Goal: Task Accomplishment & Management: Manage account settings

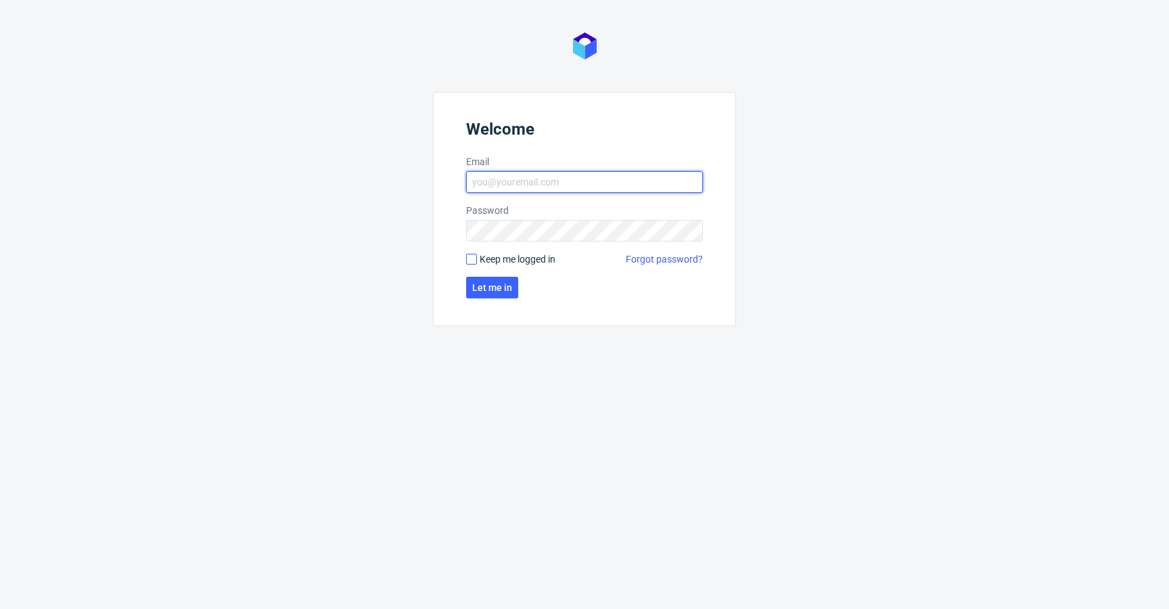
type input "[EMAIL_ADDRESS][DOMAIN_NAME]"
click at [471, 262] on input "Keep me logged in" at bounding box center [471, 259] width 11 height 11
checkbox input "true"
click at [486, 283] on span "Let me in" at bounding box center [492, 287] width 40 height 9
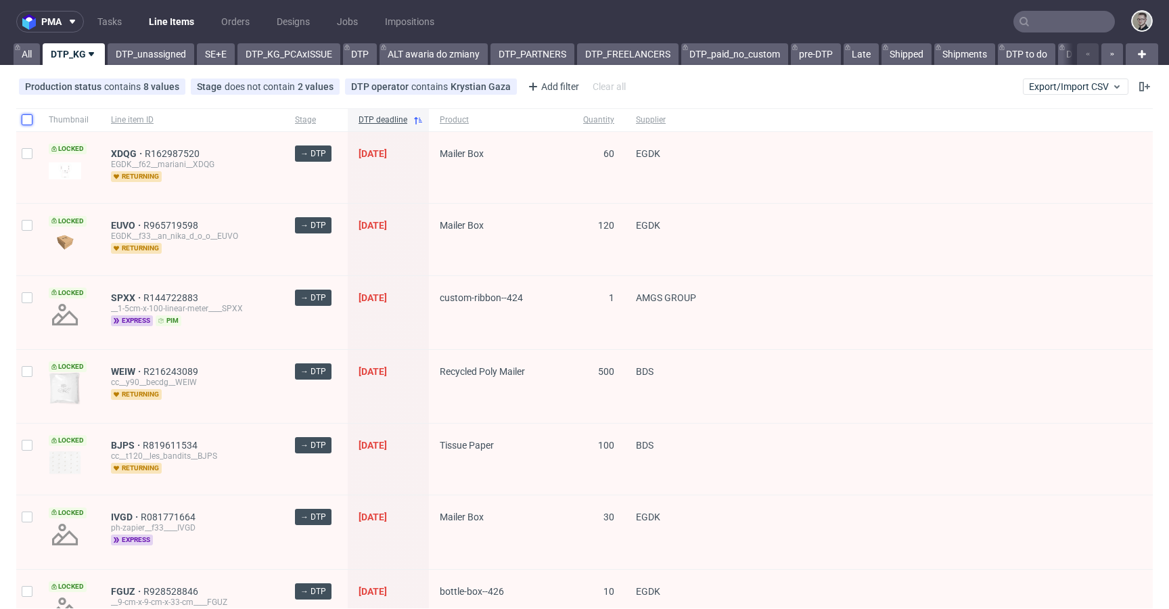
click at [29, 120] on input "checkbox" at bounding box center [27, 119] width 11 height 11
checkbox input "true"
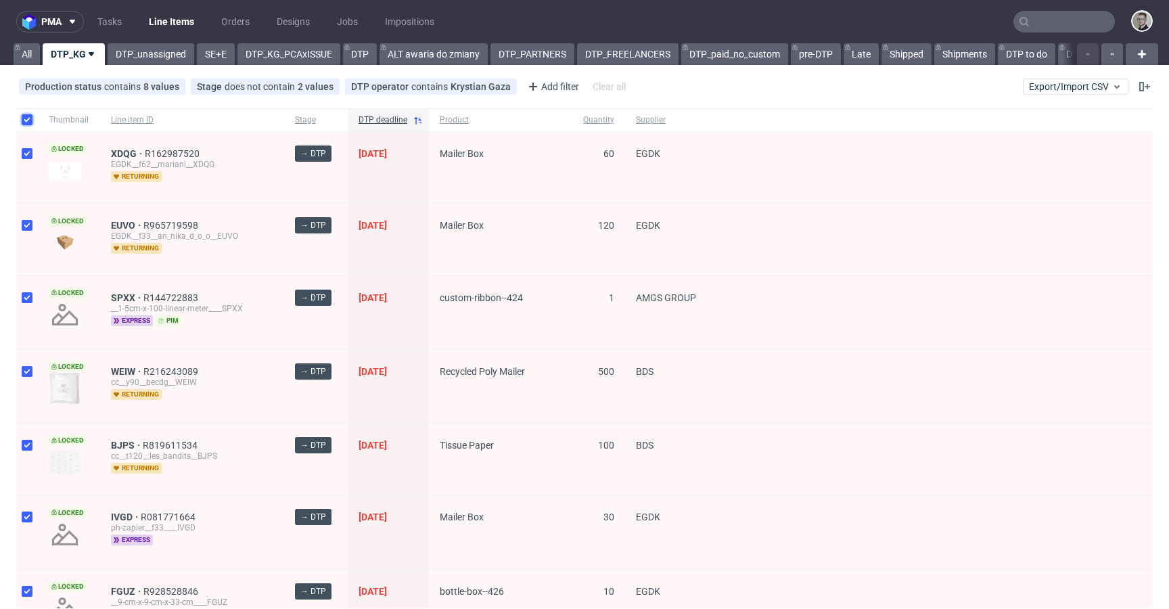
checkbox input "true"
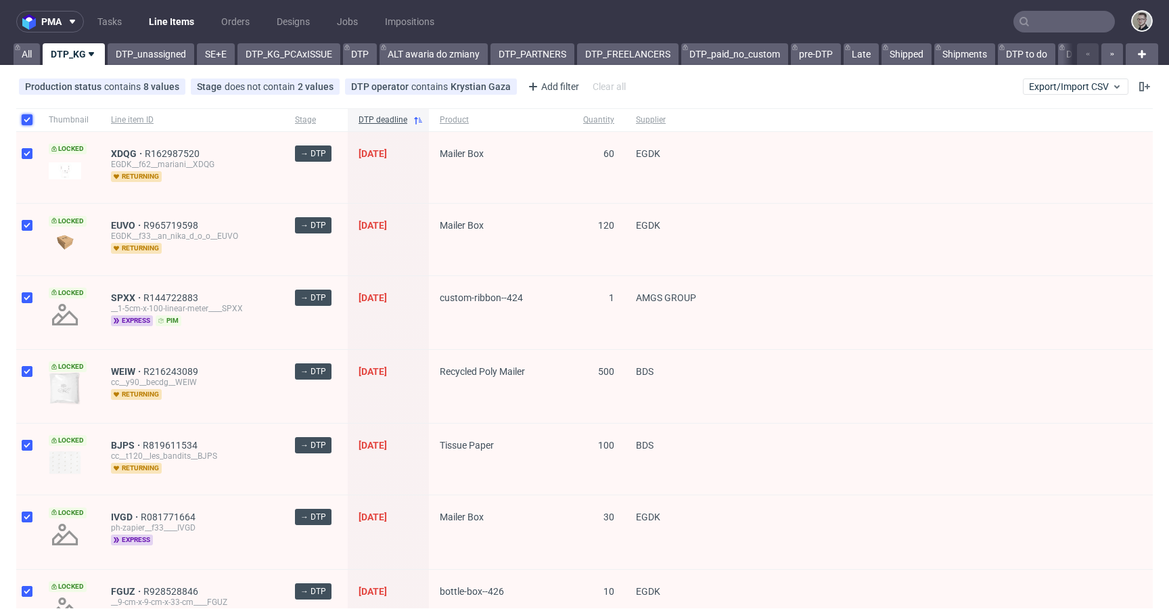
checkbox input "true"
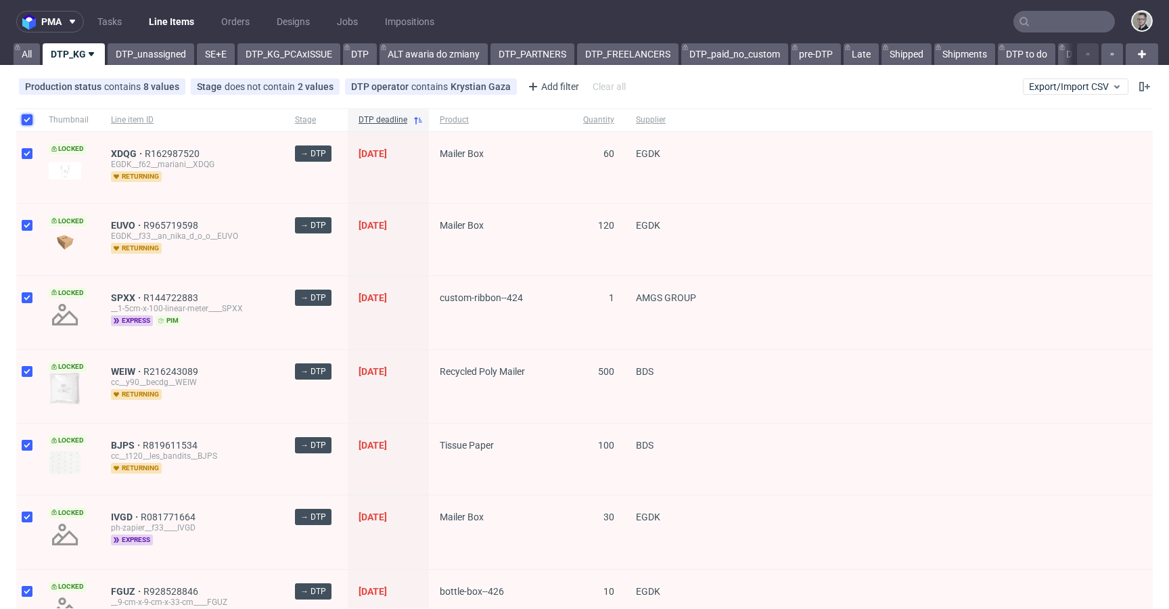
checkbox input "true"
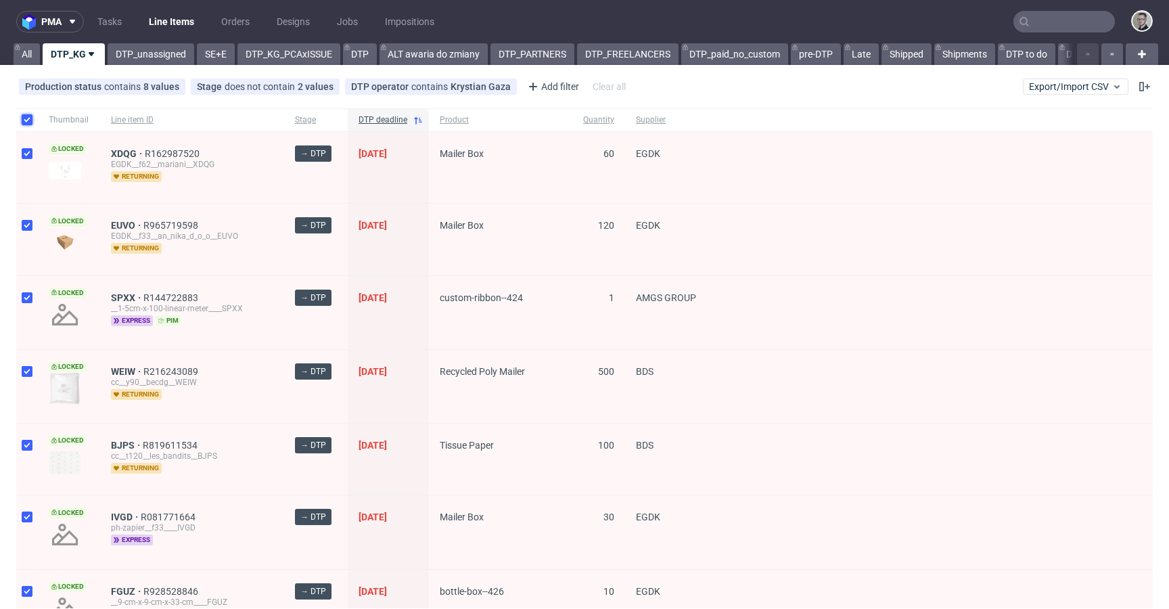
checkbox input "true"
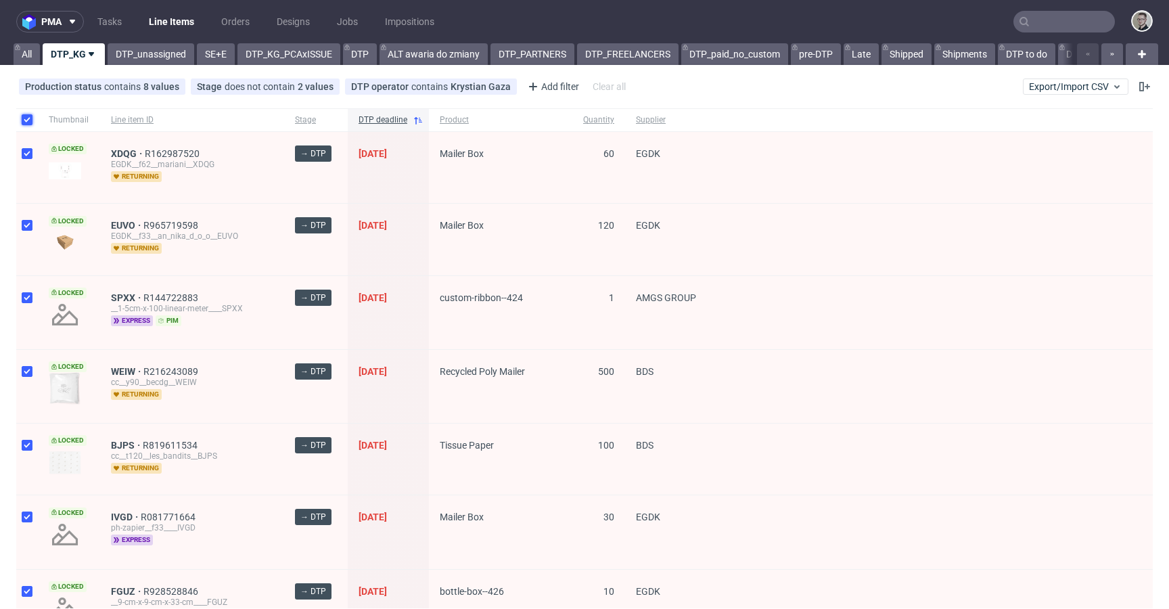
checkbox input "true"
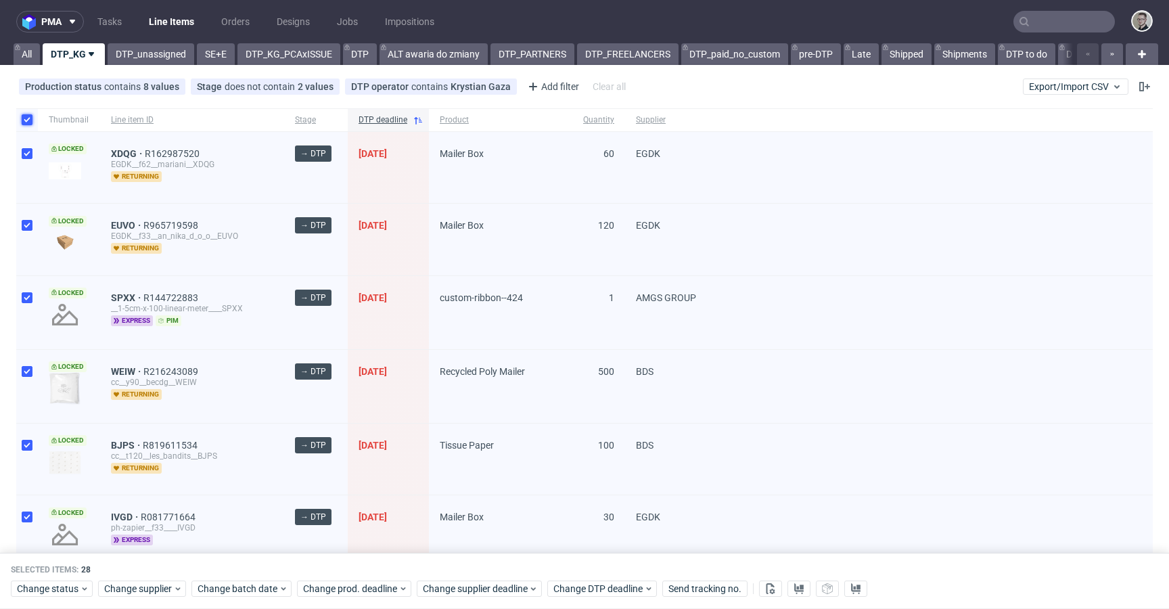
click at [29, 120] on input "checkbox" at bounding box center [27, 119] width 11 height 11
checkbox input "false"
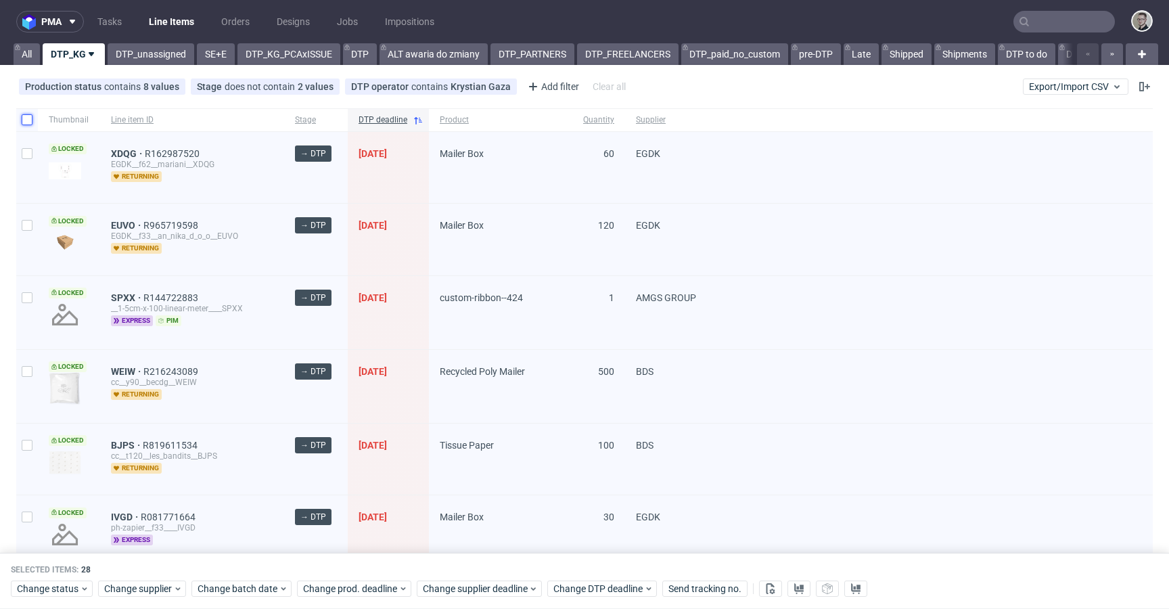
checkbox input "false"
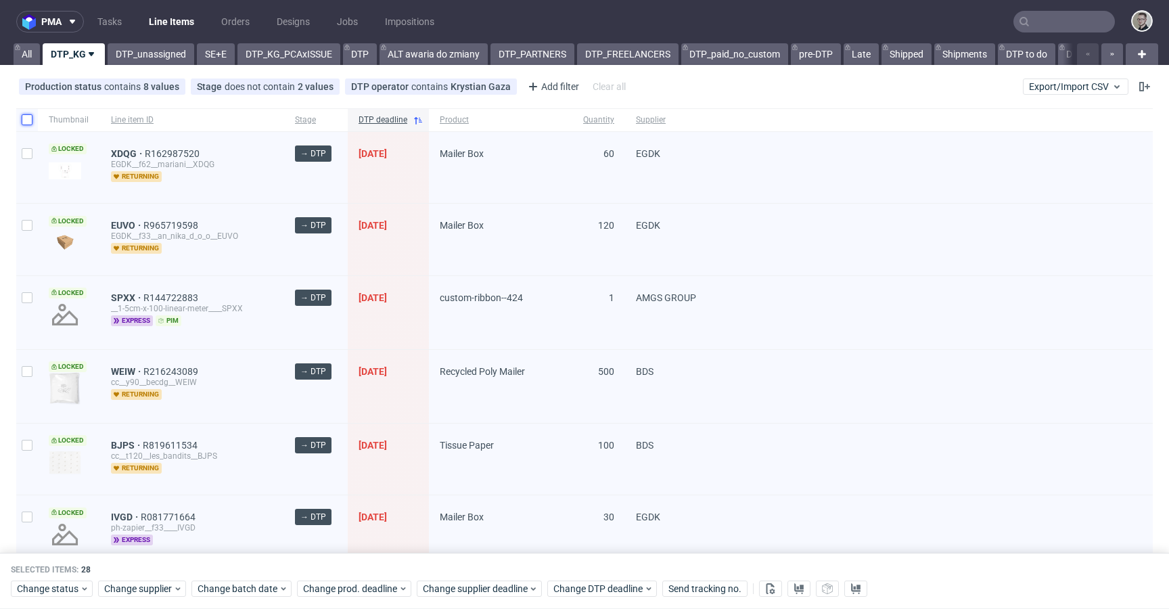
checkbox input "false"
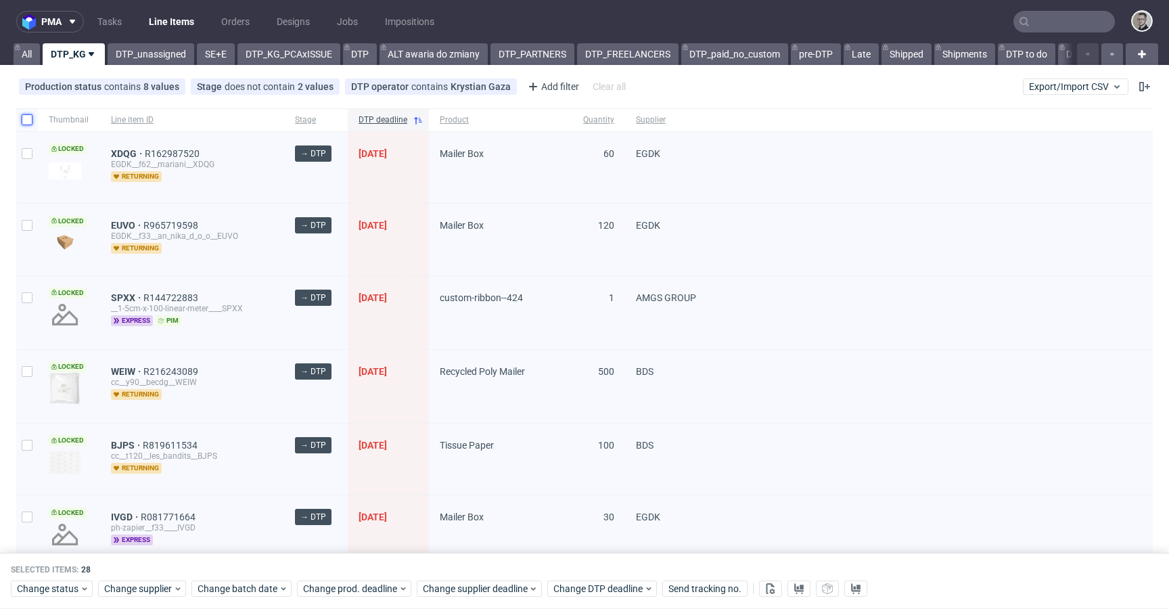
checkbox input "false"
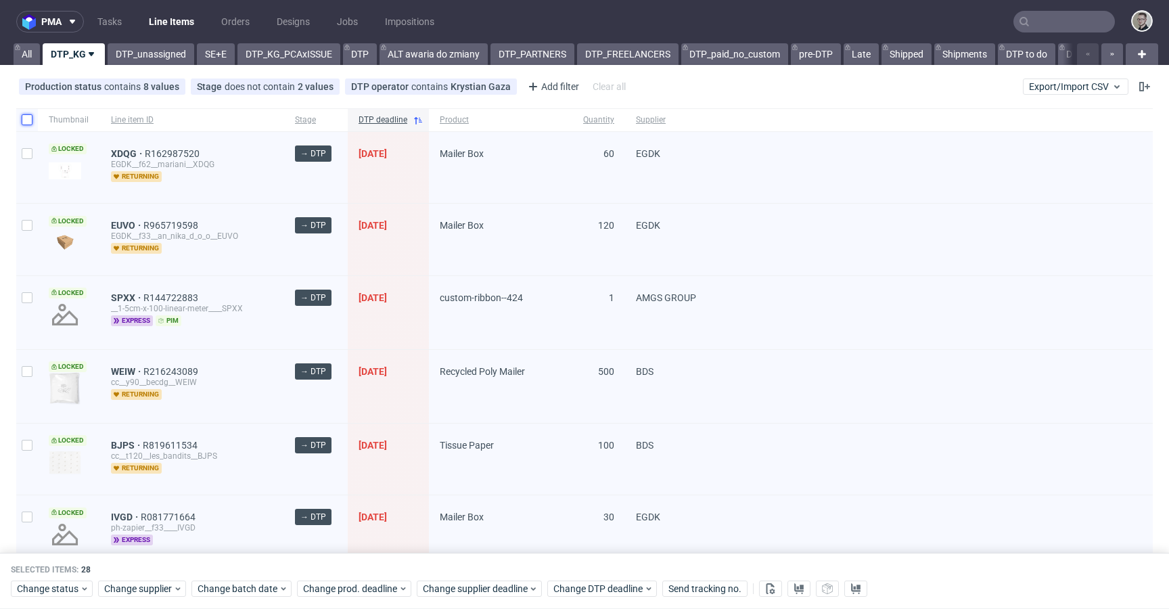
checkbox input "false"
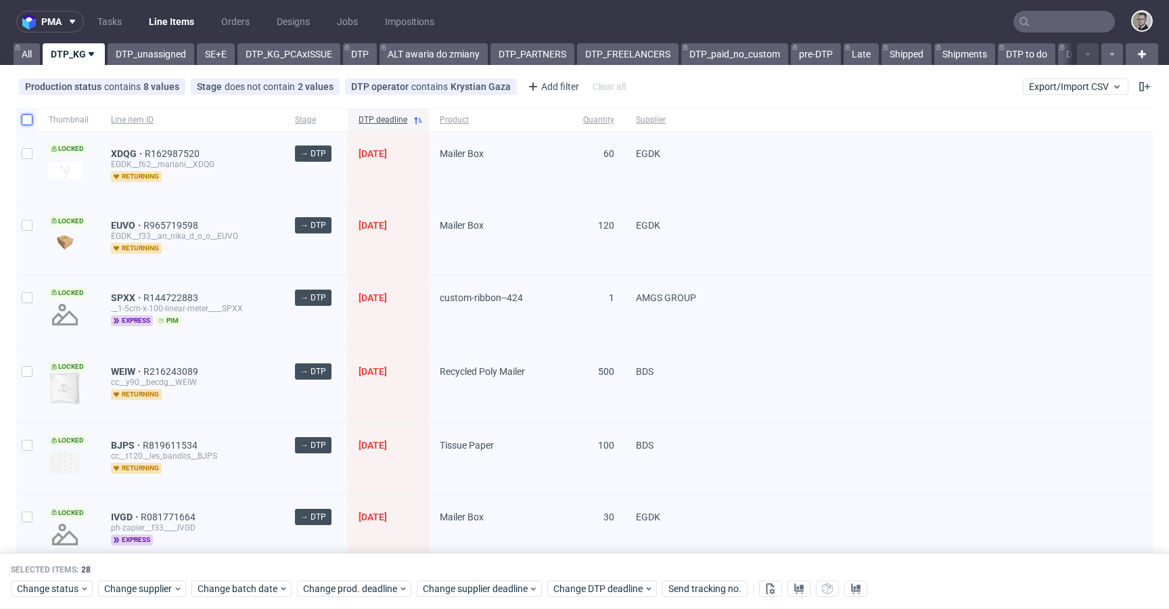
checkbox input "false"
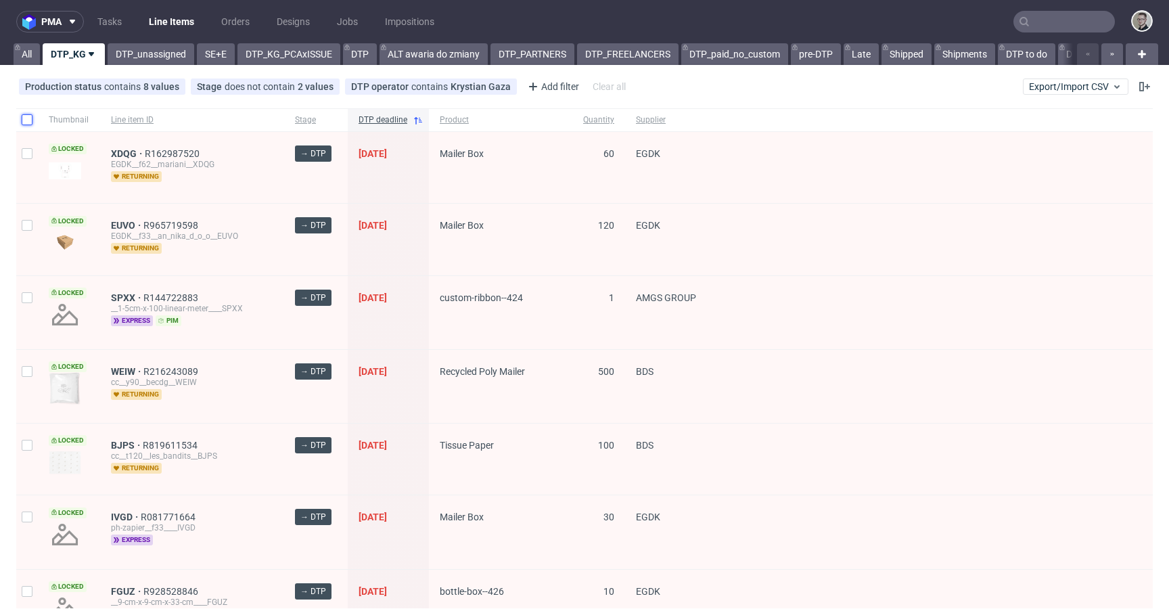
click at [27, 124] on input "checkbox" at bounding box center [27, 119] width 11 height 11
checkbox input "true"
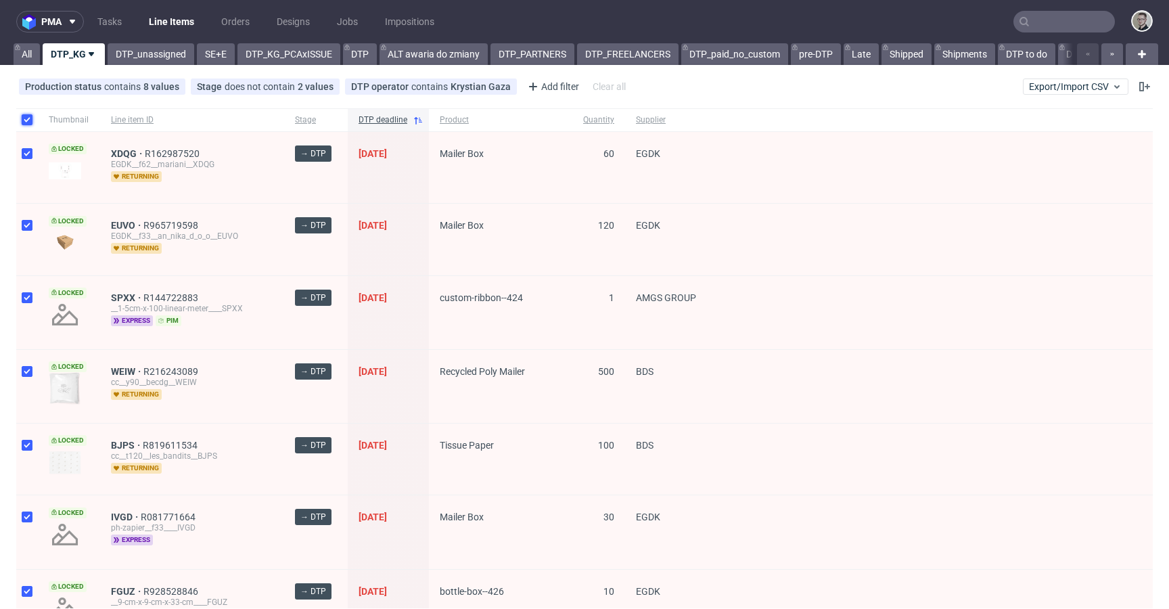
checkbox input "true"
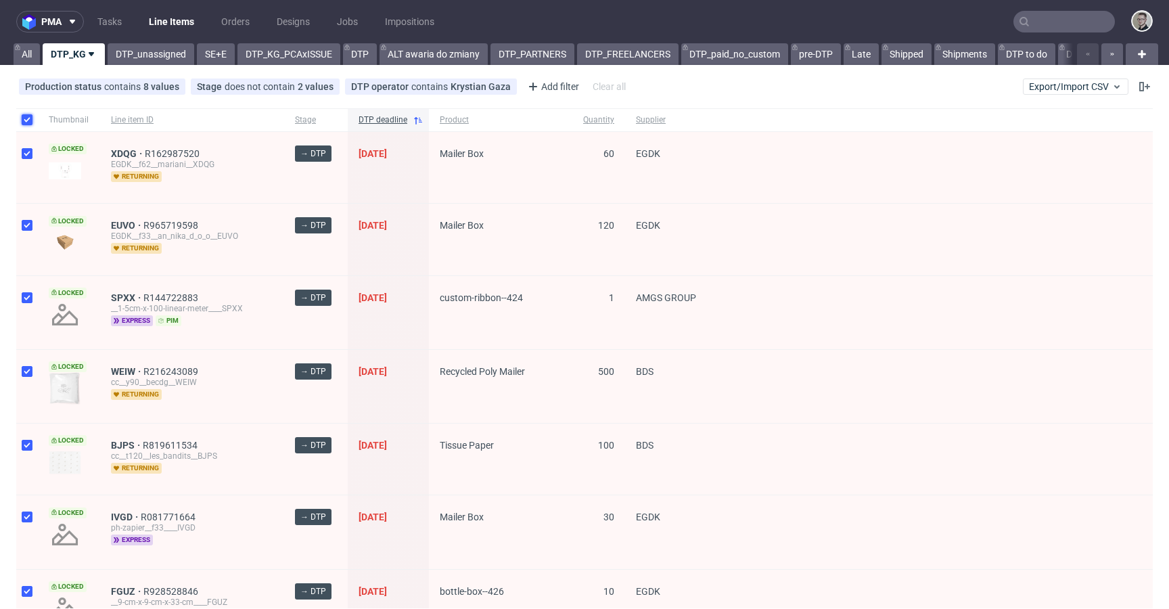
checkbox input "true"
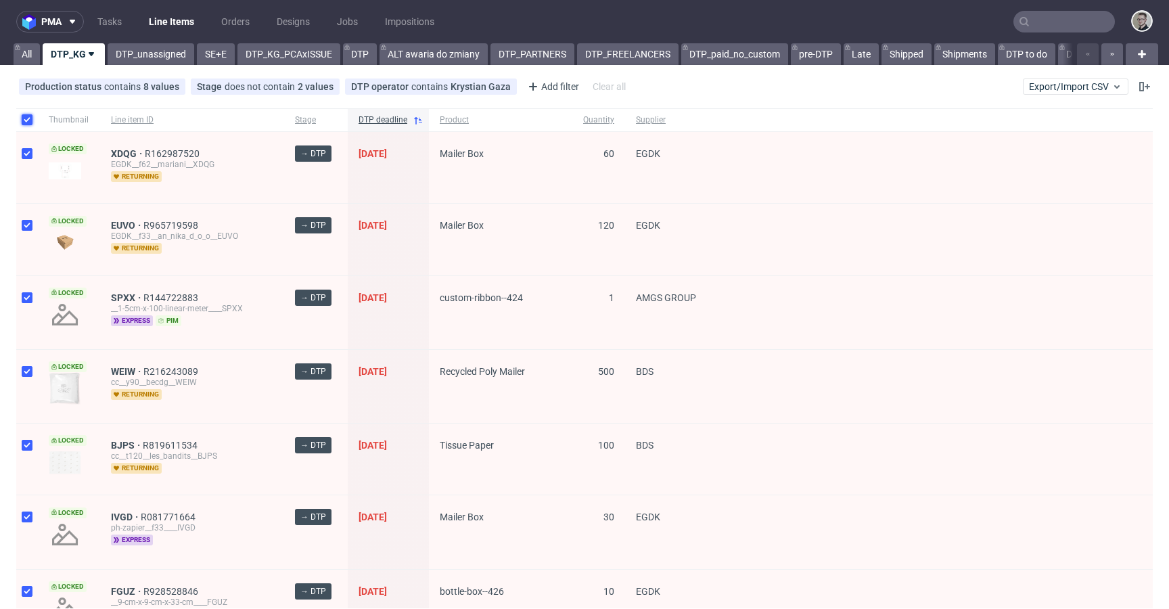
checkbox input "true"
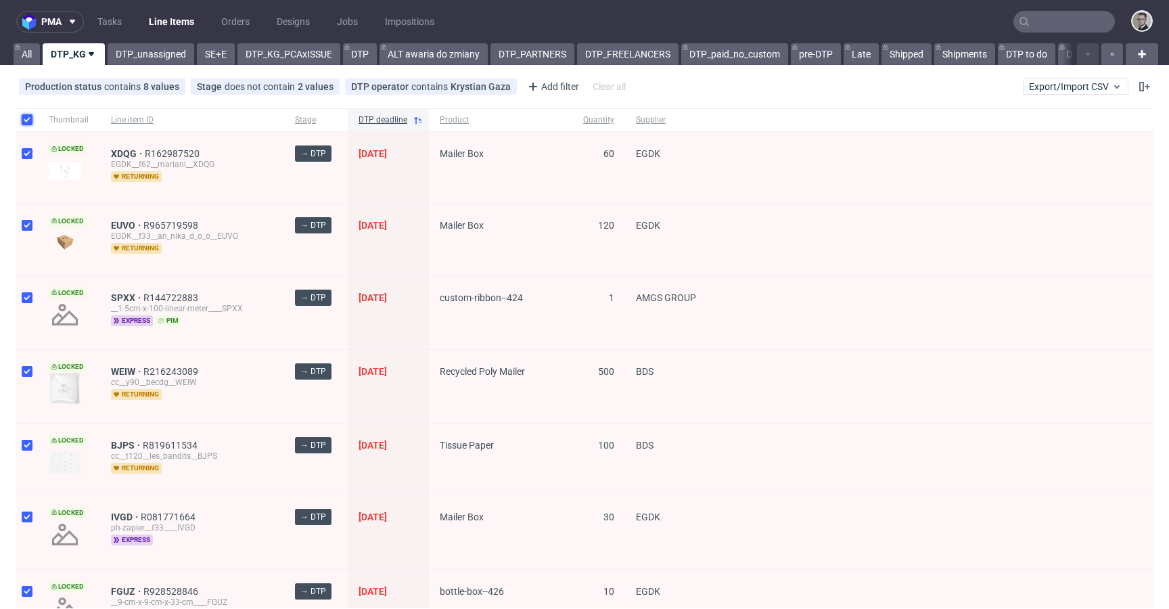
checkbox input "true"
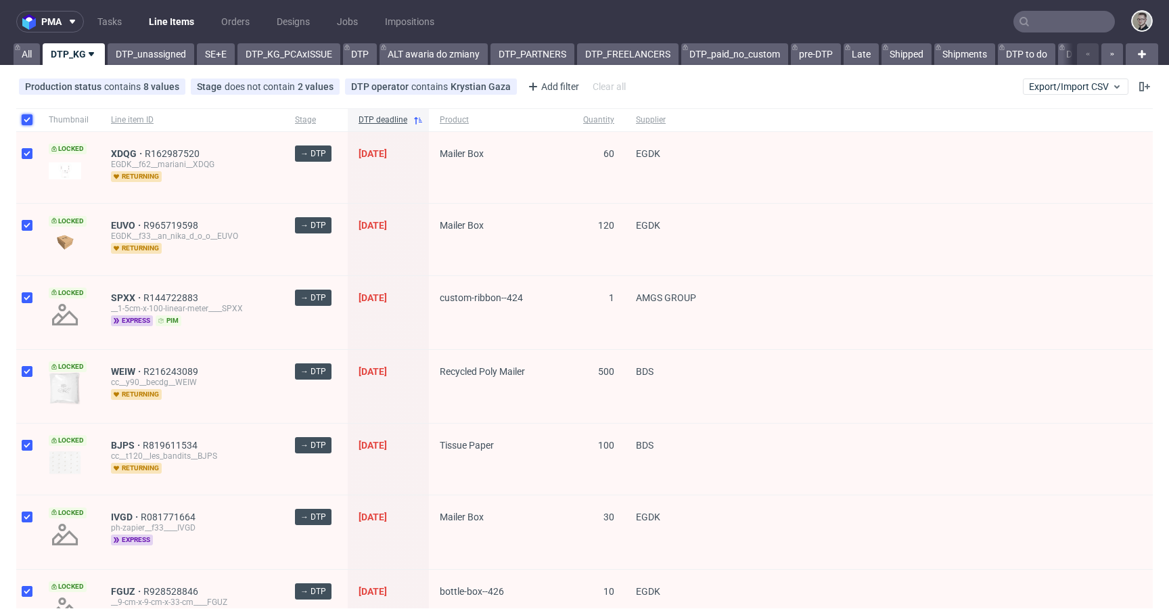
checkbox input "true"
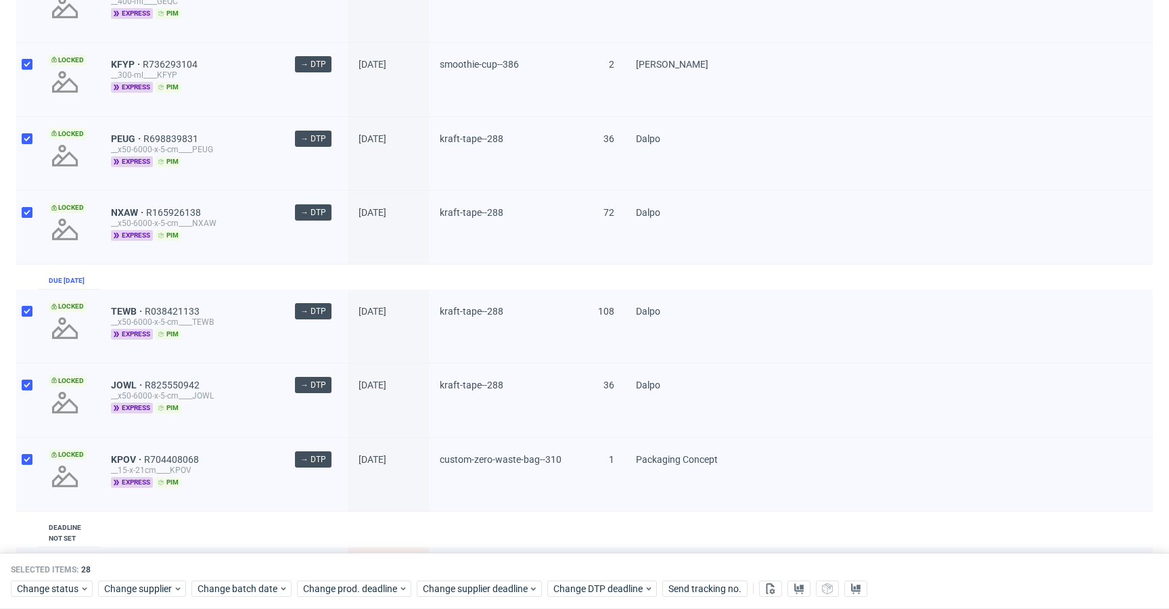
scroll to position [1769, 0]
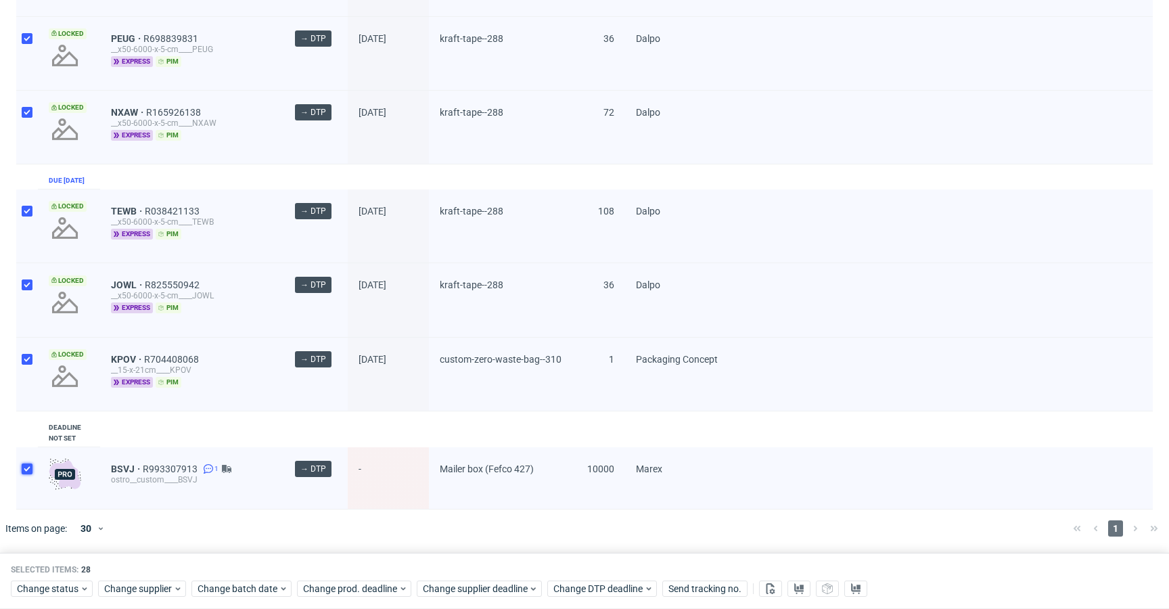
click at [28, 463] on input "checkbox" at bounding box center [27, 468] width 11 height 11
checkbox input "false"
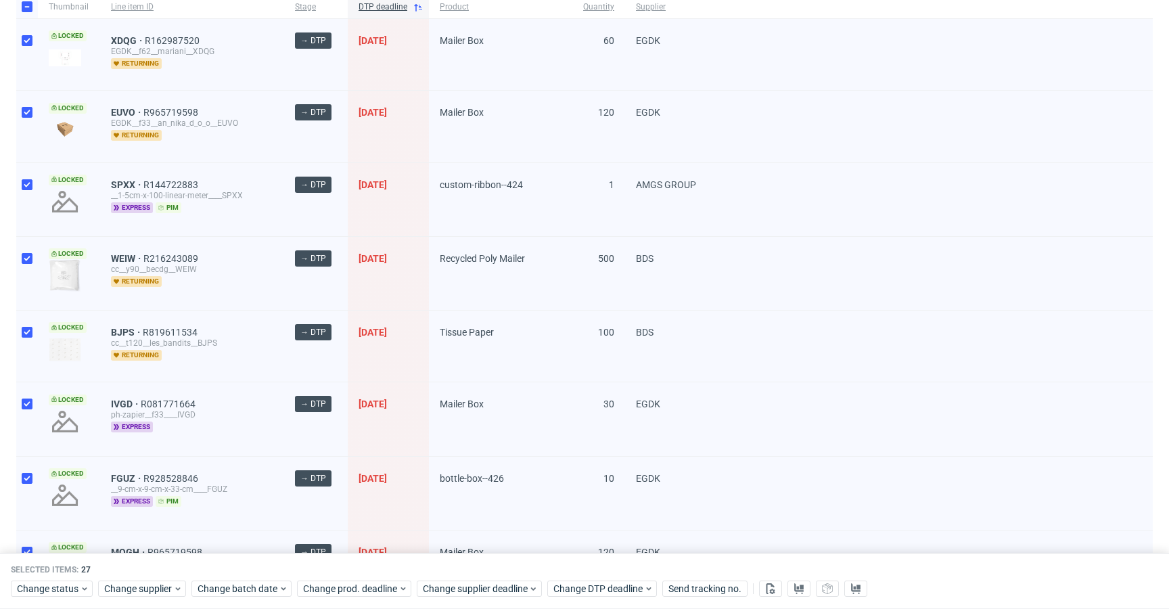
scroll to position [0, 0]
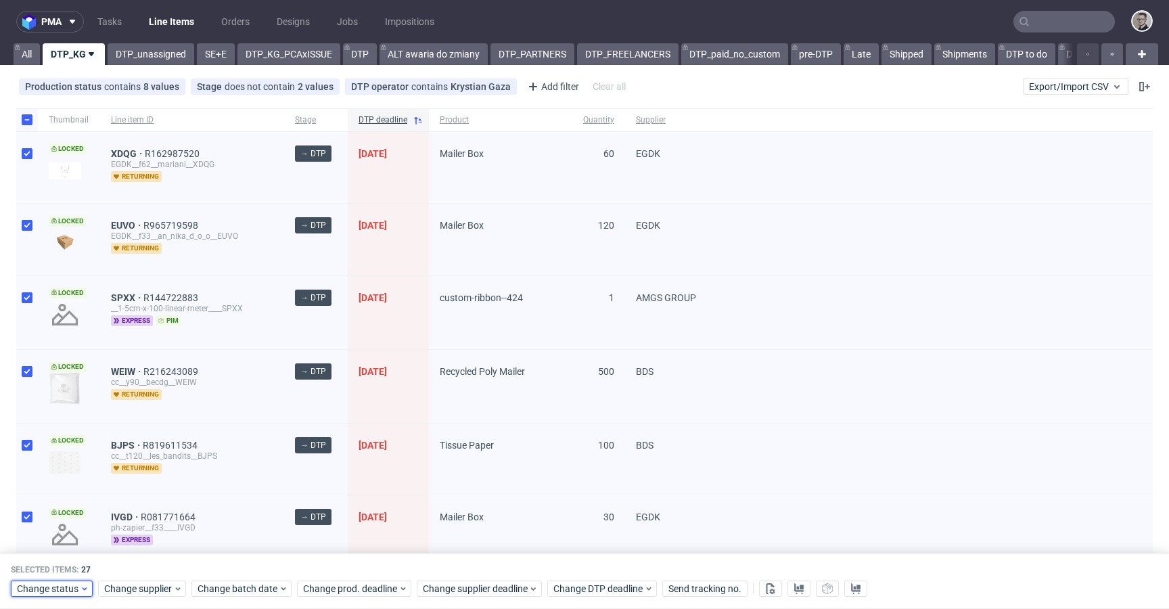
click at [69, 594] on span "Change status" at bounding box center [48, 589] width 63 height 14
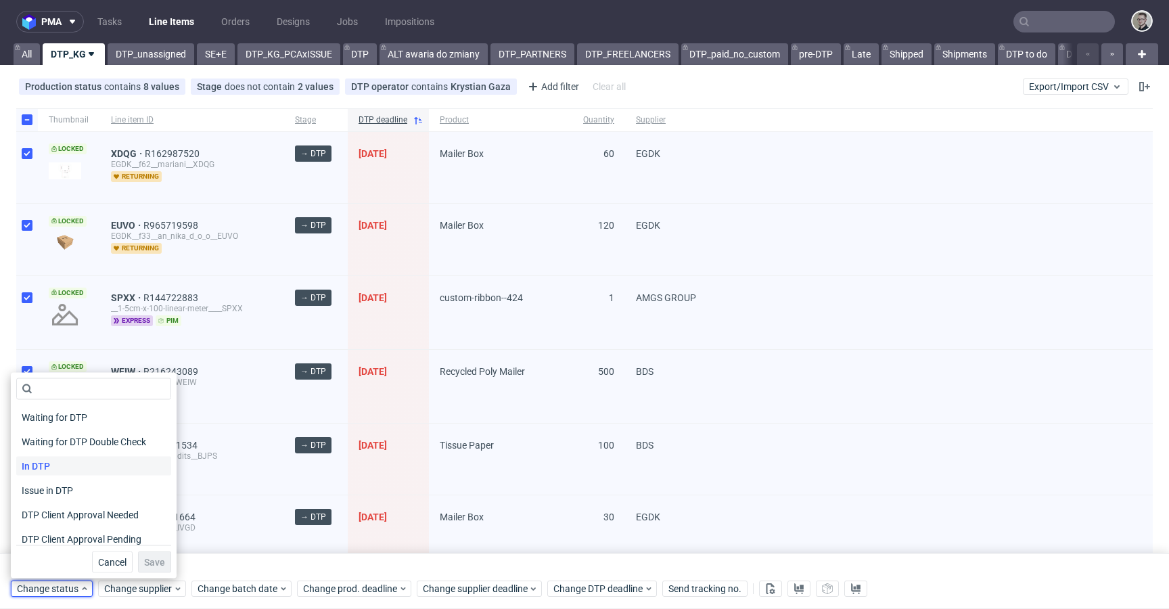
click at [66, 462] on div "In DTP" at bounding box center [93, 465] width 155 height 19
click at [138, 552] on button "Save" at bounding box center [154, 562] width 33 height 22
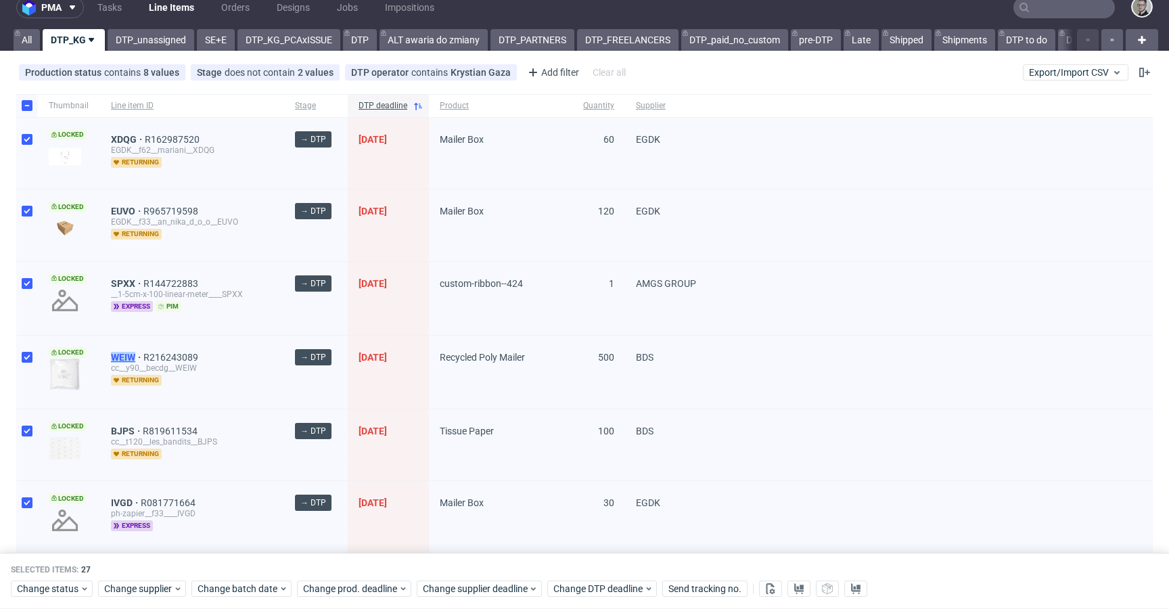
scroll to position [1, 0]
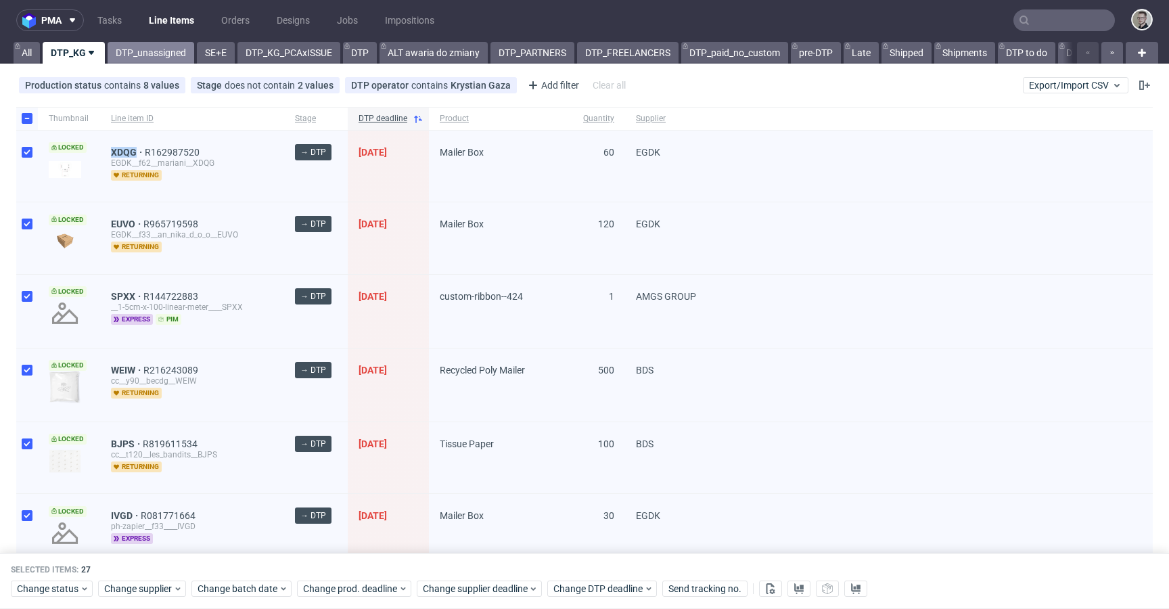
click at [158, 50] on link "DTP_unassigned" at bounding box center [151, 53] width 87 height 22
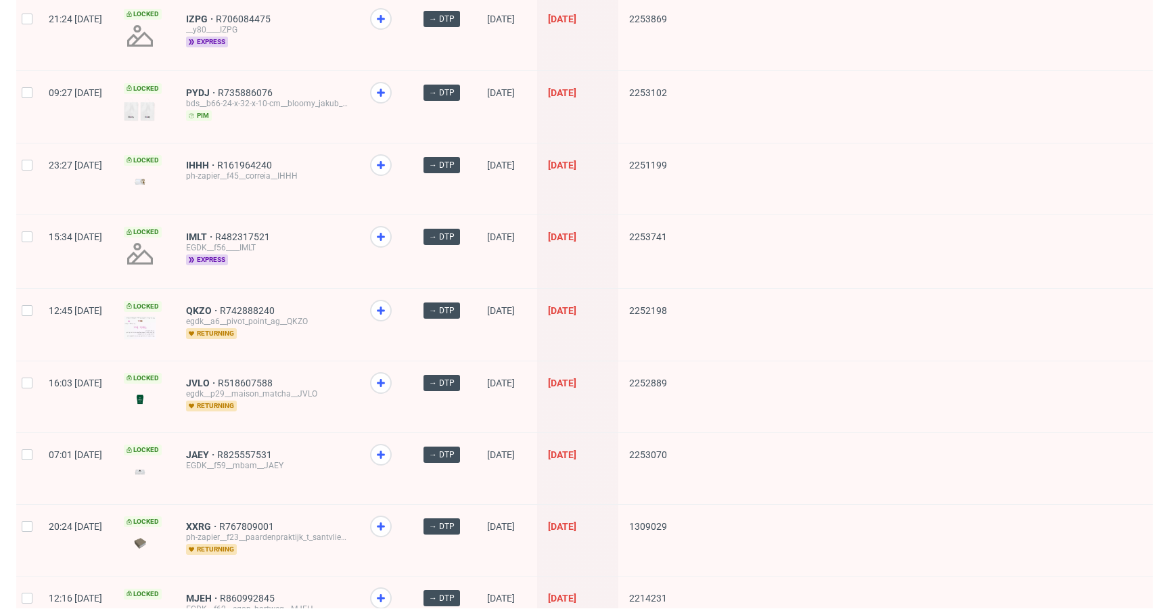
scroll to position [1764, 0]
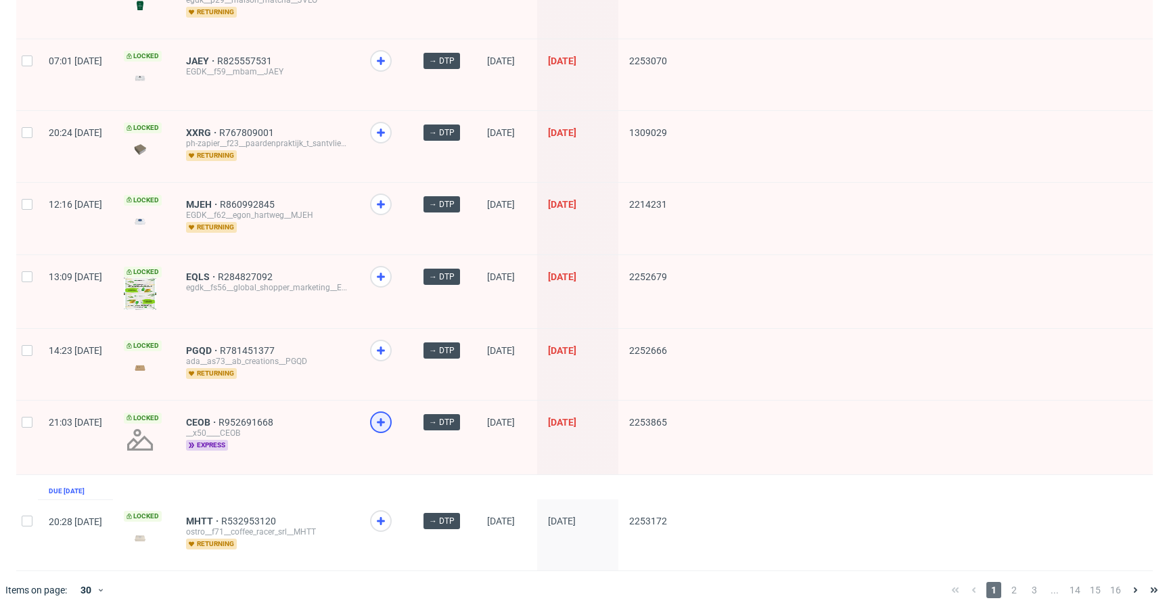
click at [392, 411] on div at bounding box center [381, 422] width 22 height 22
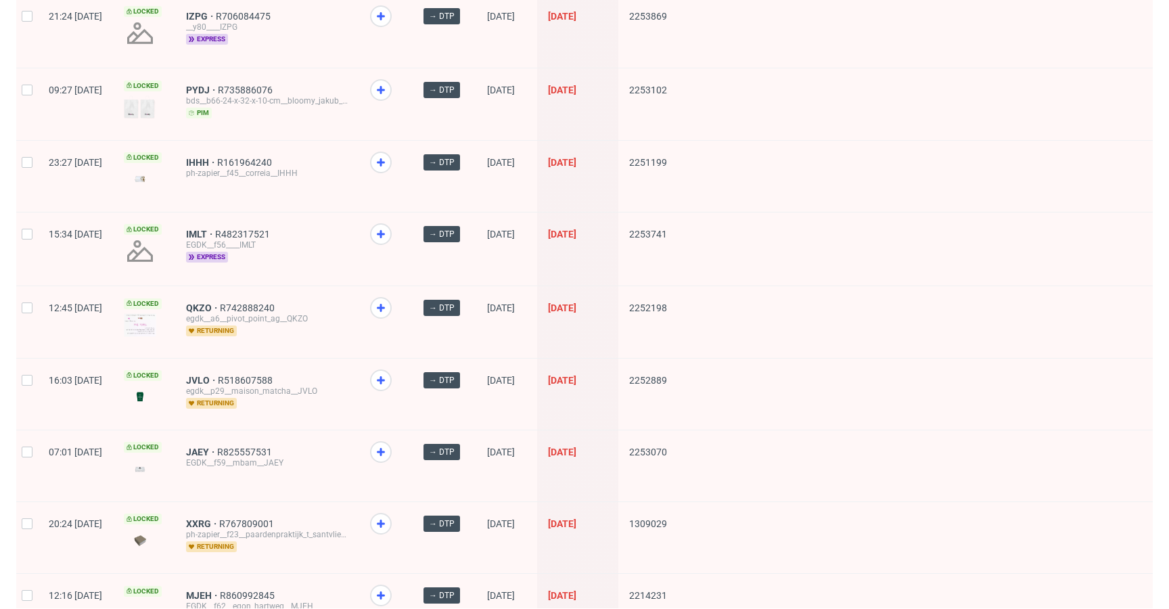
scroll to position [1368, 0]
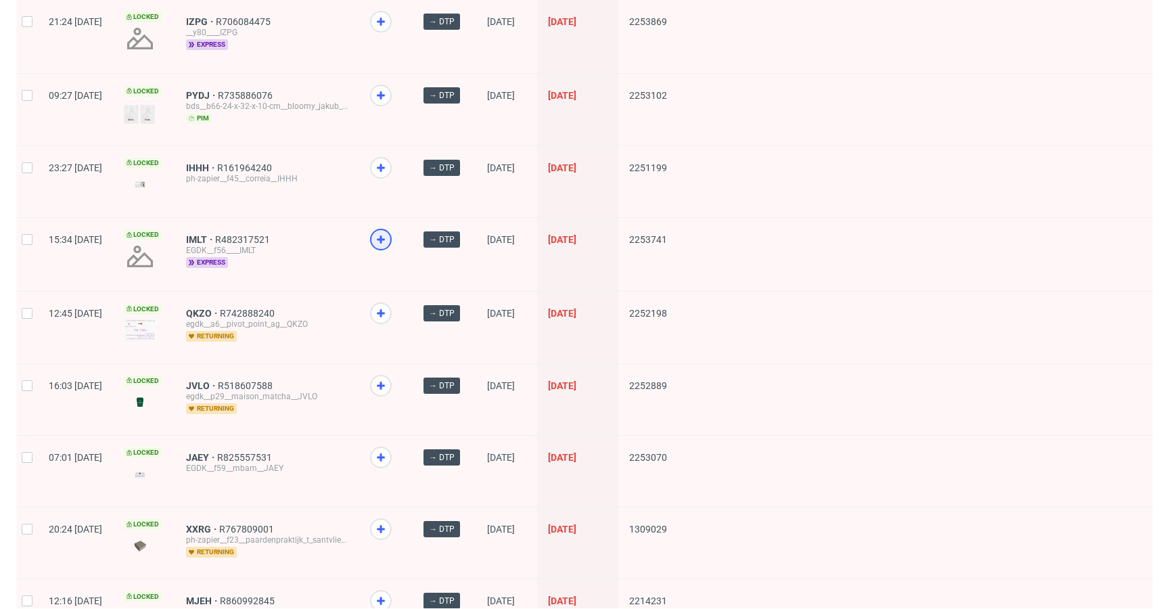
click at [389, 239] on icon at bounding box center [381, 239] width 16 height 16
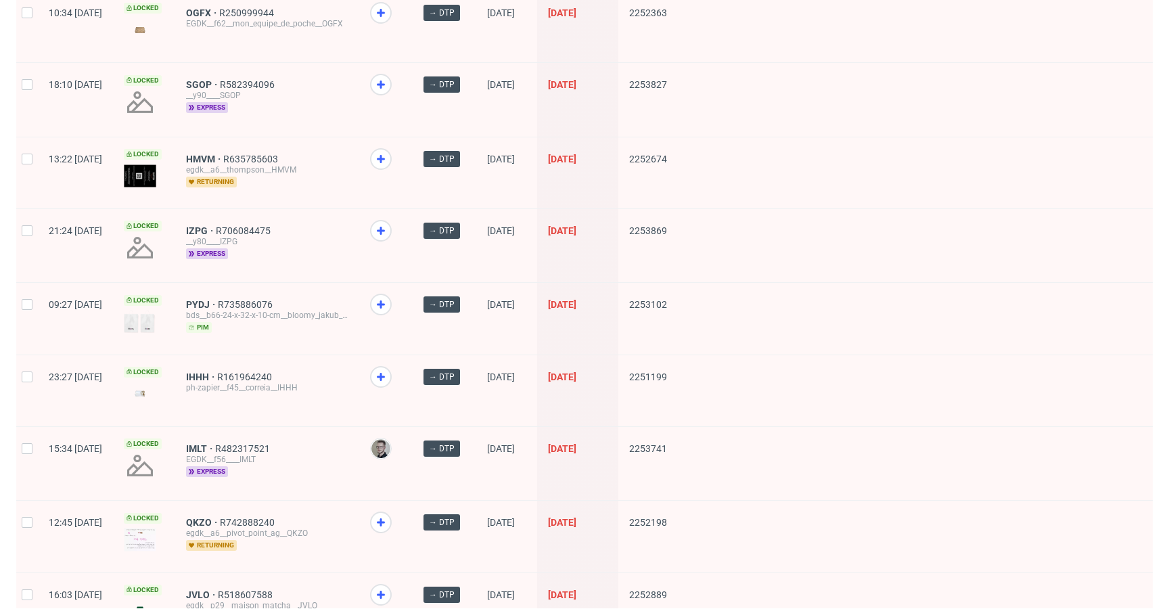
scroll to position [1127, 0]
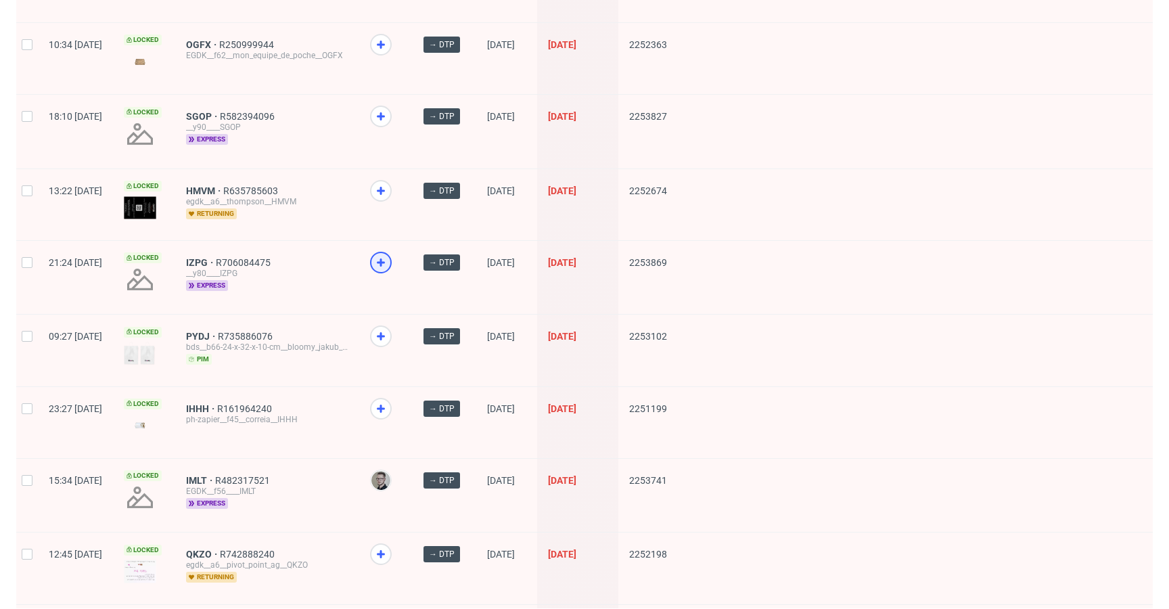
click at [389, 257] on icon at bounding box center [381, 262] width 16 height 16
click at [389, 111] on icon at bounding box center [381, 116] width 16 height 16
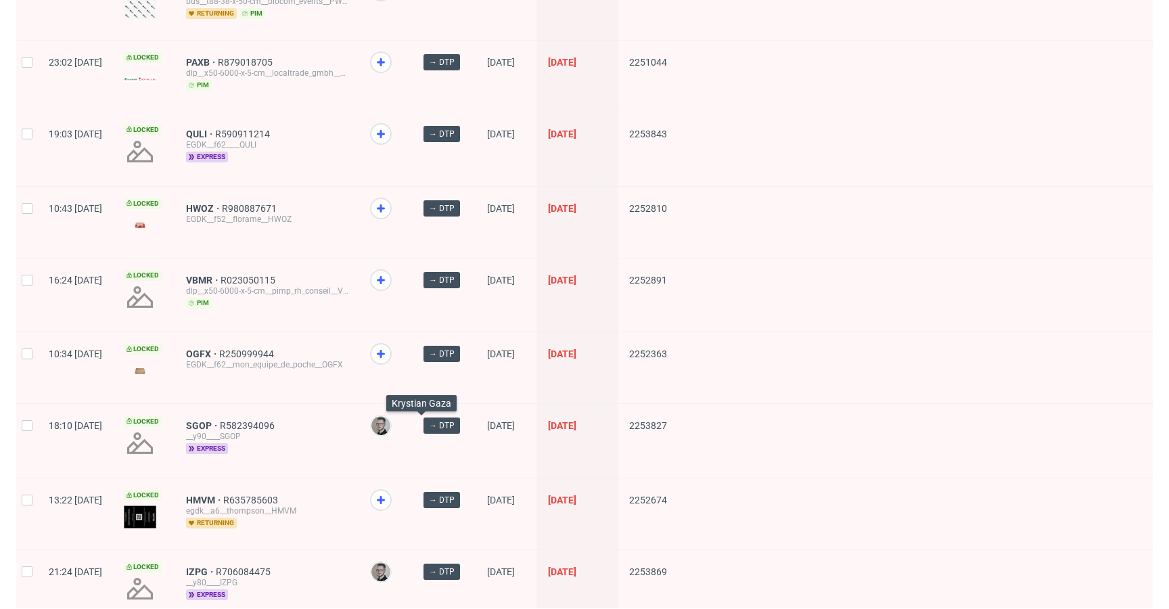
scroll to position [813, 0]
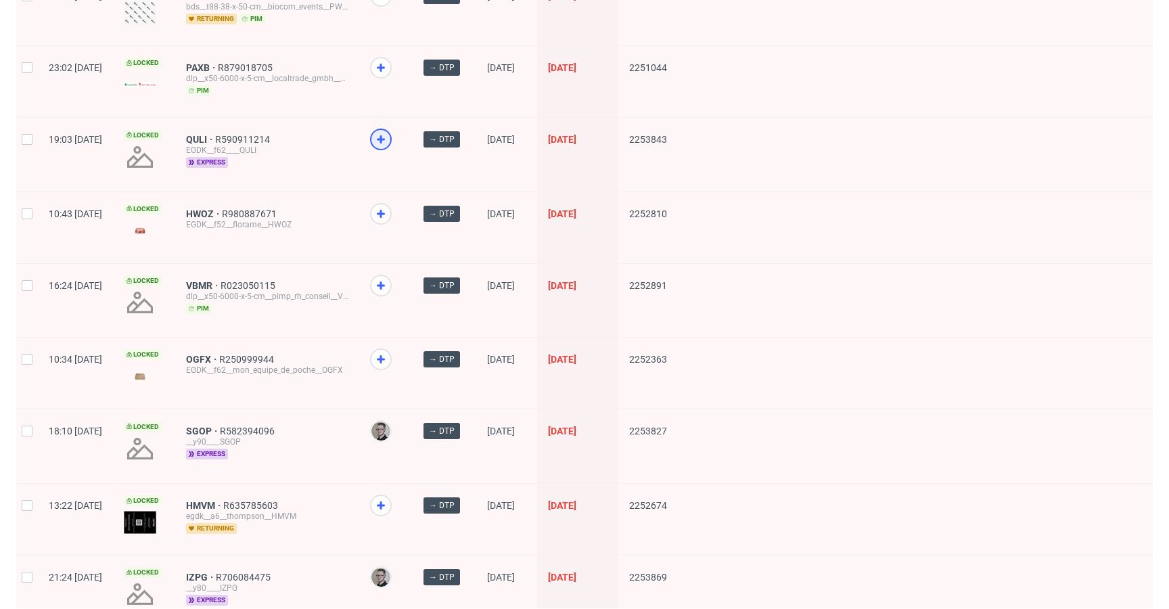
click at [389, 133] on icon at bounding box center [381, 139] width 16 height 16
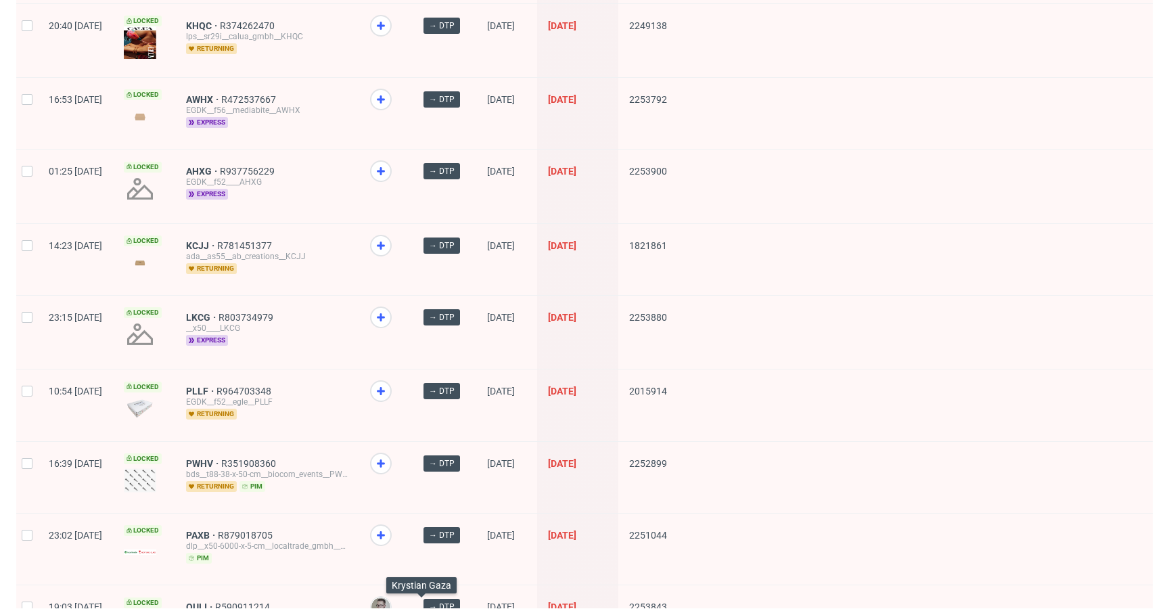
scroll to position [319, 0]
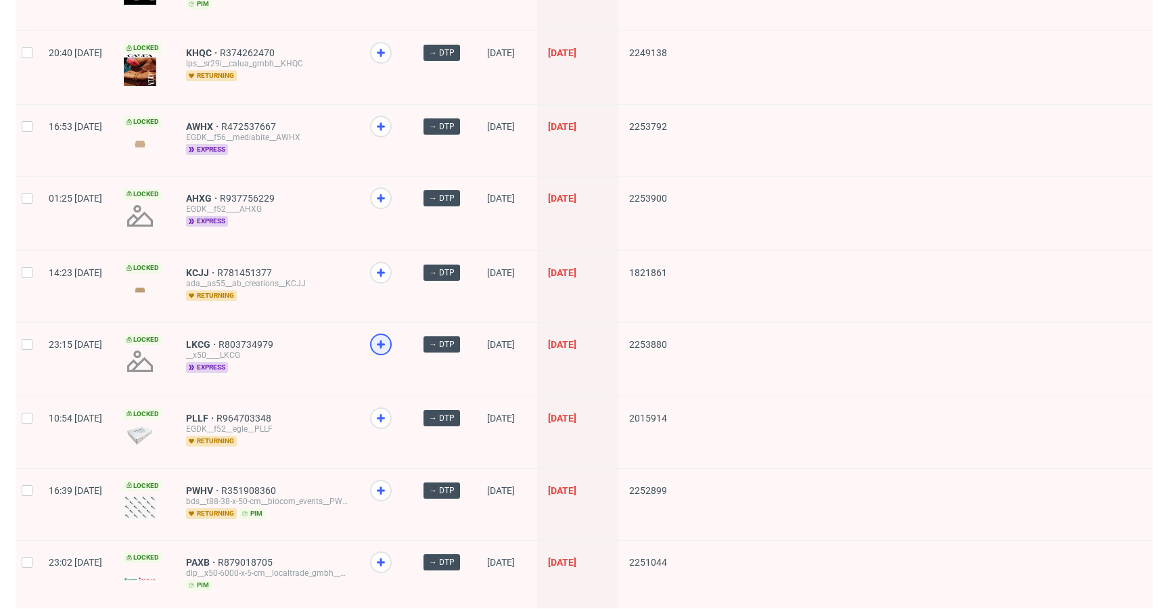
click at [389, 339] on icon at bounding box center [381, 344] width 16 height 16
click at [392, 201] on div at bounding box center [381, 198] width 22 height 22
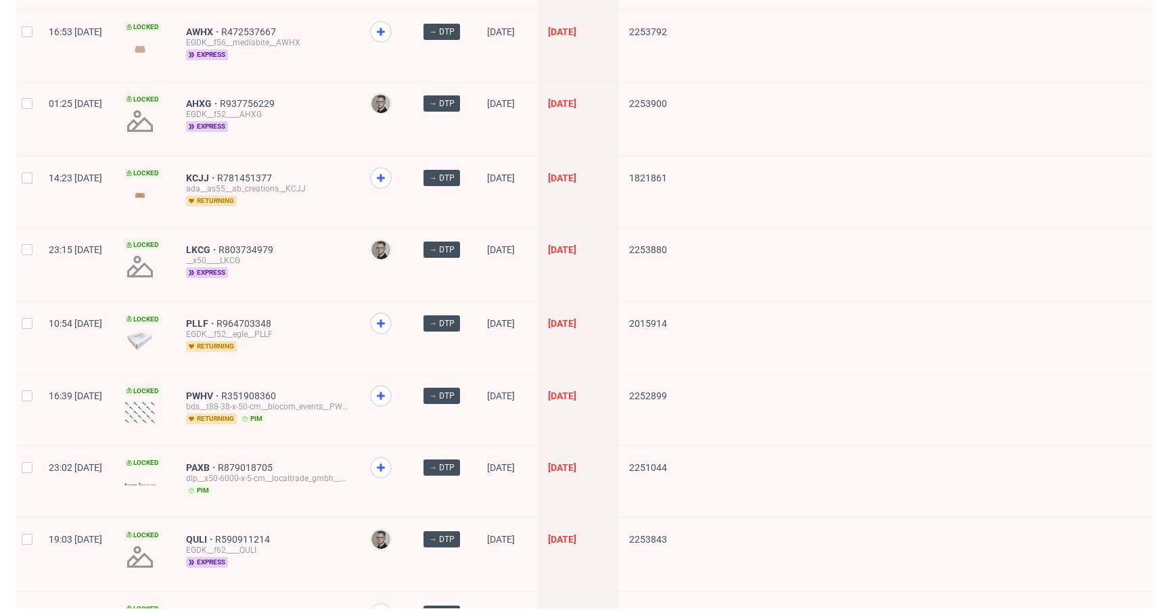
scroll to position [0, 0]
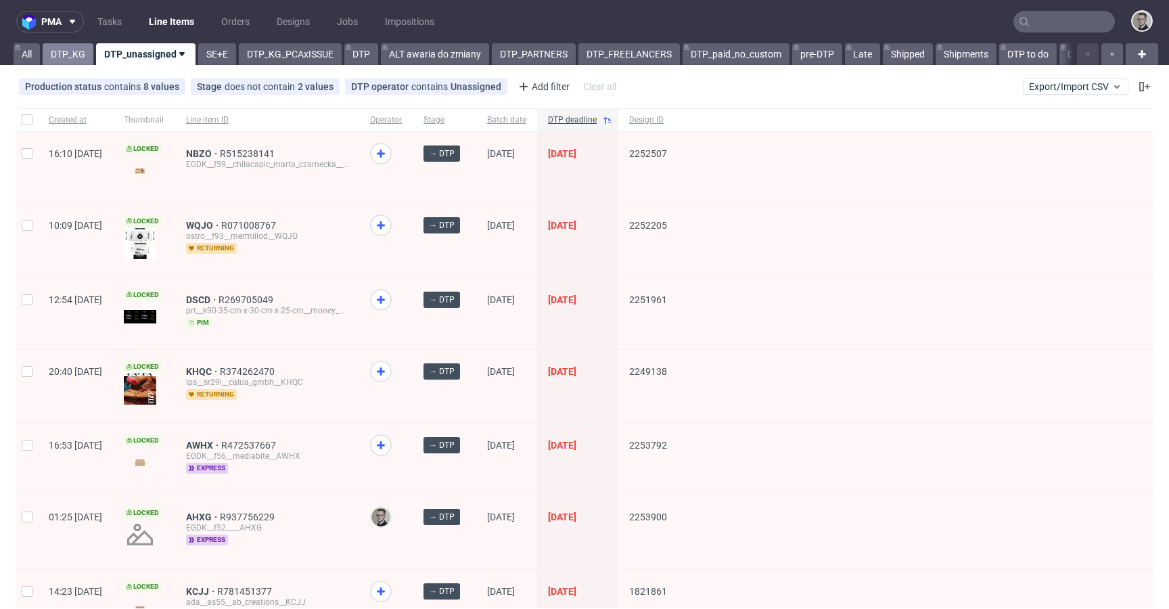
click at [78, 53] on link "DTP_KG" at bounding box center [68, 54] width 51 height 22
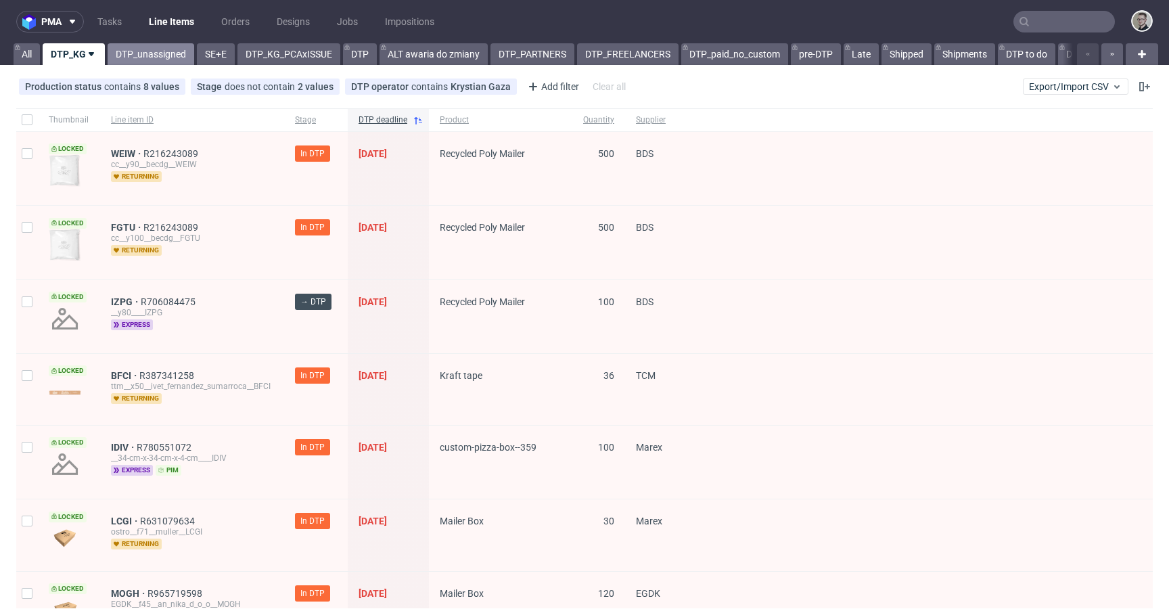
click at [156, 54] on link "DTP_unassigned" at bounding box center [151, 54] width 87 height 22
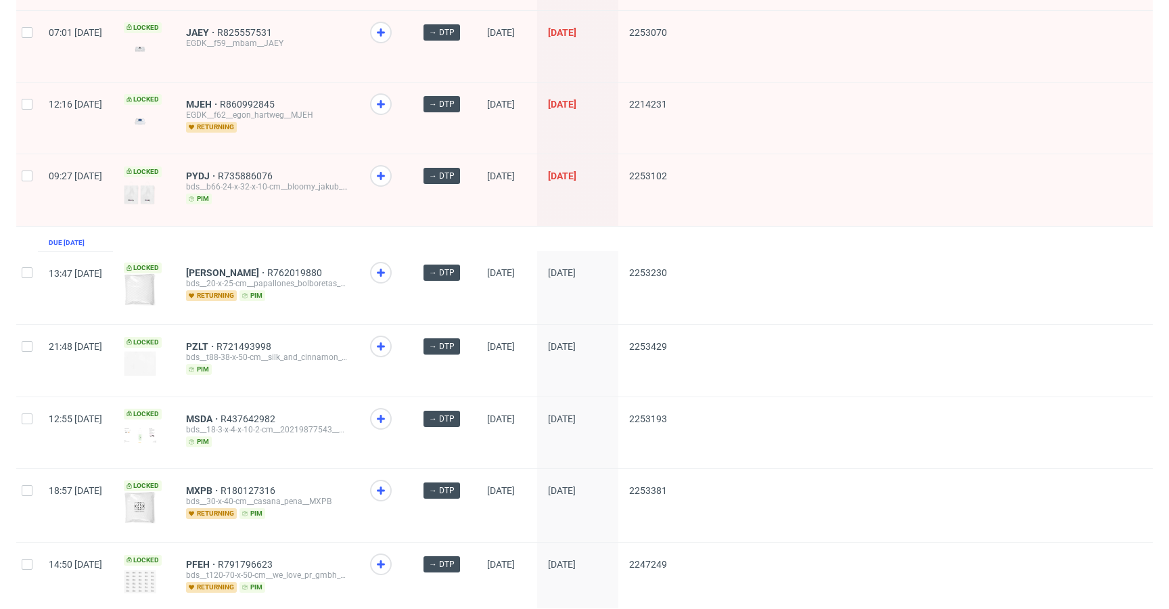
scroll to position [1755, 0]
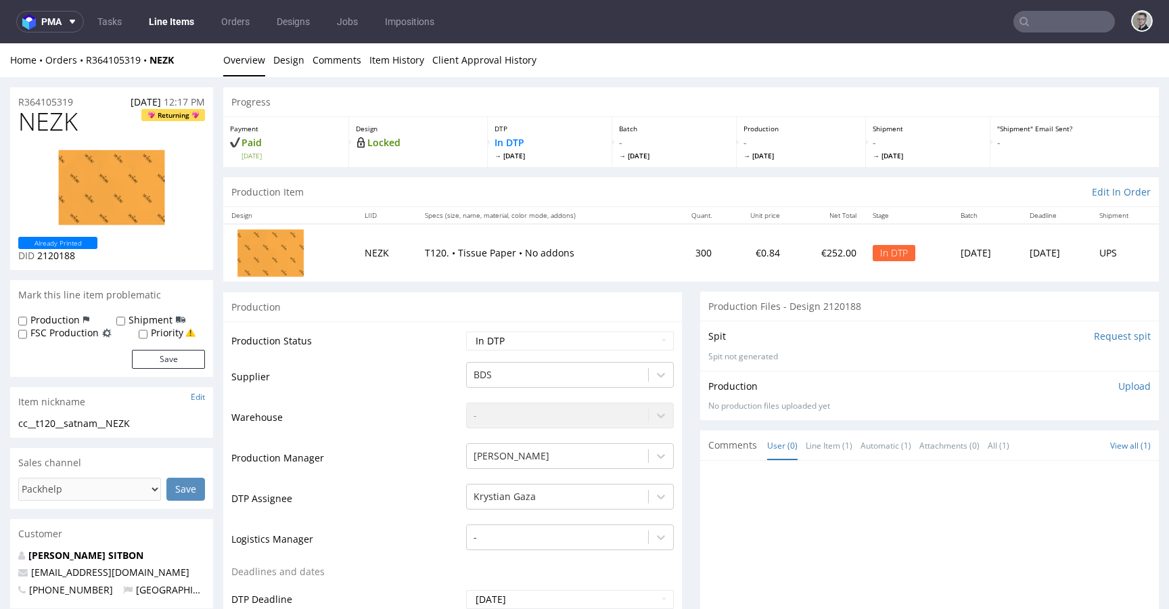
click at [1112, 338] on input "Request spit" at bounding box center [1121, 336] width 57 height 14
click at [294, 62] on link "Design" at bounding box center [288, 59] width 31 height 33
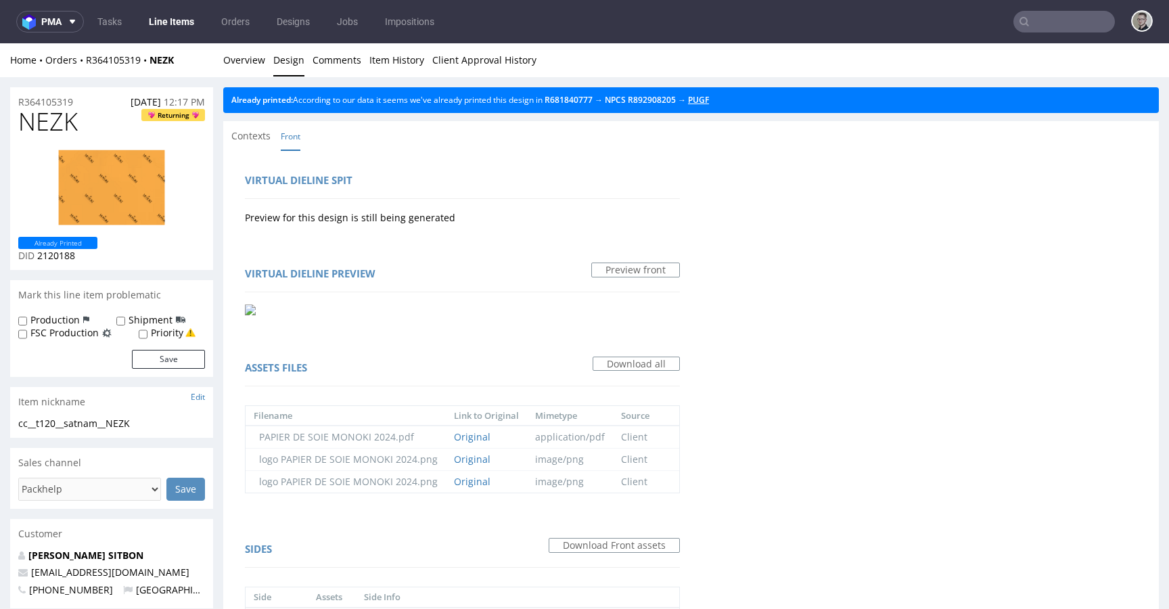
drag, startPoint x: 717, startPoint y: 97, endPoint x: 652, endPoint y: 88, distance: 66.3
click at [247, 57] on link "Overview" at bounding box center [244, 59] width 42 height 33
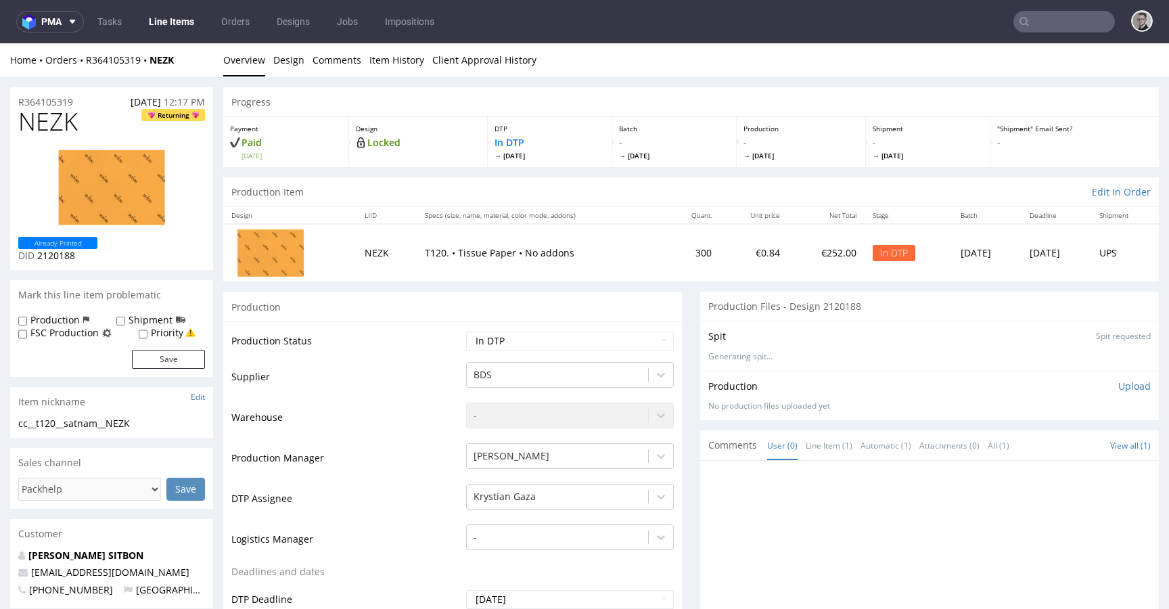
click at [80, 419] on div "cc__t120__satnam__NEZK" at bounding box center [111, 424] width 187 height 14
copy div "cc__t120__satnam__NEZK"
drag, startPoint x: 85, startPoint y: 101, endPoint x: 11, endPoint y: 97, distance: 73.2
click at [11, 97] on div "R364105319 26.08.2025 12:17 PM" at bounding box center [111, 98] width 203 height 22
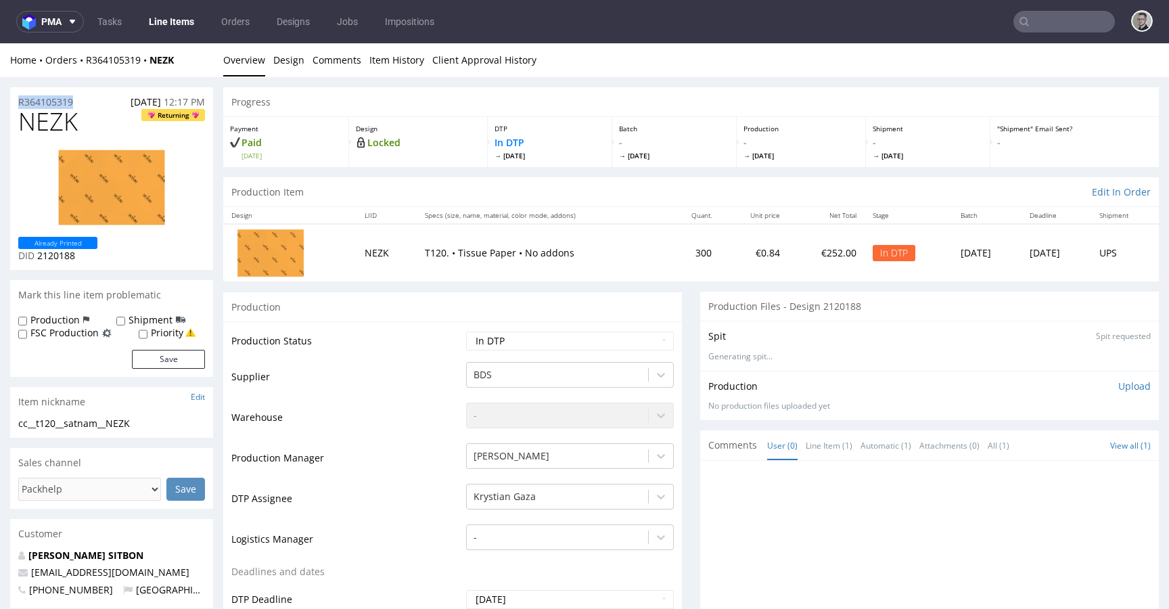
copy p "R364105319"
click at [1118, 387] on p "Upload" at bounding box center [1134, 386] width 32 height 14
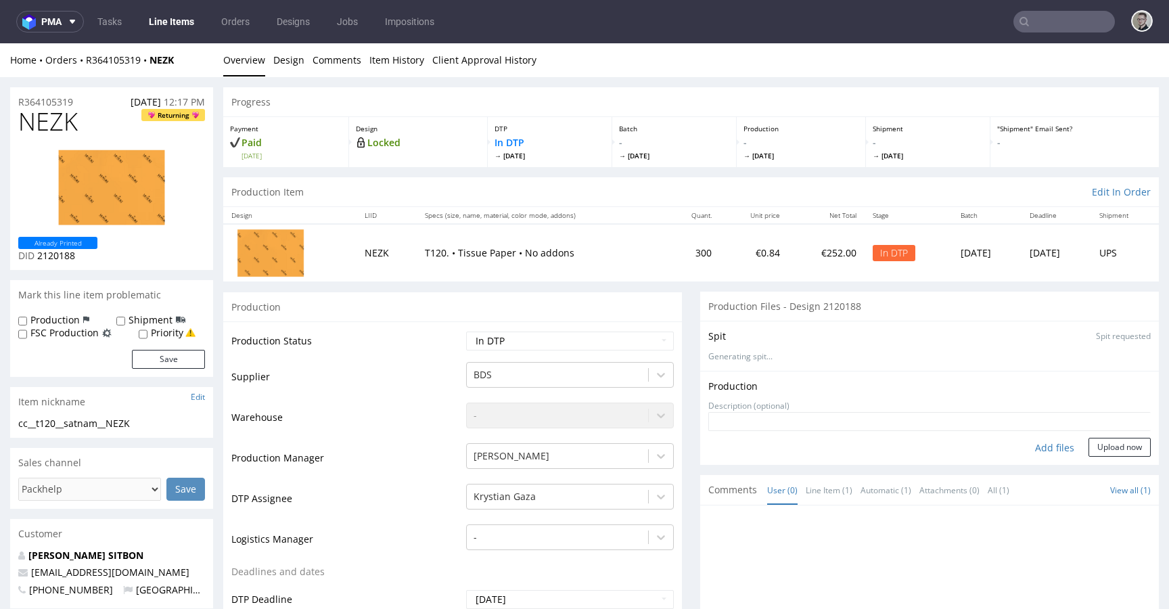
click at [1028, 442] on div "Add files" at bounding box center [1054, 448] width 68 height 20
type input "C:\fakepath\cc__t120__satnam__NEZK__d2120188__oR364105319__v16.pdf"
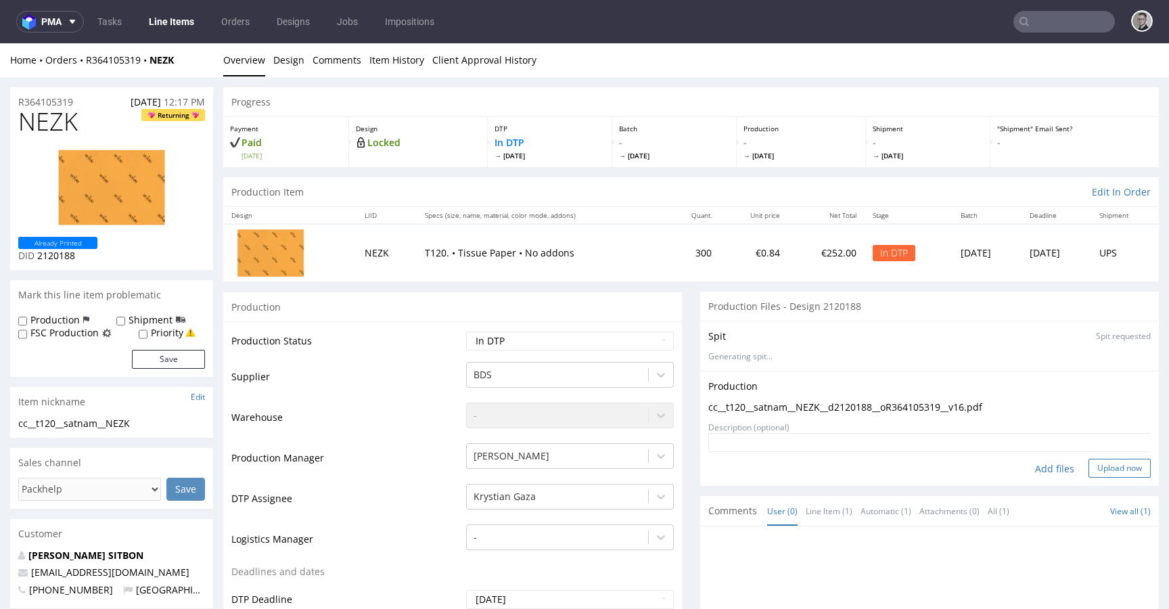
click at [1088, 468] on button "Upload now" at bounding box center [1119, 467] width 62 height 19
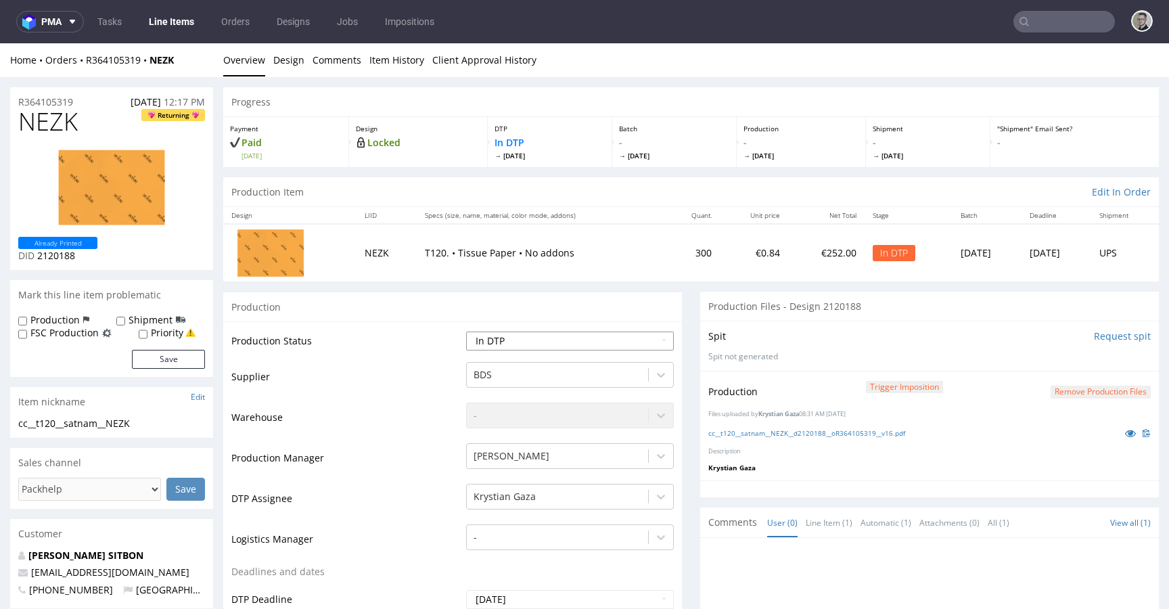
click at [483, 332] on select "Waiting for Artwork Waiting for Diecut Waiting for Mockup Waiting for DTP Waiti…" at bounding box center [570, 340] width 208 height 19
select select "dtp_production_ready"
click at [466, 331] on select "Waiting for Artwork Waiting for Diecut Waiting for Mockup Waiting for DTP Waiti…" at bounding box center [570, 340] width 208 height 19
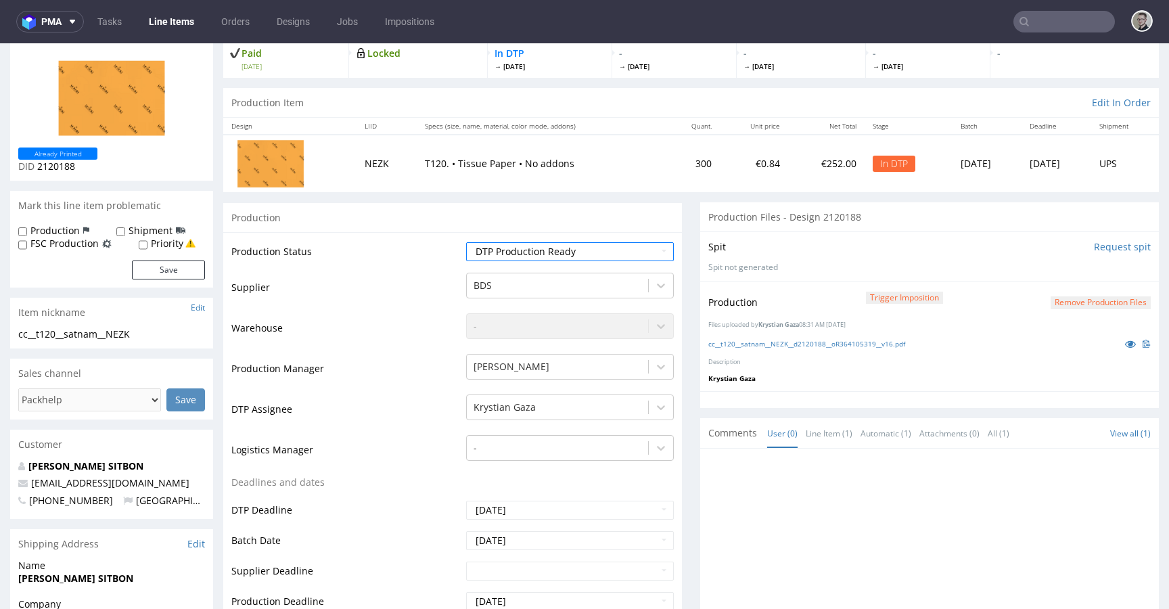
scroll to position [417, 0]
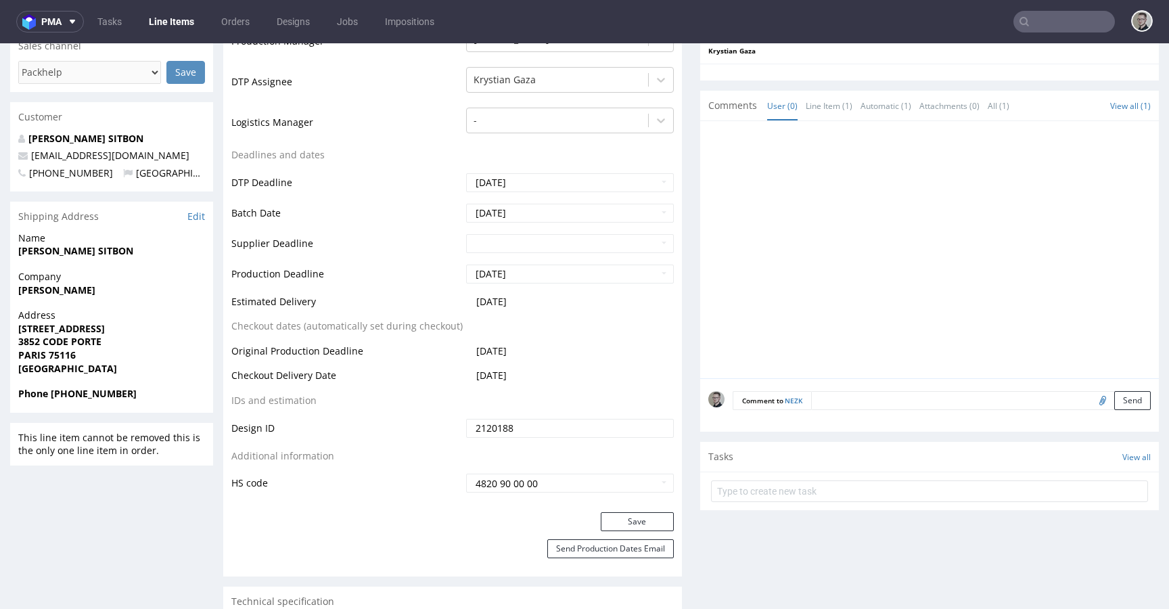
click at [644, 510] on div "Production Status Waiting for Artwork Waiting for Diecut Waiting for Mockup Wai…" at bounding box center [452, 208] width 458 height 607
click at [645, 517] on button "Save" at bounding box center [636, 521] width 73 height 19
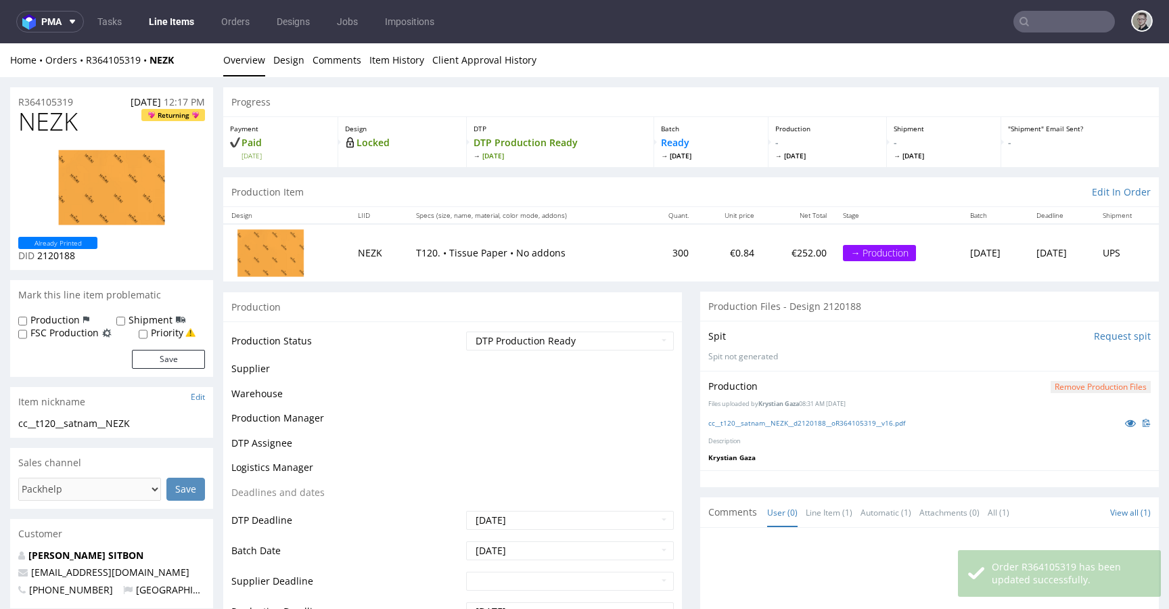
scroll to position [0, 0]
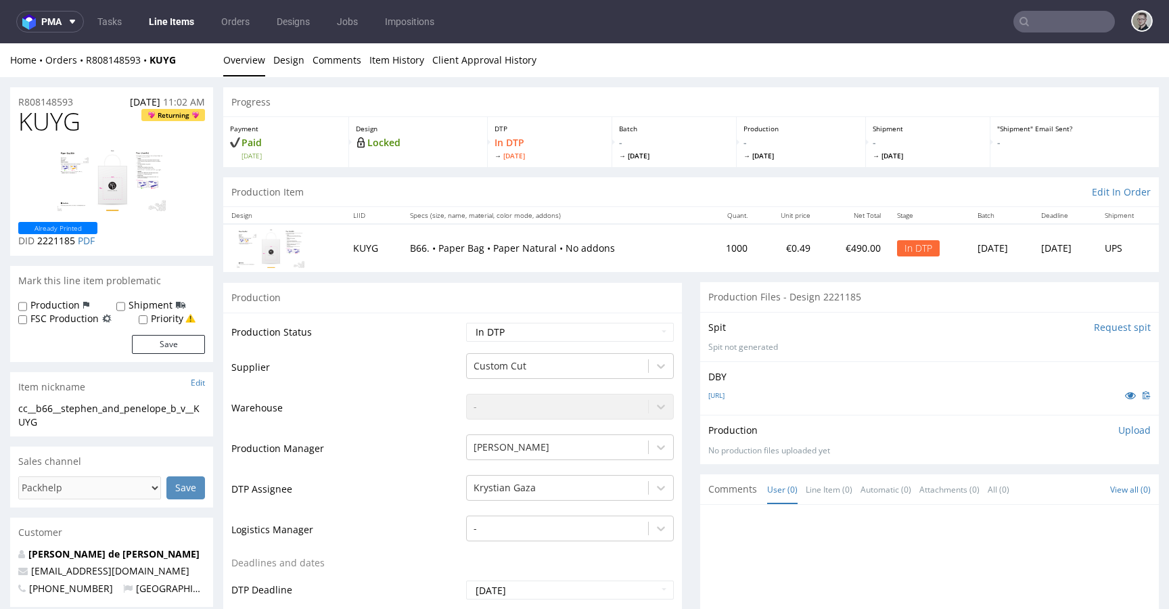
click at [1114, 325] on input "Request spit" at bounding box center [1121, 328] width 57 height 14
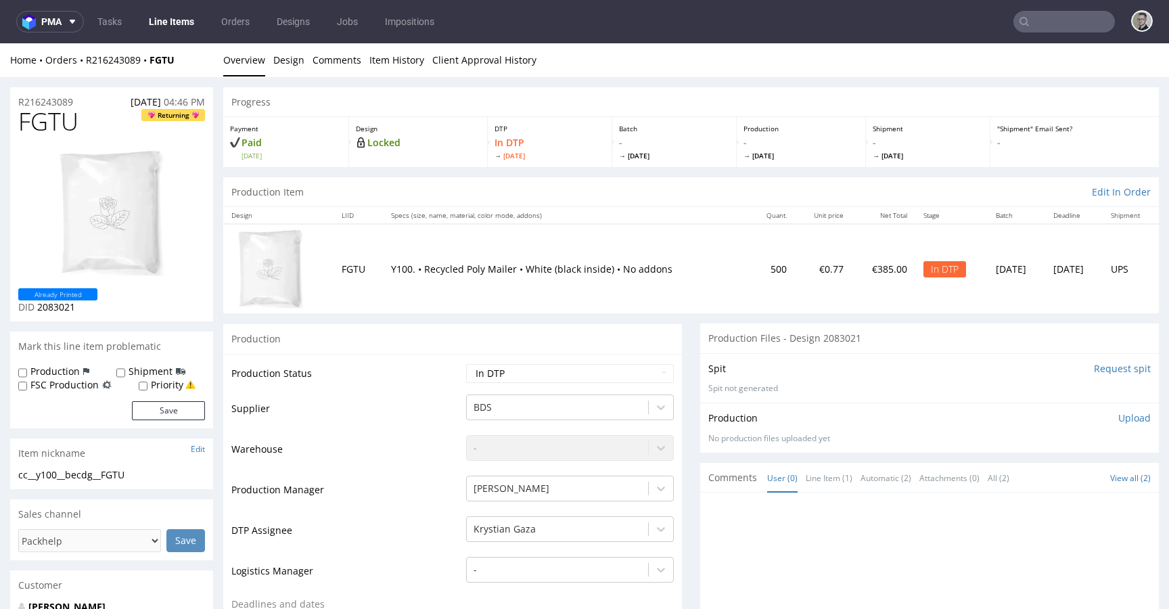
click at [1110, 371] on input "Request spit" at bounding box center [1121, 369] width 57 height 14
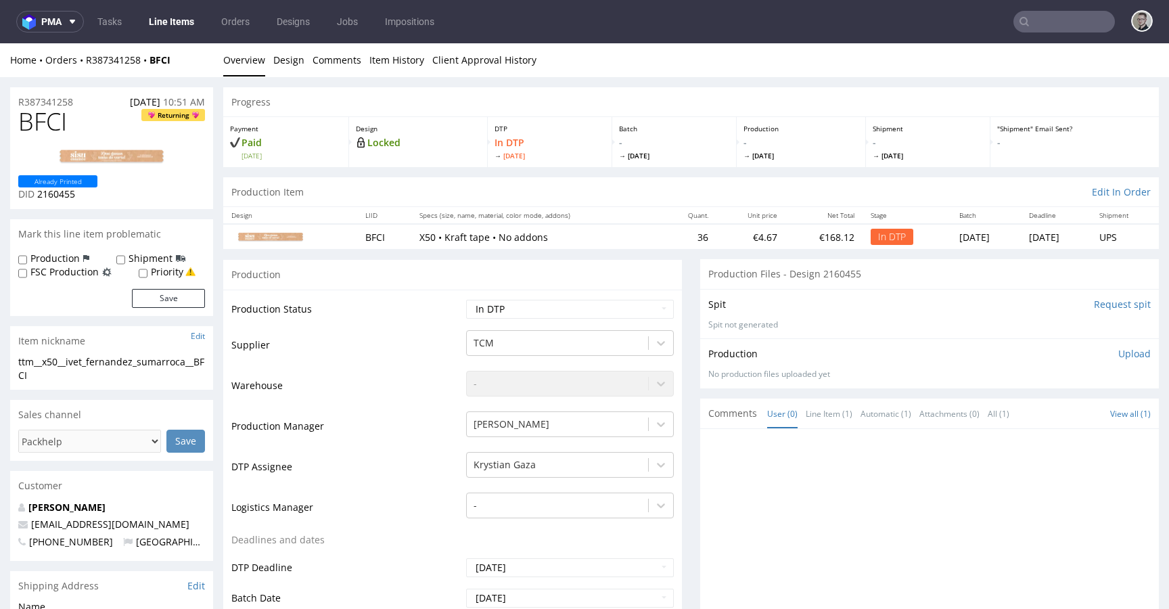
click at [1098, 302] on input "Request spit" at bounding box center [1121, 305] width 57 height 14
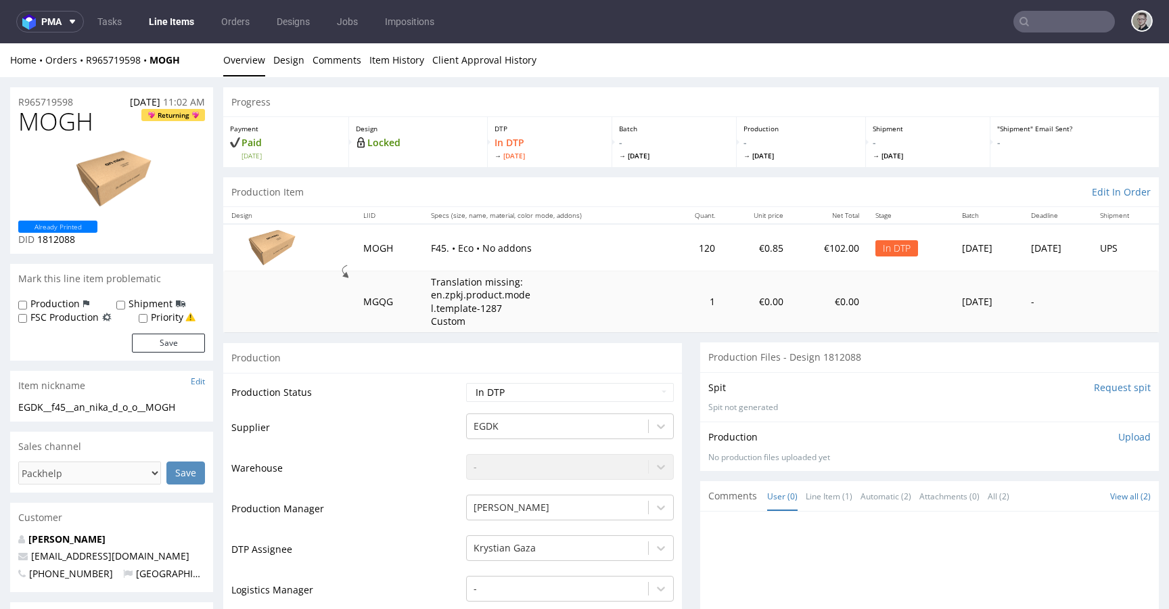
click at [1116, 383] on input "Request spit" at bounding box center [1121, 388] width 57 height 14
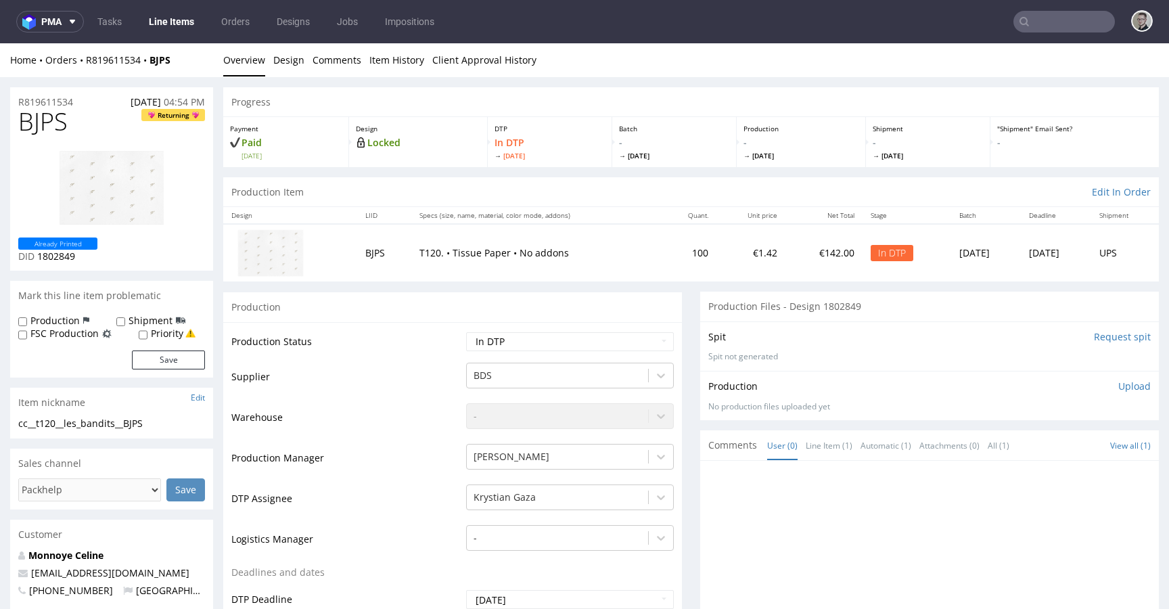
click at [1105, 333] on input "Request spit" at bounding box center [1121, 337] width 57 height 14
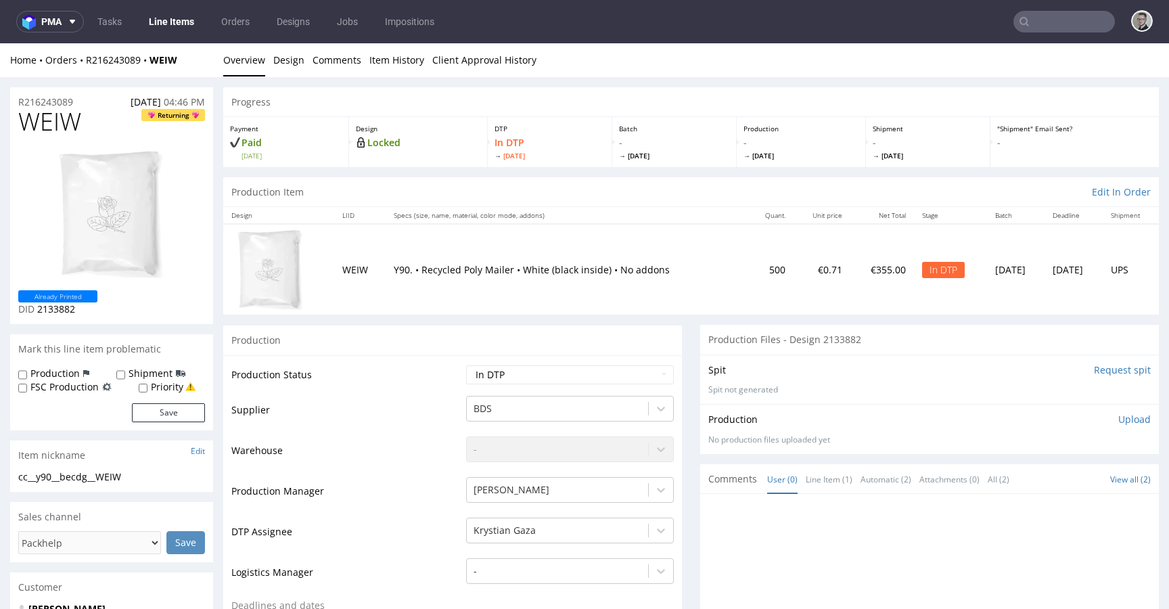
click at [1112, 370] on input "Request spit" at bounding box center [1121, 370] width 57 height 14
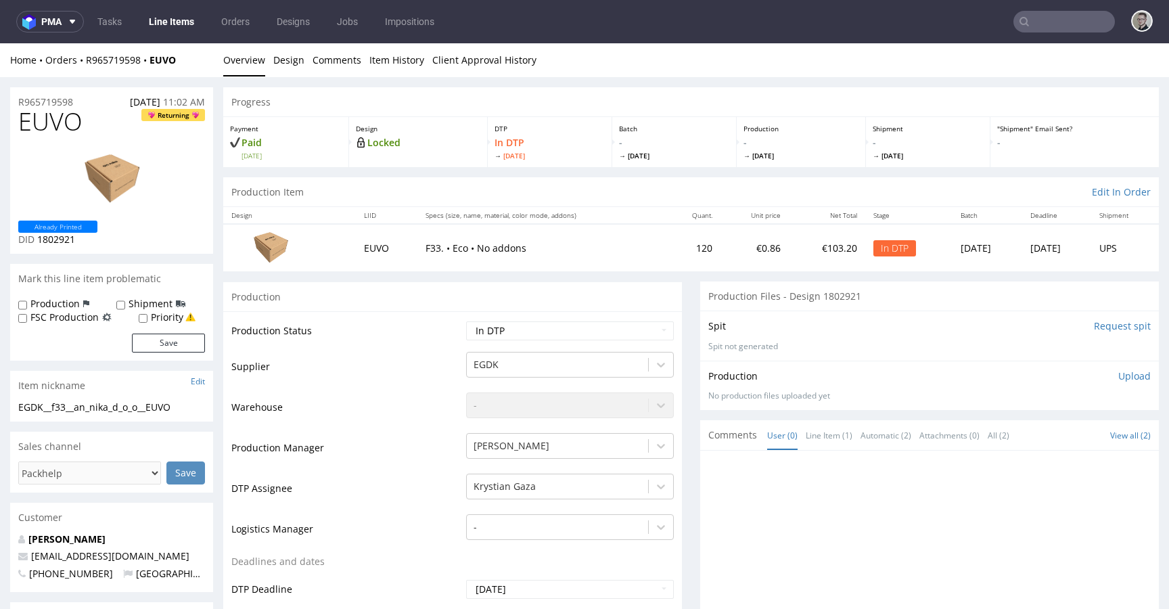
click at [1120, 327] on input "Request spit" at bounding box center [1121, 326] width 57 height 14
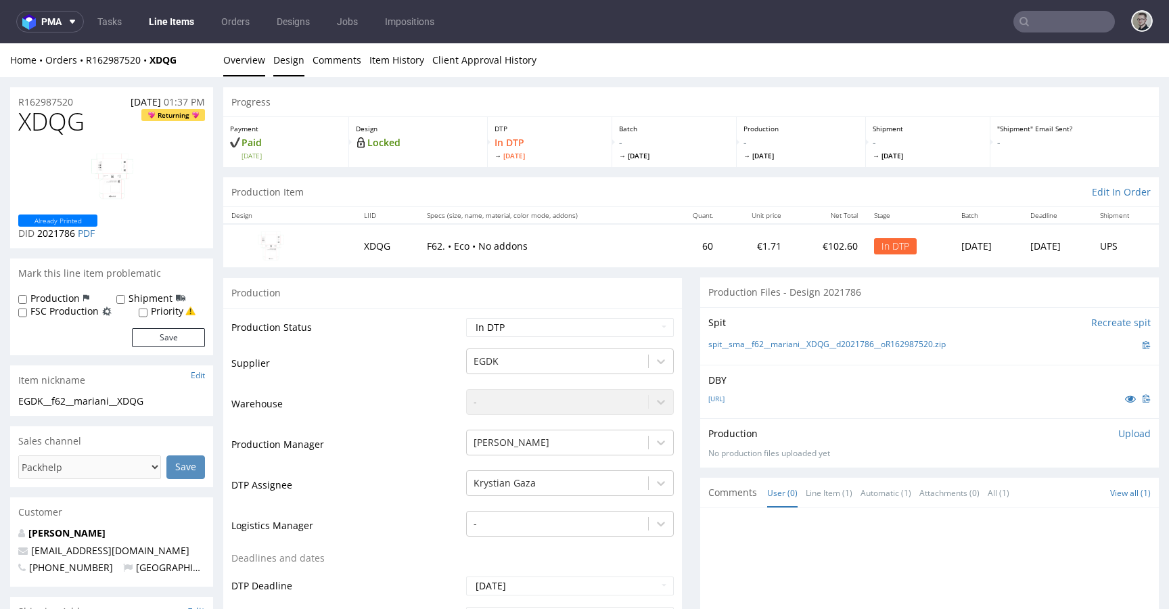
click at [298, 71] on link "Design" at bounding box center [288, 59] width 31 height 33
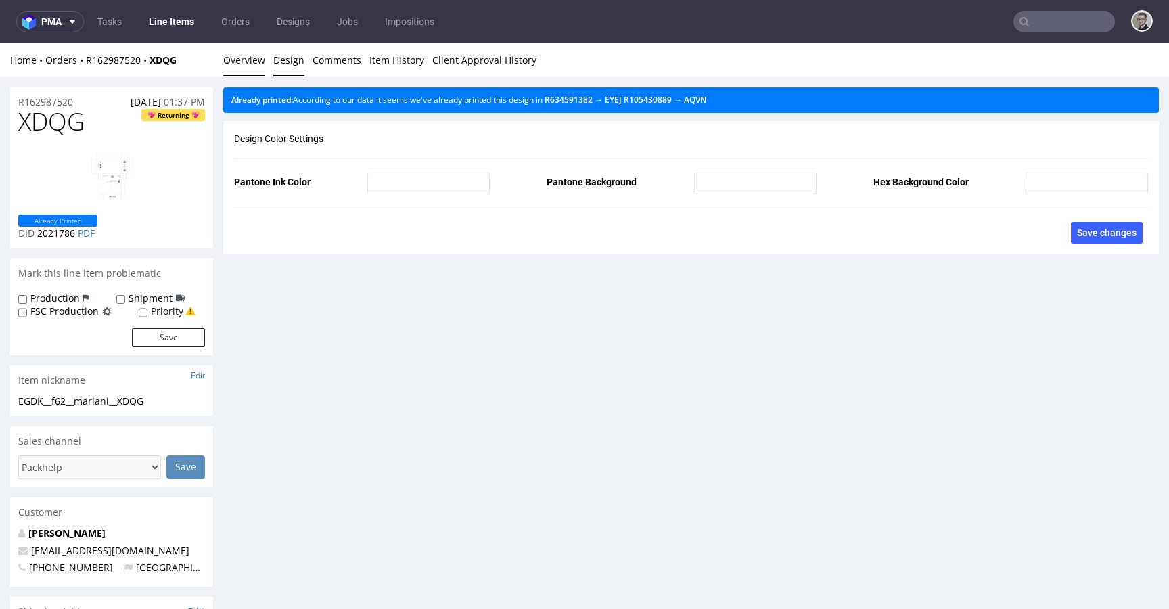
click at [254, 54] on link "Overview" at bounding box center [244, 59] width 42 height 33
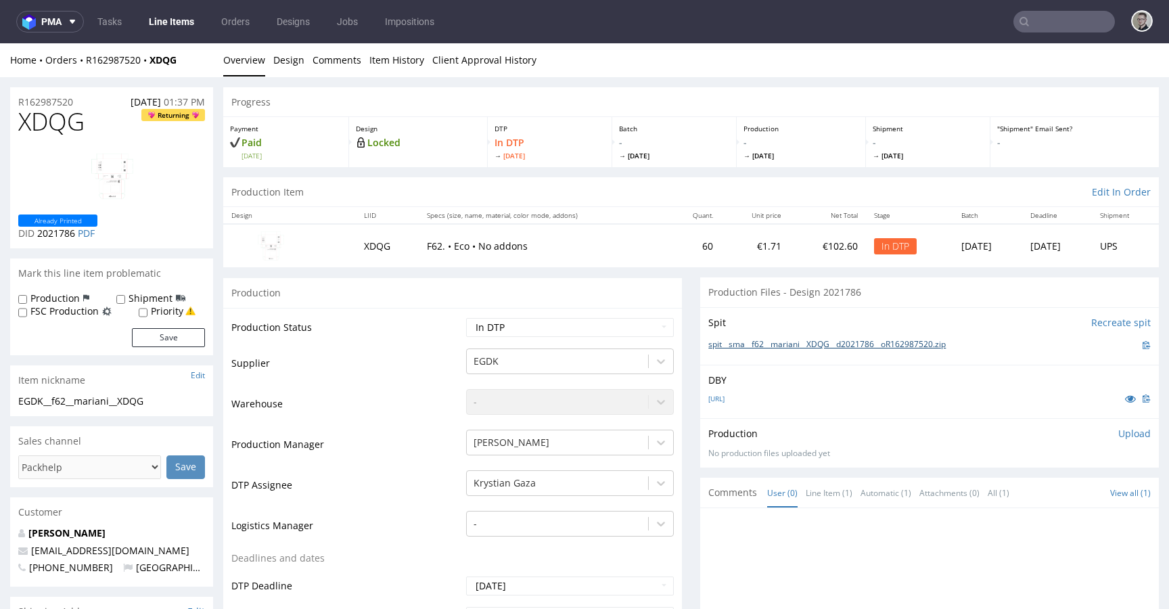
click at [851, 339] on link "spit__sma__f62__mariani__XDQG__d2021786__oR162987520.zip" at bounding box center [826, 344] width 237 height 11
click at [1124, 435] on p "Upload" at bounding box center [1134, 434] width 32 height 14
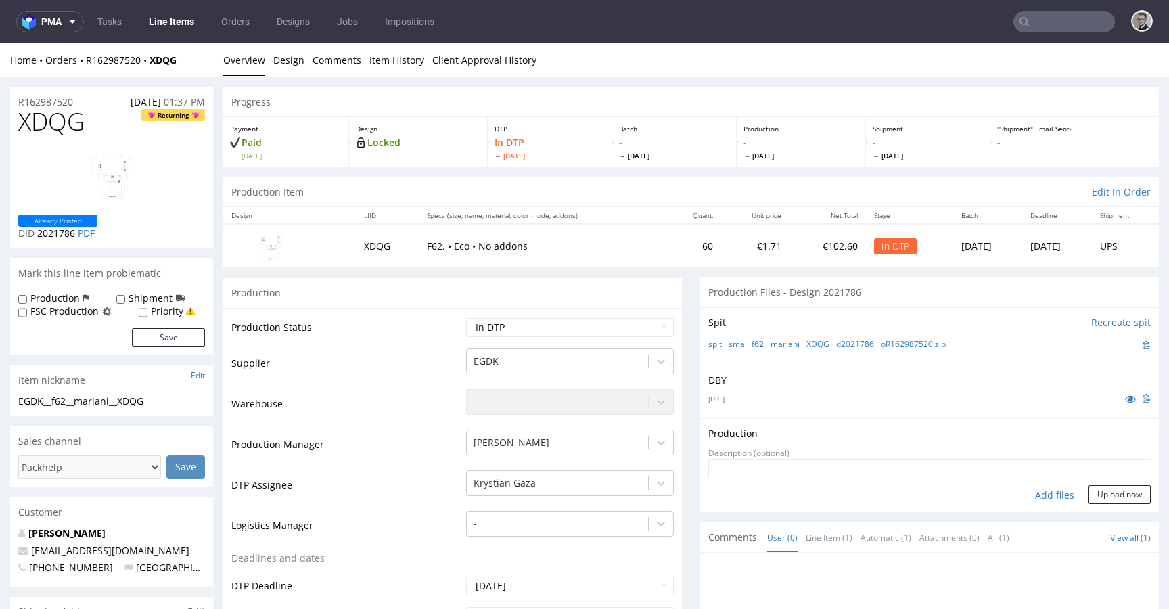
click at [1039, 492] on div "Add files" at bounding box center [1054, 495] width 68 height 20
type input "C:\fakepath\sma__f62__mariani__XDQG__d2021786__oR162987520__latest__outside.pdf"
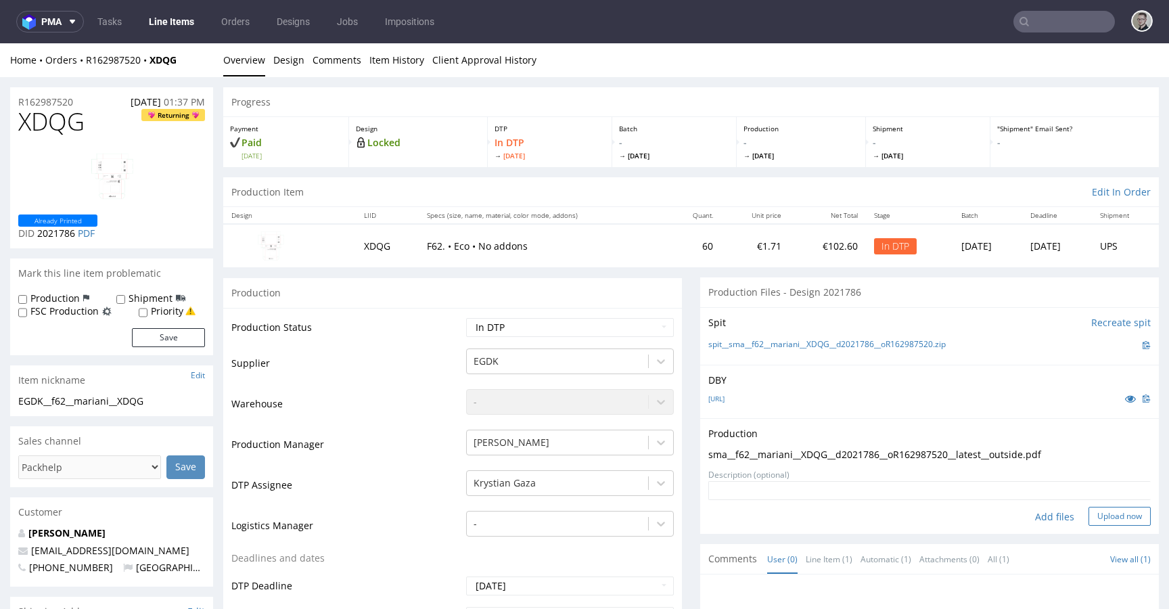
click at [1110, 514] on button "Upload now" at bounding box center [1119, 515] width 62 height 19
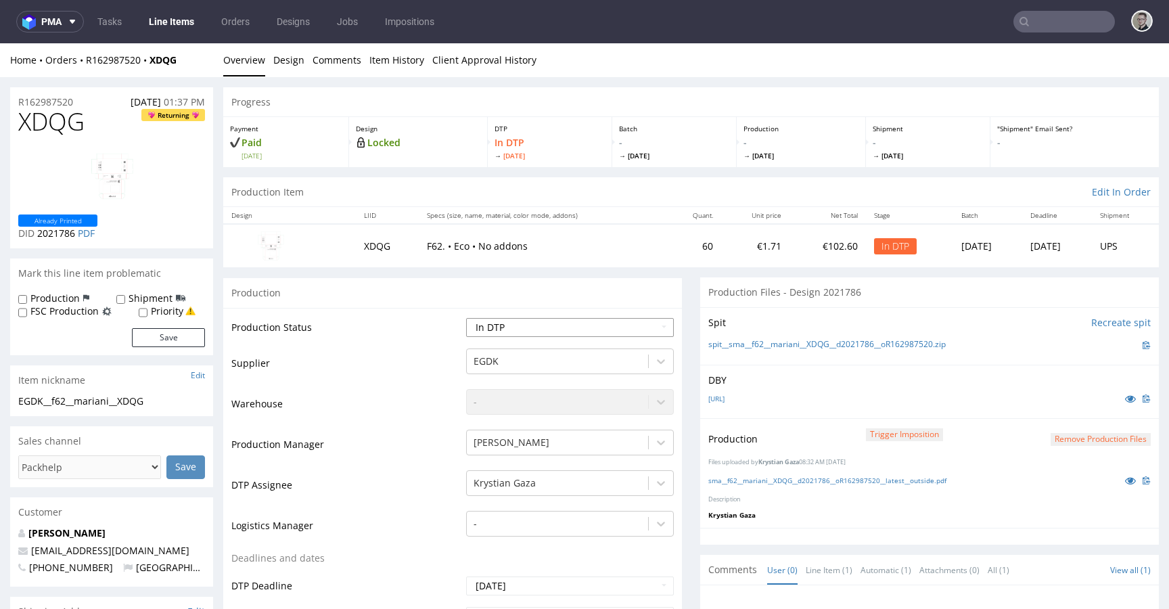
click at [554, 323] on select "Waiting for Artwork Waiting for Diecut Waiting for Mockup Waiting for DTP Waiti…" at bounding box center [570, 327] width 208 height 19
select select "dtp_production_ready"
click at [466, 318] on select "Waiting for Artwork Waiting for Diecut Waiting for Mockup Waiting for DTP Waiti…" at bounding box center [570, 327] width 208 height 19
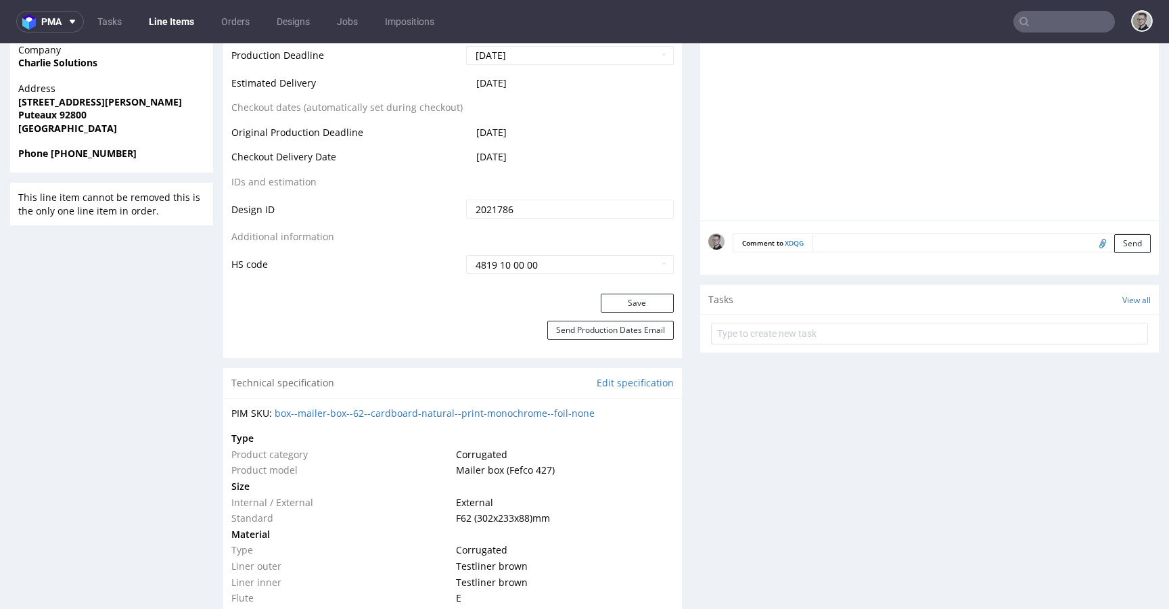
scroll to position [742, 0]
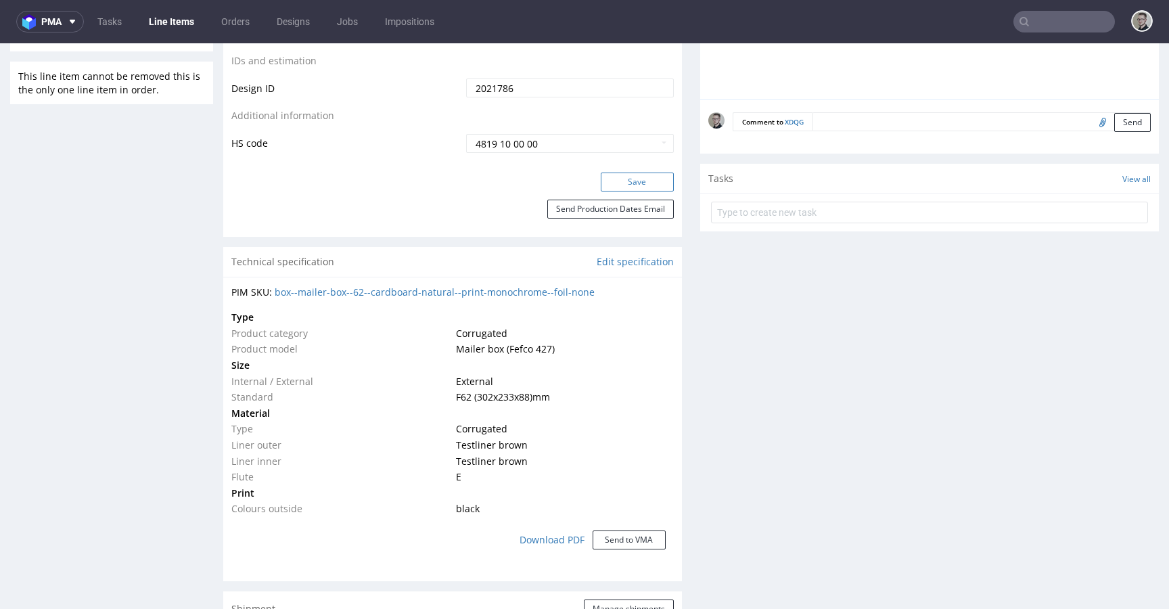
click at [613, 177] on button "Save" at bounding box center [636, 181] width 73 height 19
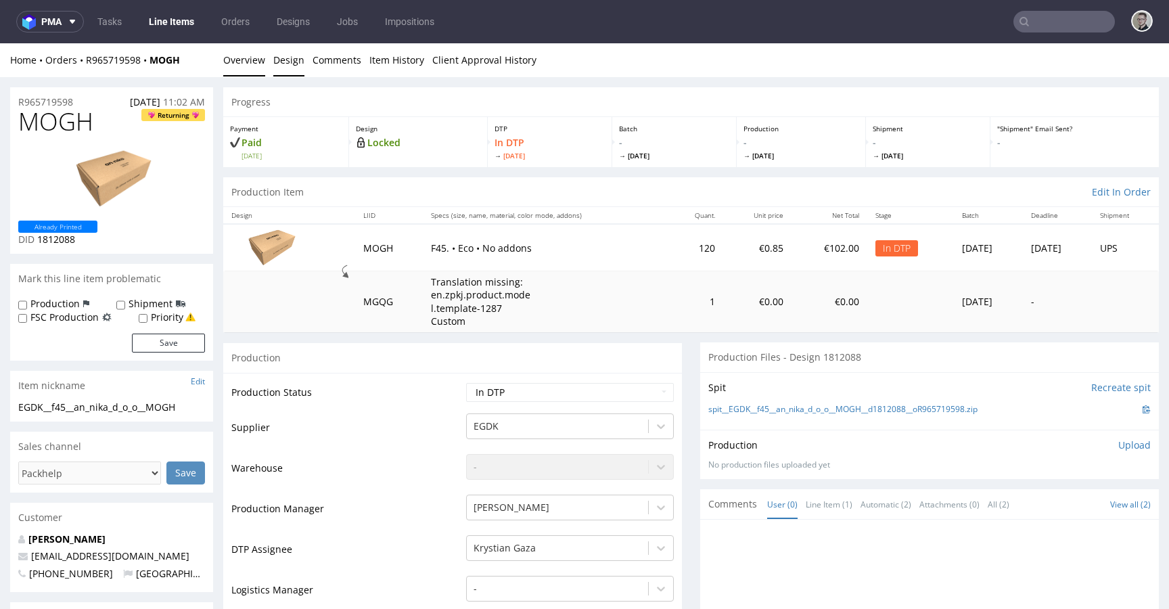
click at [285, 59] on link "Design" at bounding box center [288, 59] width 31 height 33
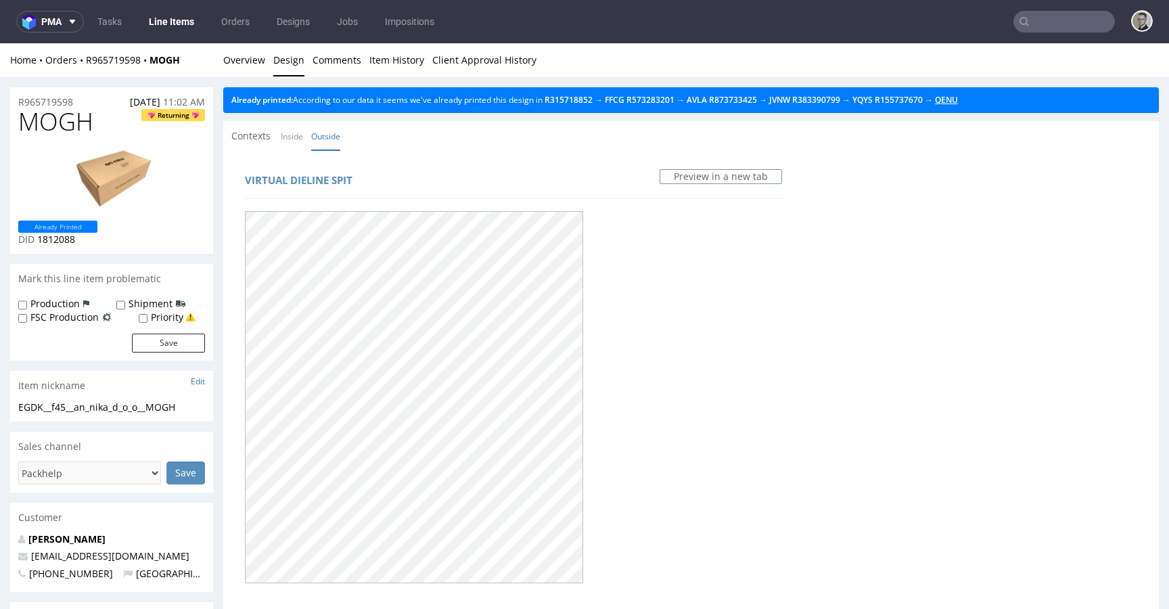
drag, startPoint x: 983, startPoint y: 99, endPoint x: 699, endPoint y: 67, distance: 285.8
click at [252, 62] on link "Overview" at bounding box center [244, 59] width 42 height 33
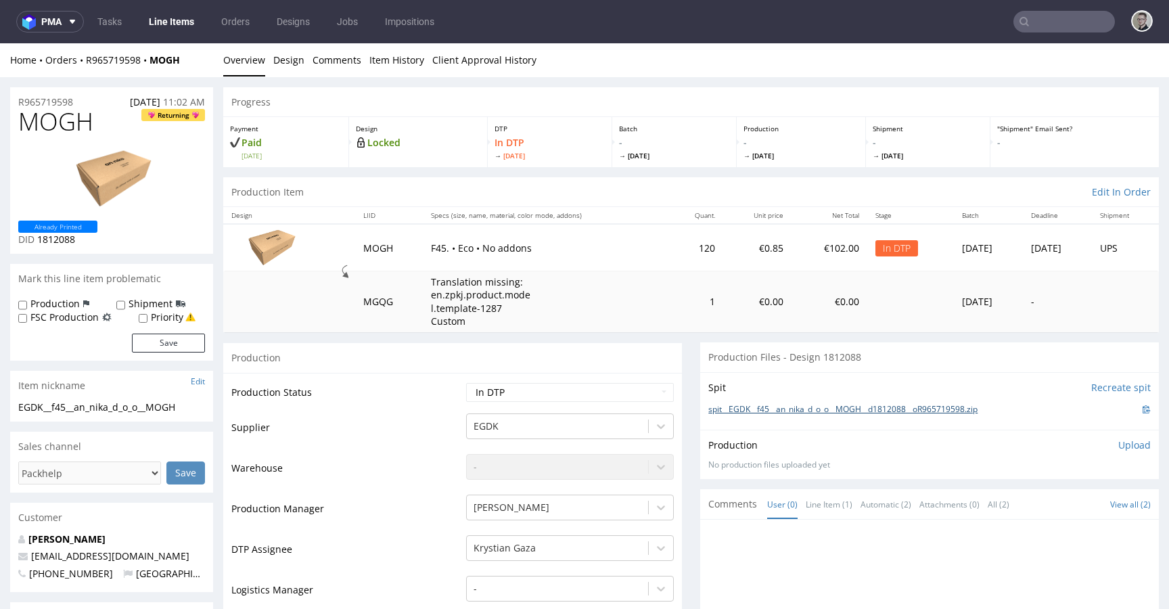
click at [857, 406] on link "spit__EGDK__f45__an_nika_d_o_o__MOGH__d1812088__oR965719598.zip" at bounding box center [842, 409] width 269 height 11
click at [1118, 445] on p "Upload" at bounding box center [1134, 445] width 32 height 14
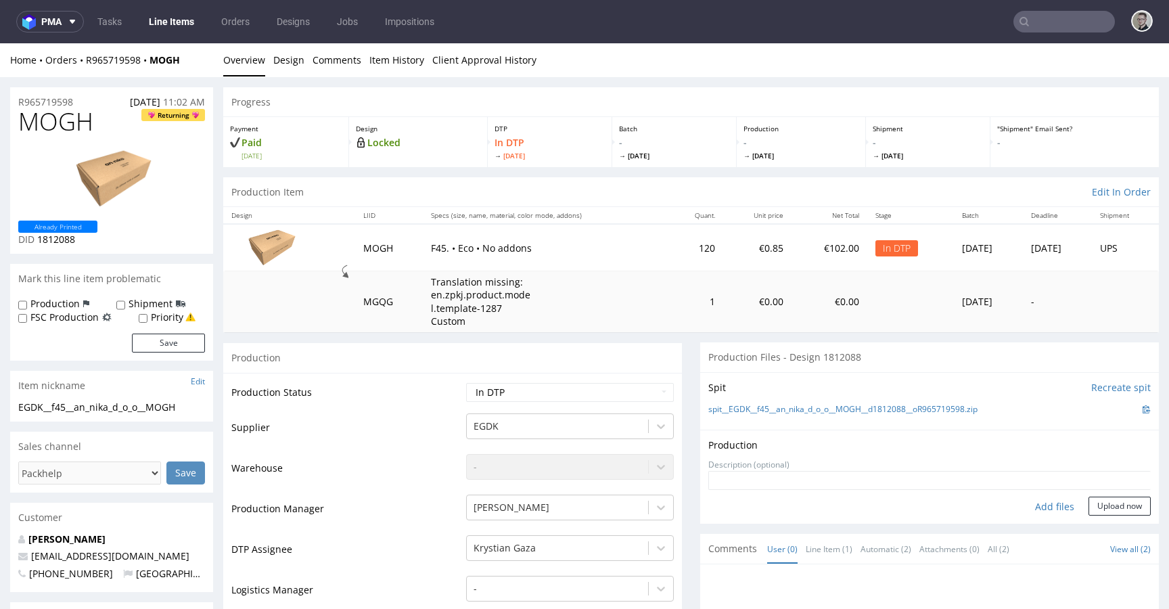
click at [1043, 509] on div "Add files" at bounding box center [1054, 506] width 68 height 20
type input "C:\fakepath\EGDK__f45__an_nika_d_o_o__MOGH__d1812088__oR965719598__latest__outs…"
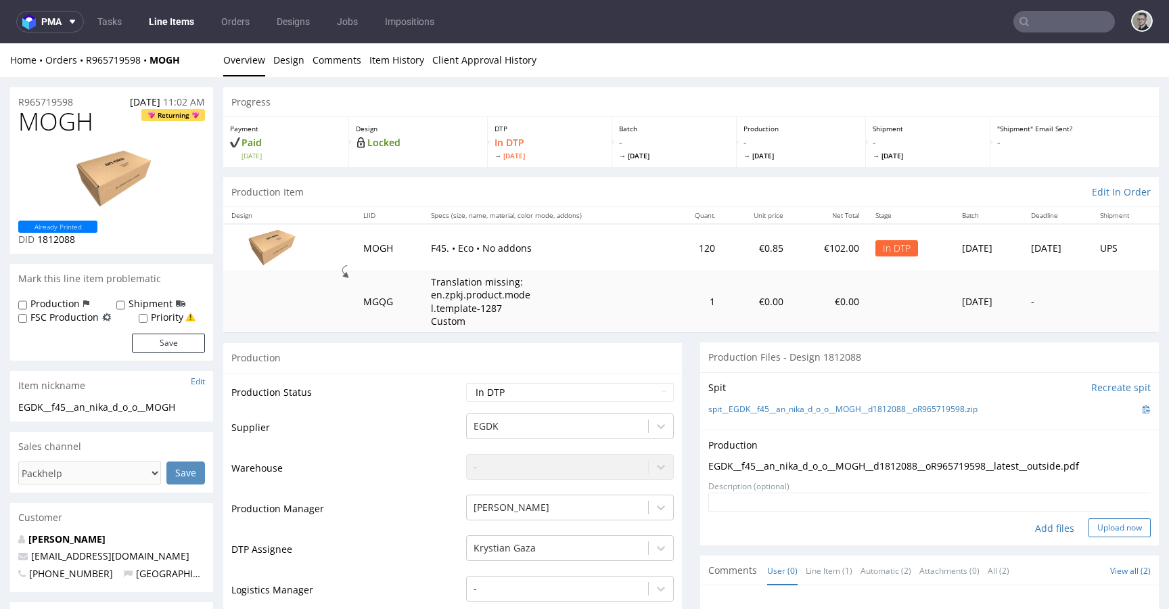
click at [1116, 532] on button "Upload now" at bounding box center [1119, 527] width 62 height 19
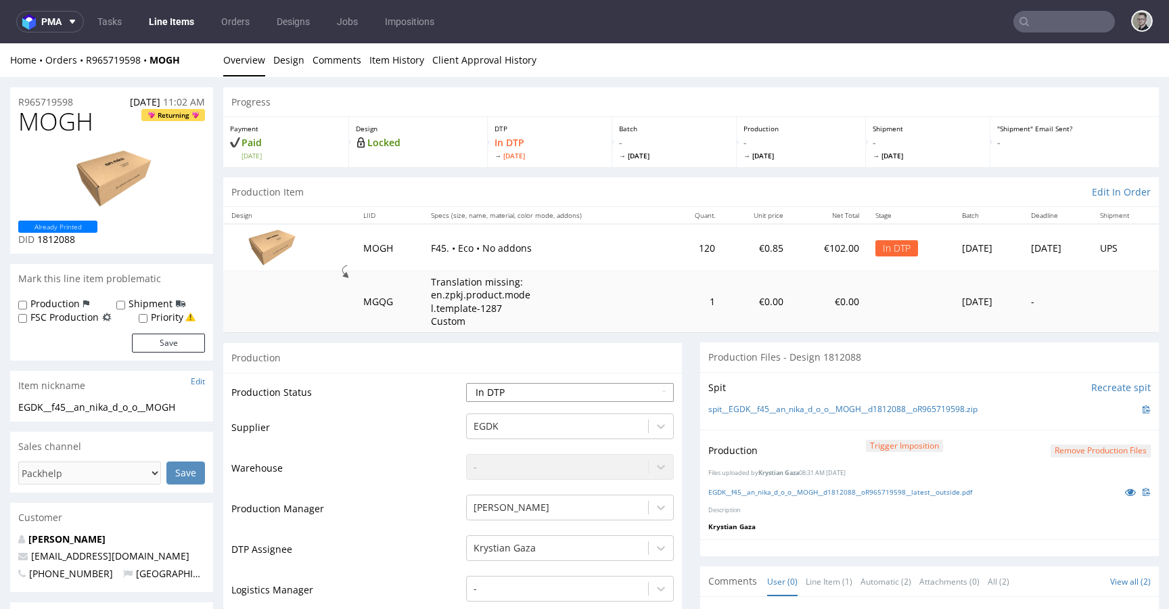
click at [517, 396] on select "Waiting for Artwork Waiting for Diecut Waiting for Mockup Waiting for DTP Waiti…" at bounding box center [570, 392] width 208 height 19
select select "dtp_production_ready"
click at [466, 383] on select "Waiting for Artwork Waiting for Diecut Waiting for Mockup Waiting for DTP Waiti…" at bounding box center [570, 392] width 208 height 19
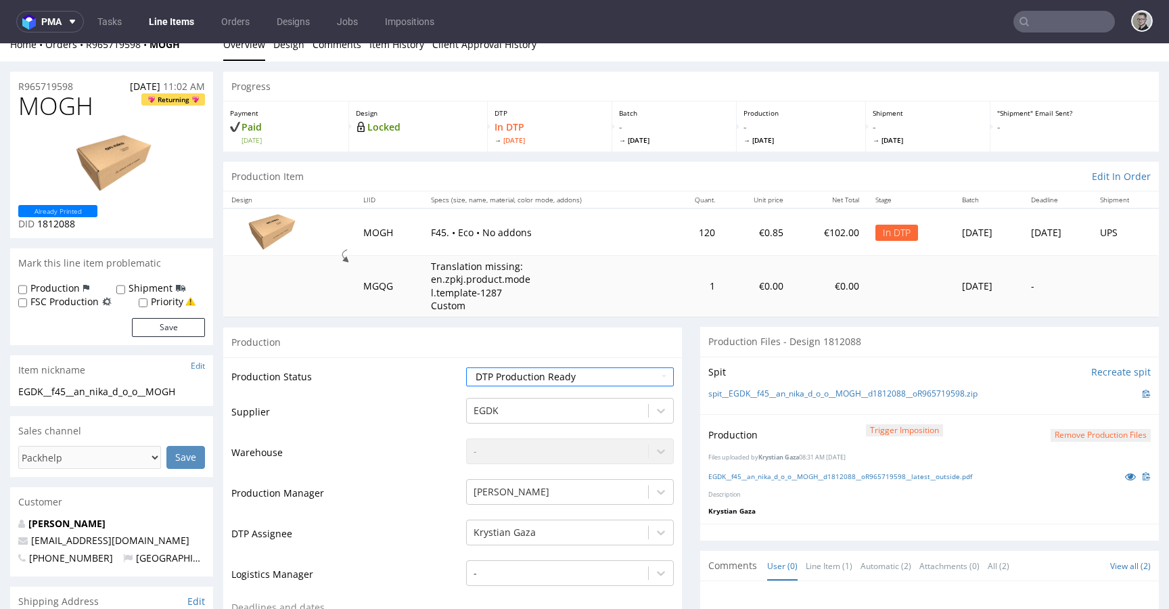
scroll to position [198, 0]
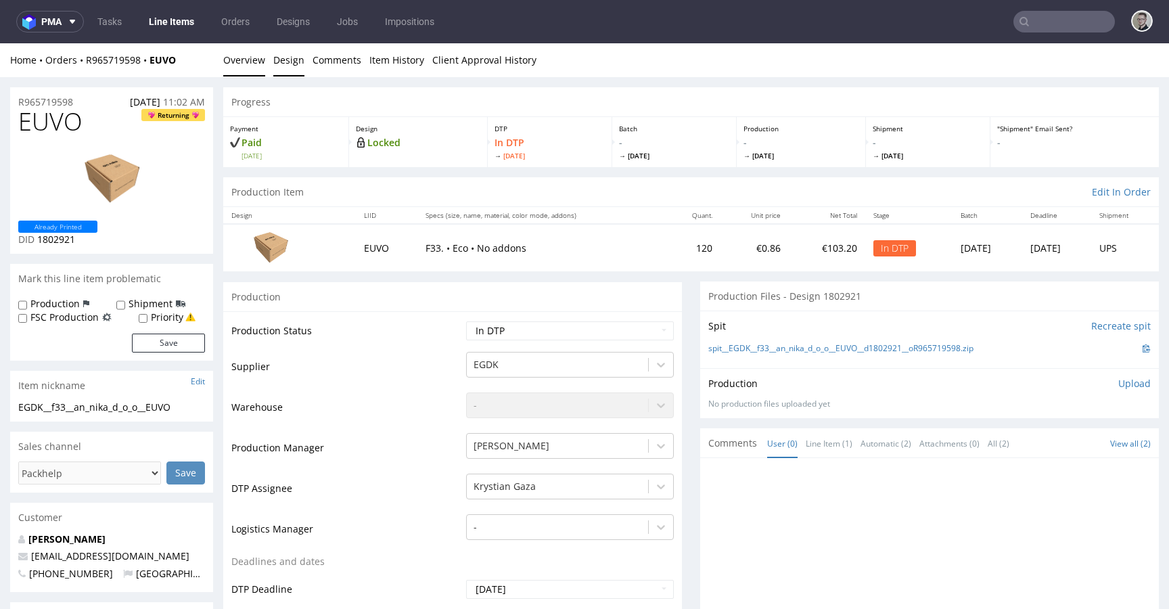
click at [298, 66] on link "Design" at bounding box center [288, 59] width 31 height 33
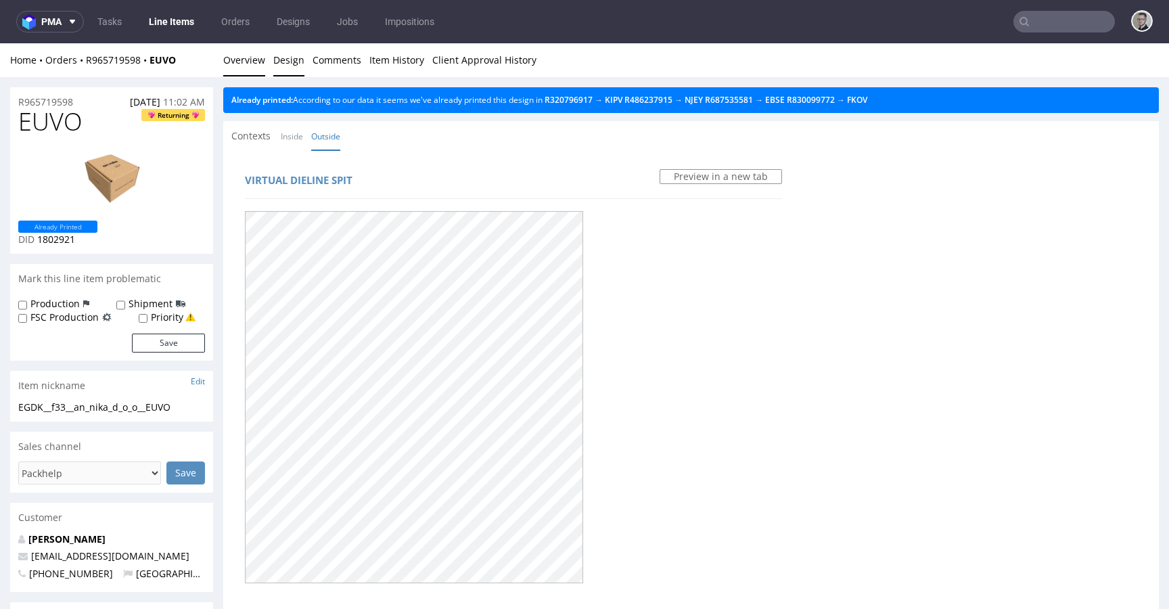
click at [237, 47] on link "Overview" at bounding box center [244, 59] width 42 height 33
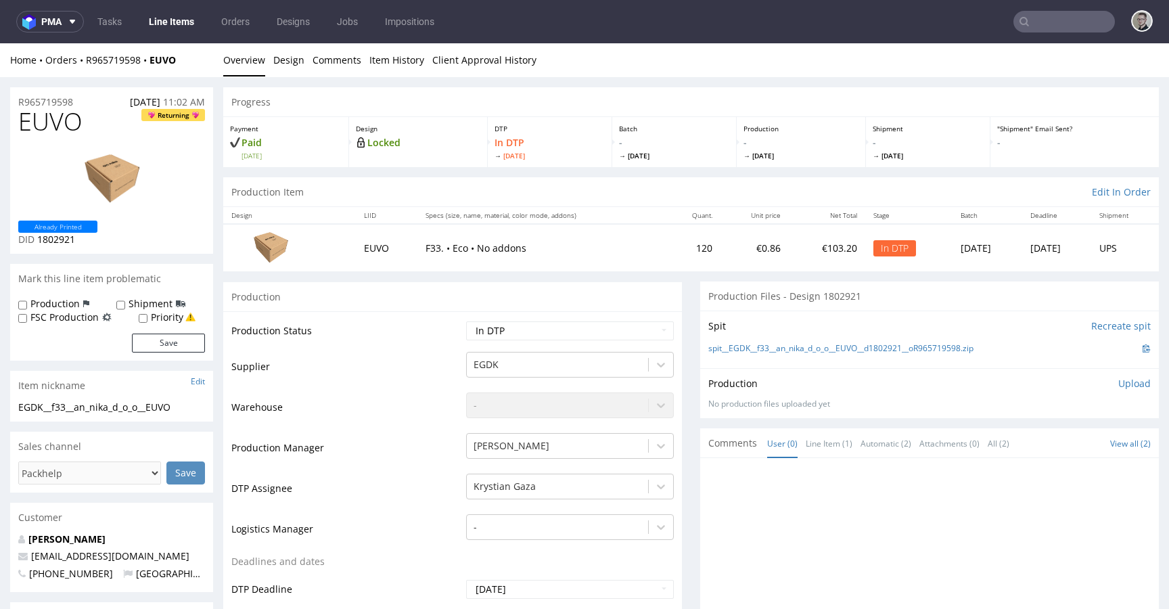
click at [818, 341] on div "spit__EGDK__f33__an_nika_d_o_o__EUVO__d1802921__oR965719598.zip" at bounding box center [929, 348] width 442 height 15
click at [820, 348] on link "spit__EGDK__f33__an_nika_d_o_o__EUVO__d1802921__oR965719598.zip" at bounding box center [840, 348] width 265 height 11
click at [1122, 386] on p "Upload" at bounding box center [1134, 384] width 32 height 14
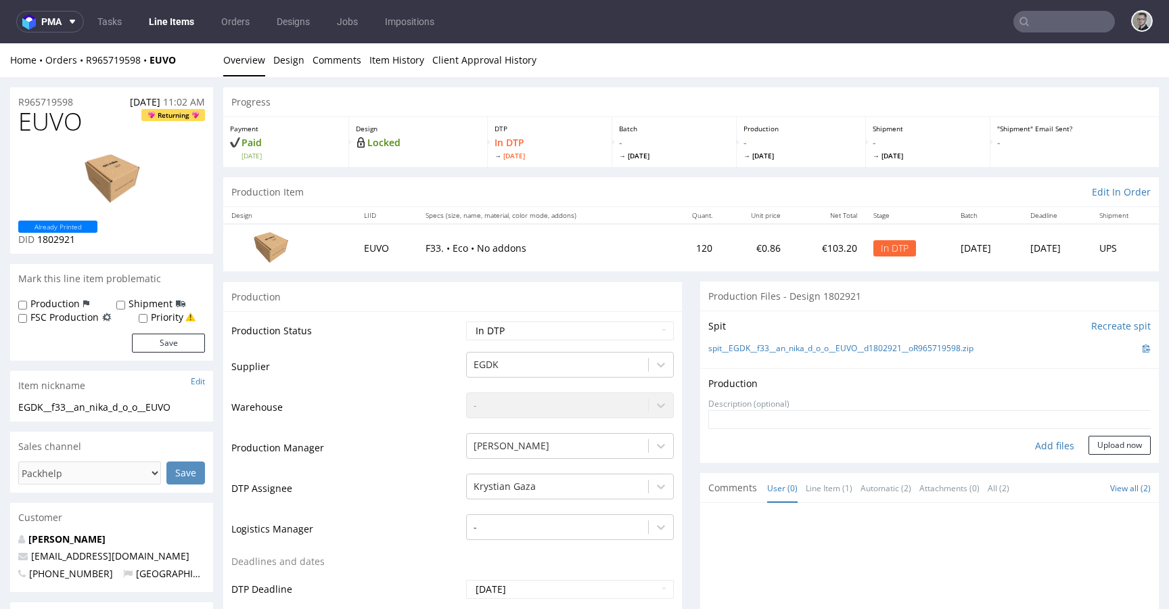
click at [1042, 444] on div "Add files" at bounding box center [1054, 445] width 68 height 20
type input "C:\fakepath\EGDK__f33__an_nika_d_o_o__EUVO__d1802921__oR965719598__latest__outs…"
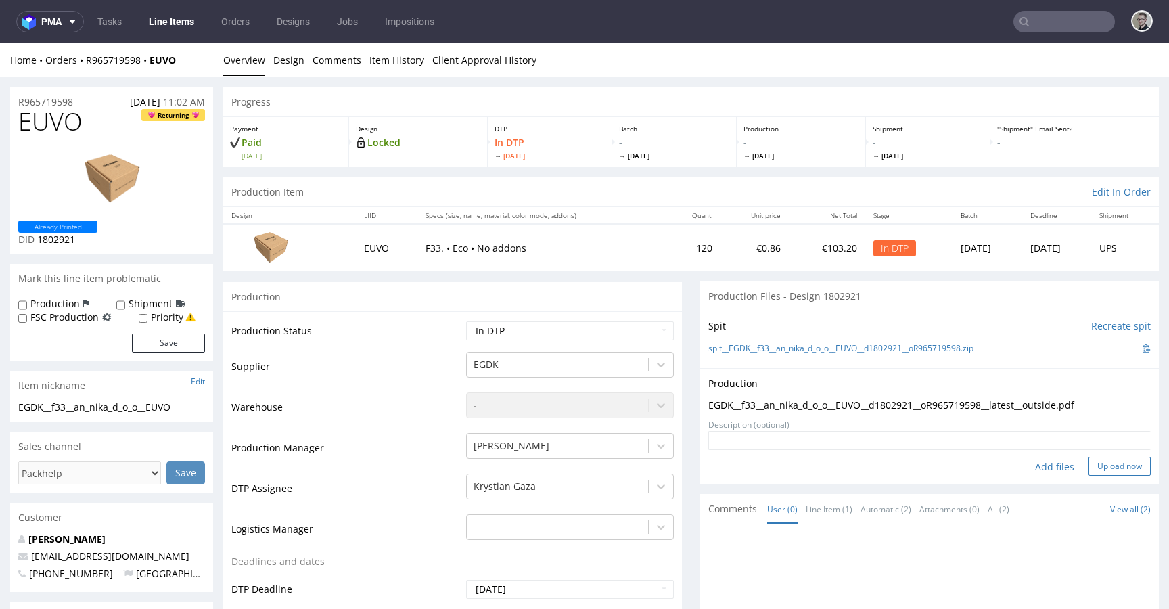
click at [1102, 468] on button "Upload now" at bounding box center [1119, 465] width 62 height 19
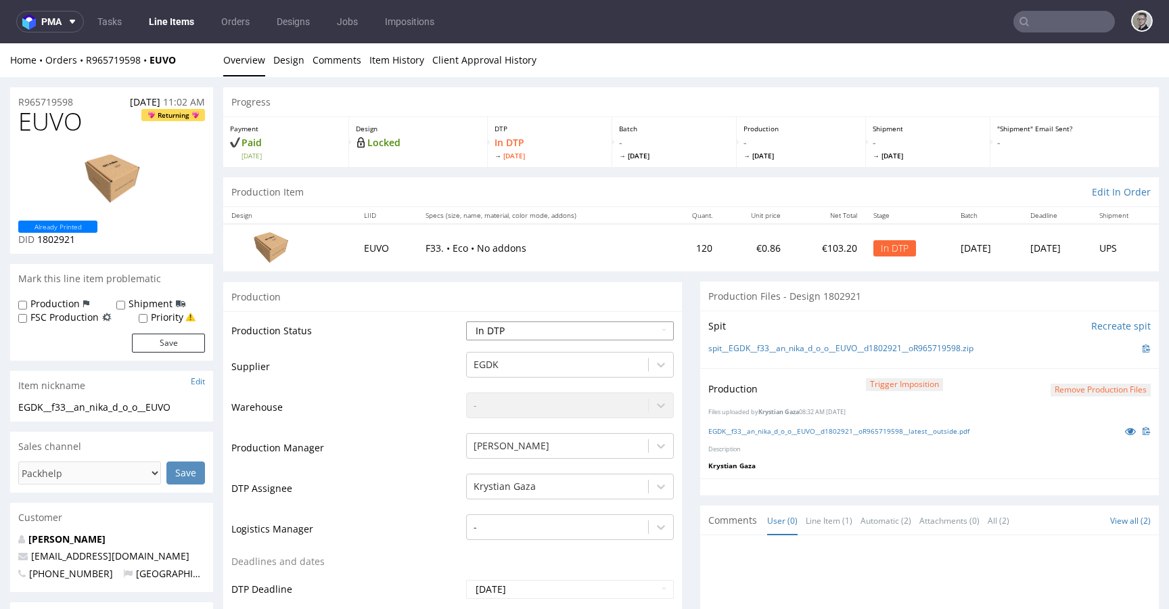
click at [471, 325] on select "Waiting for Artwork Waiting for Diecut Waiting for Mockup Waiting for DTP Waiti…" at bounding box center [570, 330] width 208 height 19
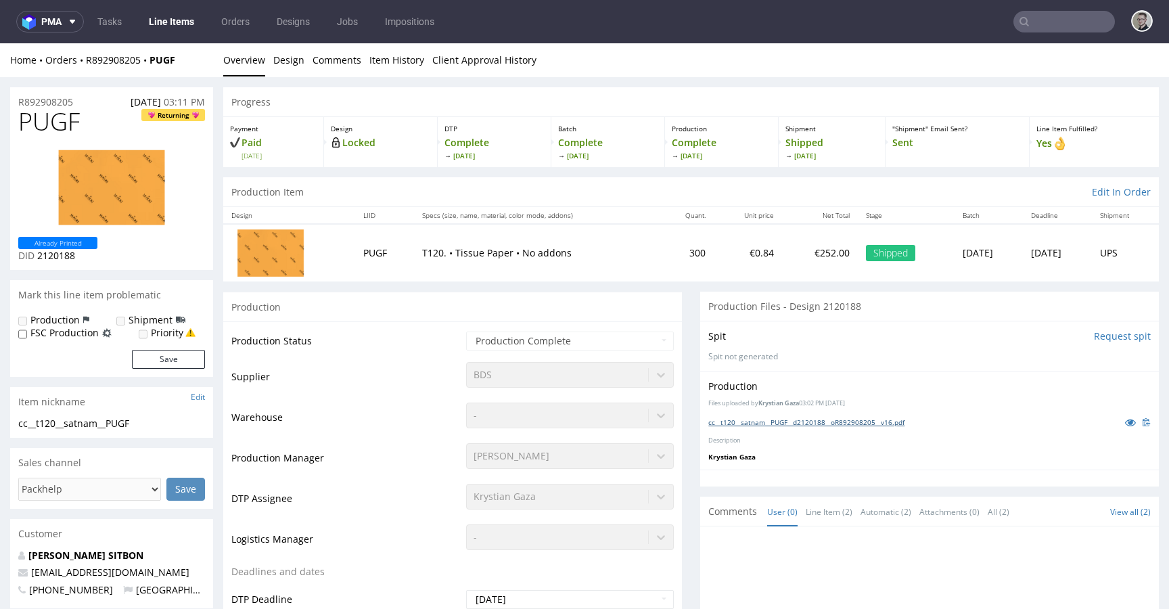
click at [772, 425] on link "cc__t120__satnam__PUGF__d2120188__oR892908205__v16.pdf" at bounding box center [806, 421] width 196 height 9
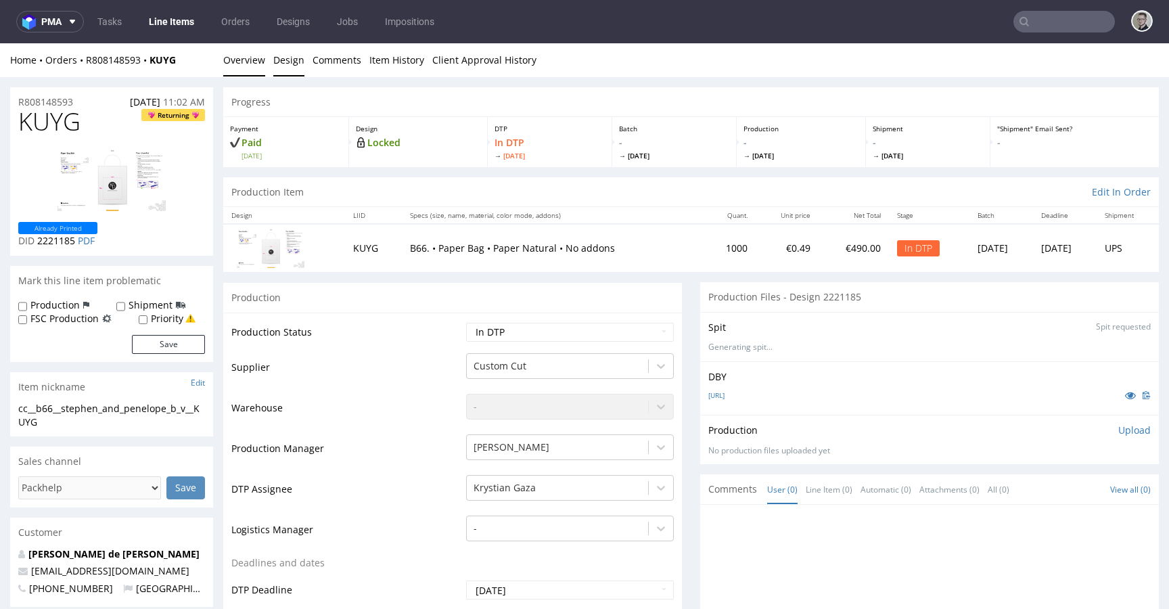
click at [288, 60] on link "Design" at bounding box center [288, 59] width 31 height 33
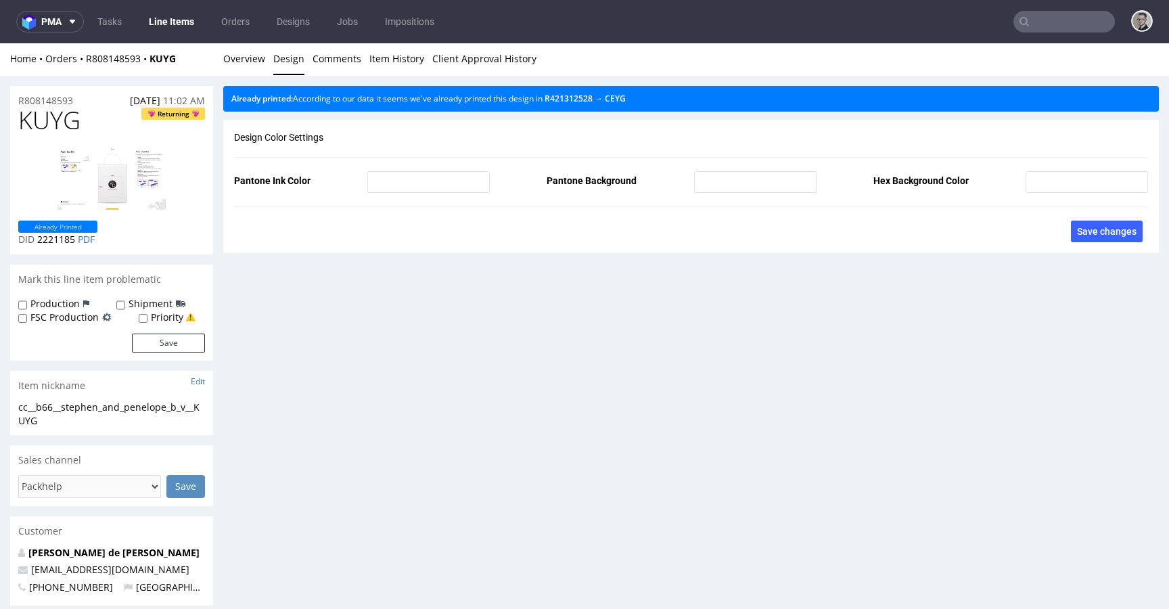
scroll to position [3, 0]
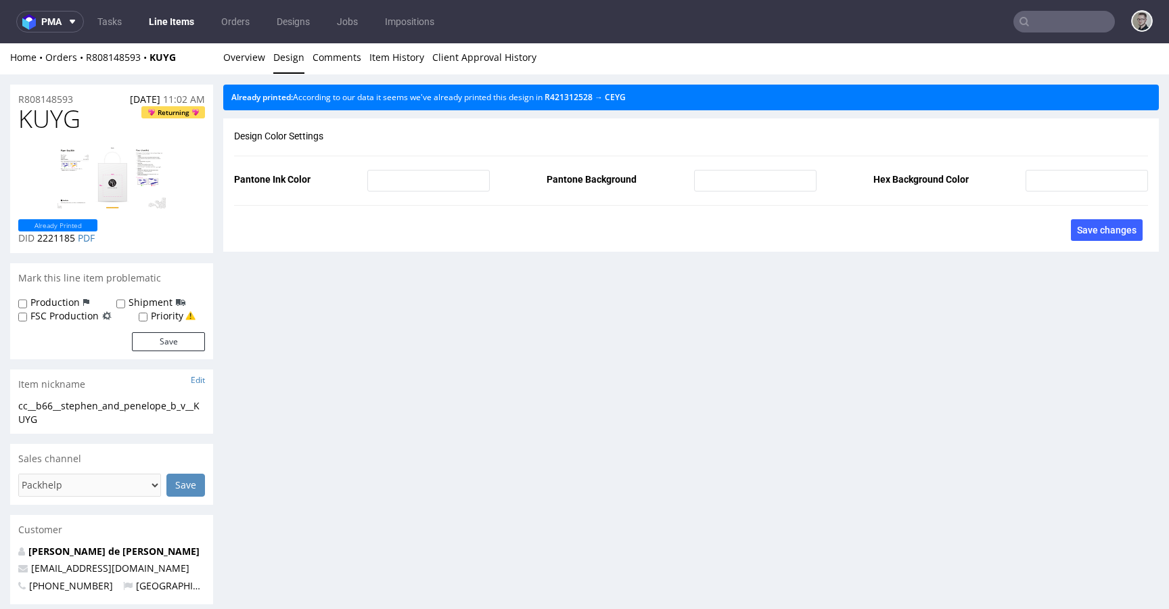
drag, startPoint x: 635, startPoint y: 92, endPoint x: 588, endPoint y: 89, distance: 46.8
drag, startPoint x: 629, startPoint y: 97, endPoint x: 406, endPoint y: 60, distance: 226.3
click at [260, 64] on link "Overview" at bounding box center [244, 57] width 42 height 33
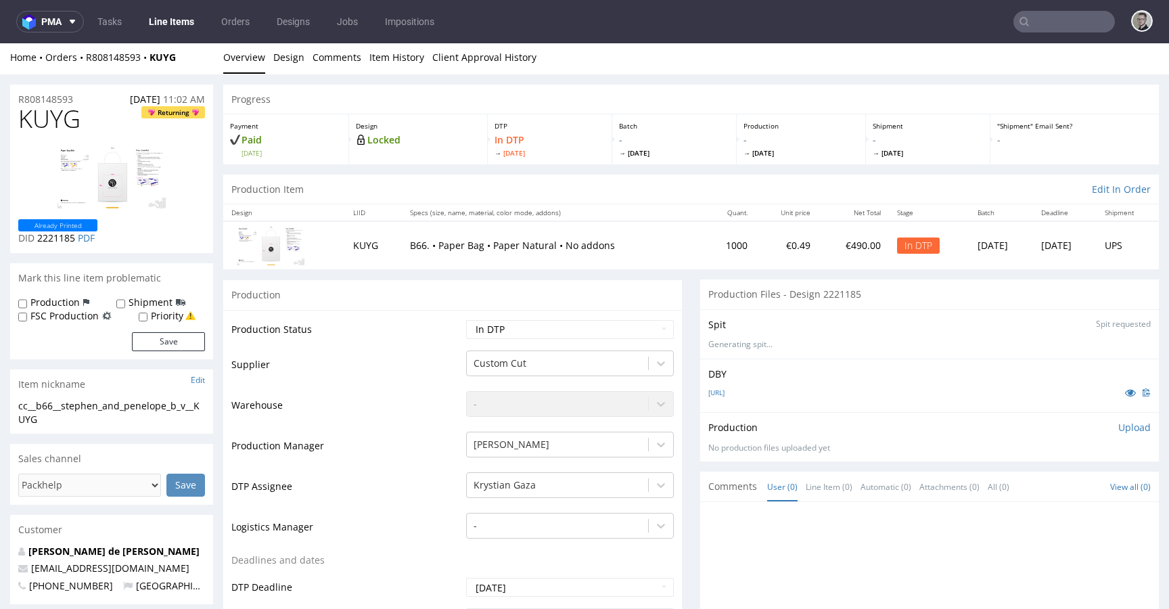
click at [91, 405] on div "cc__b66__stephen_and_penelope_b_v__KUYG" at bounding box center [111, 412] width 187 height 26
copy div "cc__b66__stephen_and_penelope_b_v__KUYG Update"
drag, startPoint x: 95, startPoint y: 97, endPoint x: 0, endPoint y: 92, distance: 94.8
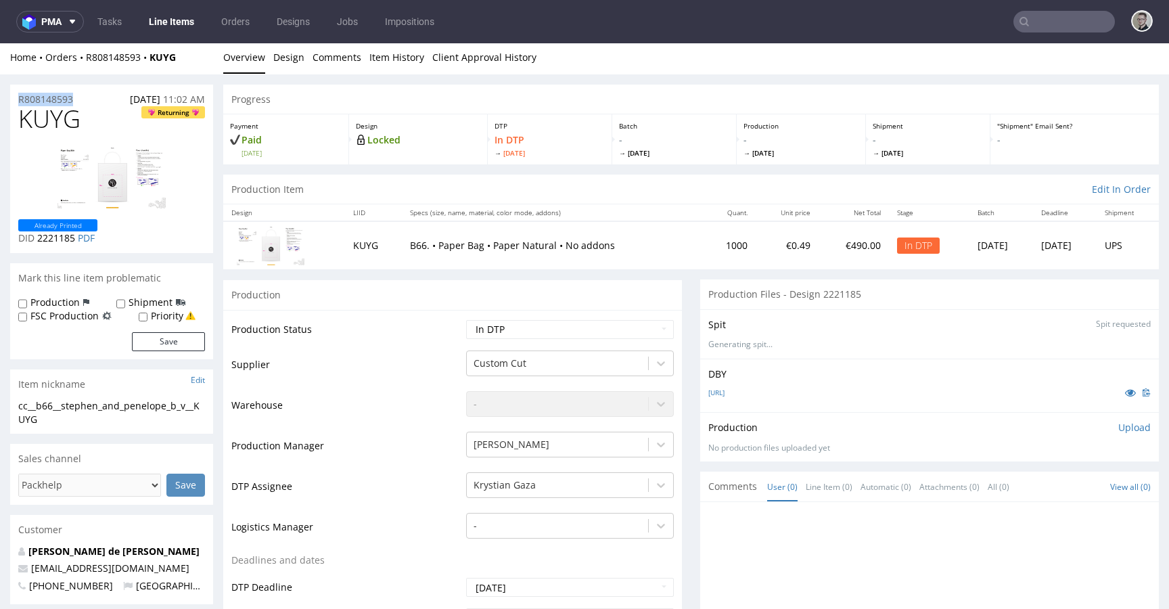
copy p "R808148593"
click at [1125, 431] on p "Upload" at bounding box center [1134, 428] width 32 height 14
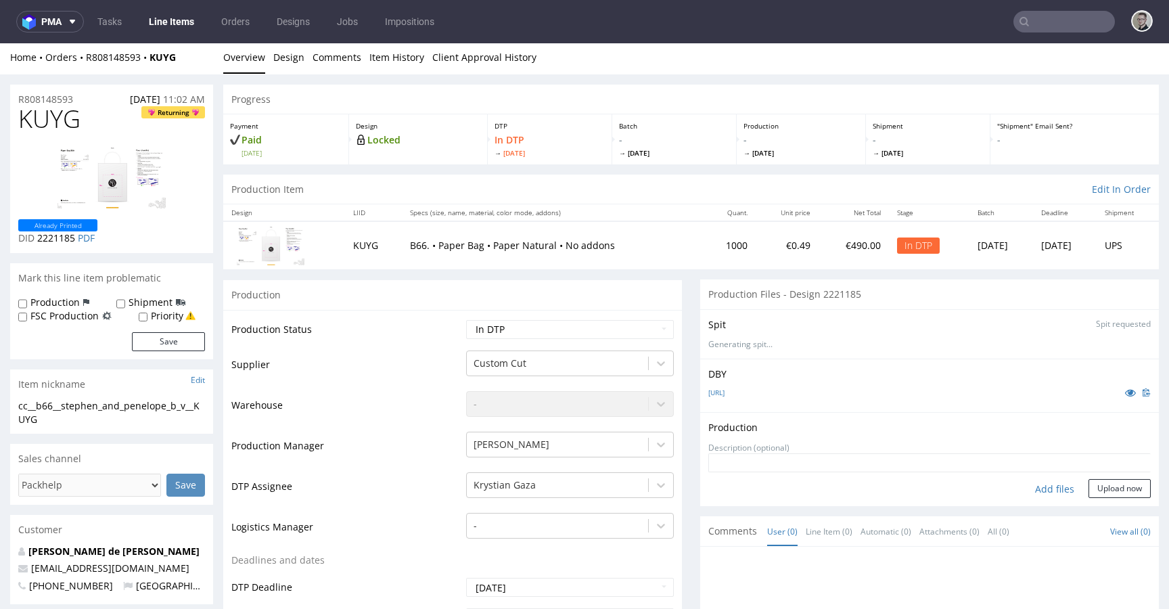
click at [1040, 494] on div "Add files" at bounding box center [1054, 489] width 68 height 20
type input "C:\fakepath\cc__b66__stephen_and_penelope_b_v__KUYG__d2221185__oR808148593.pdf"
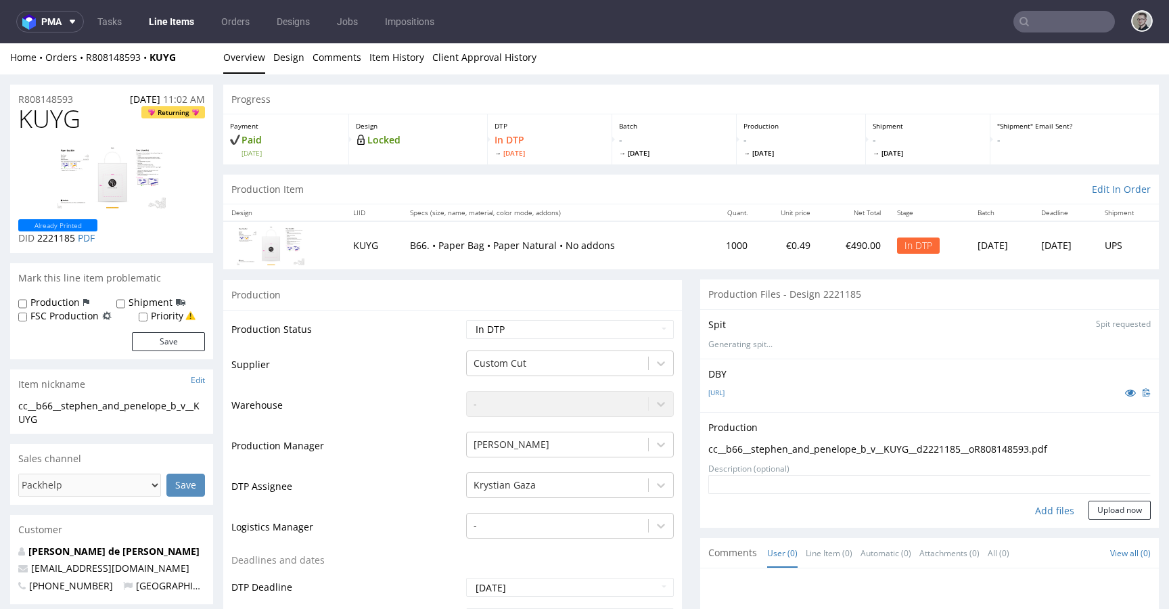
click at [1133, 513] on div "Production Upload cc__b66__stephen_and_penelope_b_v__KUYG__d2221185__oR80814859…" at bounding box center [929, 470] width 458 height 116
click at [1115, 517] on button "Upload now" at bounding box center [1119, 509] width 62 height 19
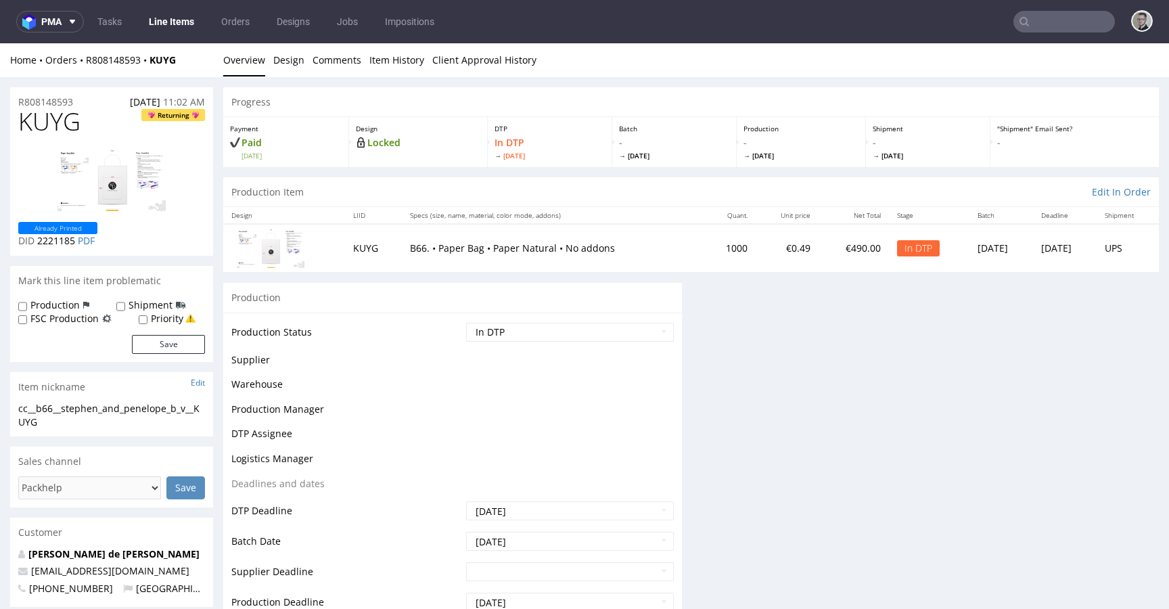
scroll to position [0, 0]
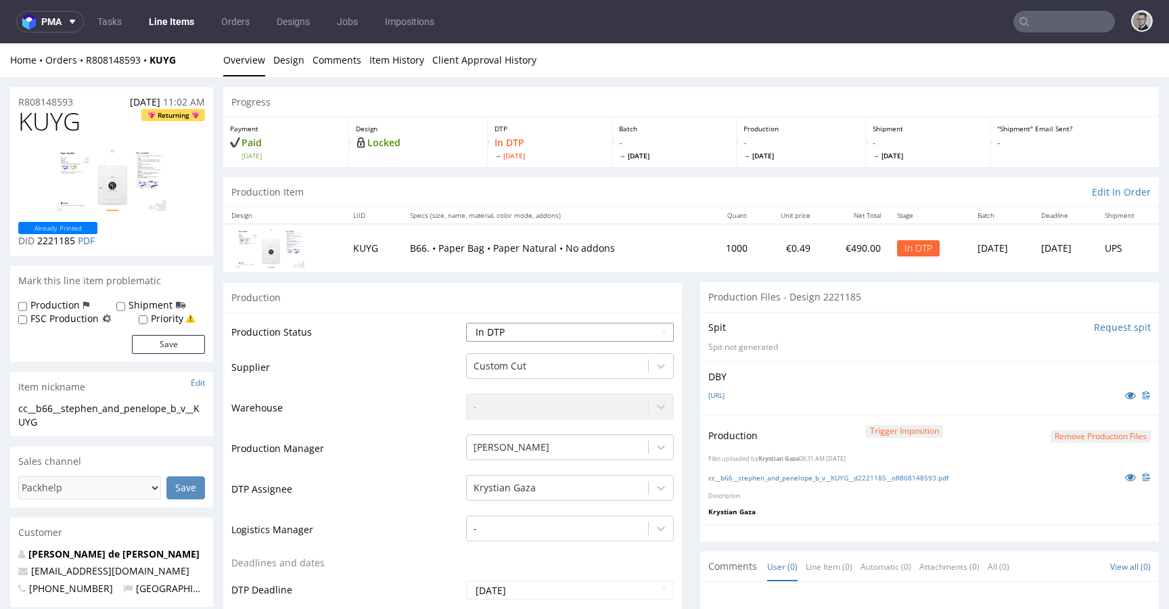
click at [525, 337] on select "Waiting for Artwork Waiting for Diecut Waiting for Mockup Waiting for DTP Waiti…" at bounding box center [570, 332] width 208 height 19
select select "dtp_production_ready"
click at [466, 323] on select "Waiting for Artwork Waiting for Diecut Waiting for Mockup Waiting for DTP Waiti…" at bounding box center [570, 332] width 208 height 19
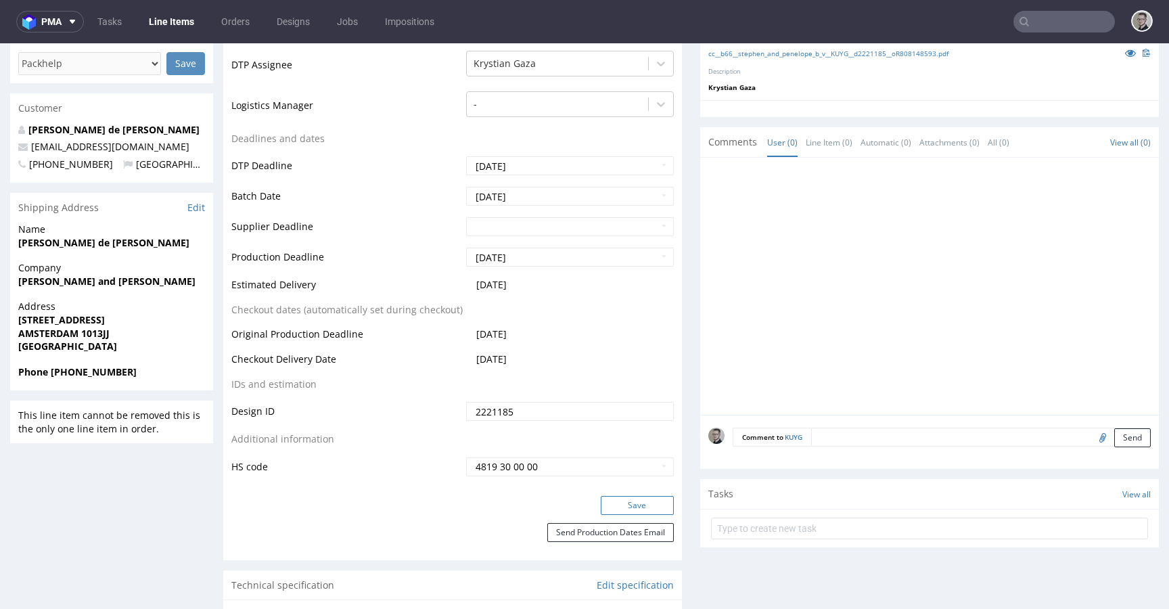
click at [638, 510] on button "Save" at bounding box center [636, 505] width 73 height 19
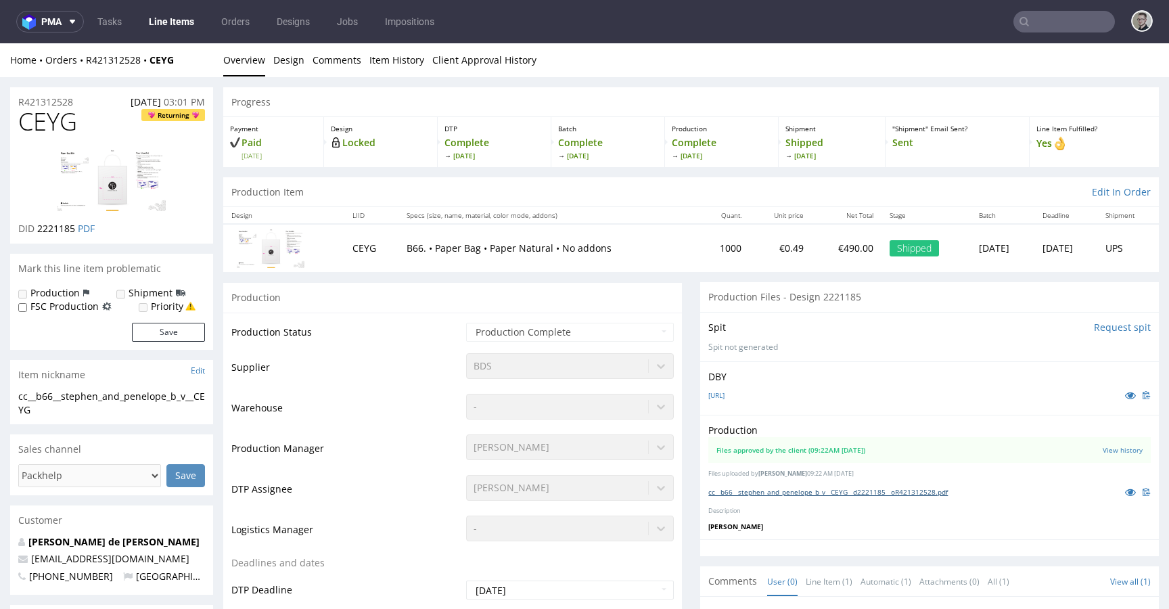
click at [846, 495] on link "cc__b66__stephen_and_penelope_b_v__CEYG__d2221185__oR421312528.pdf" at bounding box center [827, 491] width 239 height 9
click at [85, 400] on div "cc__b66__stephen_and_penelope_b_v__CEYG" at bounding box center [111, 403] width 187 height 26
copy div "cc__b66__stephen_and_penelope_b_v__CEYG"
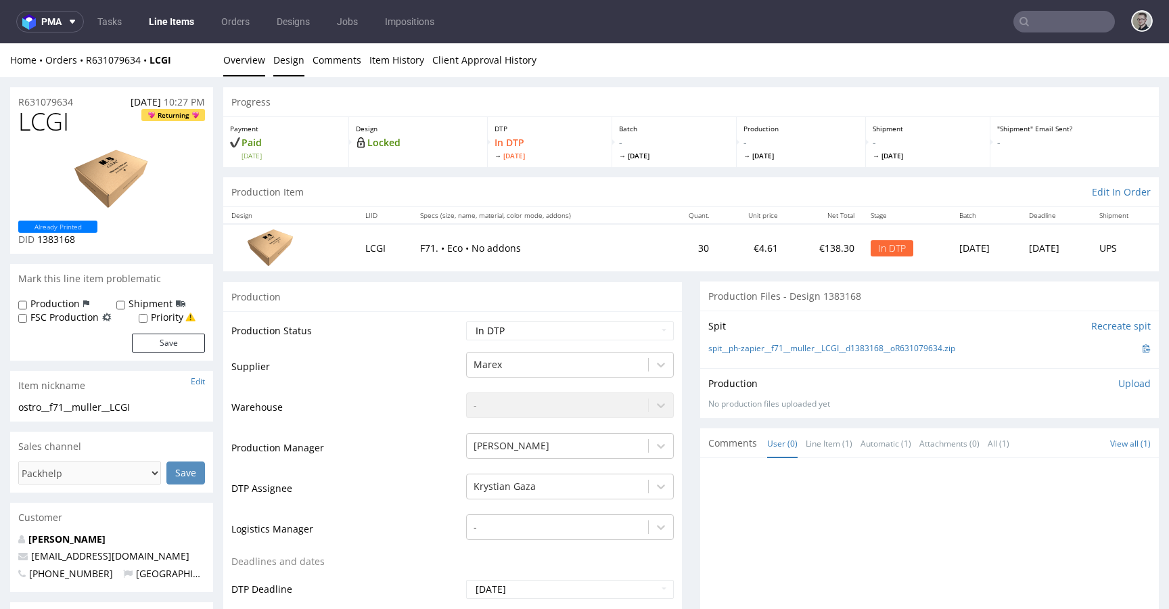
click at [277, 53] on link "Design" at bounding box center [288, 59] width 31 height 33
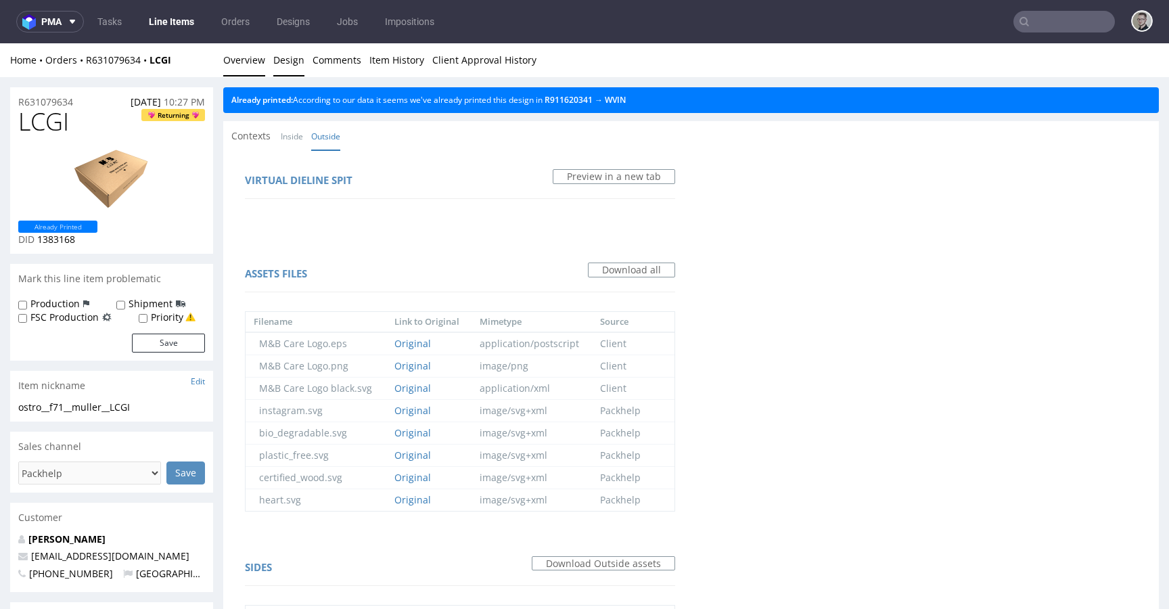
click at [245, 66] on link "Overview" at bounding box center [244, 59] width 42 height 33
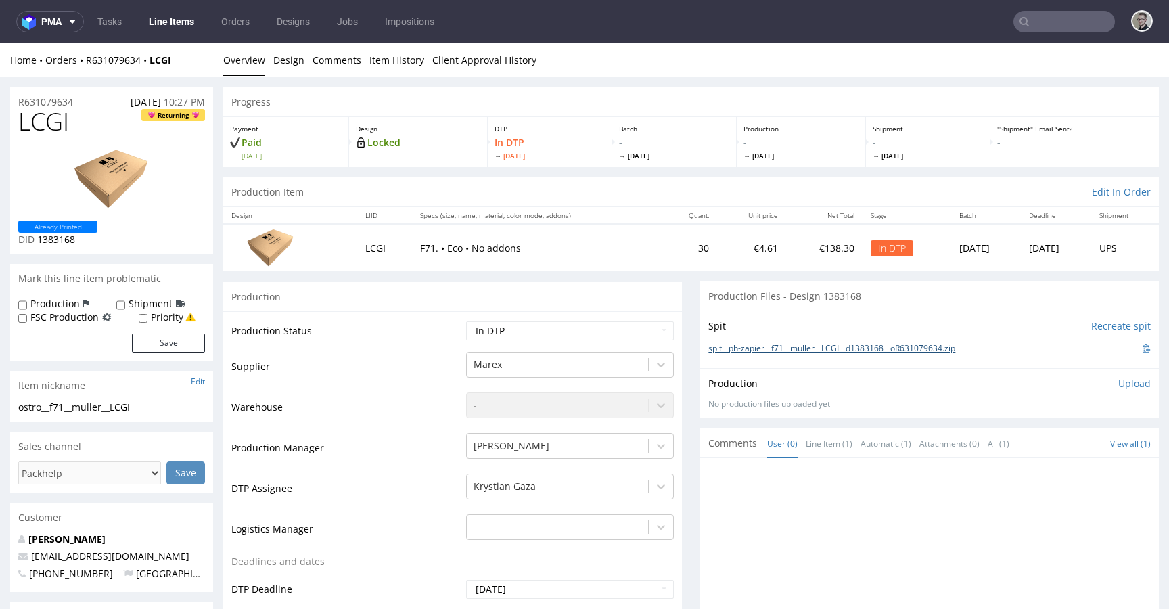
click at [777, 344] on link "spit__ph-zapier__f71__muller__LCGI__d1383168__oR631079634.zip" at bounding box center [831, 348] width 247 height 11
click at [557, 329] on select "Waiting for Artwork Waiting for Diecut Waiting for Mockup Waiting for DTP Waiti…" at bounding box center [570, 330] width 208 height 19
select select "dtp_ca_needed"
click at [466, 321] on select "Waiting for Artwork Waiting for Diecut Waiting for Mockup Waiting for DTP Waiti…" at bounding box center [570, 330] width 208 height 19
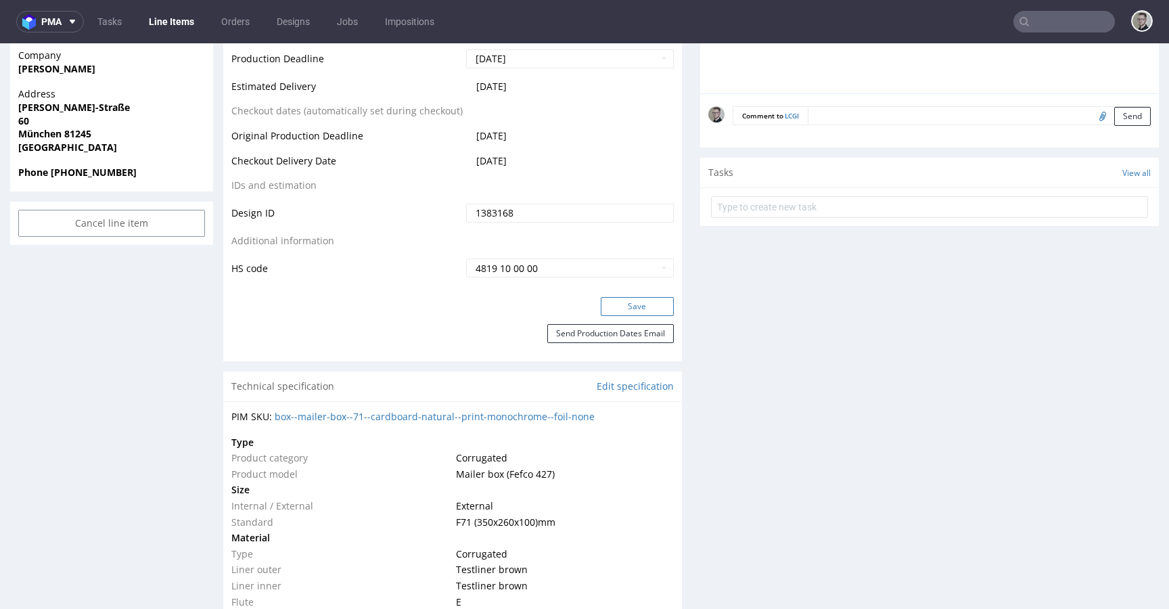
click at [643, 301] on button "Save" at bounding box center [636, 306] width 73 height 19
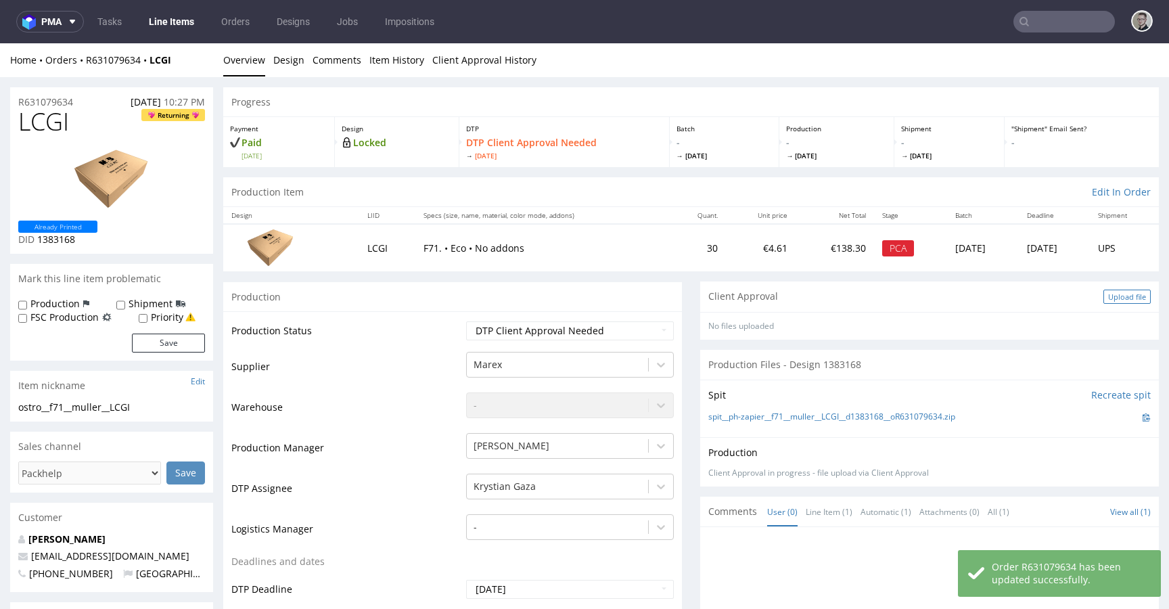
click at [1127, 299] on div "Upload file" at bounding box center [1126, 296] width 47 height 14
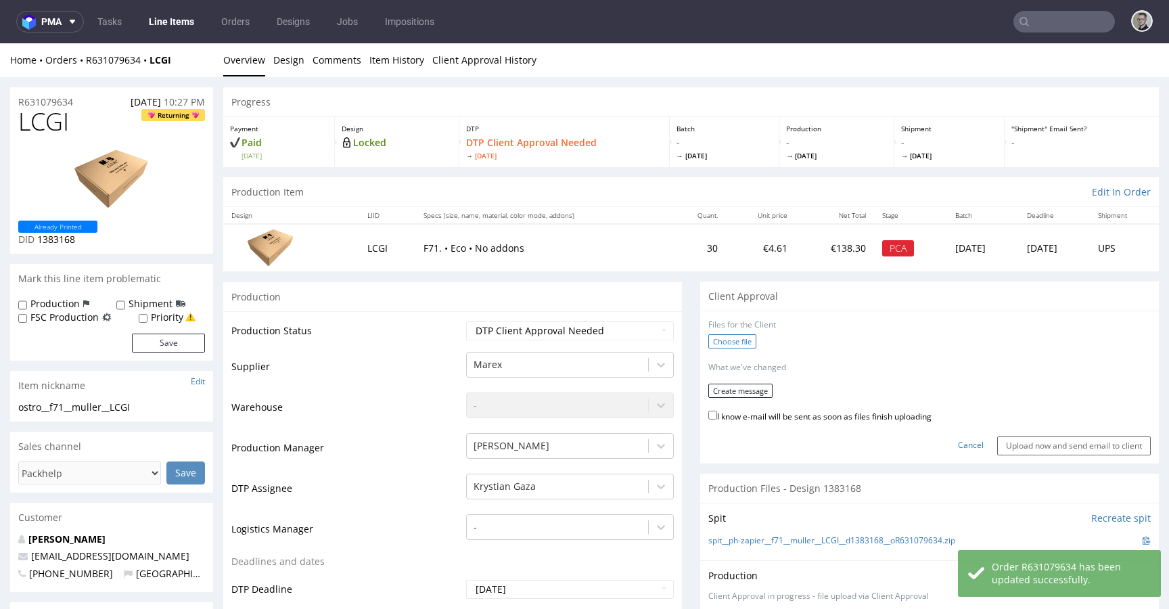
click at [727, 339] on label "Choose file" at bounding box center [732, 341] width 48 height 14
click at [0, 43] on input "Choose file" at bounding box center [0, 43] width 0 height 0
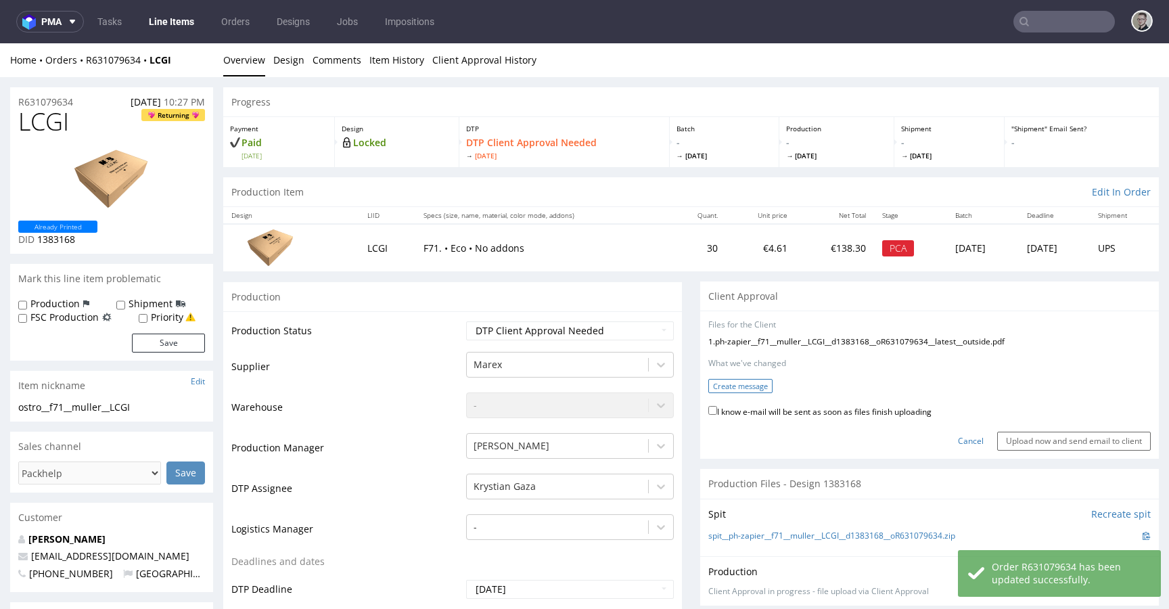
click at [740, 385] on button "Create message" at bounding box center [740, 386] width 64 height 14
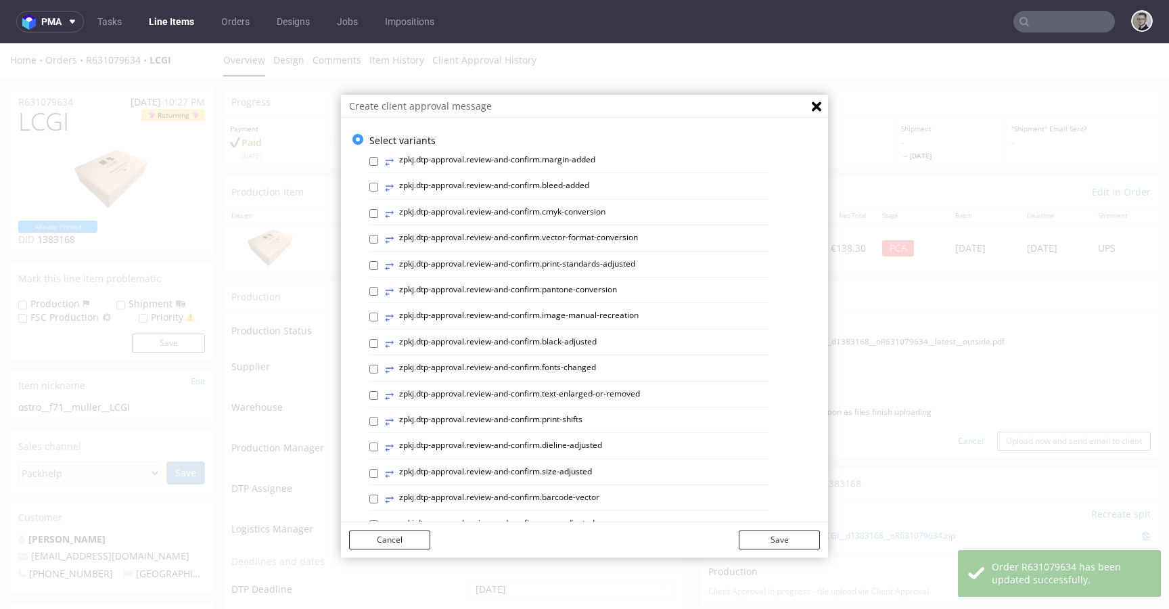
scroll to position [565, 0]
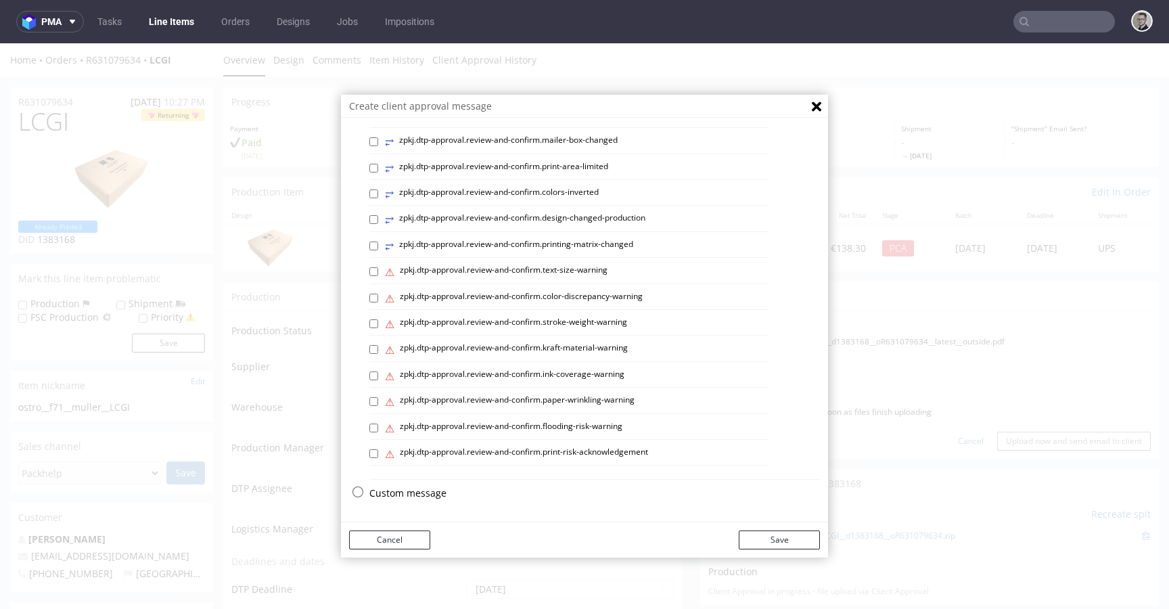
click at [422, 495] on p "Custom message" at bounding box center [594, 493] width 450 height 14
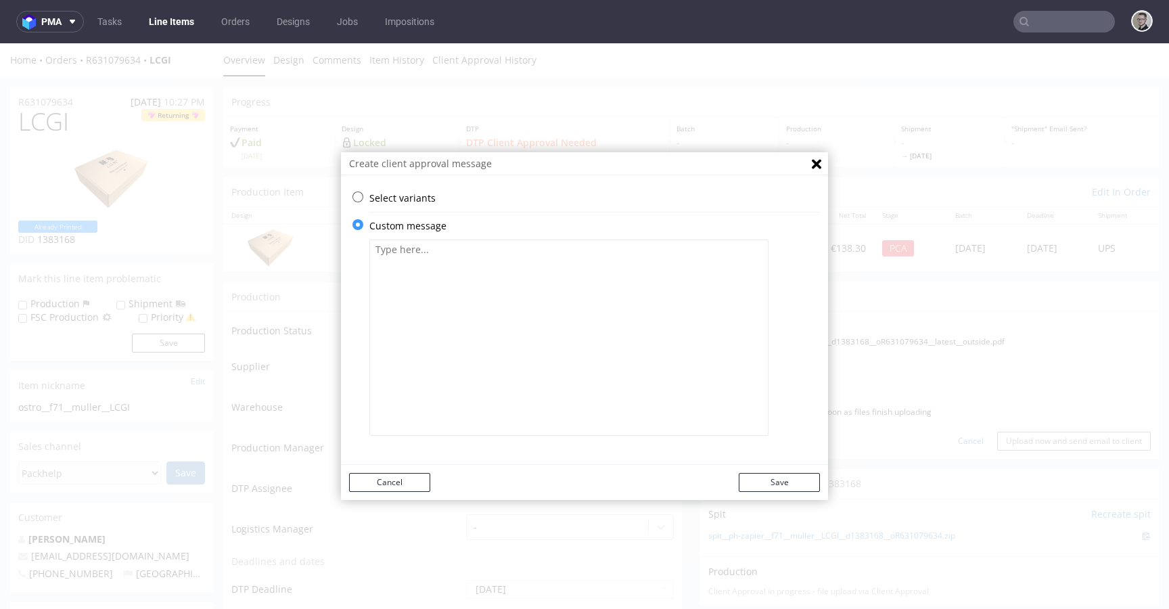
click at [457, 347] on textarea at bounding box center [568, 337] width 399 height 196
click at [411, 196] on p "Select variants" at bounding box center [594, 198] width 450 height 14
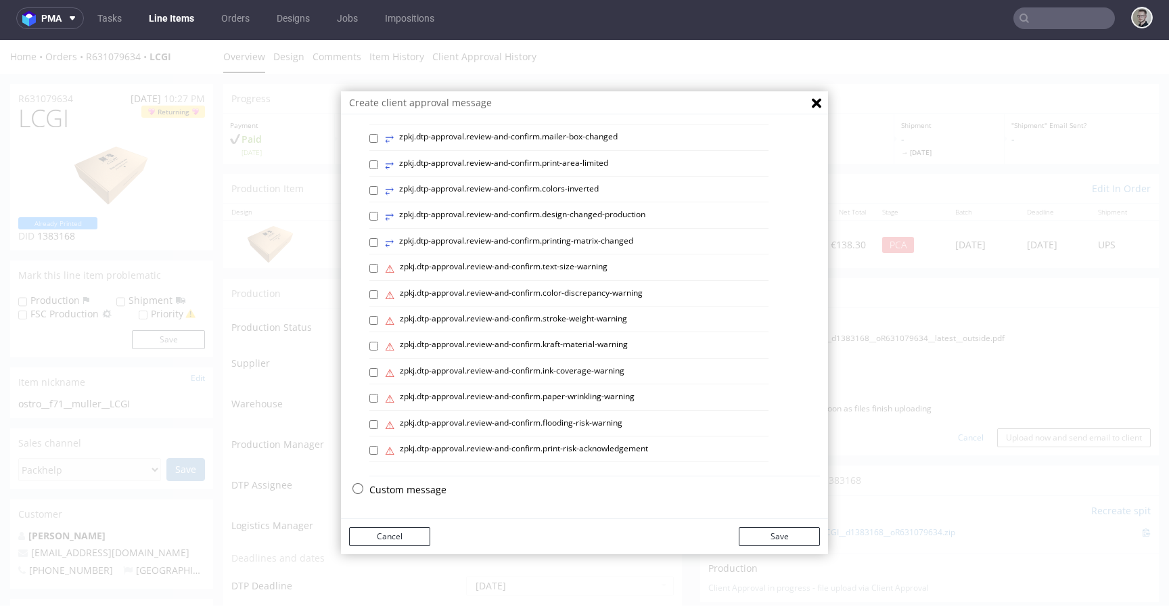
scroll to position [3, 0]
click at [385, 485] on p "Custom message" at bounding box center [594, 490] width 450 height 14
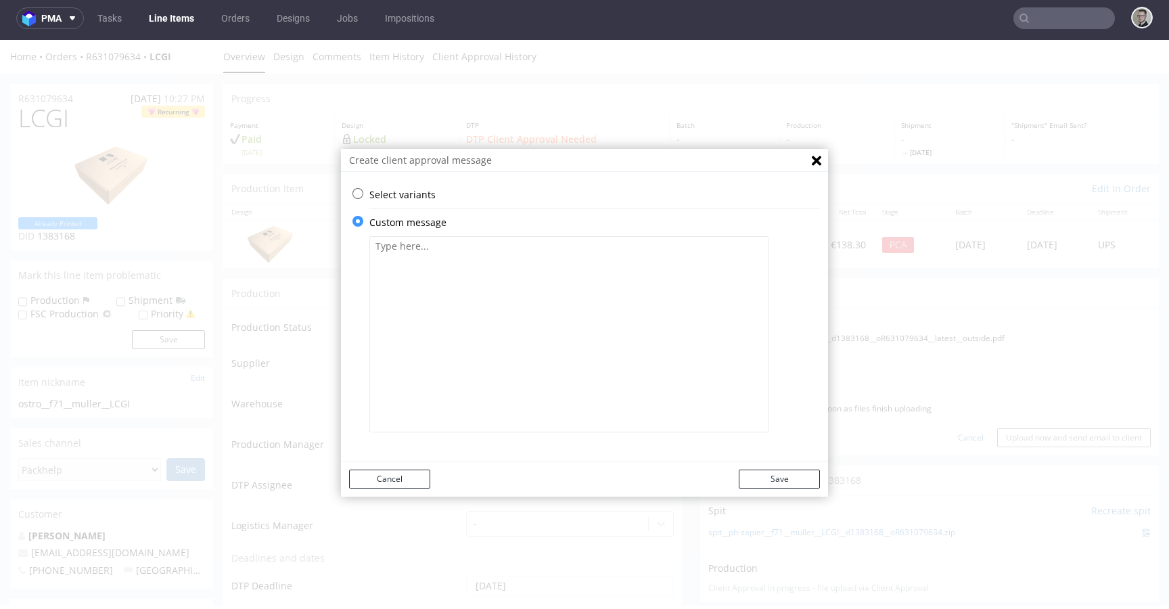
click at [448, 344] on textarea at bounding box center [568, 334] width 399 height 196
type textarea "We had to update eco icons on the back side and change Certified wood one since…"
click at [776, 472] on button "Save" at bounding box center [778, 478] width 81 height 19
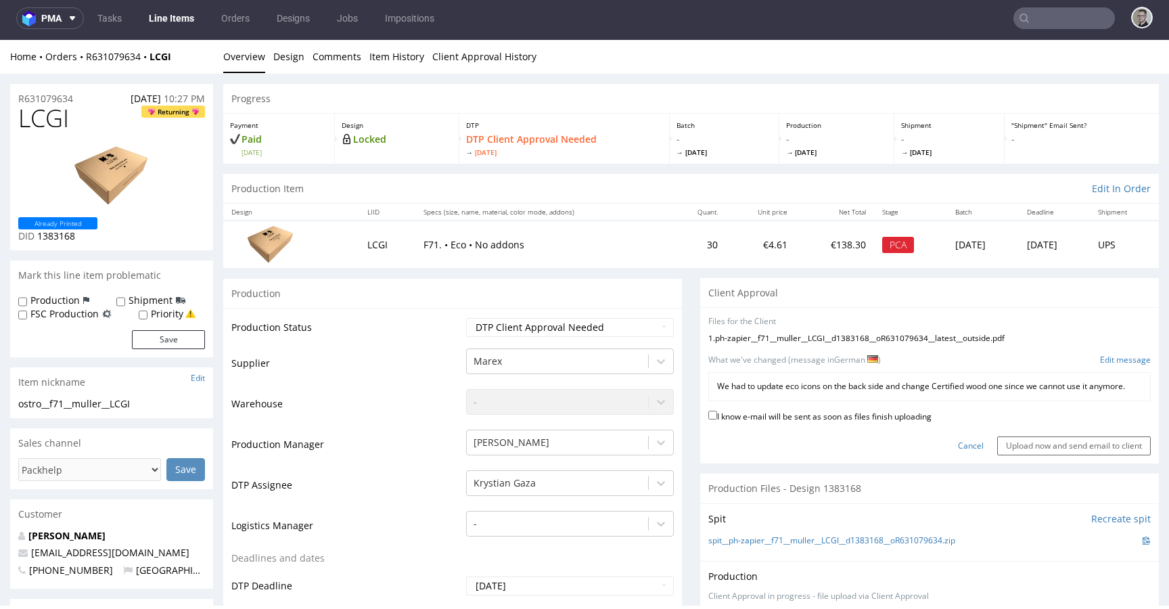
click at [912, 423] on label "I know e-mail will be sent as soon as files finish uploading" at bounding box center [819, 415] width 223 height 15
click at [717, 419] on input "I know e-mail will be sent as soon as files finish uploading" at bounding box center [712, 414] width 9 height 9
checkbox input "true"
click at [999, 452] on input "Upload now and send email to client" at bounding box center [1074, 445] width 154 height 19
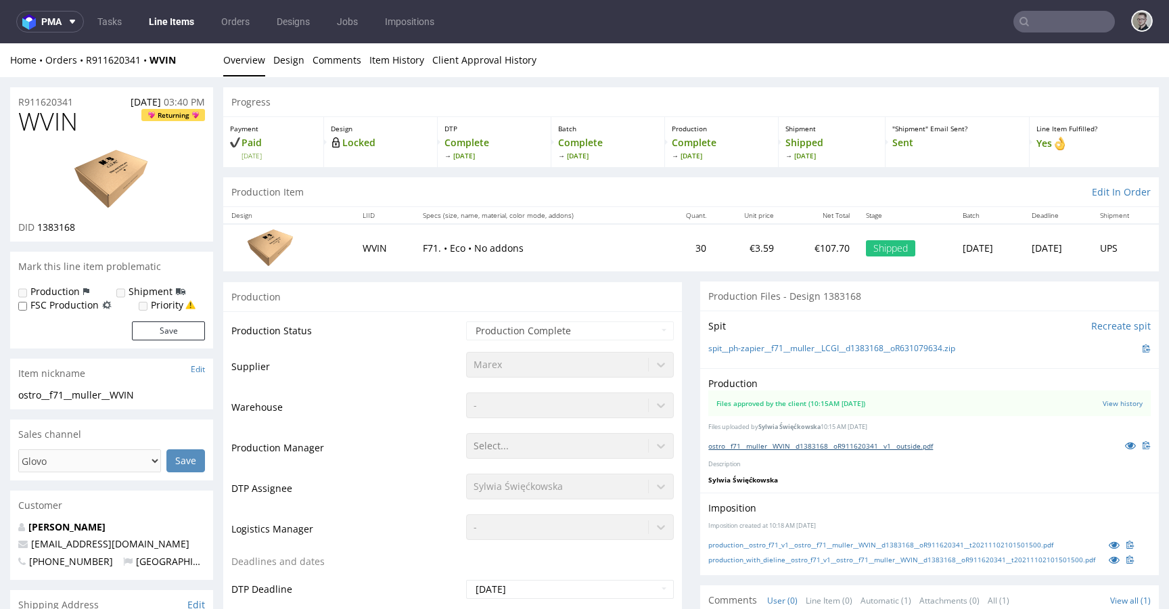
click at [782, 445] on link "ostro__f71__muller__WVIN__d1383168__oR911620341__v1__outside.pdf" at bounding box center [820, 445] width 225 height 9
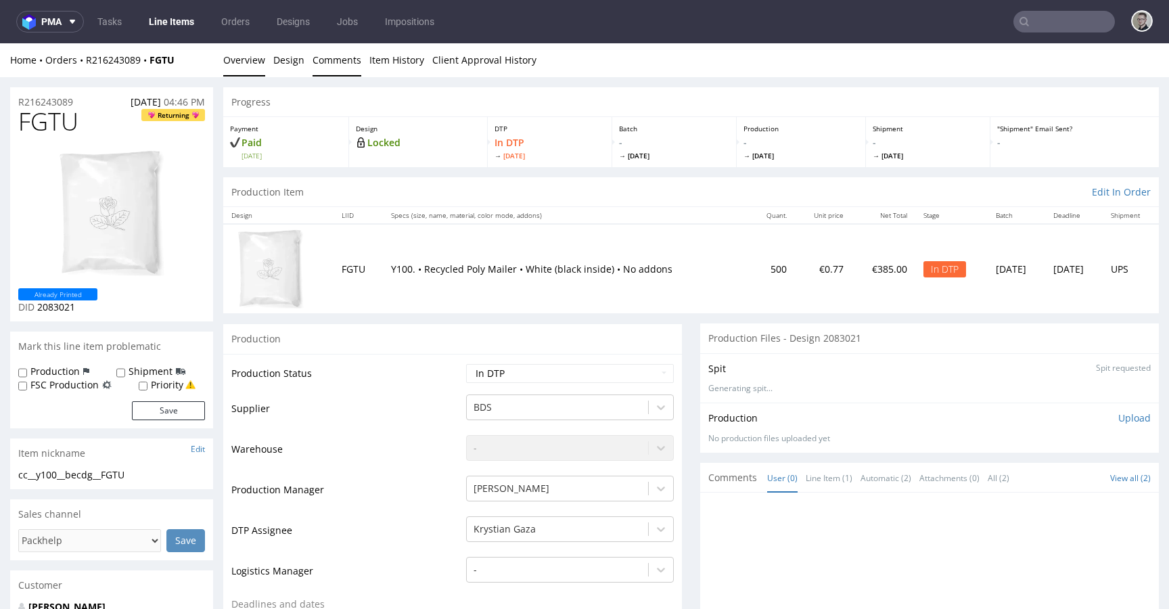
click at [327, 63] on link "Comments" at bounding box center [336, 59] width 49 height 33
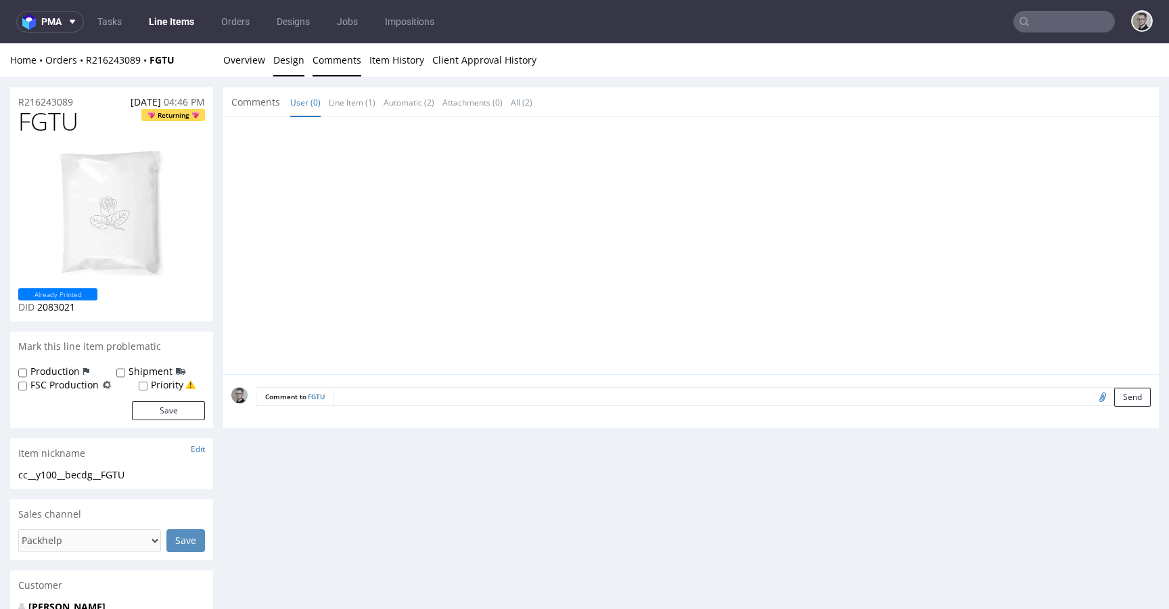
click at [283, 63] on link "Design" at bounding box center [288, 59] width 31 height 33
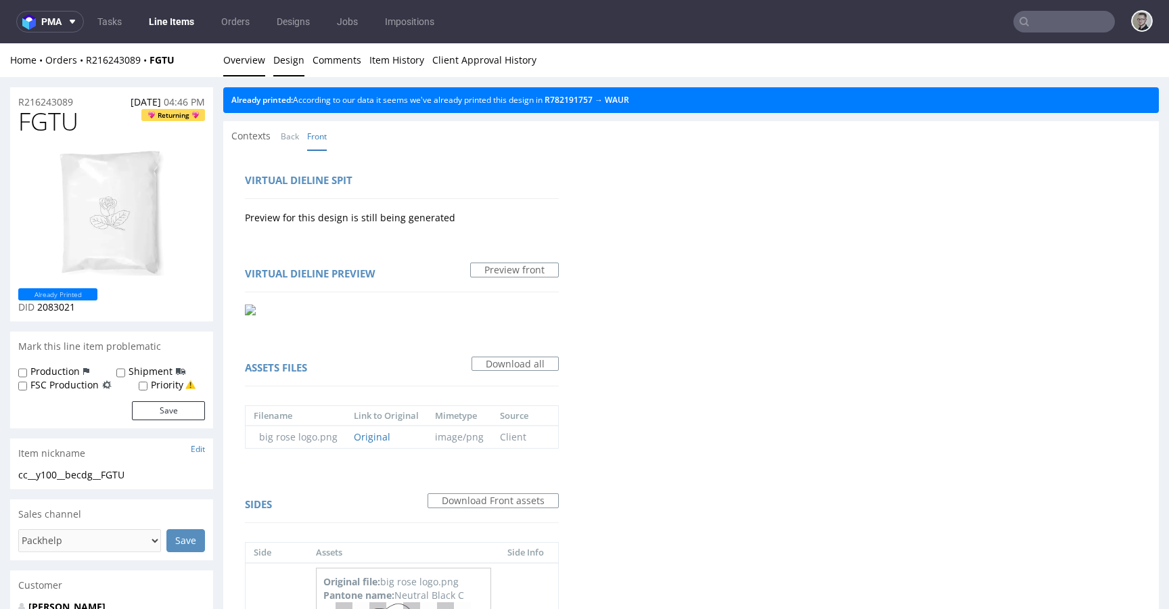
click at [254, 57] on link "Overview" at bounding box center [244, 59] width 42 height 33
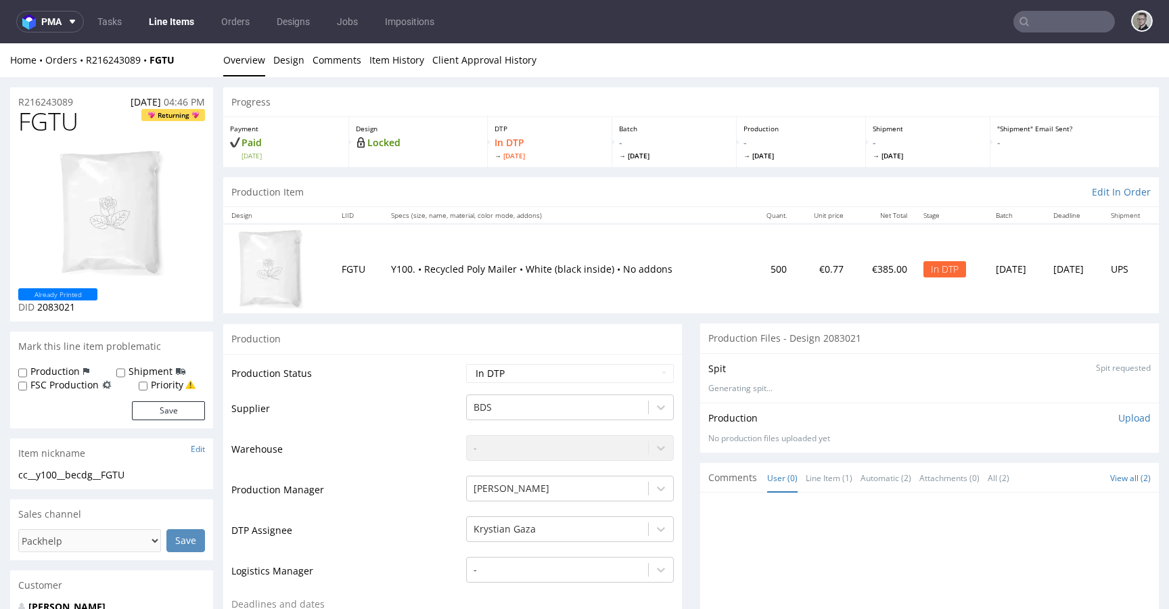
click at [57, 477] on div "cc__y100__becdg__FGTU" at bounding box center [111, 475] width 187 height 14
click at [57, 476] on div "cc__y100__becdg__FGTU" at bounding box center [111, 475] width 187 height 14
copy div "cc__y100__becdg__FGTU"
drag, startPoint x: 92, startPoint y: 100, endPoint x: 0, endPoint y: 95, distance: 92.1
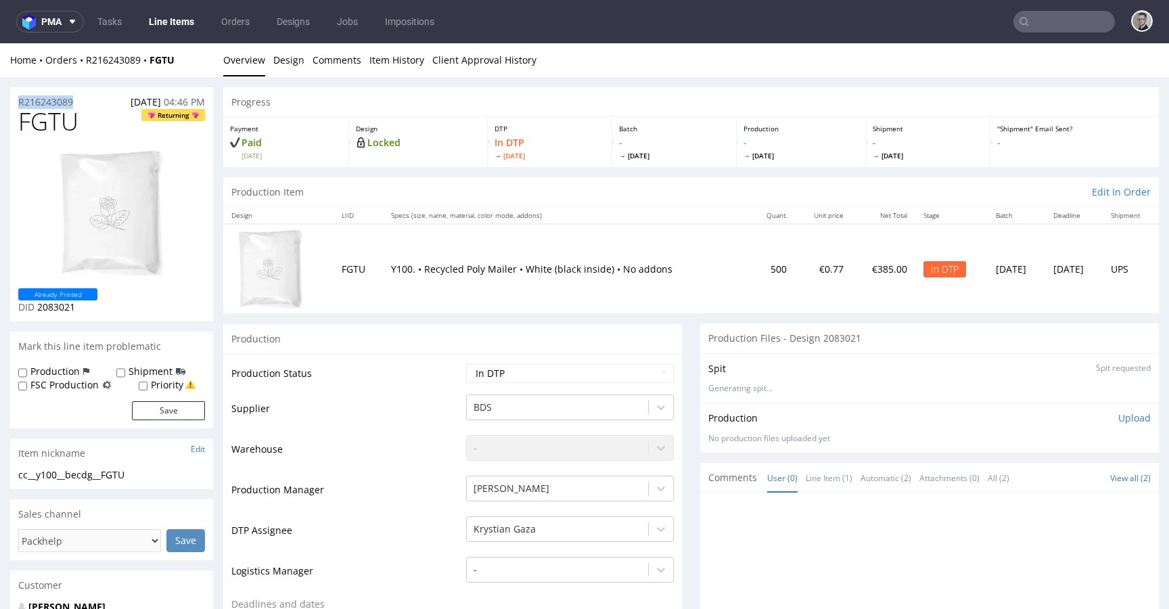
copy p "R216243089"
drag, startPoint x: 1120, startPoint y: 416, endPoint x: 1050, endPoint y: 467, distance: 86.2
click at [1120, 416] on p "Upload" at bounding box center [1134, 418] width 32 height 14
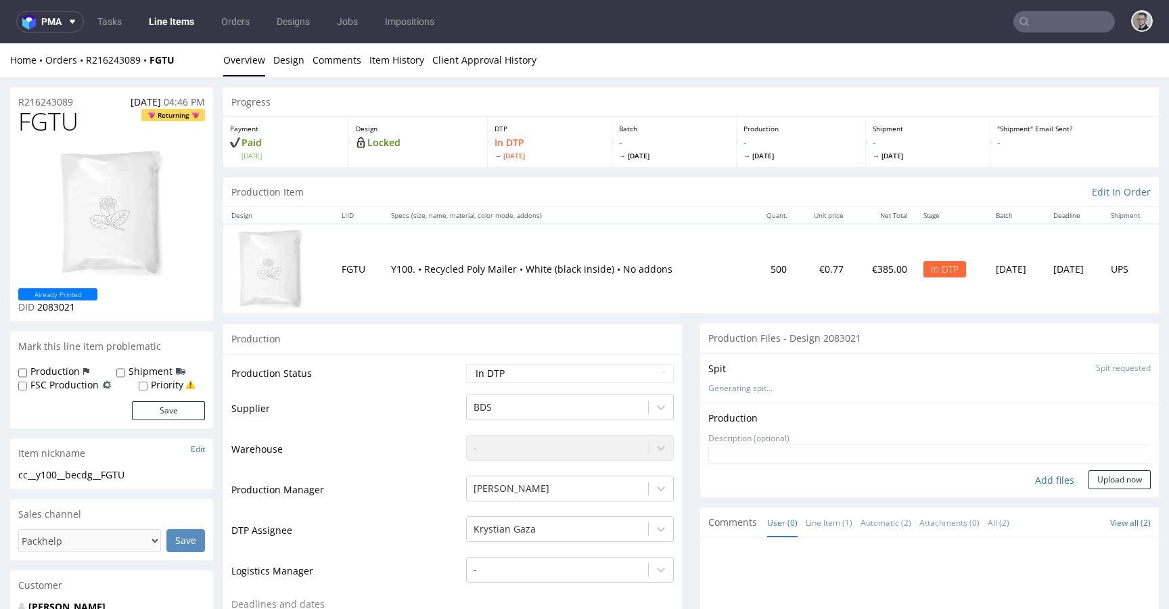
click at [1038, 476] on div "Add files" at bounding box center [1054, 480] width 68 height 20
type input "C:\fakepath\cc__y100__becdg__FGTU__d2083021__oR216243089__v1.pdf"
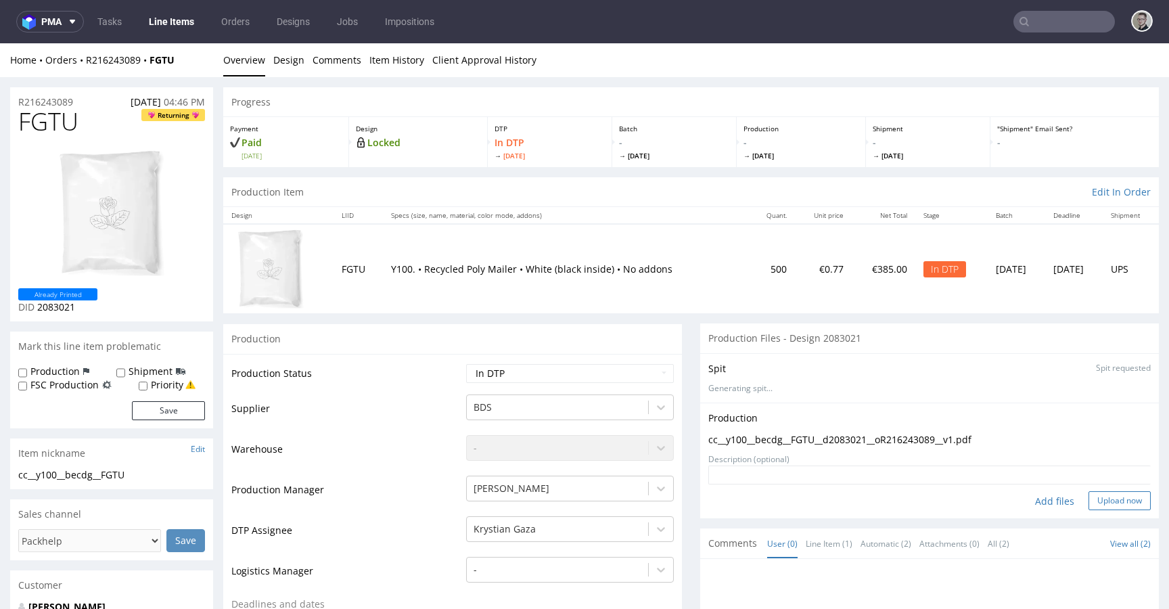
click at [1110, 500] on button "Upload now" at bounding box center [1119, 500] width 62 height 19
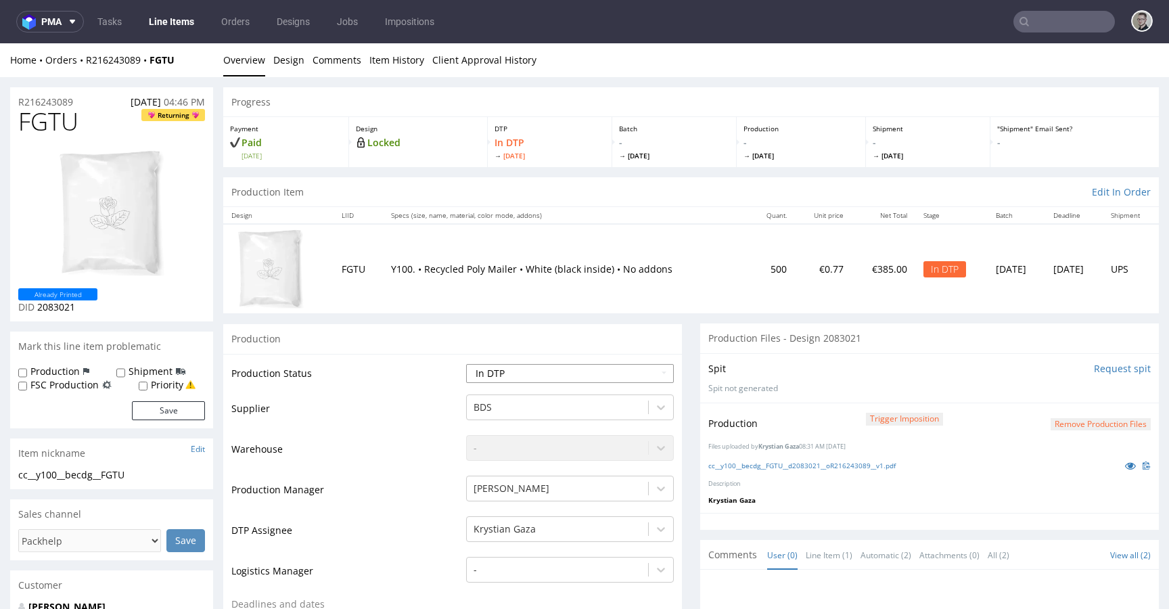
click at [553, 371] on select "Waiting for Artwork Waiting for Diecut Waiting for Mockup Waiting for DTP Waiti…" at bounding box center [570, 373] width 208 height 19
select select "dtp_production_ready"
click at [466, 364] on select "Waiting for Artwork Waiting for Diecut Waiting for Mockup Waiting for DTP Waiti…" at bounding box center [570, 373] width 208 height 19
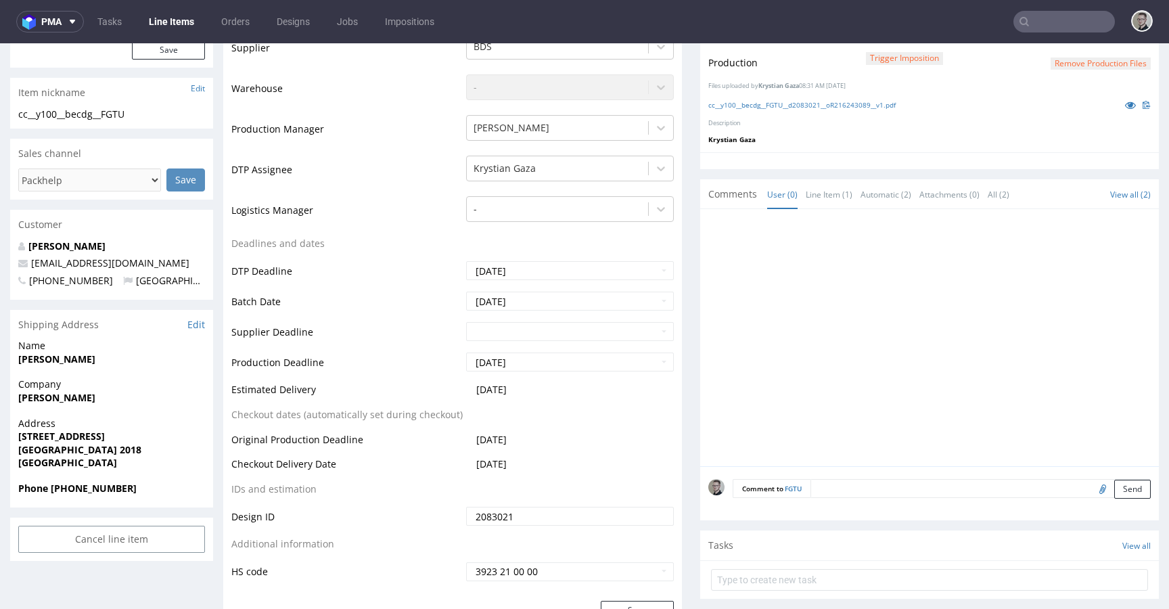
scroll to position [387, 0]
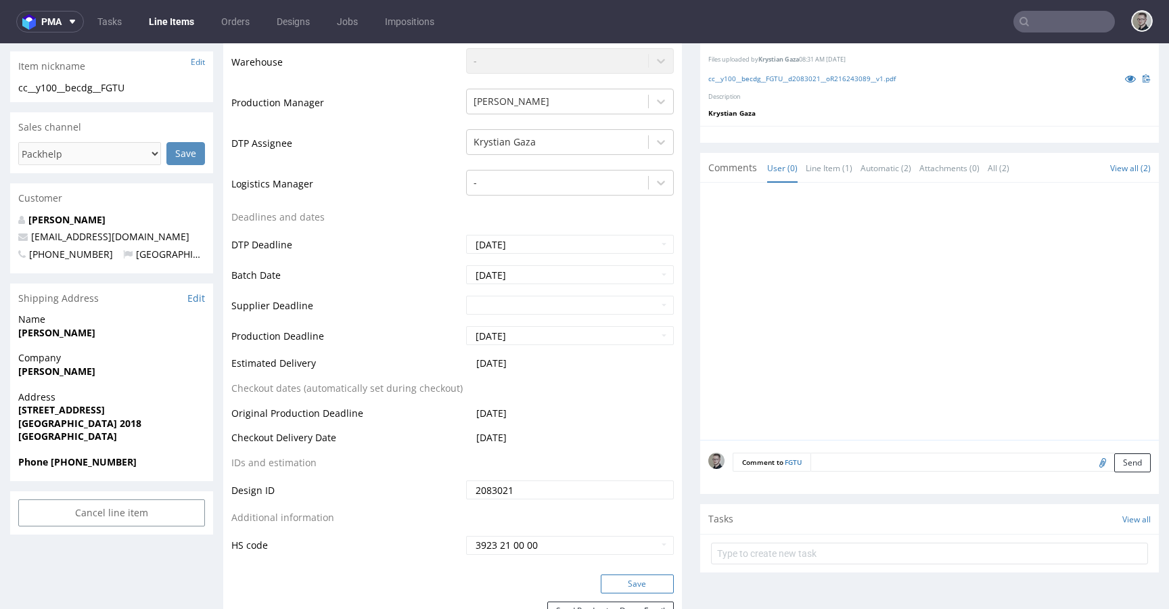
click at [658, 583] on button "Save" at bounding box center [636, 583] width 73 height 19
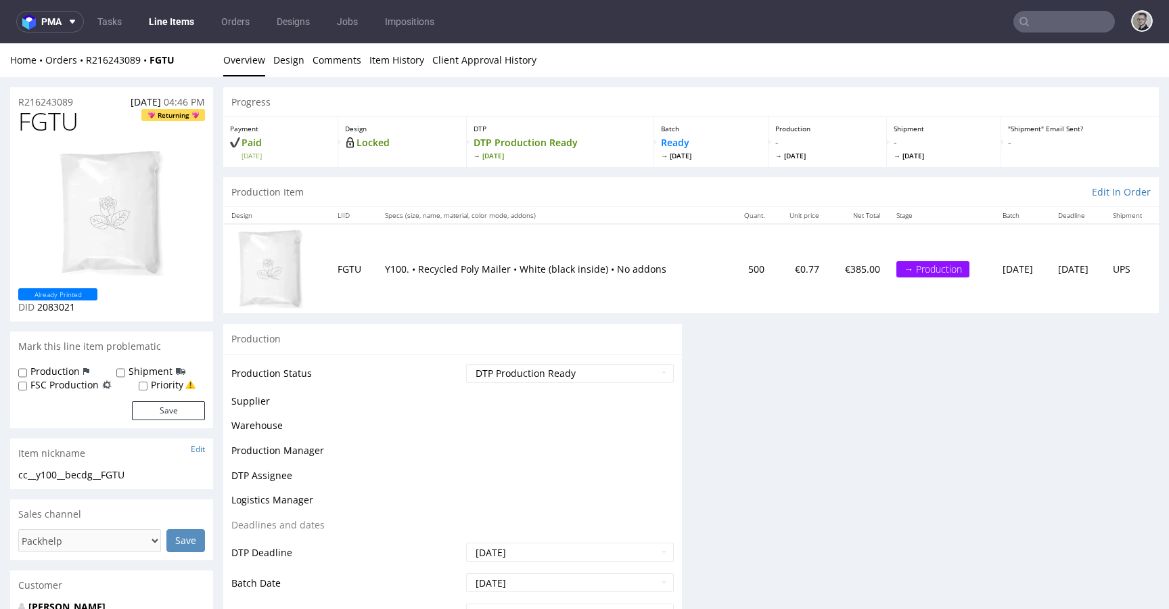
scroll to position [0, 0]
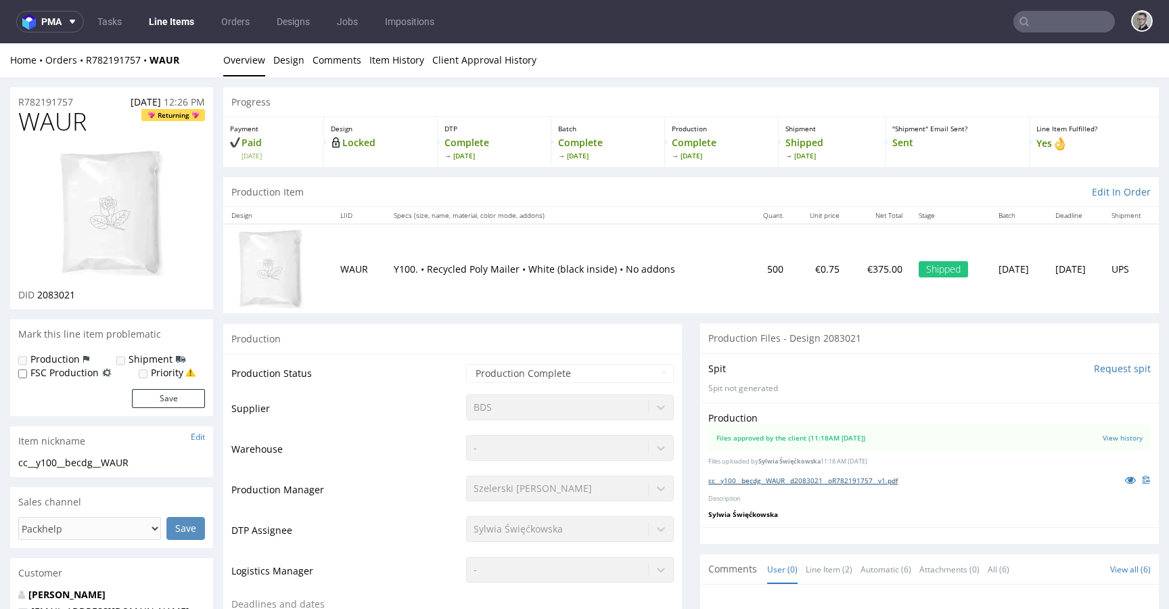
click at [782, 481] on link "cc__y100__becdg__WAUR__d2083021__oR782191757__v1.pdf" at bounding box center [802, 479] width 189 height 9
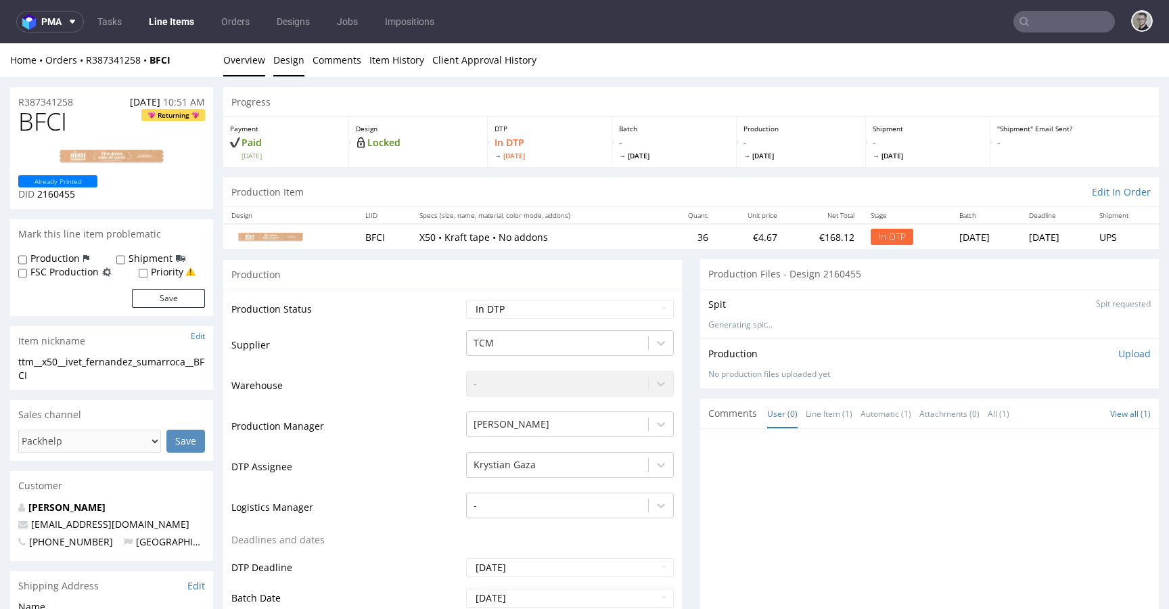
click at [286, 63] on link "Design" at bounding box center [288, 59] width 31 height 33
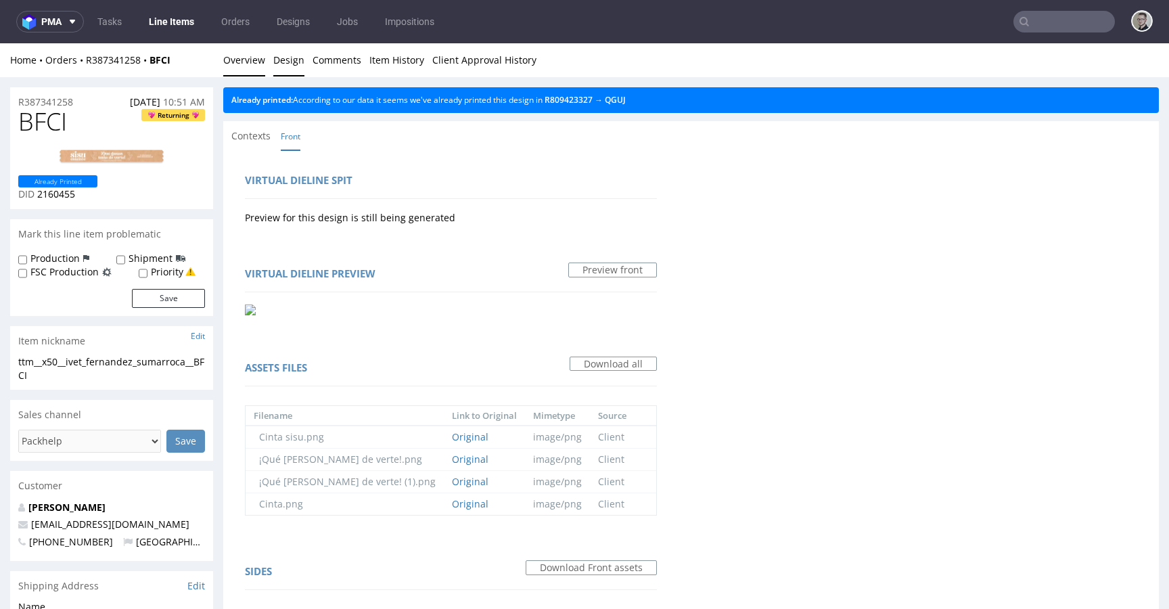
click at [254, 57] on link "Overview" at bounding box center [244, 59] width 42 height 33
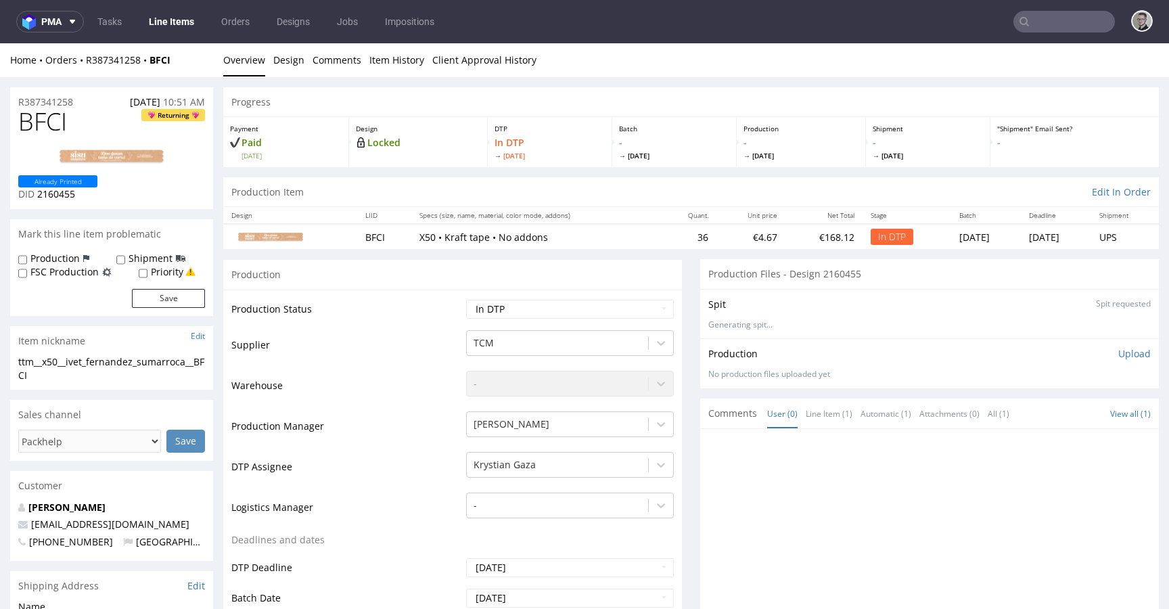
click at [122, 366] on div "ttm__x50__ivet_fernandez_sumarroca__BFCI" at bounding box center [111, 368] width 187 height 26
copy div "ttm__x50__ivet_fernandez_sumarroca__BFCI"
drag, startPoint x: 91, startPoint y: 101, endPoint x: 0, endPoint y: 91, distance: 91.2
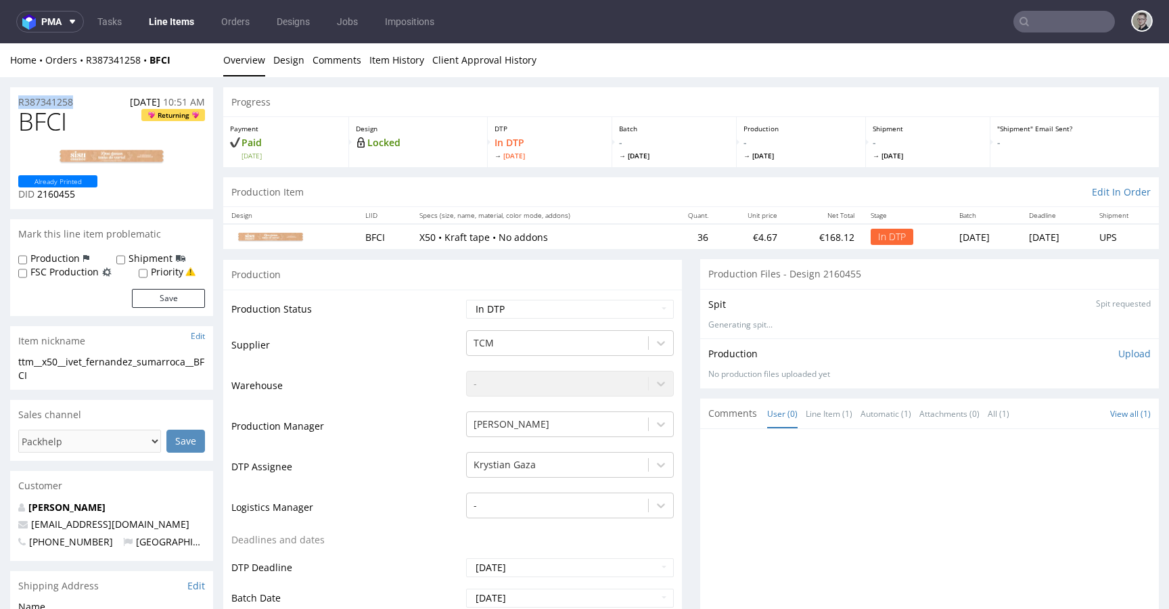
copy p "R387341258"
click at [1118, 360] on div "Production Upload No production files uploaded yet Description (optional) Add f…" at bounding box center [929, 363] width 442 height 32
click at [1121, 354] on p "Upload" at bounding box center [1134, 354] width 32 height 14
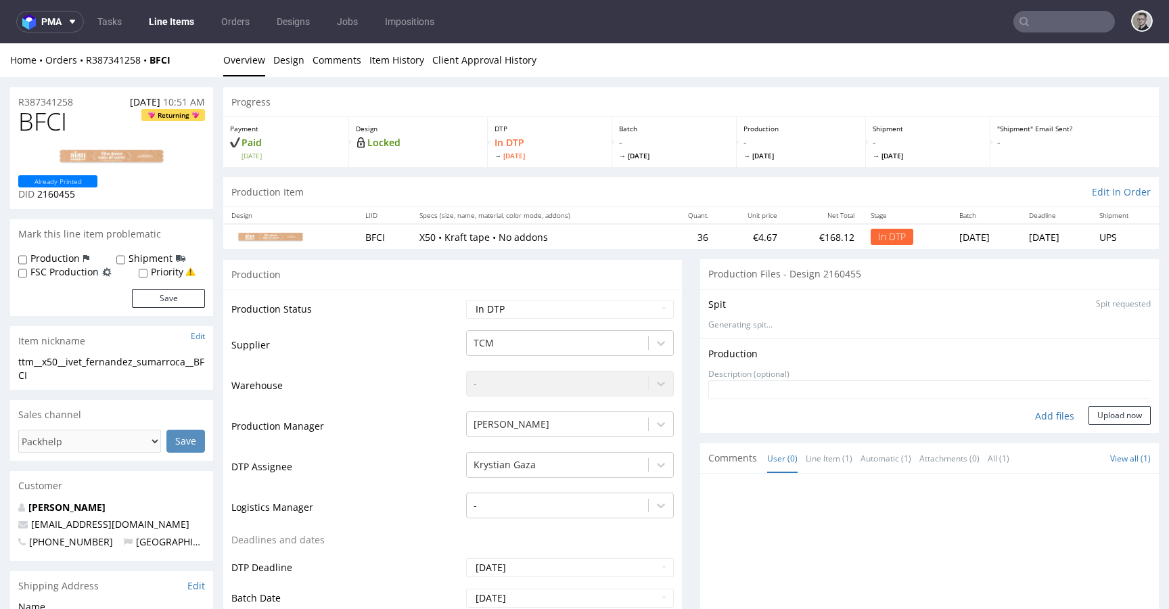
click at [1045, 414] on div "Add files" at bounding box center [1054, 416] width 68 height 20
type input "C:\fakepath\ttm__x50__ivet_fernandez_sumarroca__BFCI__d2160455__oR387341258__v1…"
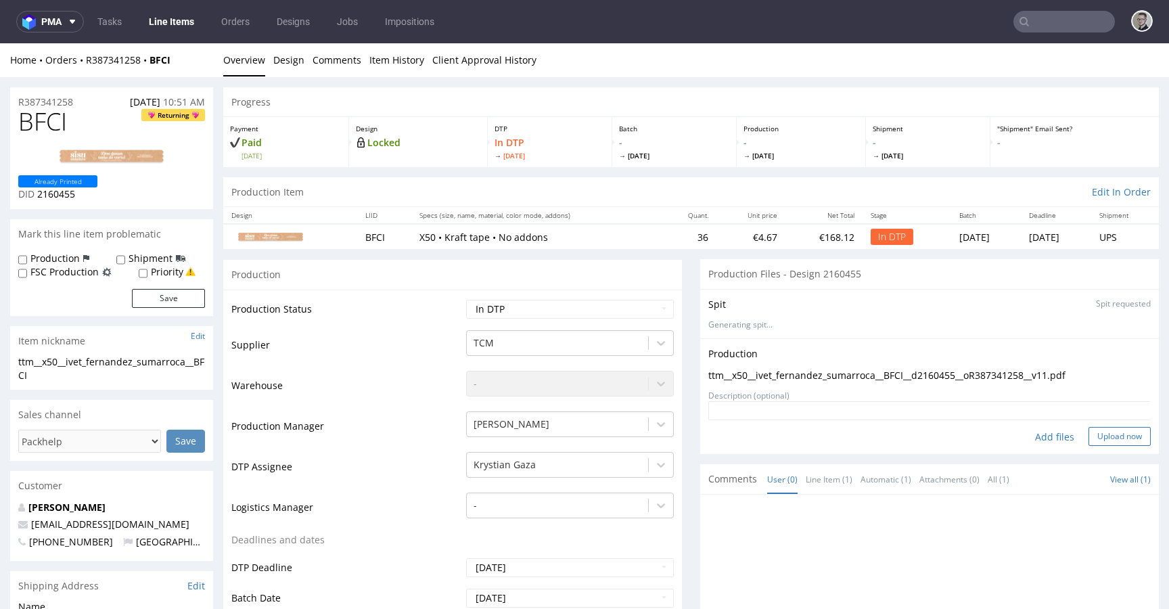
click at [1099, 442] on button "Upload now" at bounding box center [1119, 436] width 62 height 19
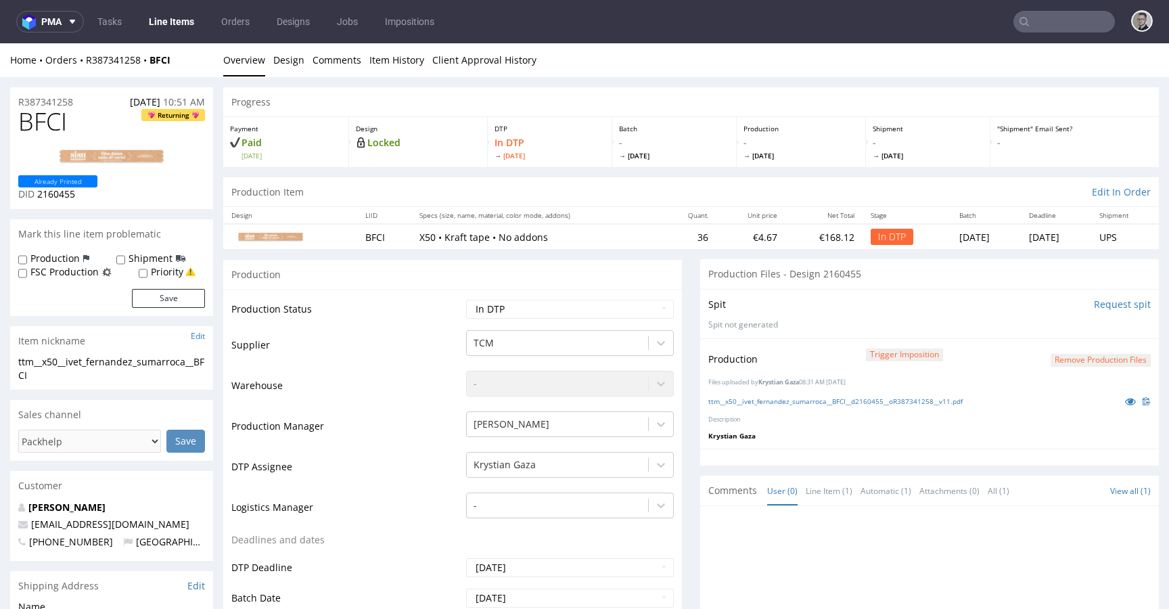
click at [486, 319] on td "Waiting for Artwork Waiting for Diecut Waiting for Mockup Waiting for DTP Waiti…" at bounding box center [568, 313] width 211 height 30
click at [496, 302] on select "Waiting for Artwork Waiting for Diecut Waiting for Mockup Waiting for DTP Waiti…" at bounding box center [570, 309] width 208 height 19
select select "dtp_production_ready"
click at [466, 300] on select "Waiting for Artwork Waiting for Diecut Waiting for Mockup Waiting for DTP Waiti…" at bounding box center [570, 309] width 208 height 19
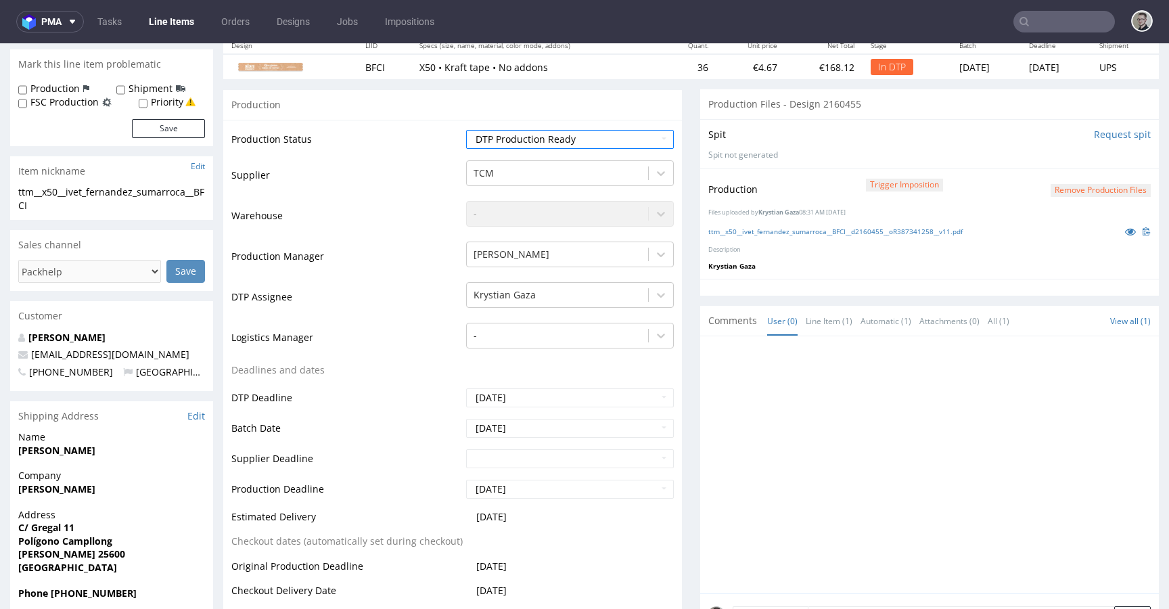
scroll to position [423, 0]
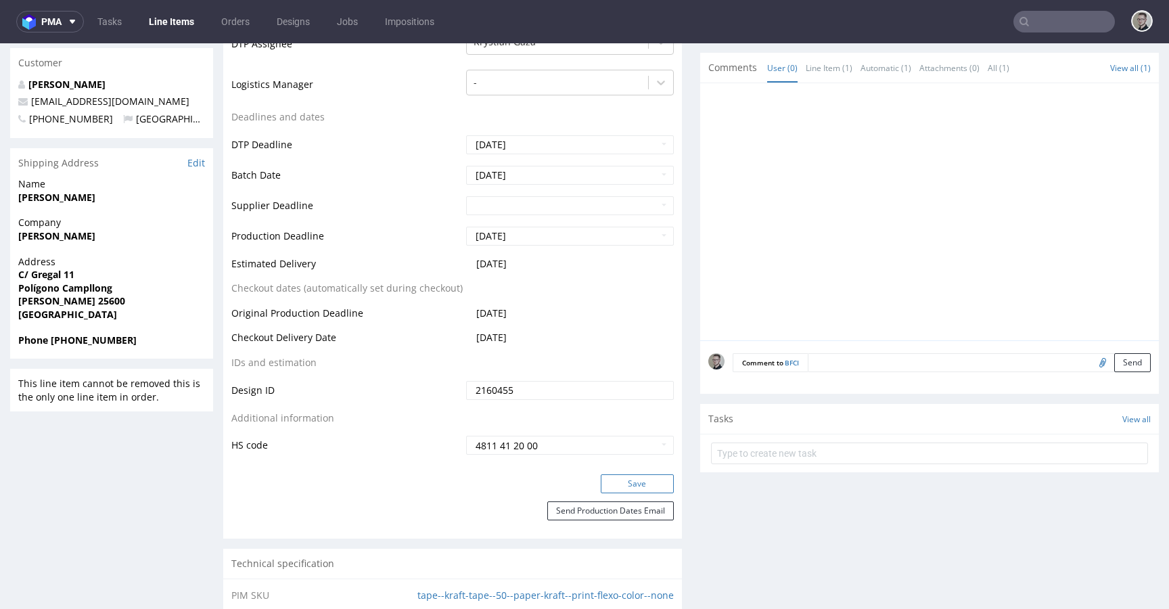
click at [619, 481] on button "Save" at bounding box center [636, 483] width 73 height 19
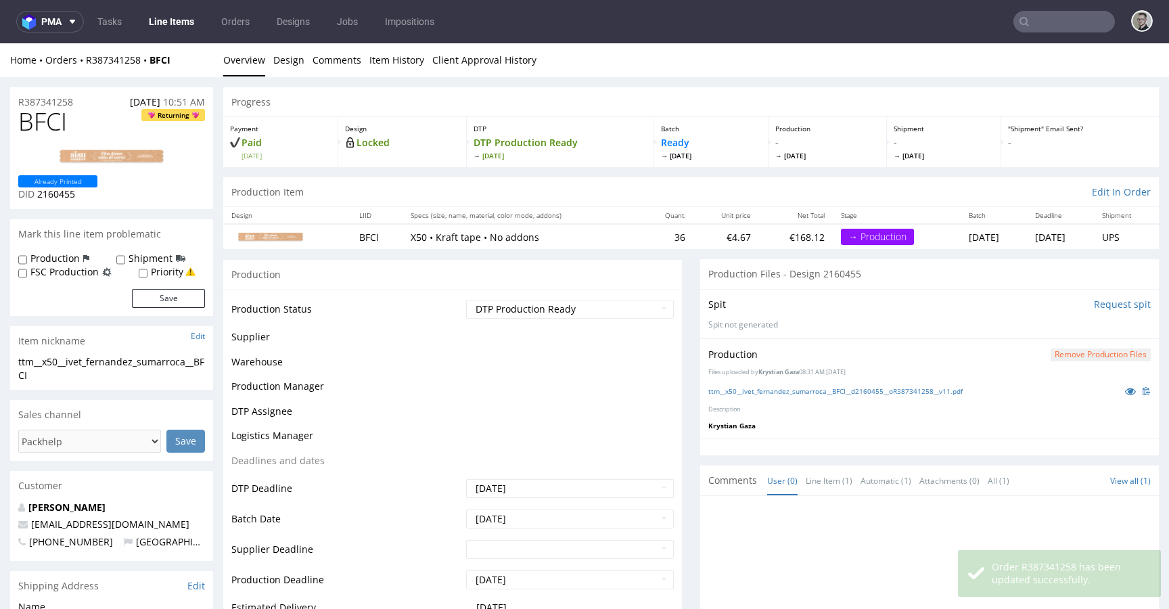
scroll to position [0, 0]
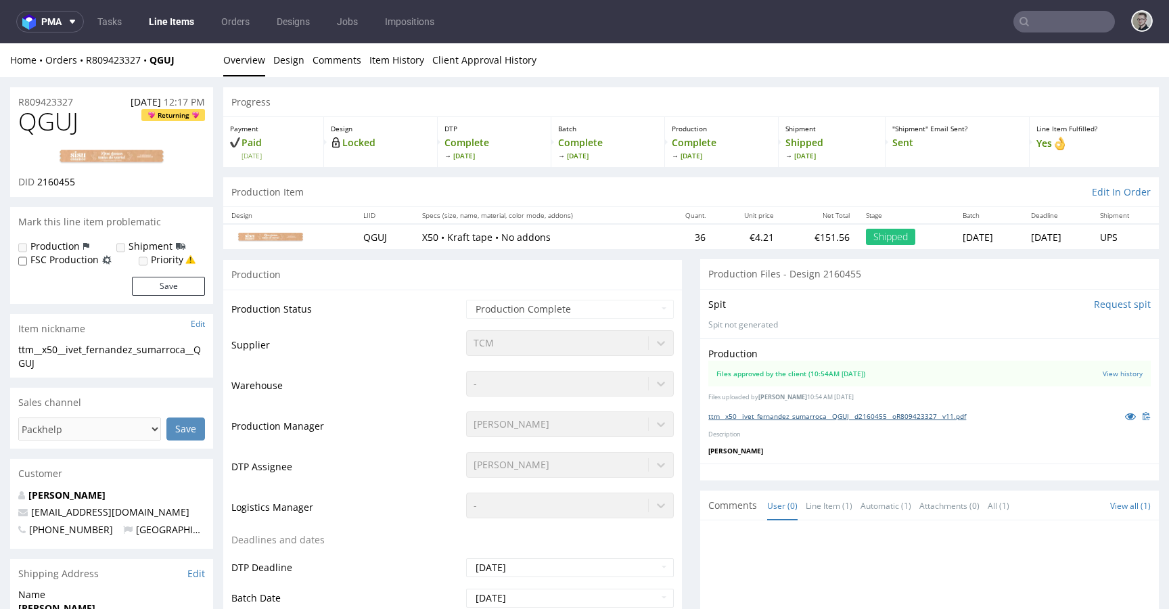
click at [824, 412] on link "ttm__x50__ivet_fernandez_sumarroca__QGUJ__d2160455__oR809423327__v11.pdf" at bounding box center [837, 415] width 258 height 9
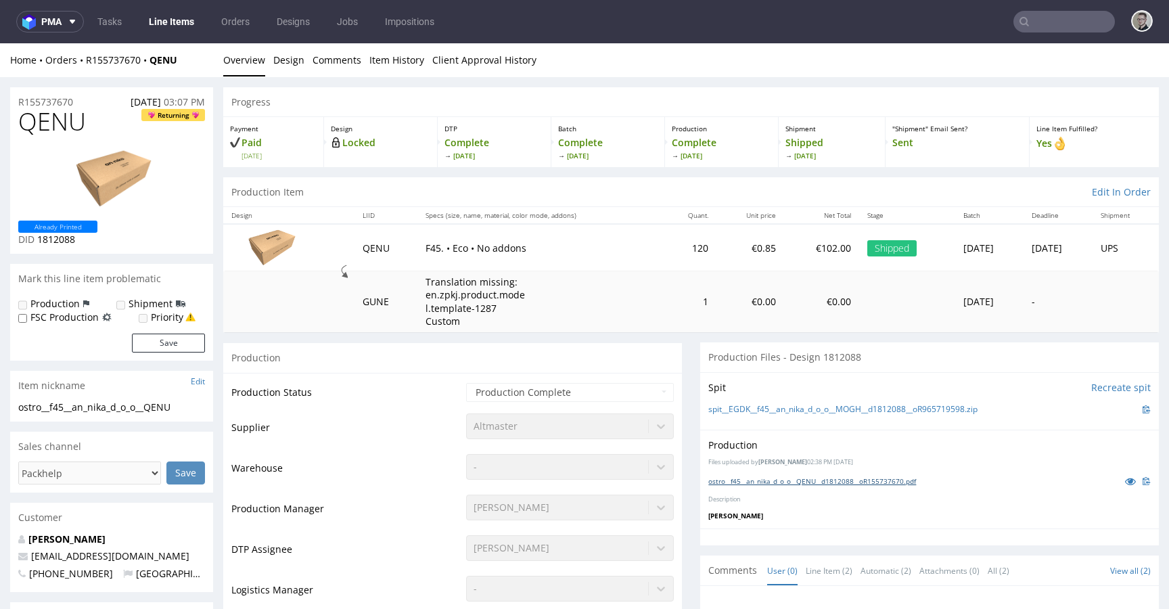
click at [824, 479] on link "ostro__f45__an_nika_d_o_o__QENU__d1812088__oR155737670.pdf" at bounding box center [812, 480] width 208 height 9
click at [291, 63] on link "Design" at bounding box center [288, 59] width 31 height 33
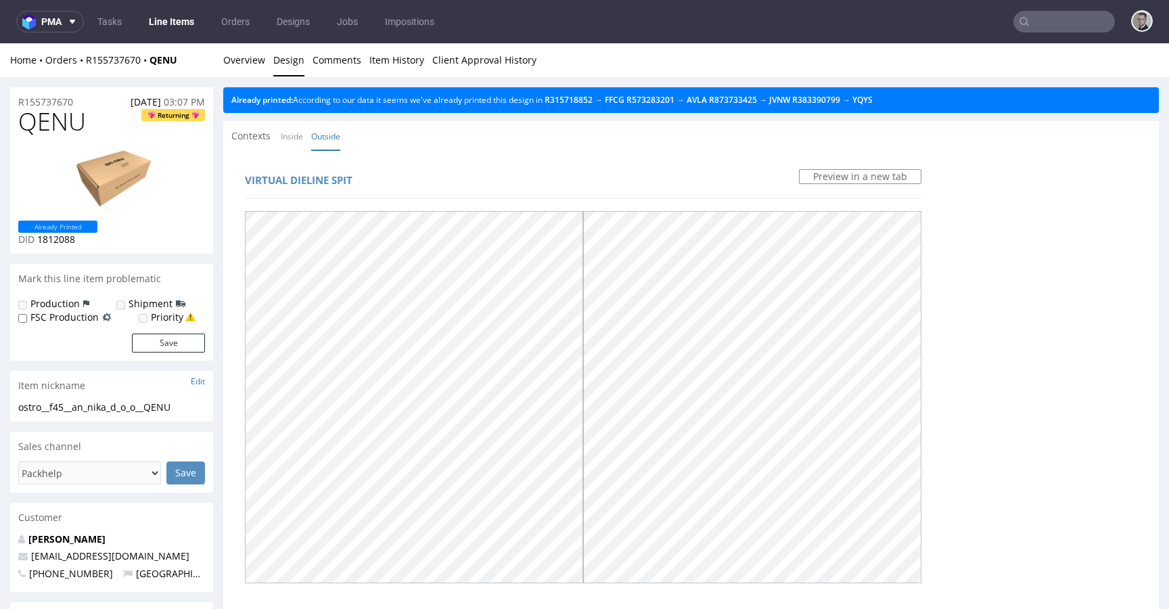
click at [283, 60] on link "Design" at bounding box center [288, 59] width 31 height 33
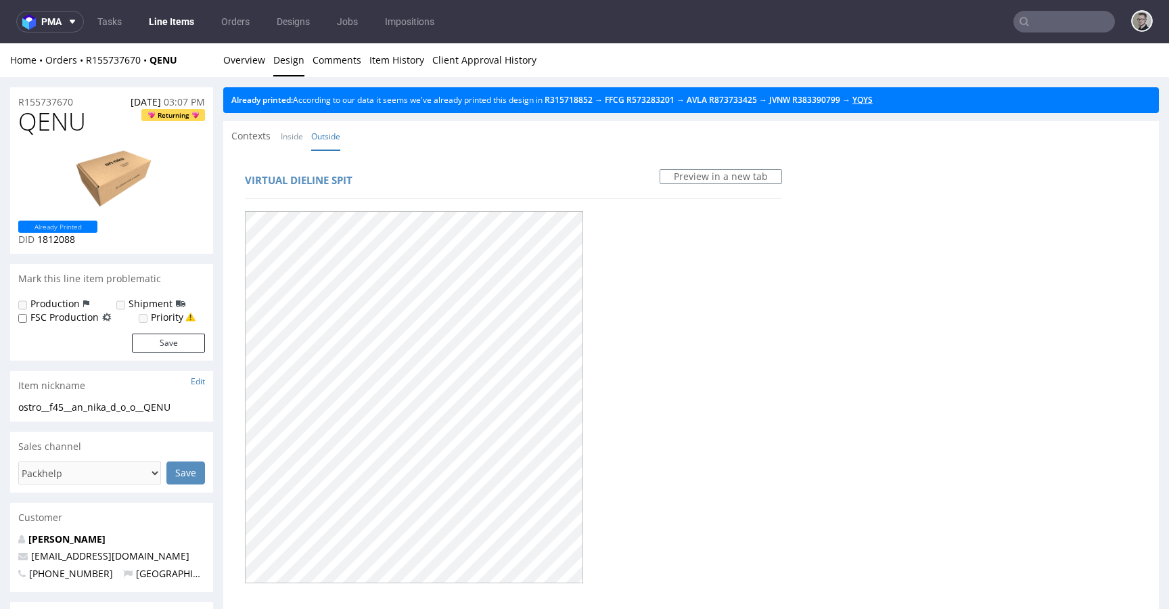
click at [872, 99] on link "YQYS" at bounding box center [862, 99] width 20 height 11
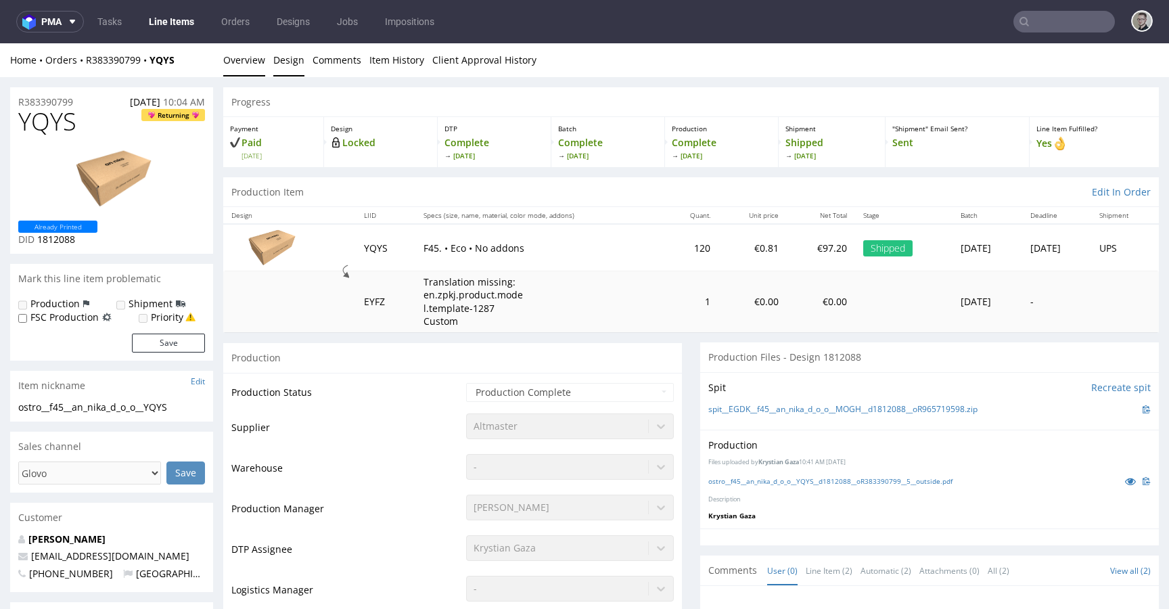
click at [291, 58] on link "Design" at bounding box center [288, 59] width 31 height 33
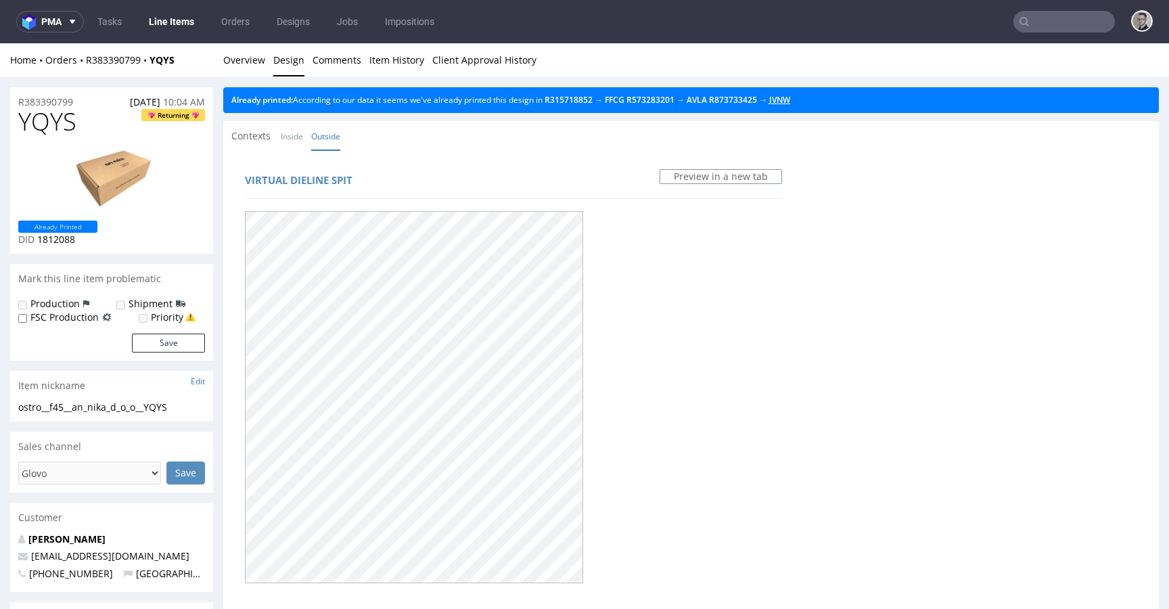
click at [790, 99] on link "JVNW" at bounding box center [779, 99] width 21 height 11
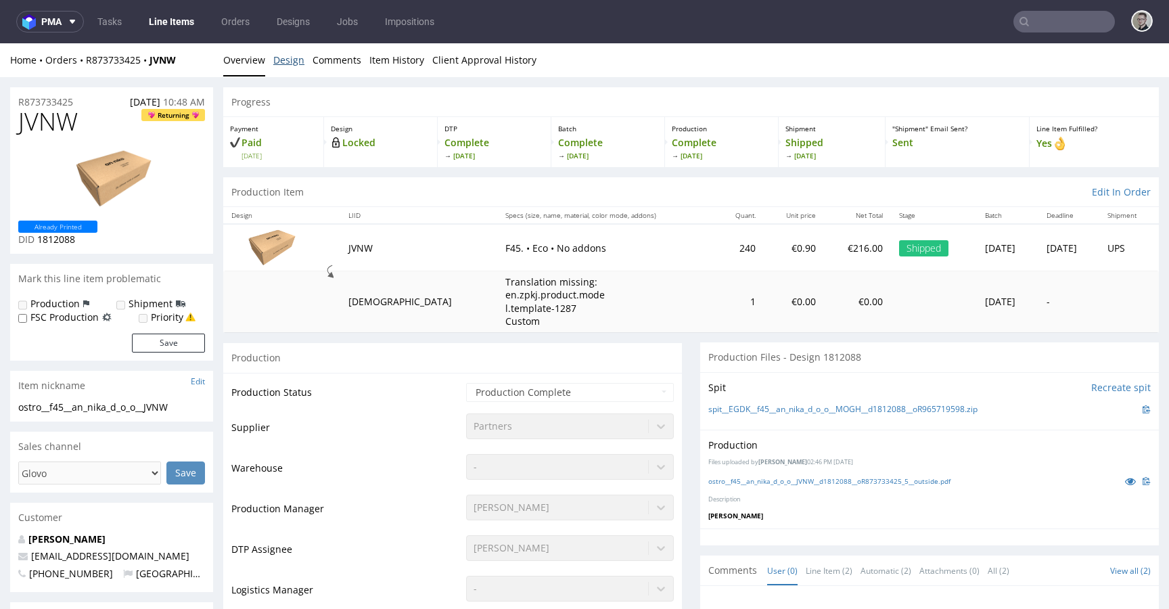
drag, startPoint x: 291, startPoint y: 61, endPoint x: 302, endPoint y: 60, distance: 10.9
click at [291, 61] on link "Design" at bounding box center [288, 59] width 31 height 33
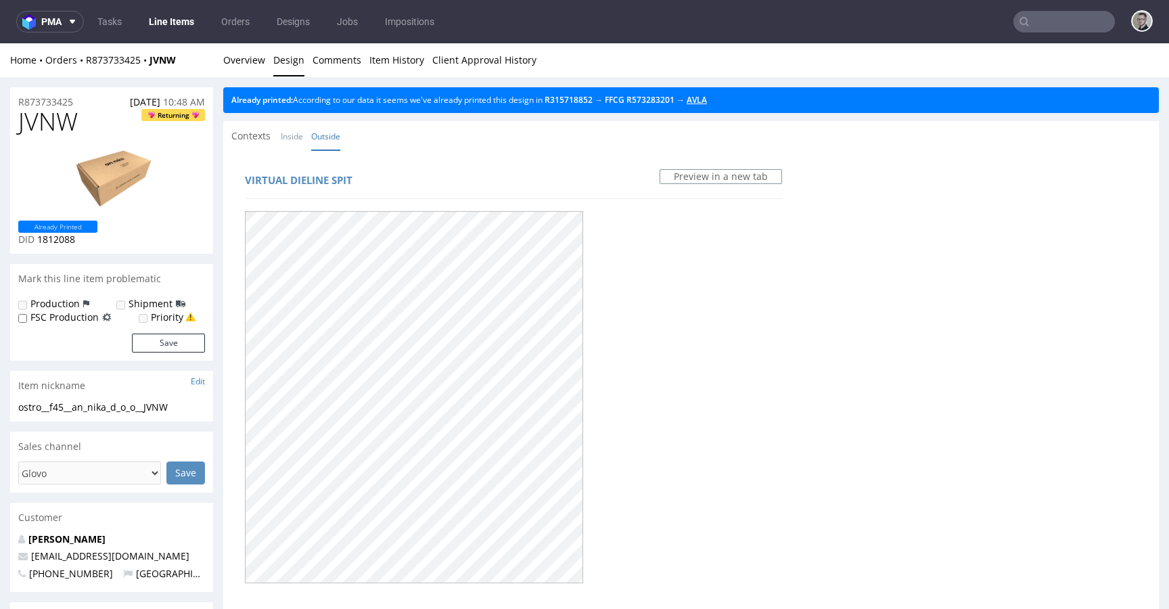
click at [706, 99] on link "AVLA" at bounding box center [696, 99] width 20 height 11
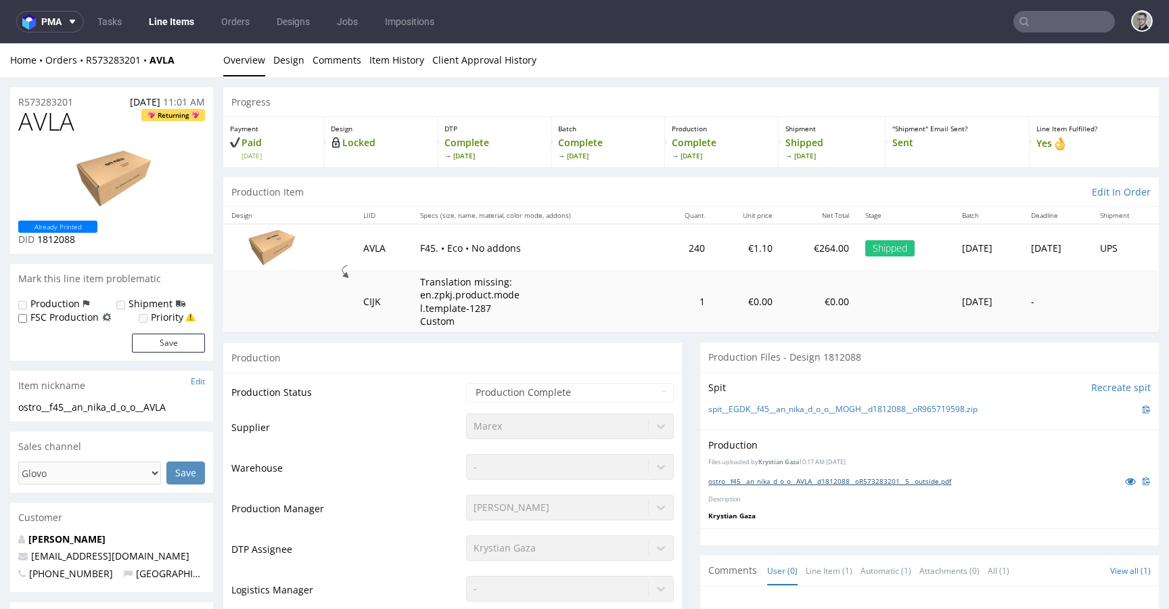
click at [851, 479] on link "ostro__f45__an_nika_d_o_o__AVLA__d1812088__oR573283201__5__outside.pdf" at bounding box center [829, 480] width 243 height 9
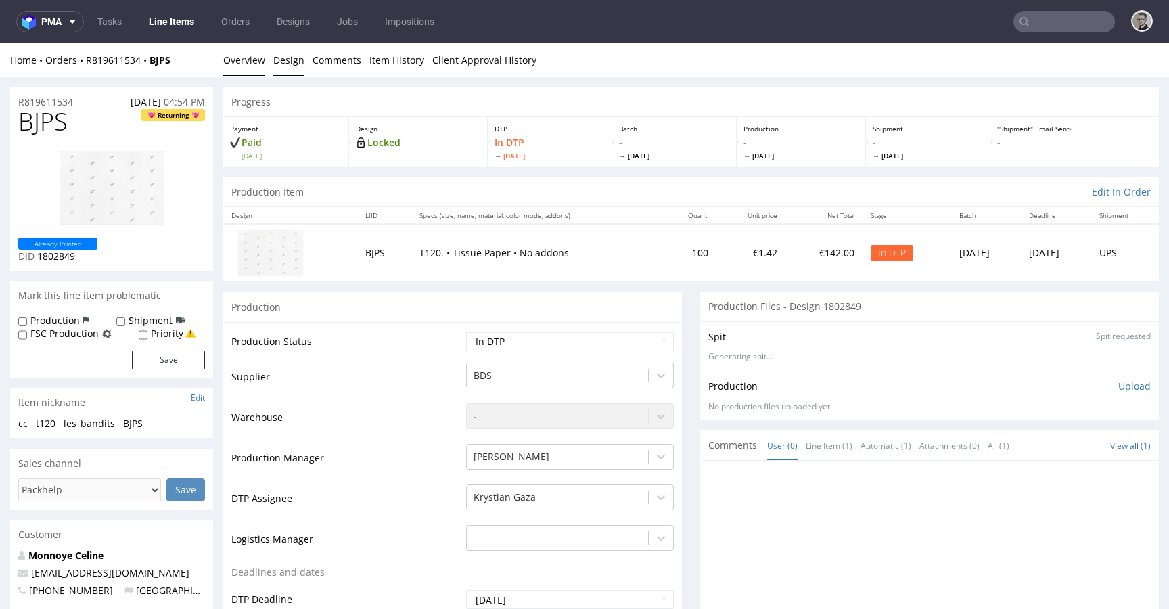
click at [298, 61] on link "Design" at bounding box center [288, 59] width 31 height 33
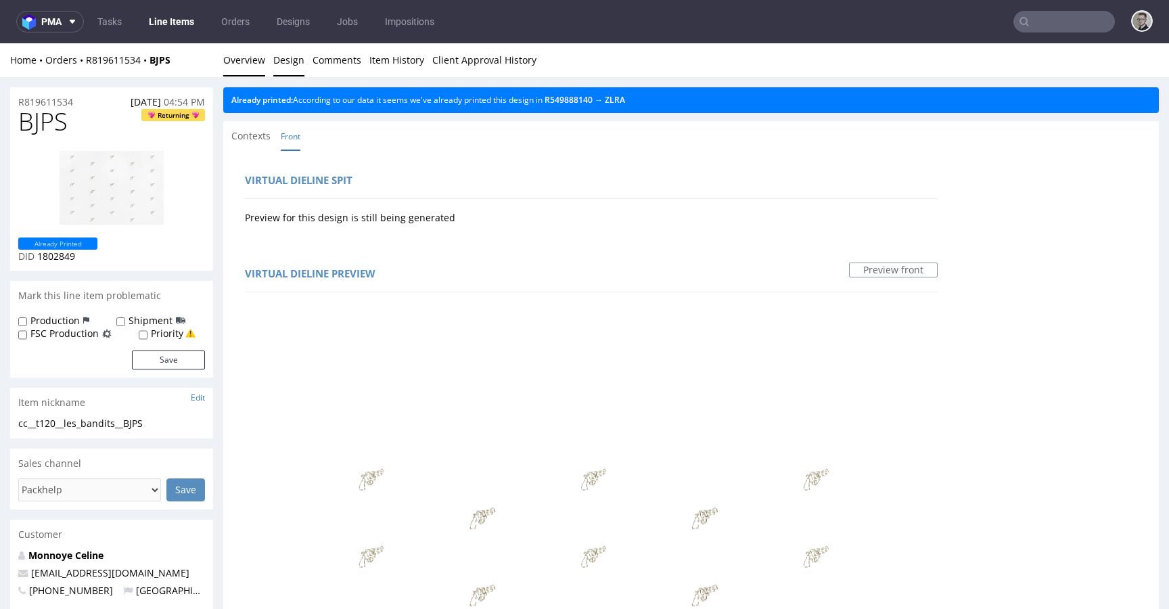
drag, startPoint x: 247, startPoint y: 61, endPoint x: 485, endPoint y: 57, distance: 238.1
click at [247, 61] on link "Overview" at bounding box center [244, 59] width 42 height 33
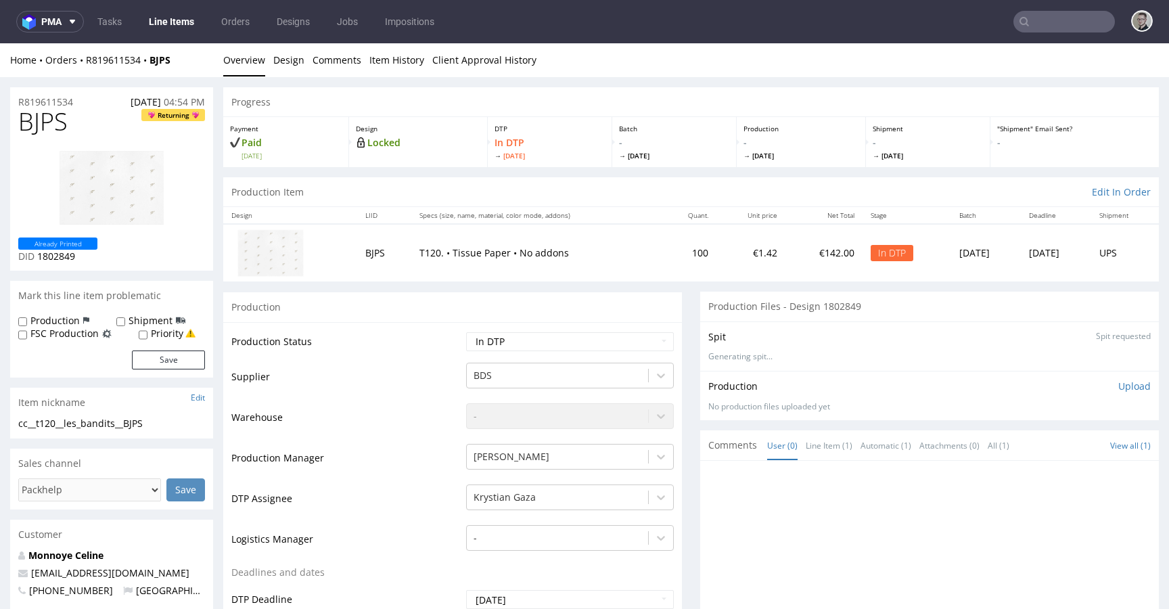
click at [109, 421] on div "cc__t120__les_bandits__BJPS" at bounding box center [111, 424] width 187 height 14
copy div "cc__t120__les_bandits__BJPS"
drag, startPoint x: 92, startPoint y: 99, endPoint x: 0, endPoint y: 99, distance: 92.0
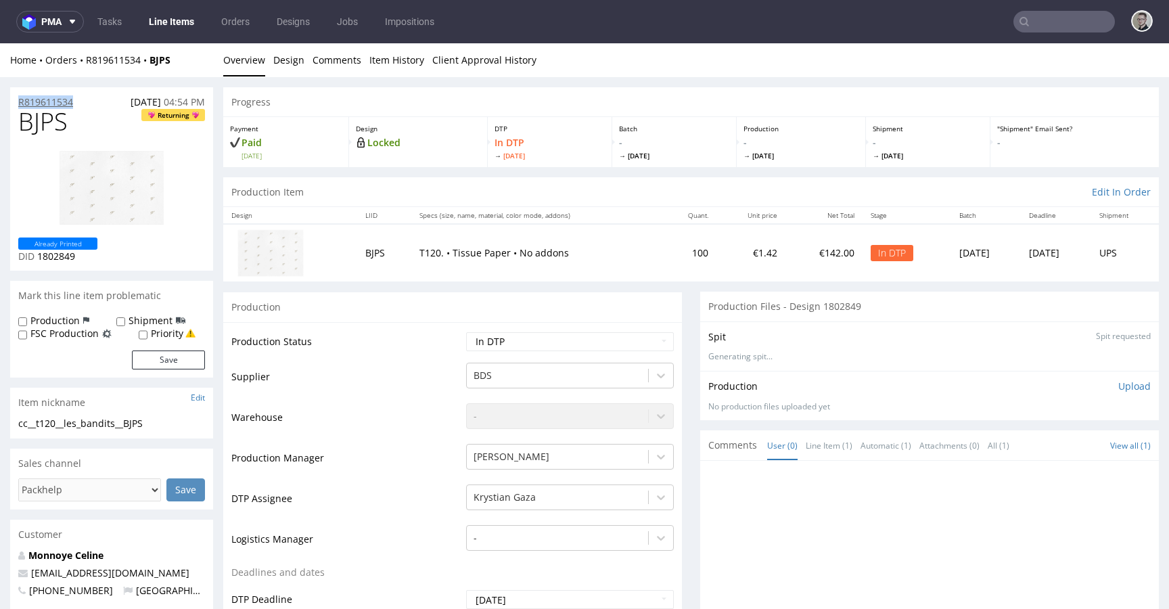
copy p "R819611534"
click at [1125, 385] on p "Upload" at bounding box center [1134, 386] width 32 height 14
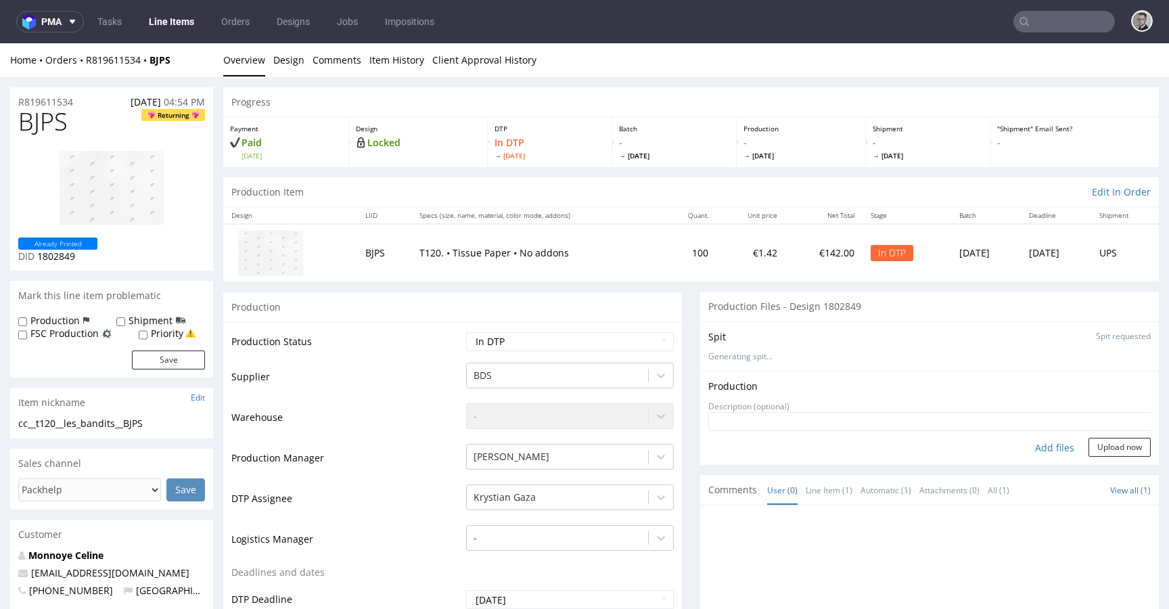
click at [1044, 444] on div "Add files" at bounding box center [1054, 448] width 68 height 20
type input "C:\fakepath\cc__t120__les_bandits__BJPS__d1802849__oR819611534__v16.pdf"
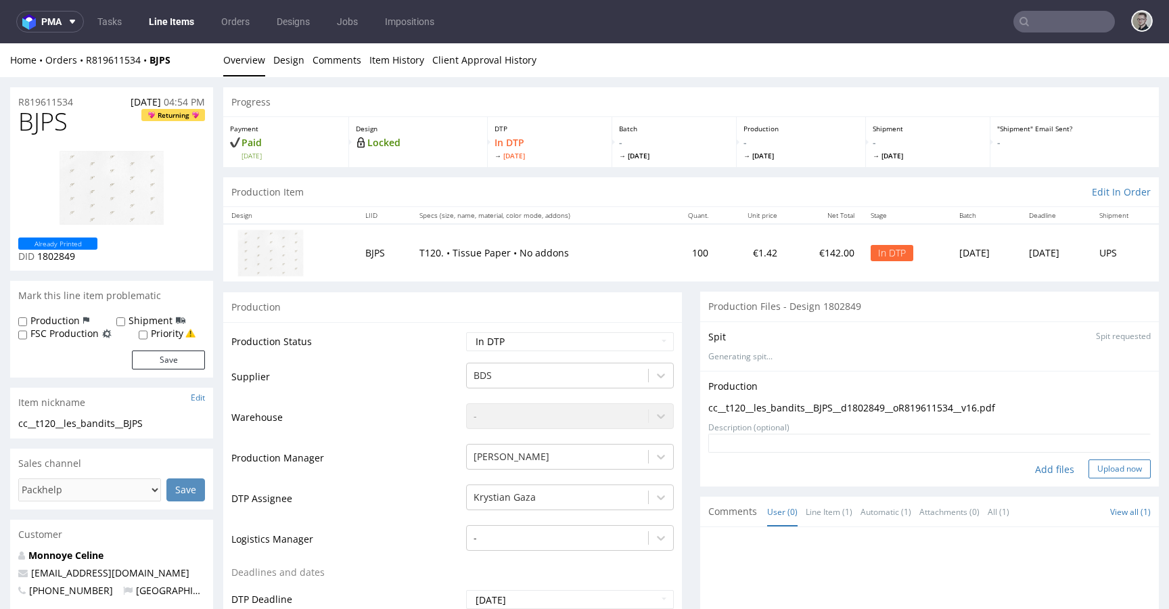
click at [1110, 469] on button "Upload now" at bounding box center [1119, 468] width 62 height 19
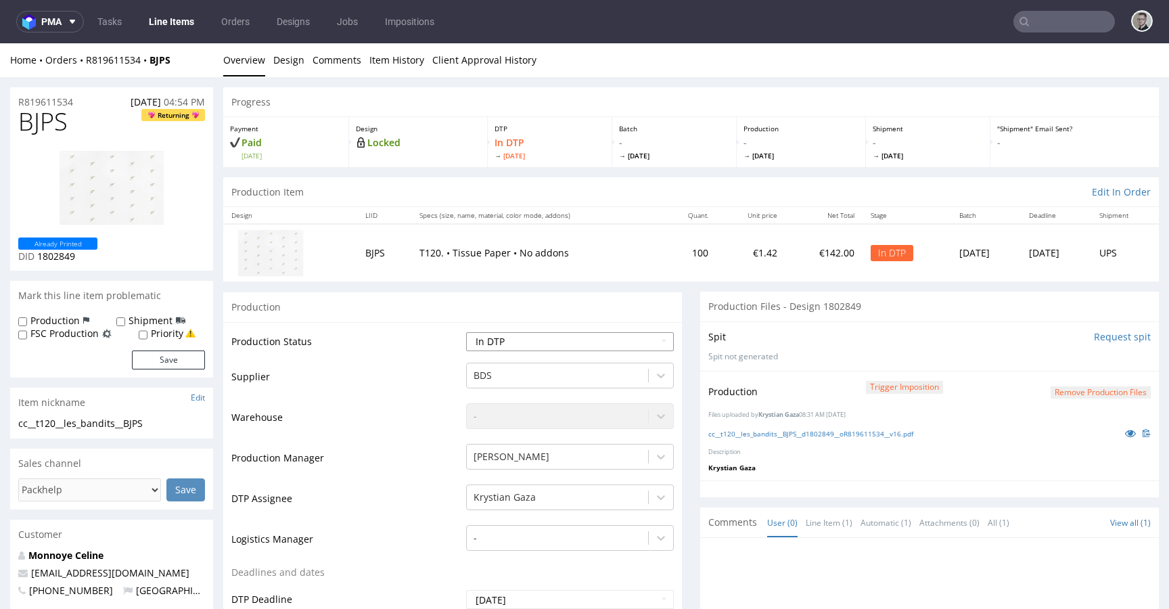
click at [553, 343] on select "Waiting for Artwork Waiting for Diecut Waiting for Mockup Waiting for DTP Waiti…" at bounding box center [570, 341] width 208 height 19
select select "dtp_production_ready"
click at [466, 332] on select "Waiting for Artwork Waiting for Diecut Waiting for Mockup Waiting for DTP Waiti…" at bounding box center [570, 341] width 208 height 19
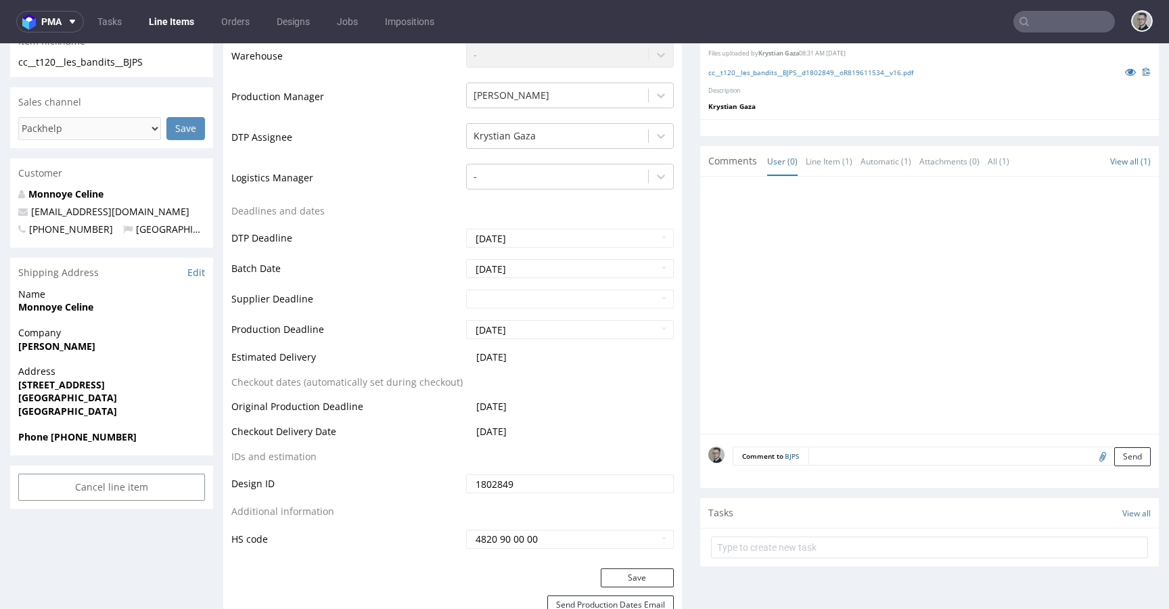
scroll to position [411, 0]
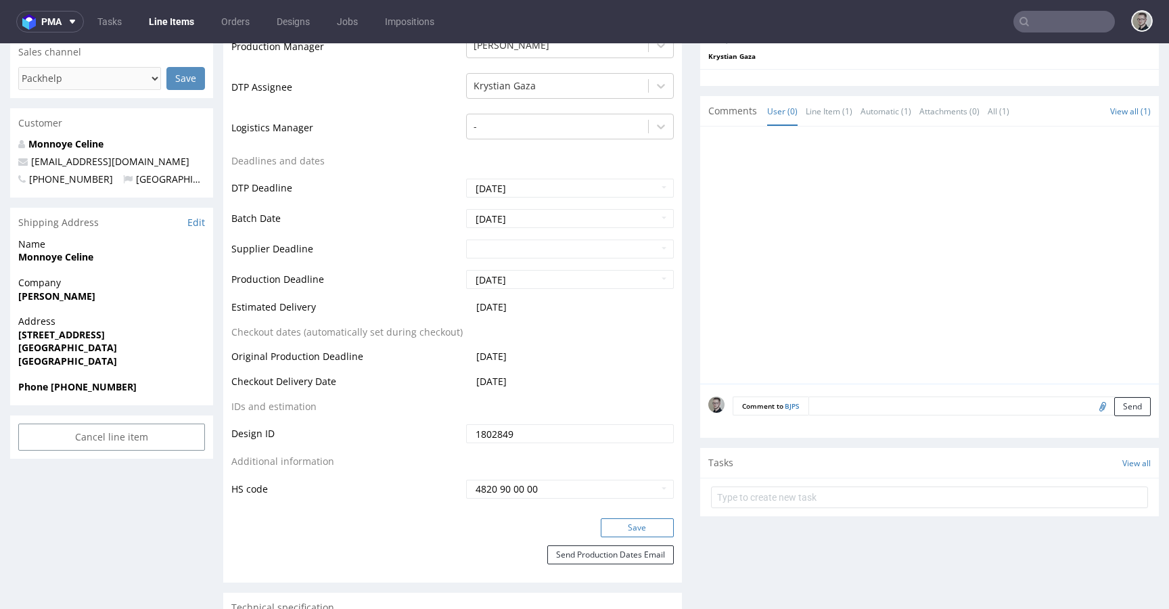
click at [633, 523] on button "Save" at bounding box center [636, 527] width 73 height 19
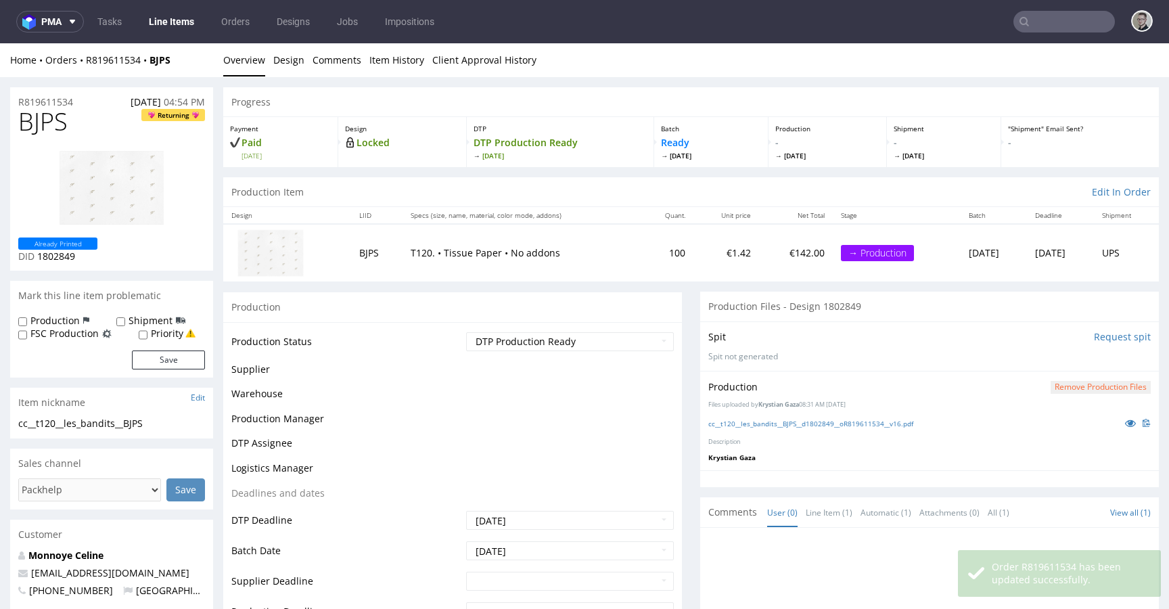
scroll to position [0, 0]
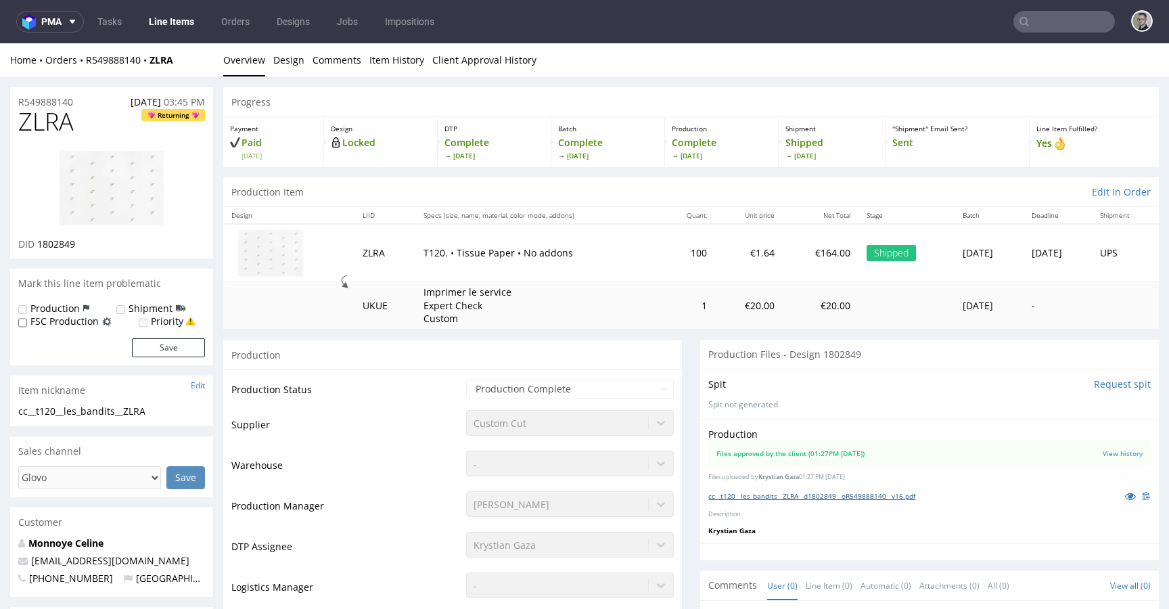
click at [815, 496] on link "cc__t120__les_bandits__ZLRA__d1802849__oR549888140__v16.pdf" at bounding box center [811, 495] width 207 height 9
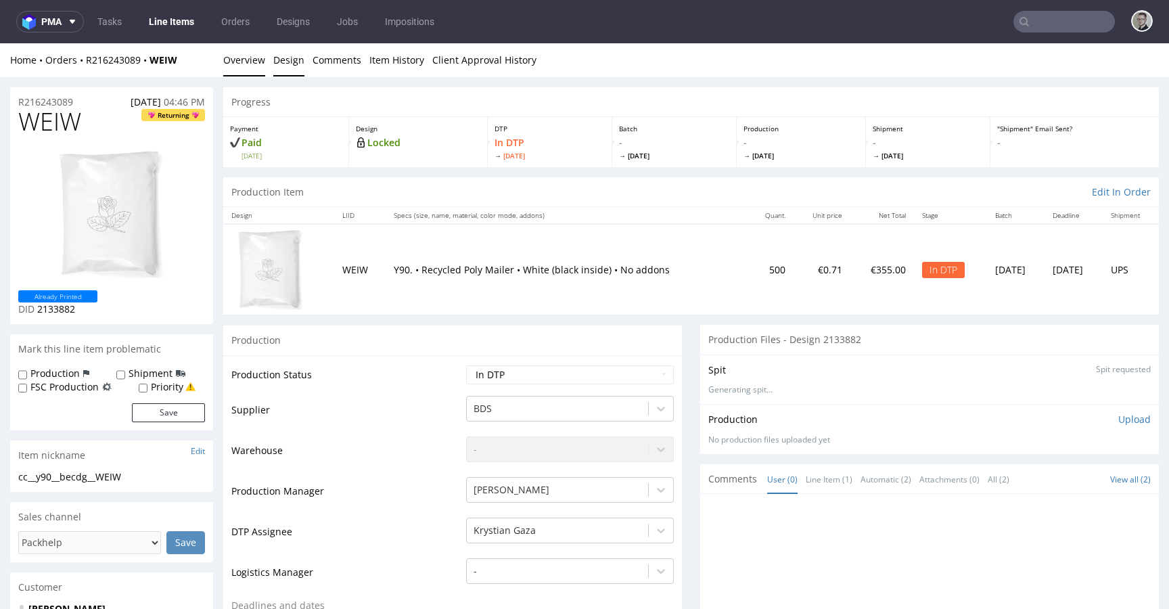
click at [290, 64] on link "Design" at bounding box center [288, 59] width 31 height 33
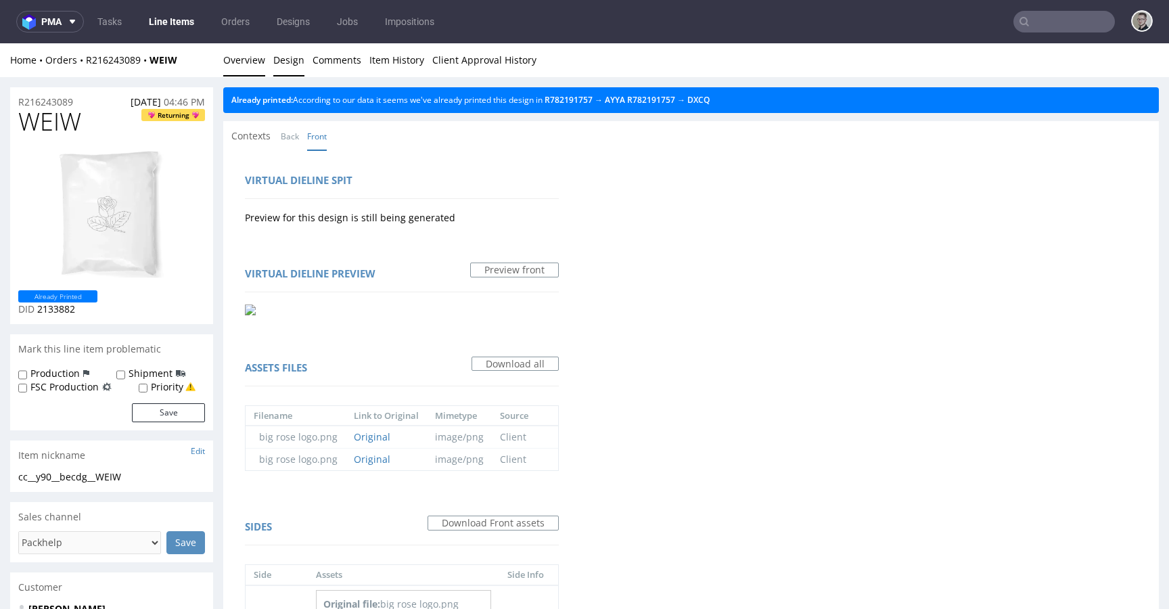
click at [247, 62] on link "Overview" at bounding box center [244, 59] width 42 height 33
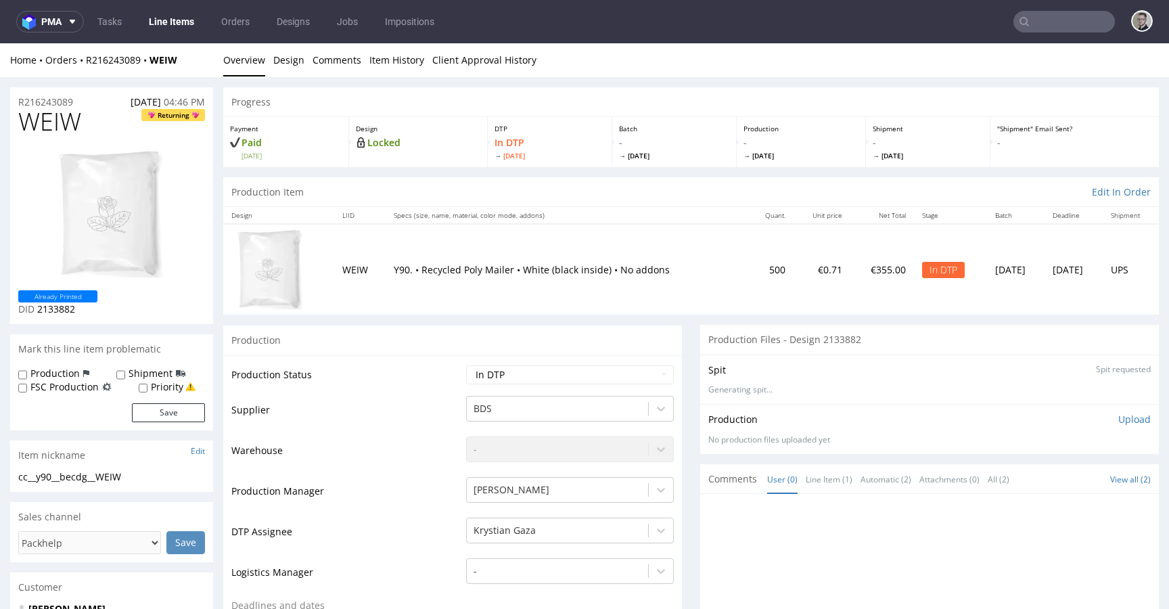
click at [76, 486] on div "cc__y90__becdg__WEIW cc__y90 __becdg__WEIW Update" at bounding box center [111, 481] width 203 height 22
click at [78, 475] on div "cc__y90__becdg__WEIW" at bounding box center [111, 477] width 187 height 14
copy div "cc__y90__becdg__WEIW"
drag, startPoint x: 99, startPoint y: 101, endPoint x: 0, endPoint y: 101, distance: 99.4
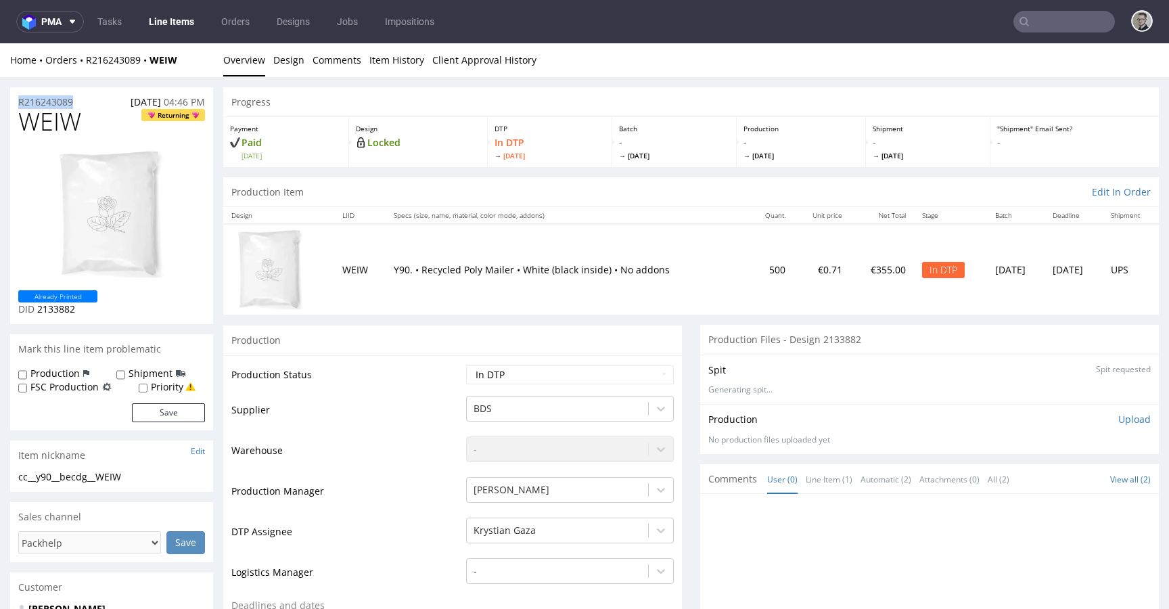
copy p "R216243089"
click at [1124, 411] on div "Production Upload No production files uploaded yet Description (optional) Add f…" at bounding box center [929, 428] width 458 height 49
click at [1120, 417] on p "Upload" at bounding box center [1134, 419] width 32 height 14
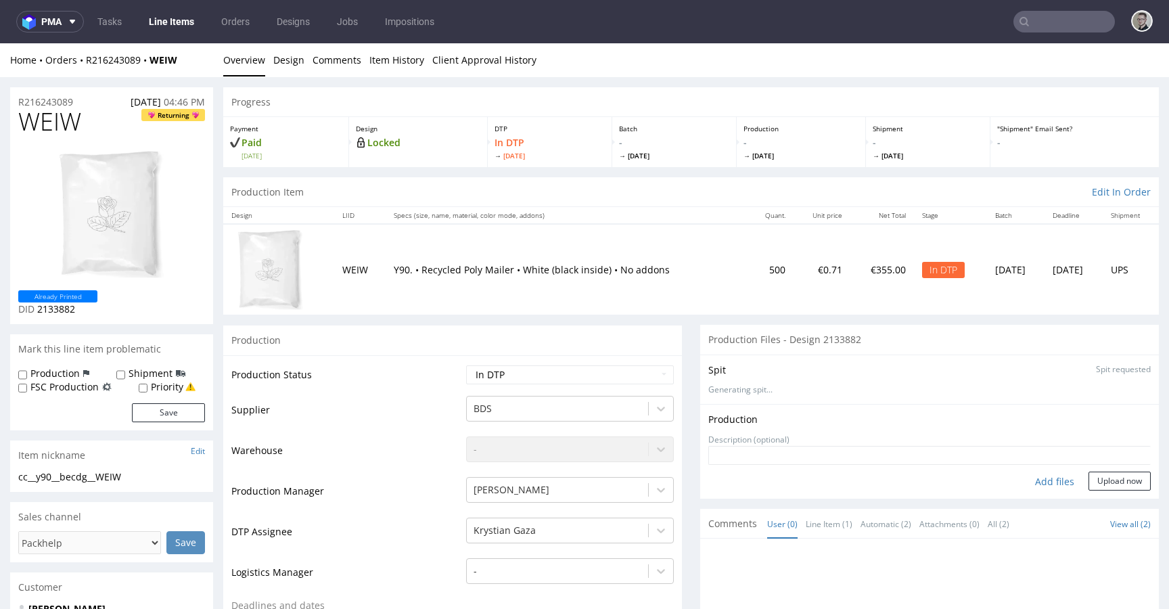
click at [1047, 476] on div "Add files" at bounding box center [1054, 481] width 68 height 20
type input "C:\fakepath\cc__y90__becdg__WEIW__d2133882__oR216243089__v1.pdf"
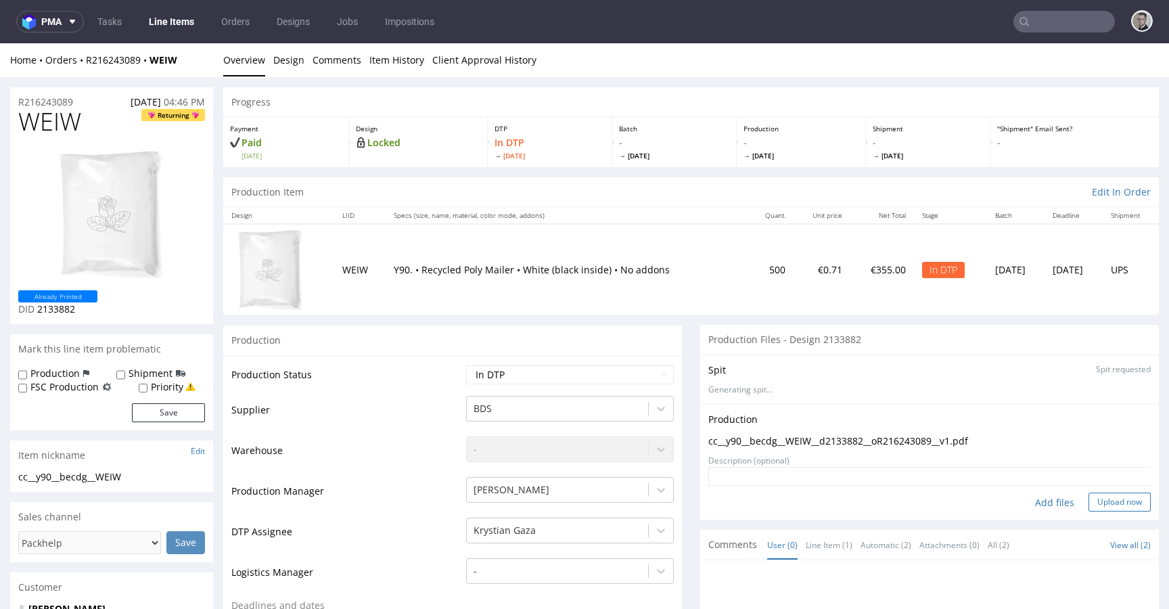
click at [1112, 498] on button "Upload now" at bounding box center [1119, 501] width 62 height 19
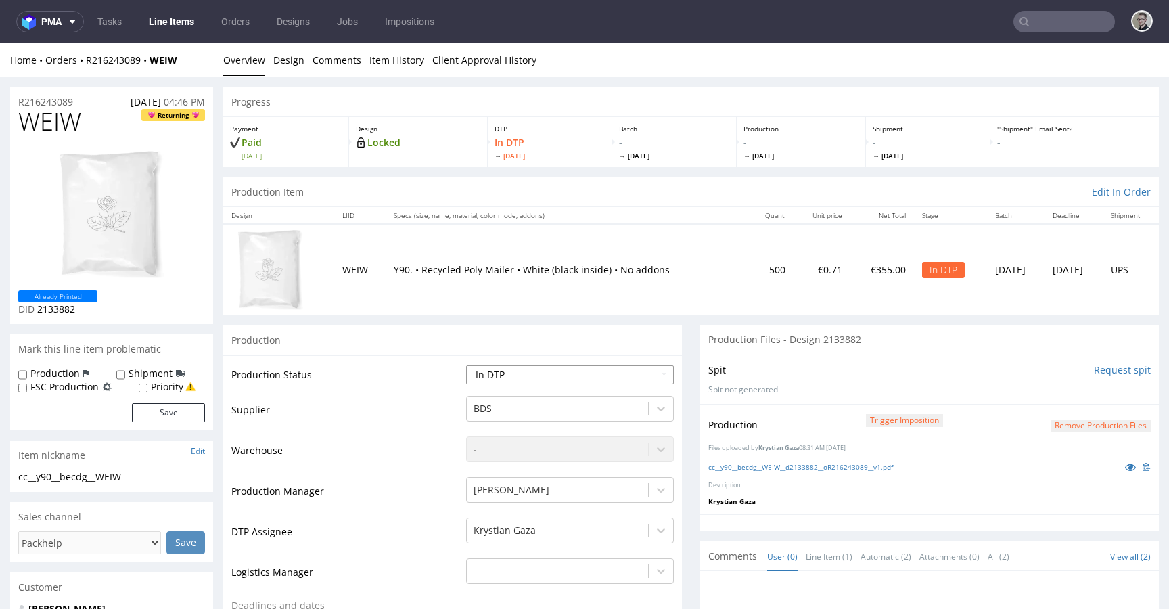
click at [536, 371] on select "Waiting for Artwork Waiting for Diecut Waiting for Mockup Waiting for DTP Waiti…" at bounding box center [570, 374] width 208 height 19
select select "dtp_production_ready"
click at [466, 365] on select "Waiting for Artwork Waiting for Diecut Waiting for Mockup Waiting for DTP Waiti…" at bounding box center [570, 374] width 208 height 19
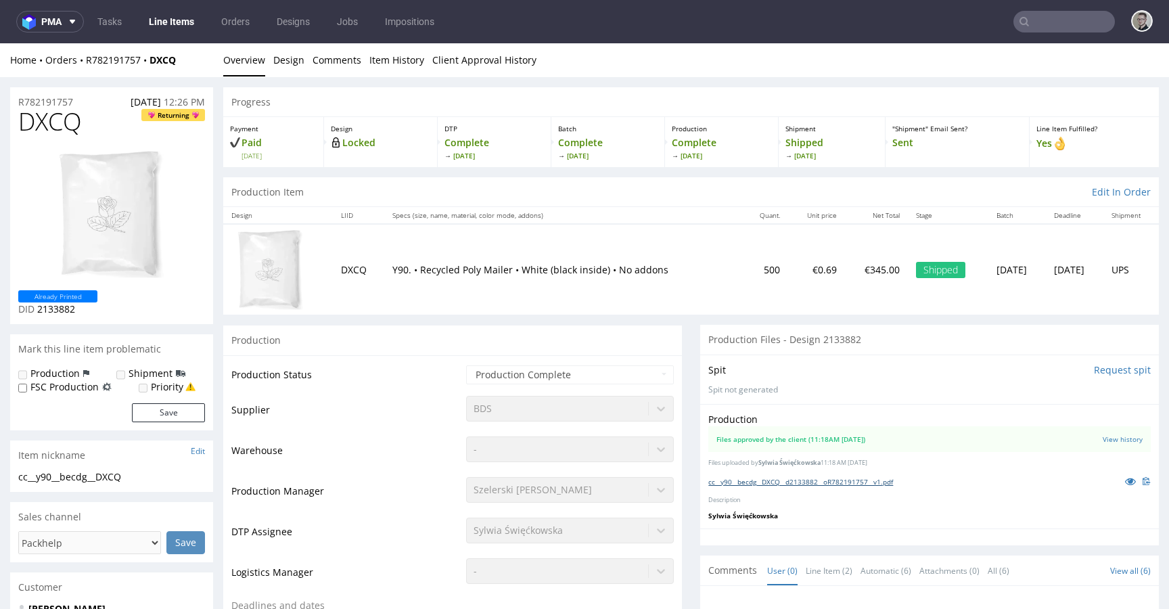
click at [776, 480] on link "cc__y90__becdg__DXCQ__d2133882__oR782191757__v1.pdf" at bounding box center [800, 481] width 185 height 9
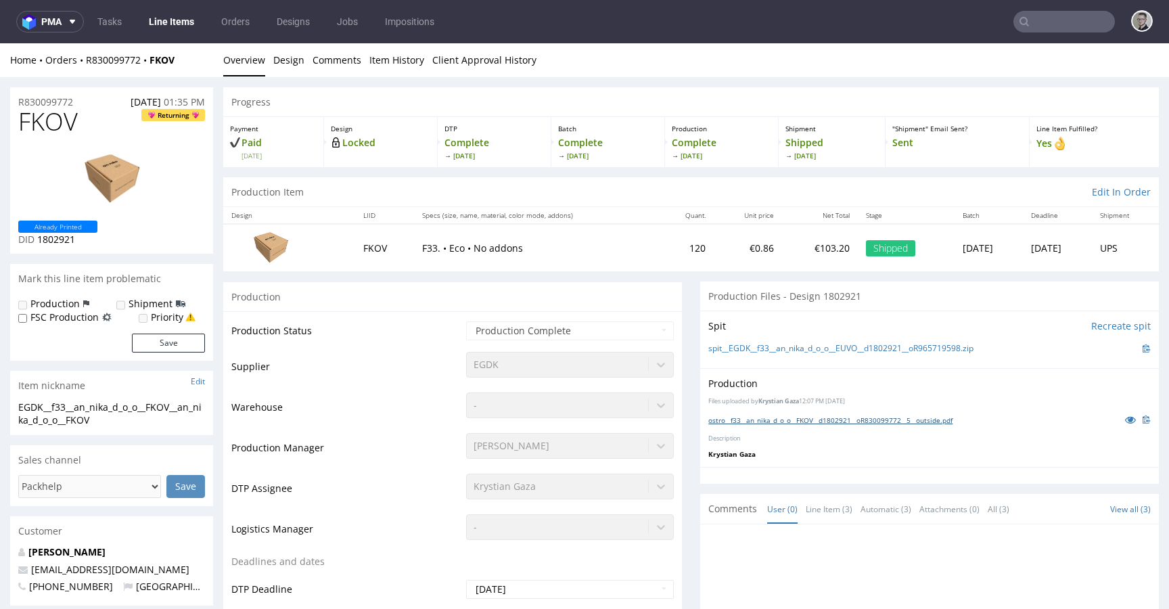
click at [796, 417] on link "ostro__f33__an_nika_d_o_o__FKOV__d1802921__oR830099772__5__outside.pdf" at bounding box center [830, 419] width 244 height 9
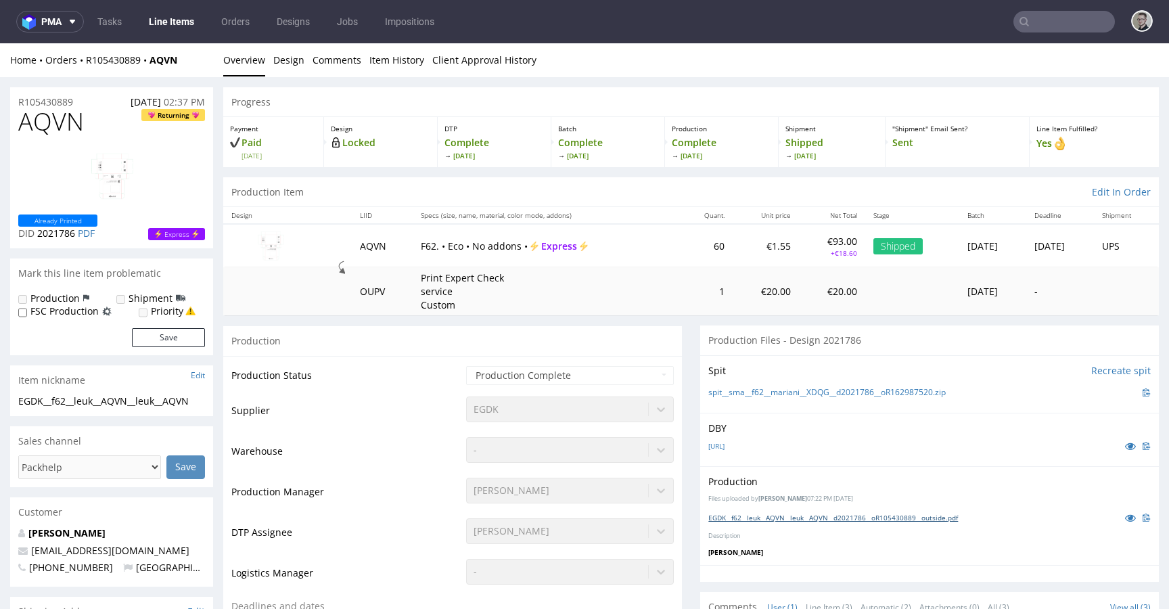
click at [848, 514] on link "EGDK__f62__leuk__AQVN__leuk__AQVN__d2021786__oR105430889__outside.pdf" at bounding box center [833, 517] width 250 height 9
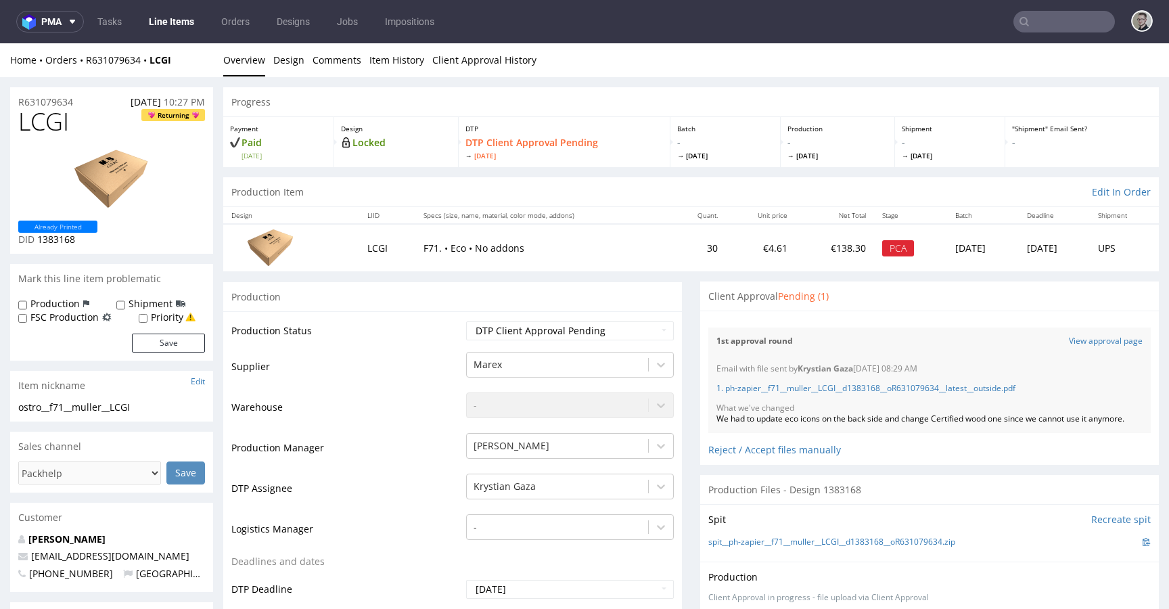
click at [51, 124] on span "LCGI" at bounding box center [43, 121] width 51 height 27
copy span "LCGI"
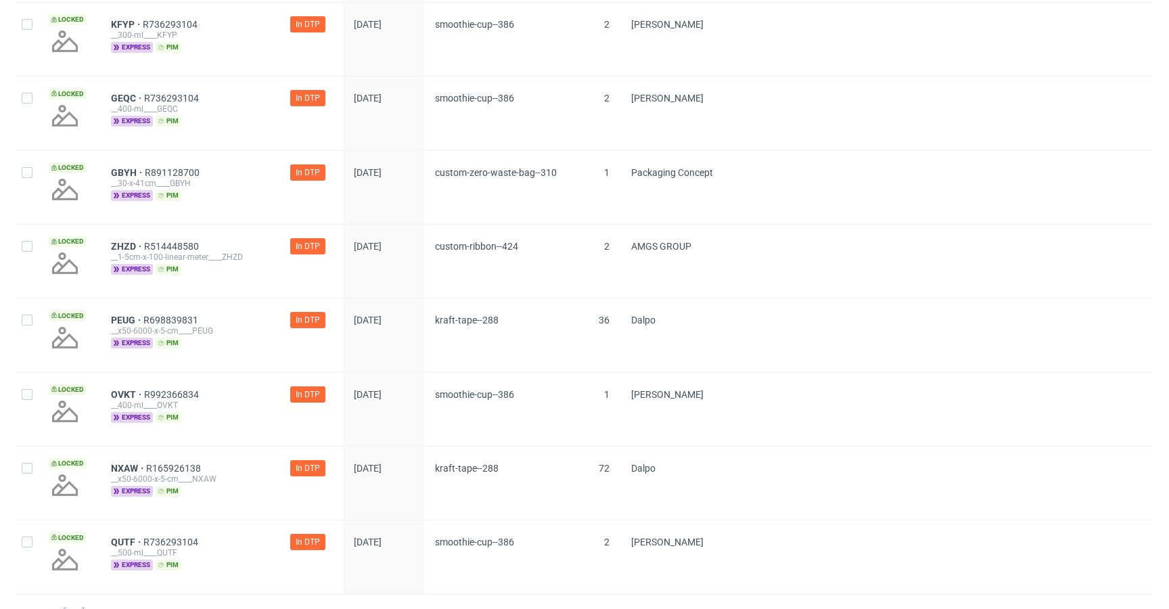
scroll to position [750, 0]
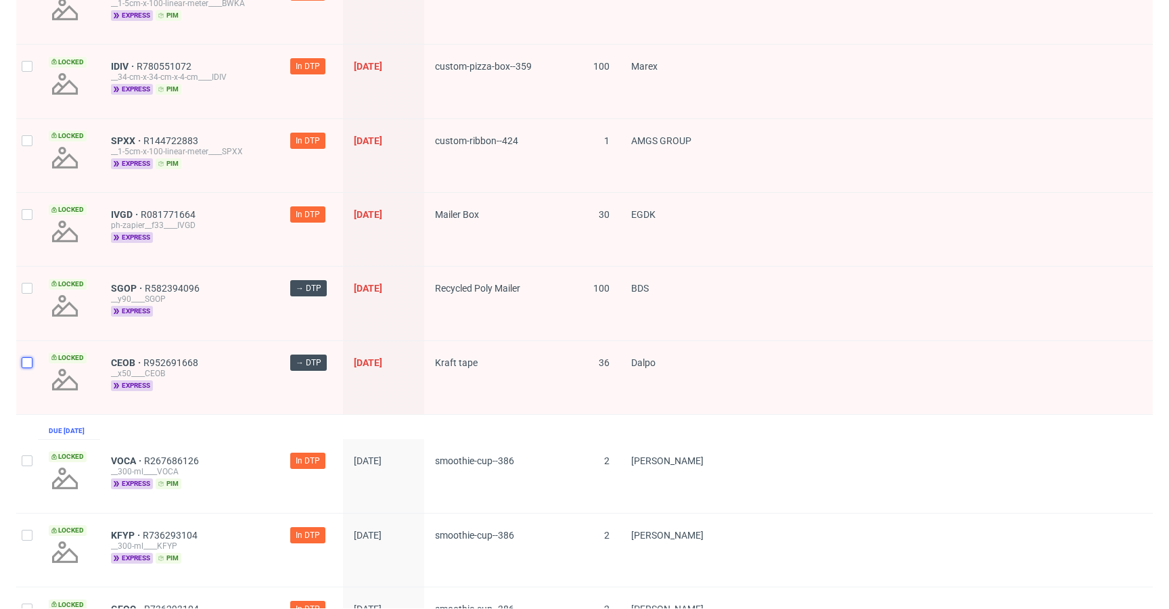
click at [23, 357] on input "checkbox" at bounding box center [27, 362] width 11 height 11
checkbox input "true"
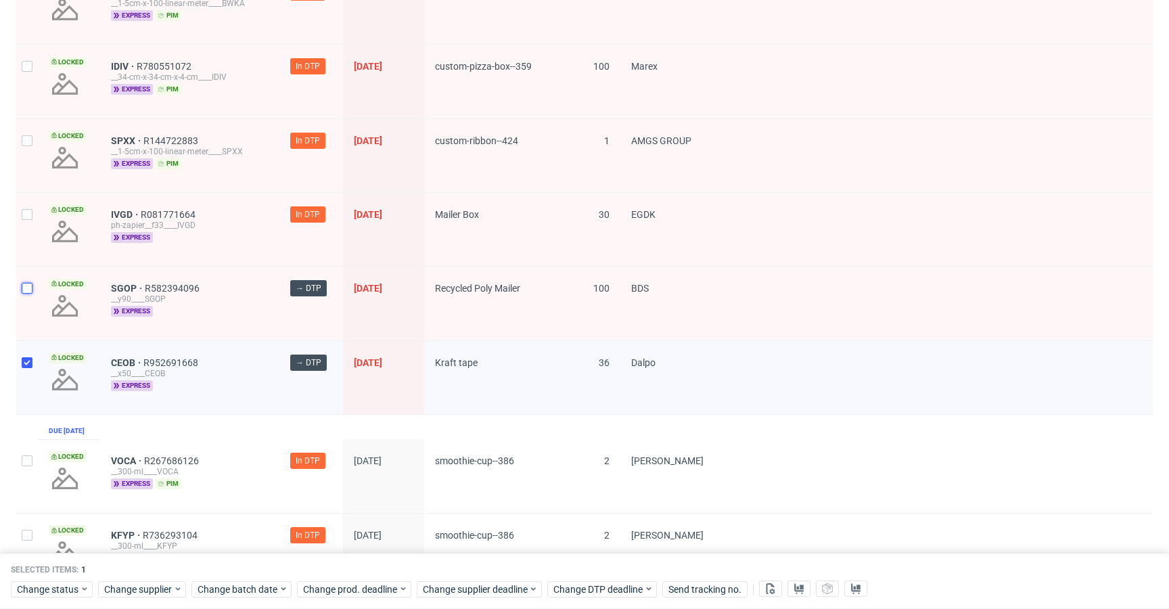
click at [24, 292] on input "checkbox" at bounding box center [27, 288] width 11 height 11
checkbox input "true"
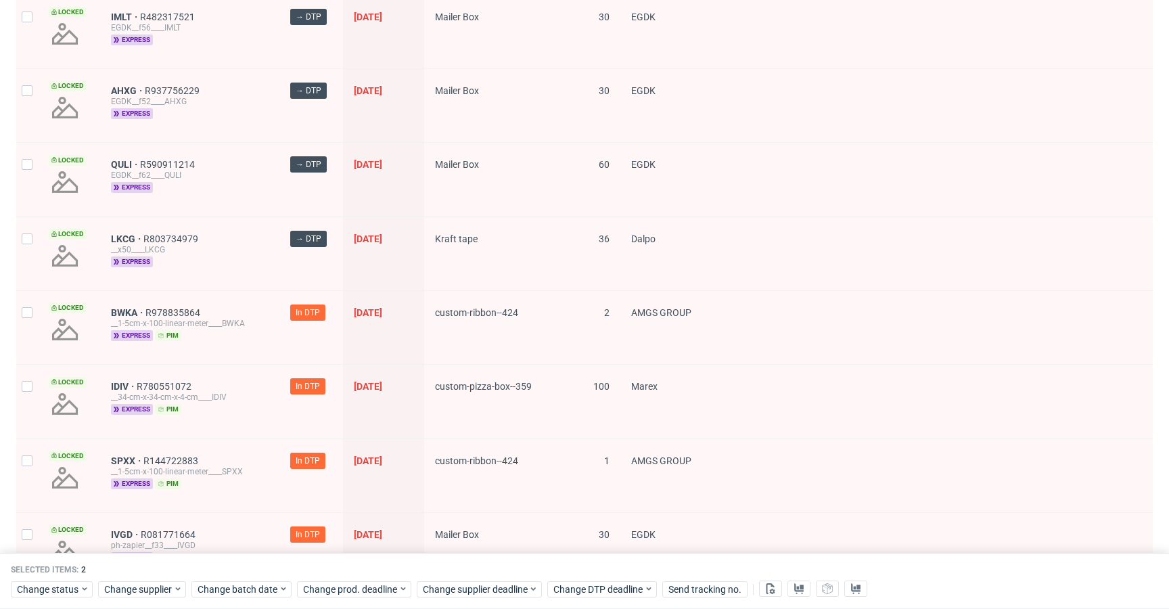
scroll to position [427, 0]
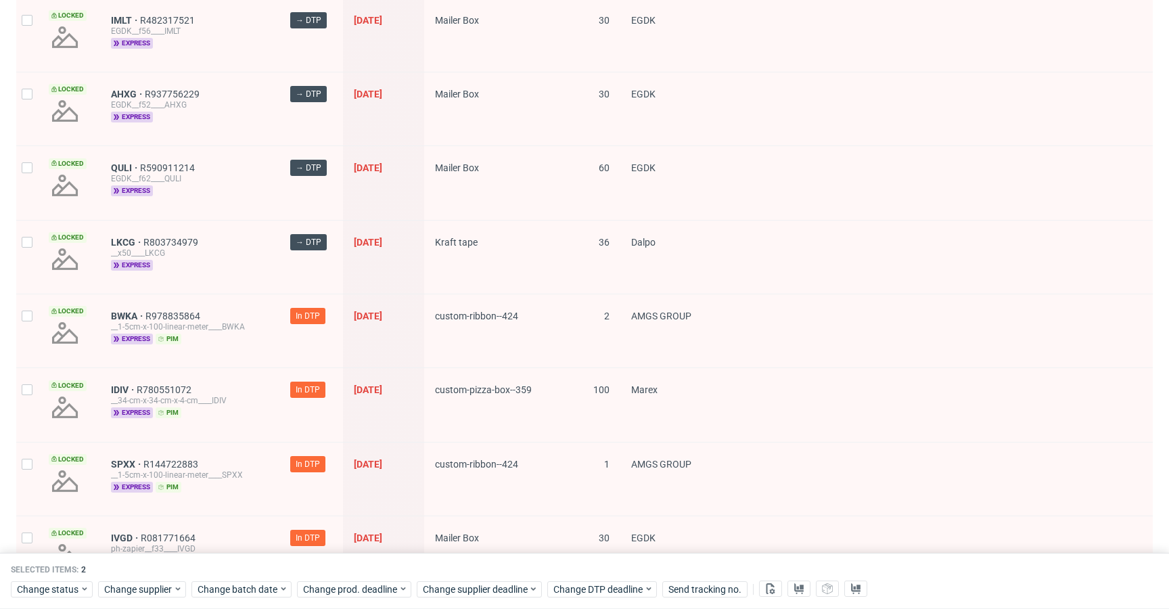
click at [36, 248] on div at bounding box center [27, 256] width 22 height 73
checkbox input "true"
click at [31, 186] on div at bounding box center [27, 182] width 22 height 73
checkbox input "true"
click at [22, 113] on div at bounding box center [27, 108] width 22 height 73
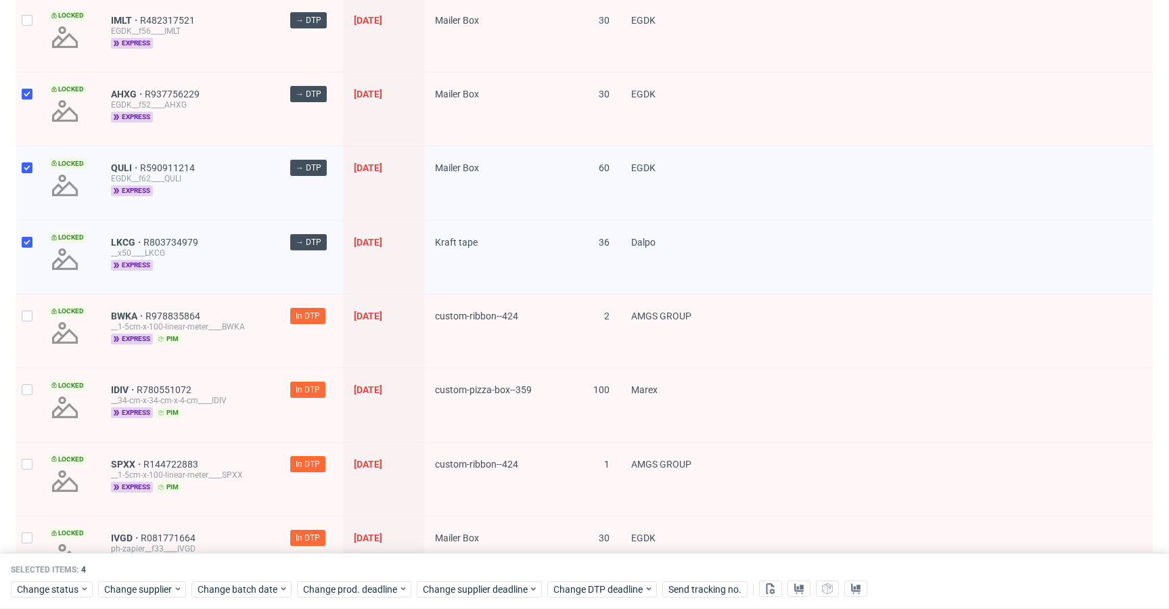
checkbox input "true"
click at [31, 49] on div at bounding box center [27, 35] width 22 height 73
checkbox input "true"
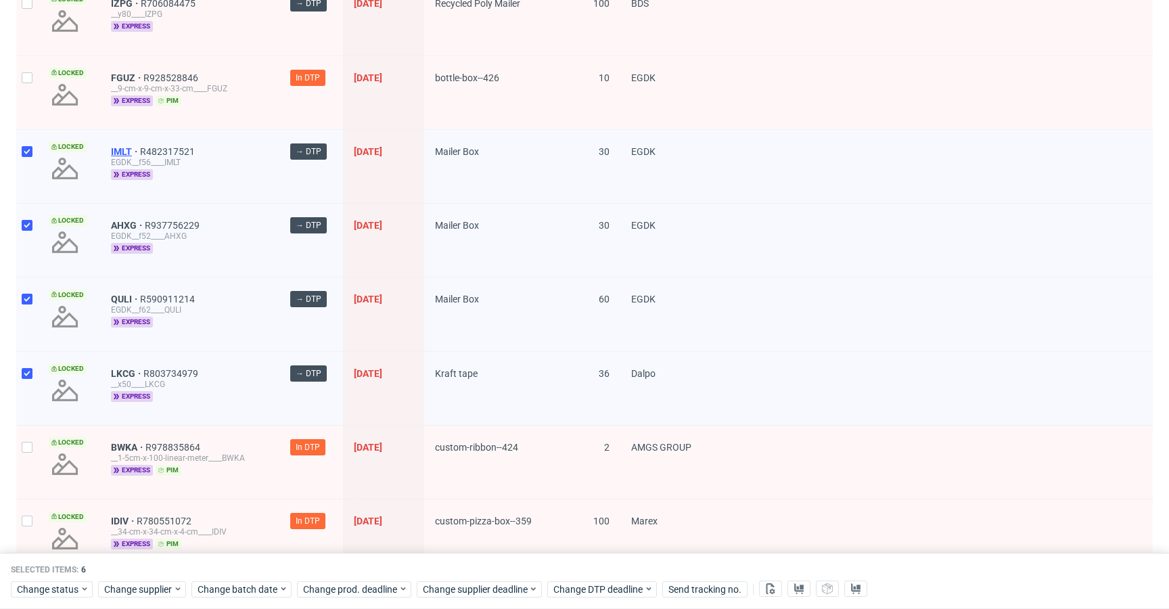
scroll to position [156, 0]
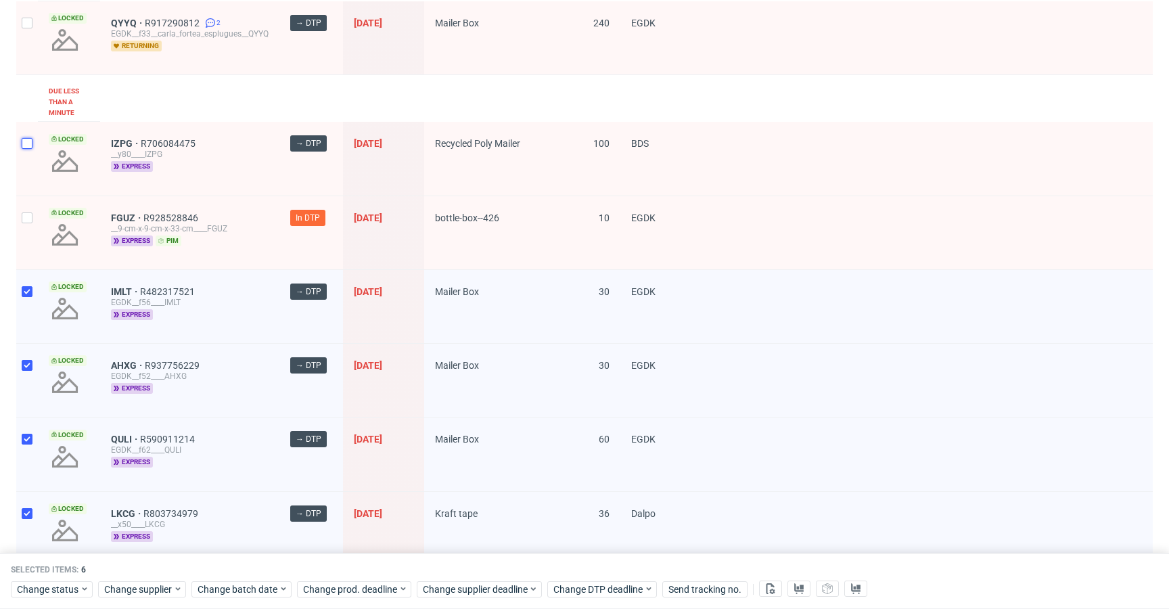
click at [30, 141] on input "checkbox" at bounding box center [27, 143] width 11 height 11
checkbox input "true"
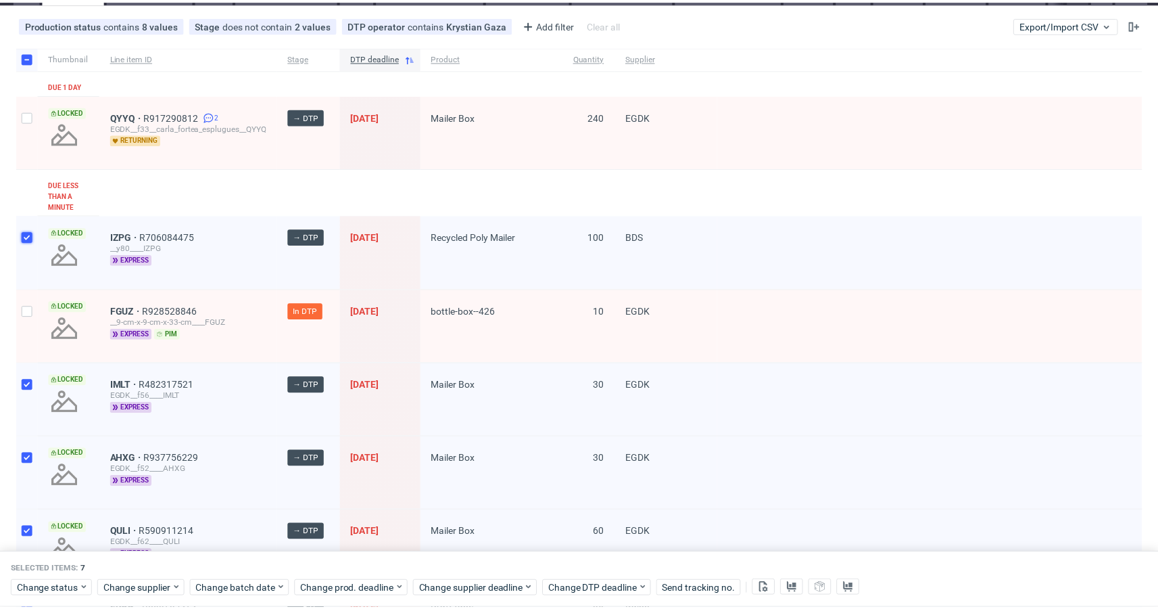
scroll to position [66, 0]
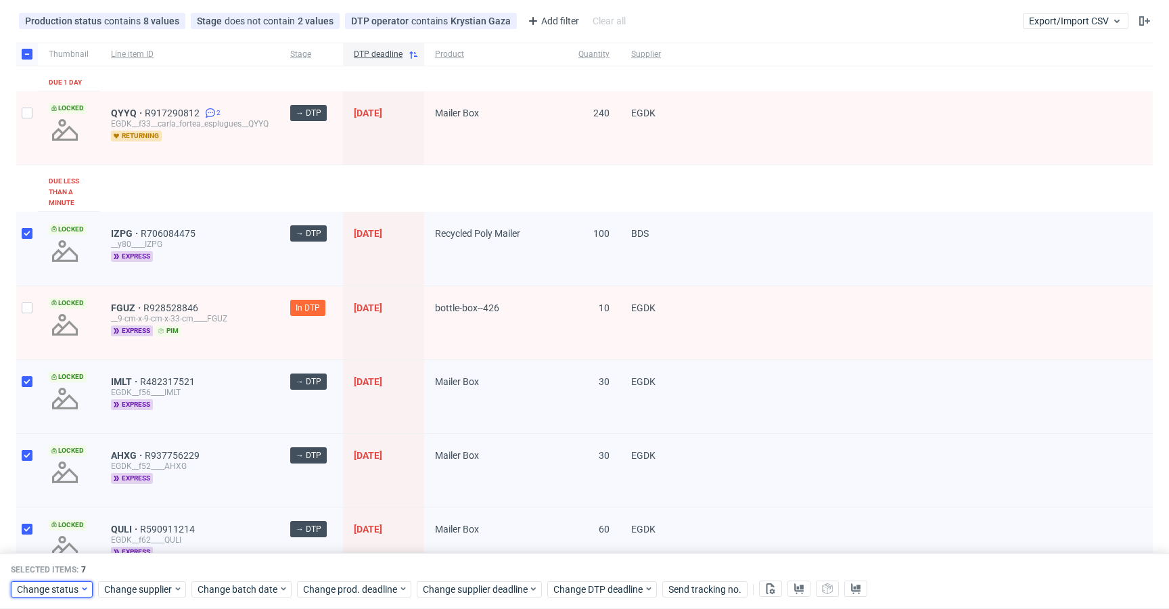
click at [68, 586] on span "Change status" at bounding box center [48, 589] width 63 height 14
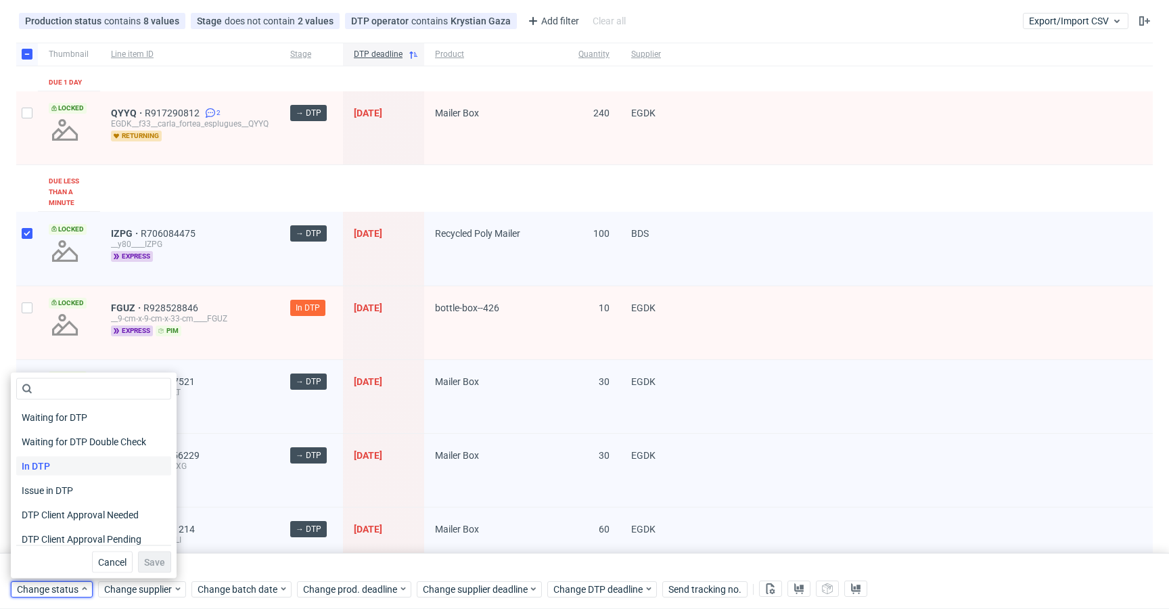
click at [82, 473] on div "In DTP" at bounding box center [93, 465] width 155 height 19
click at [145, 554] on button "Save" at bounding box center [154, 562] width 33 height 22
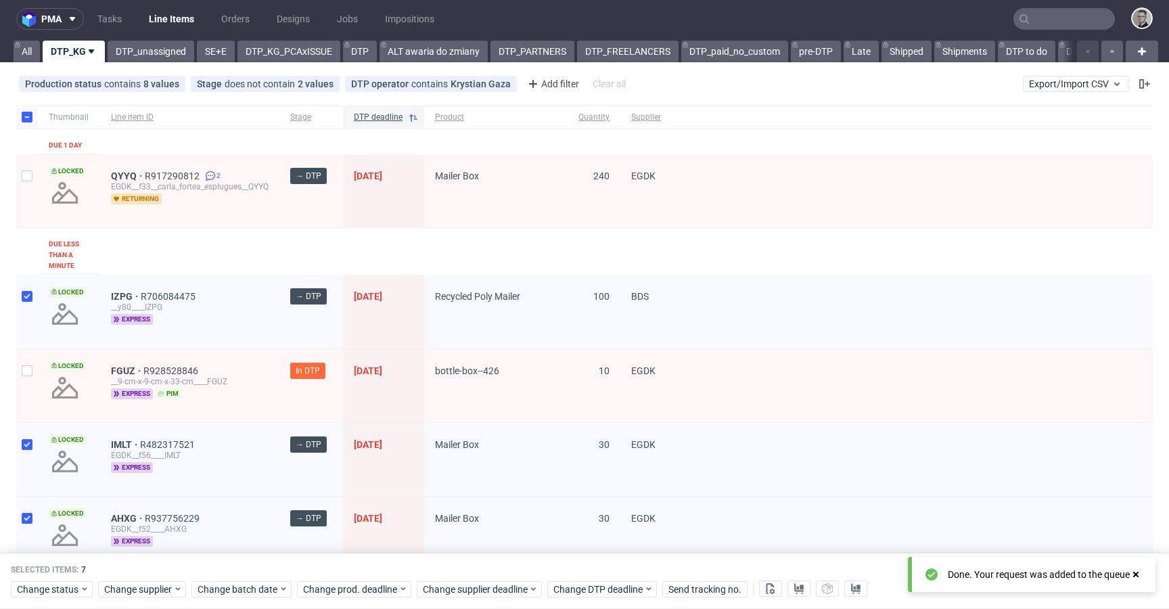
scroll to position [0, 0]
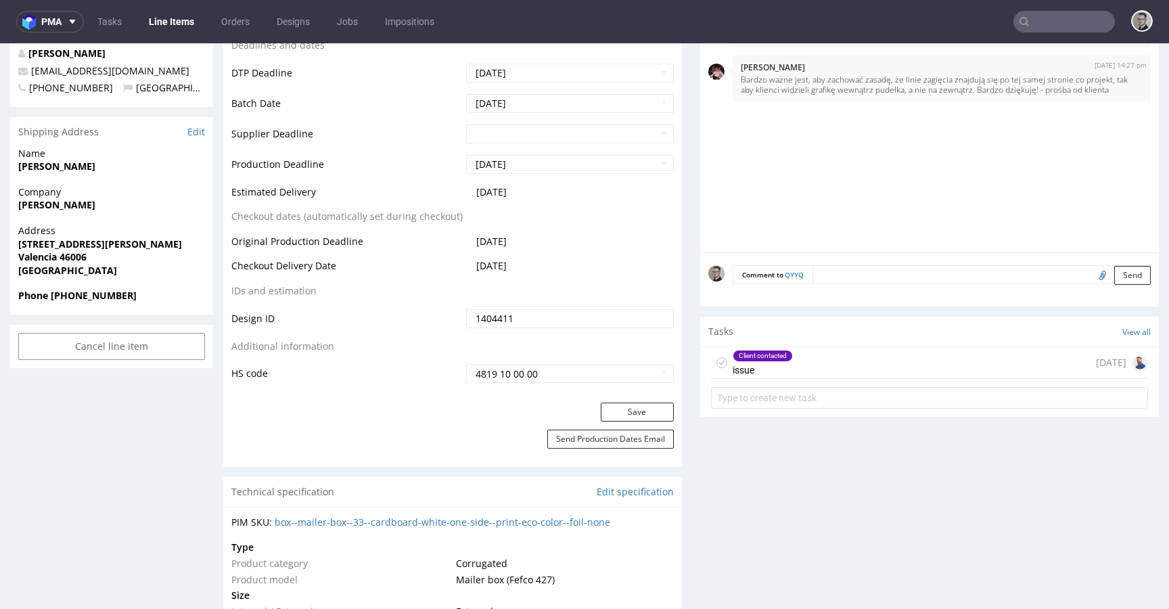
scroll to position [557, 0]
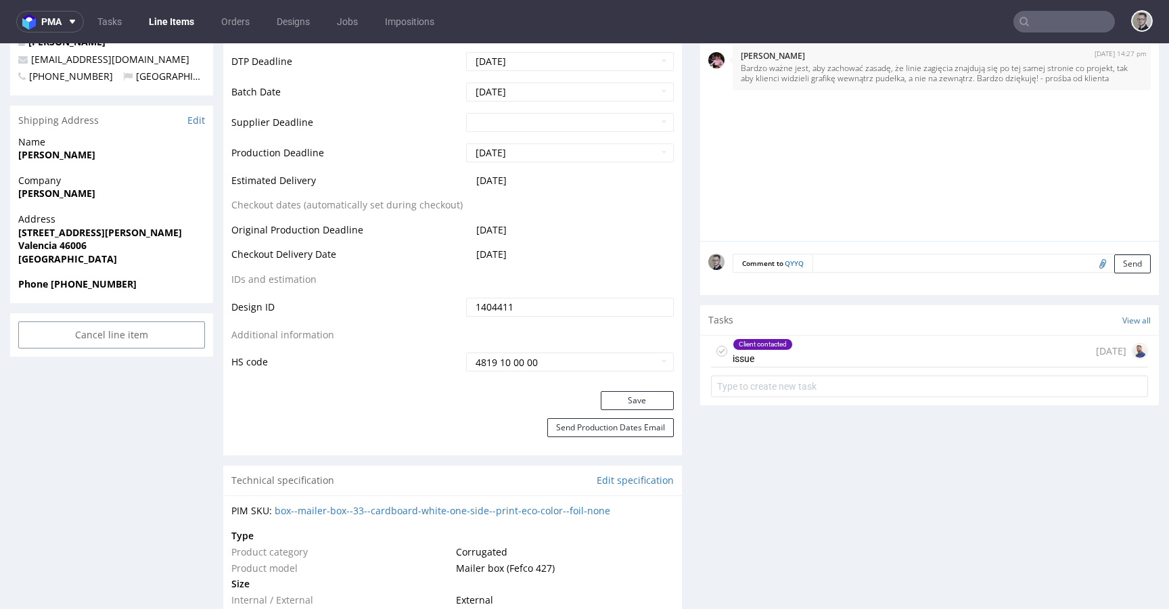
click at [854, 341] on div "Client contacted issue 1 day ago" at bounding box center [929, 351] width 437 height 32
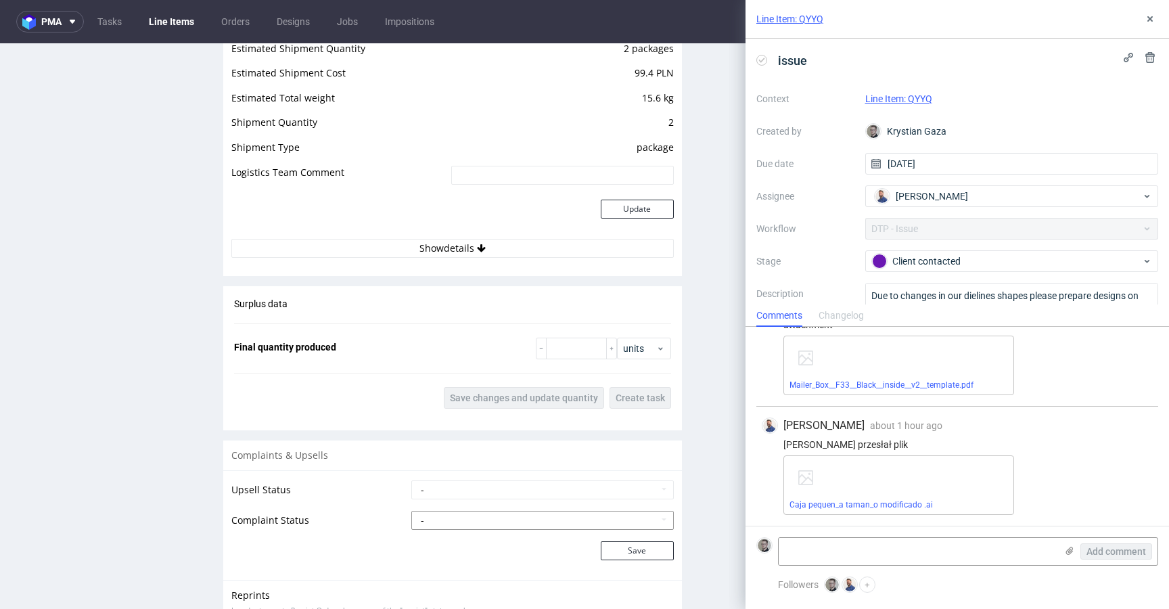
scroll to position [1573, 0]
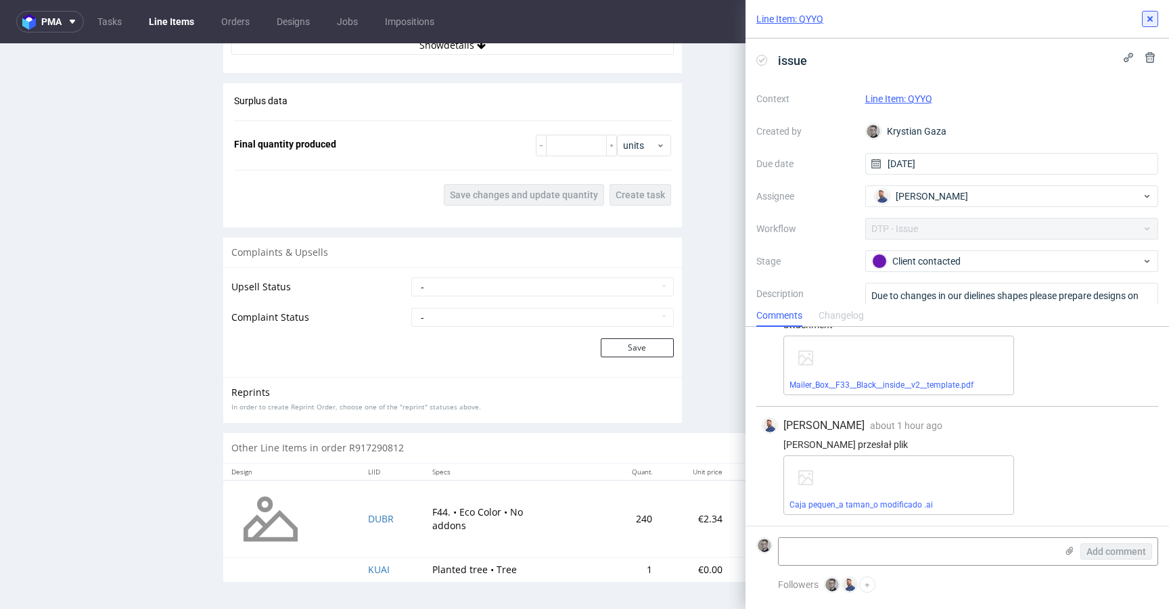
click at [1141, 16] on button at bounding box center [1149, 19] width 16 height 16
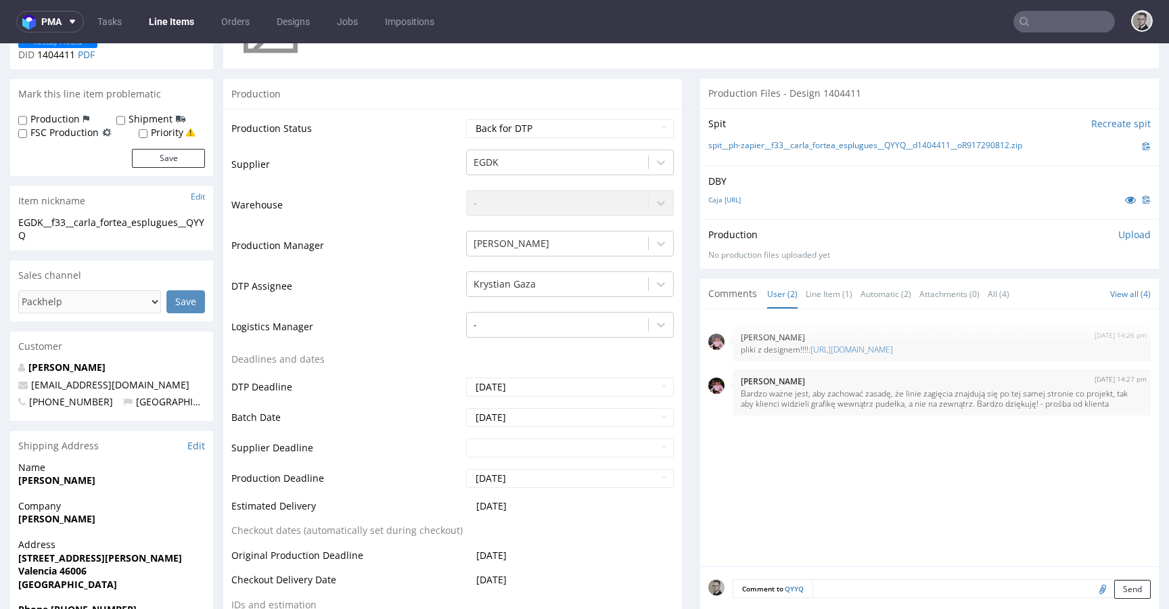
scroll to position [179, 0]
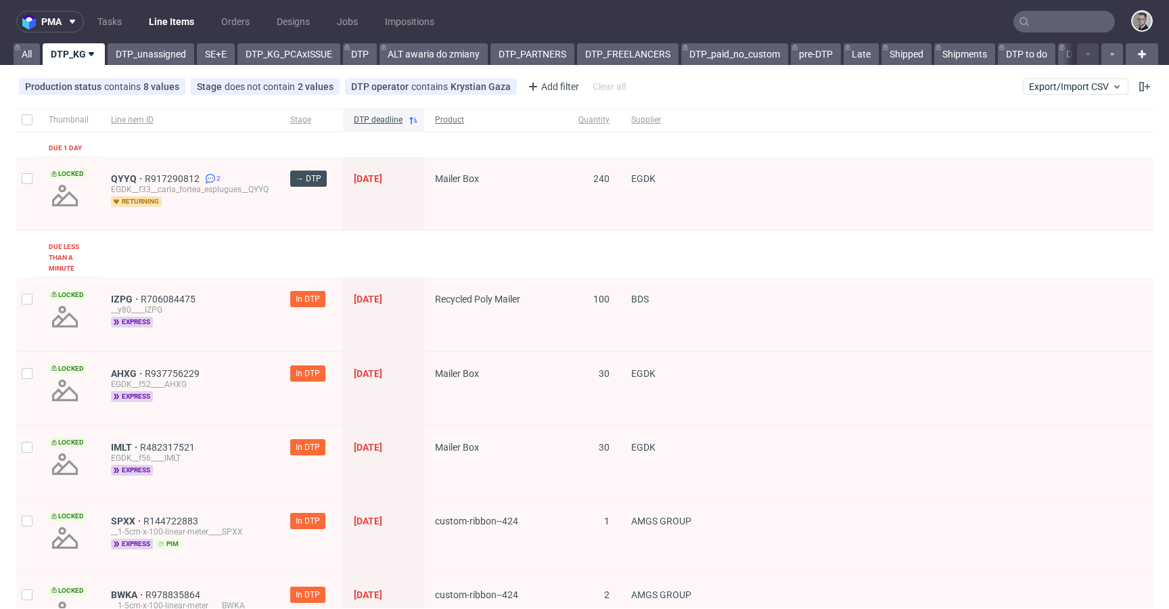
click at [461, 118] on span "Product" at bounding box center [496, 119] width 122 height 11
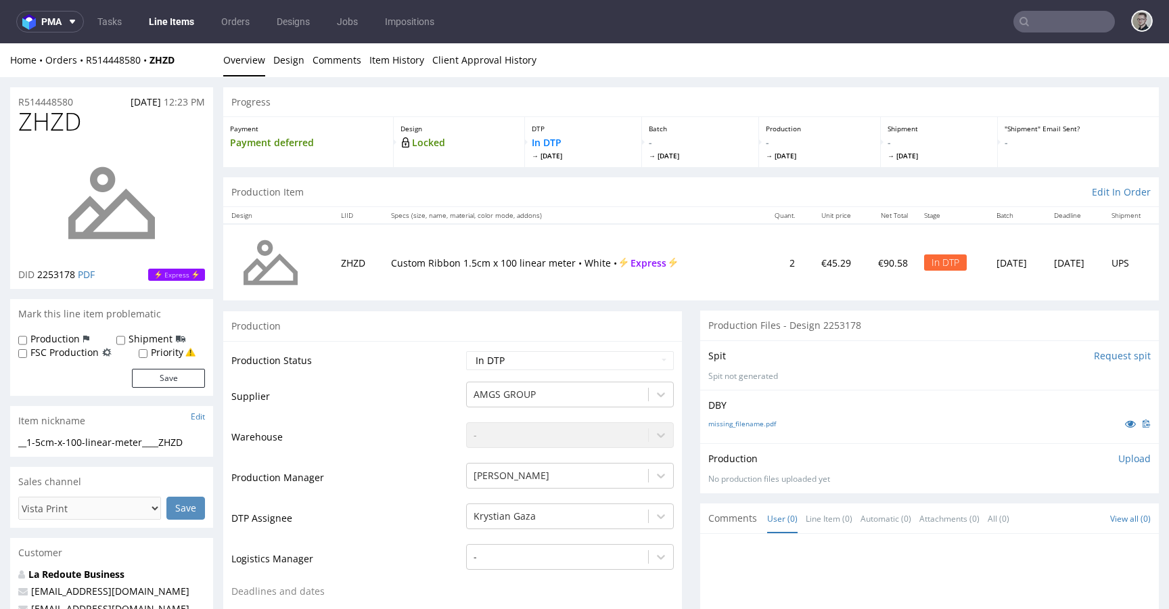
click at [1095, 351] on input "Request spit" at bounding box center [1121, 356] width 57 height 14
click at [1094, 356] on input "Request spit" at bounding box center [1121, 356] width 57 height 14
click at [1093, 353] on input "Request spit" at bounding box center [1121, 356] width 57 height 14
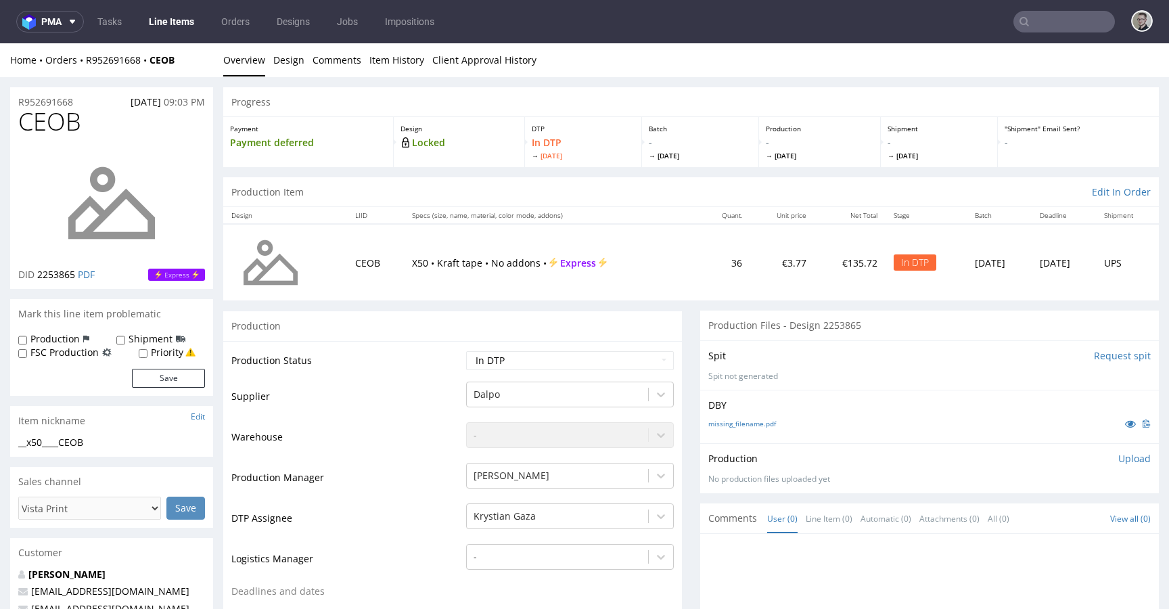
click at [1094, 354] on input "Request spit" at bounding box center [1121, 356] width 57 height 14
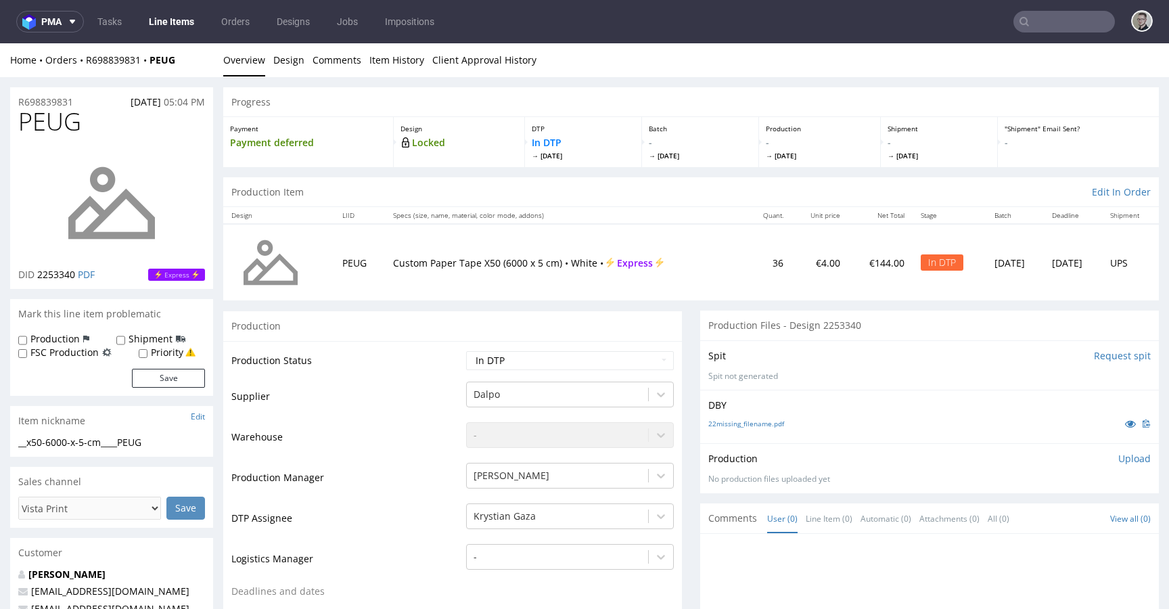
click at [1093, 356] on input "Request spit" at bounding box center [1121, 356] width 57 height 14
click at [1103, 355] on input "Request spit" at bounding box center [1121, 356] width 57 height 14
click at [1093, 356] on input "Request spit" at bounding box center [1121, 356] width 57 height 14
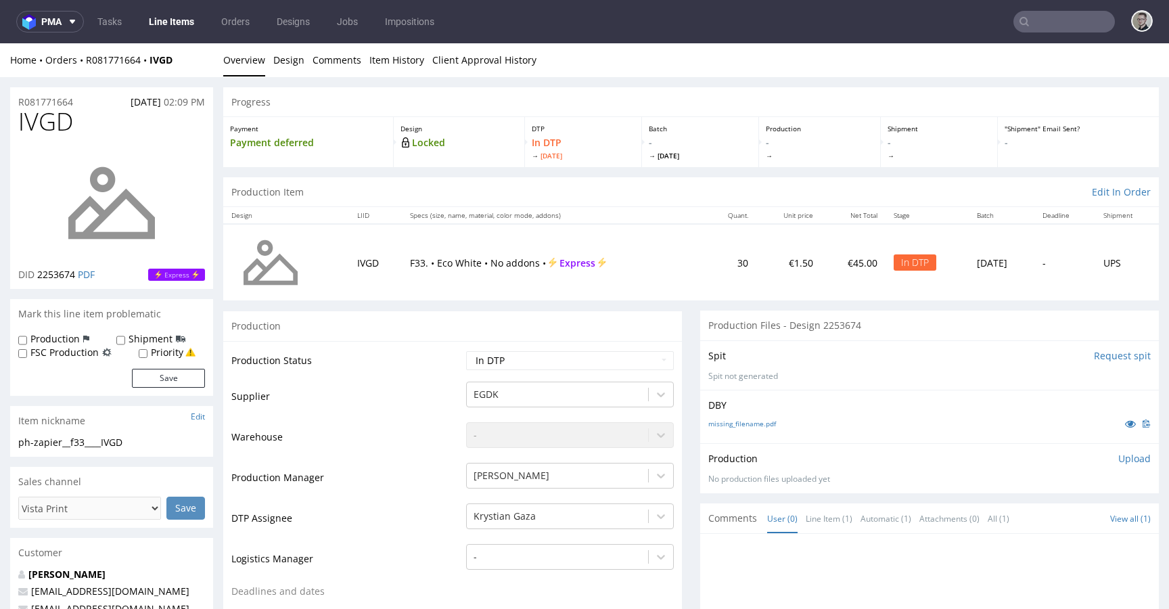
click at [1093, 355] on input "Request spit" at bounding box center [1121, 356] width 57 height 14
click at [1102, 354] on input "Request spit" at bounding box center [1121, 356] width 57 height 14
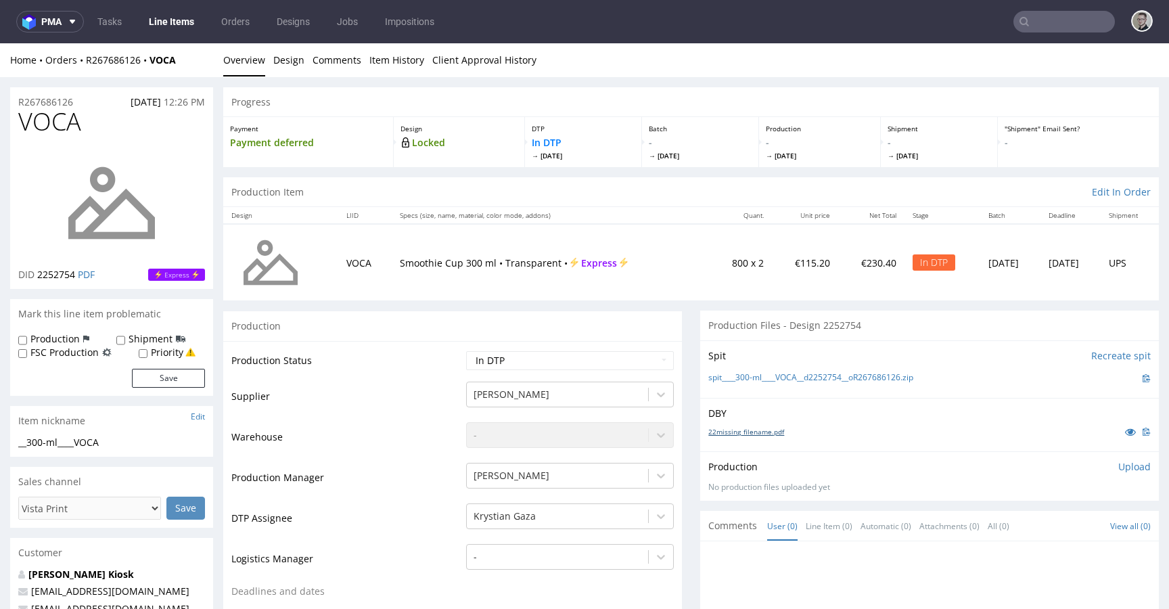
click at [756, 430] on link "22missing_filename.pdf" at bounding box center [746, 431] width 76 height 9
click at [793, 380] on link "spit____300-ml____VOCA__d2252754__oR267686126.zip" at bounding box center [810, 377] width 205 height 11
click at [1126, 470] on p "Upload" at bounding box center [1134, 467] width 32 height 14
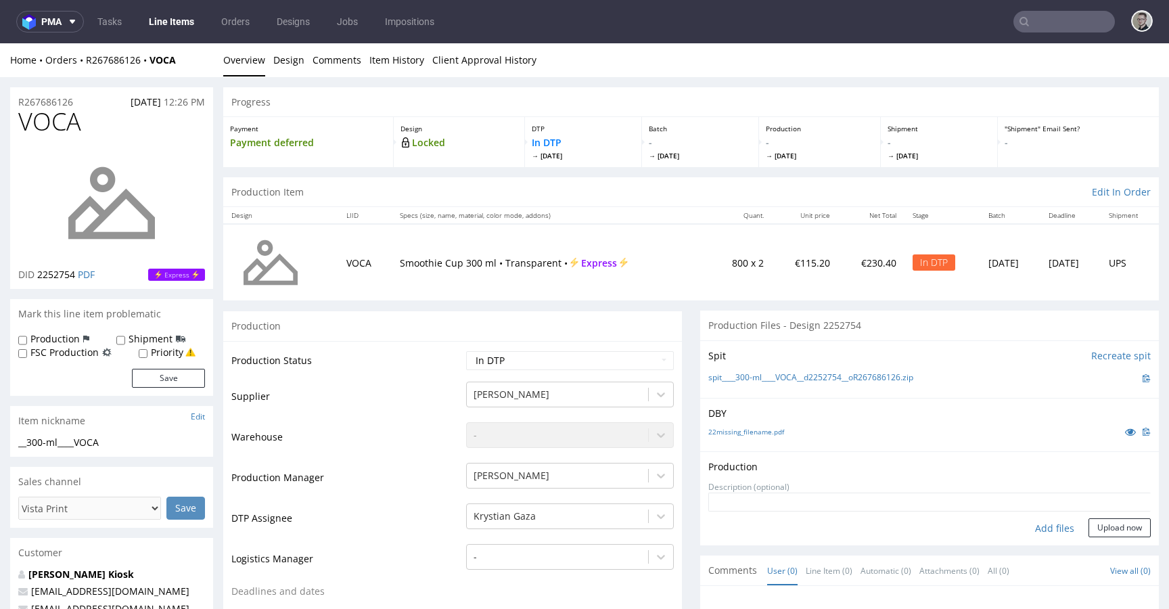
click at [1051, 523] on div "Add files" at bounding box center [1054, 528] width 68 height 20
type input "C:\fakepath\__300-ml____VOCA__d2252754__oR267686126__latest__front.pdf"
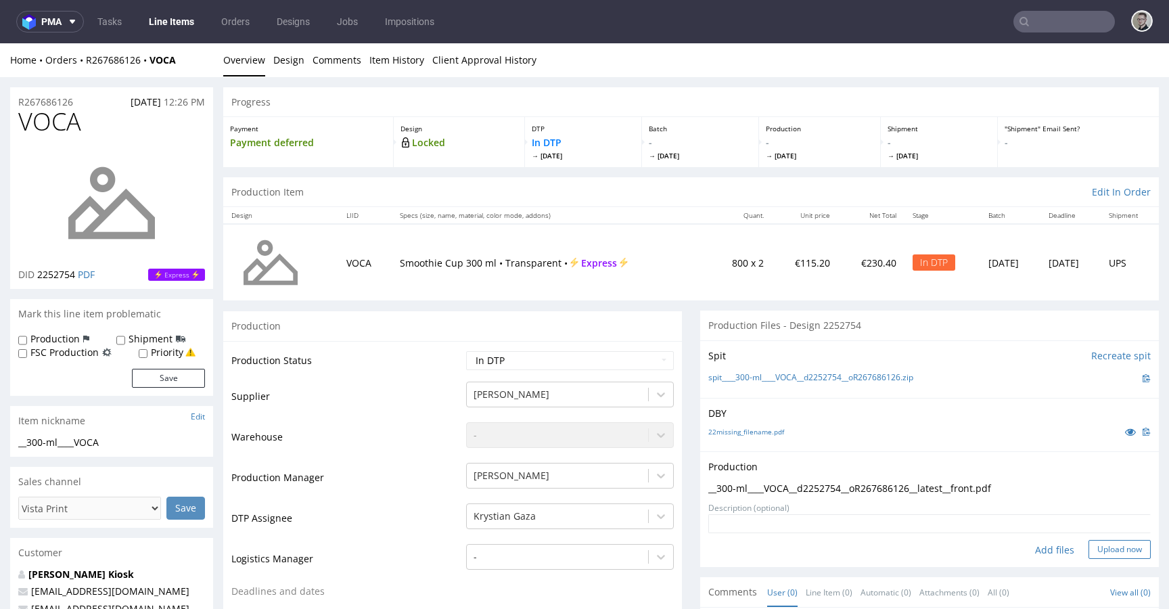
click at [1098, 543] on button "Upload now" at bounding box center [1119, 549] width 62 height 19
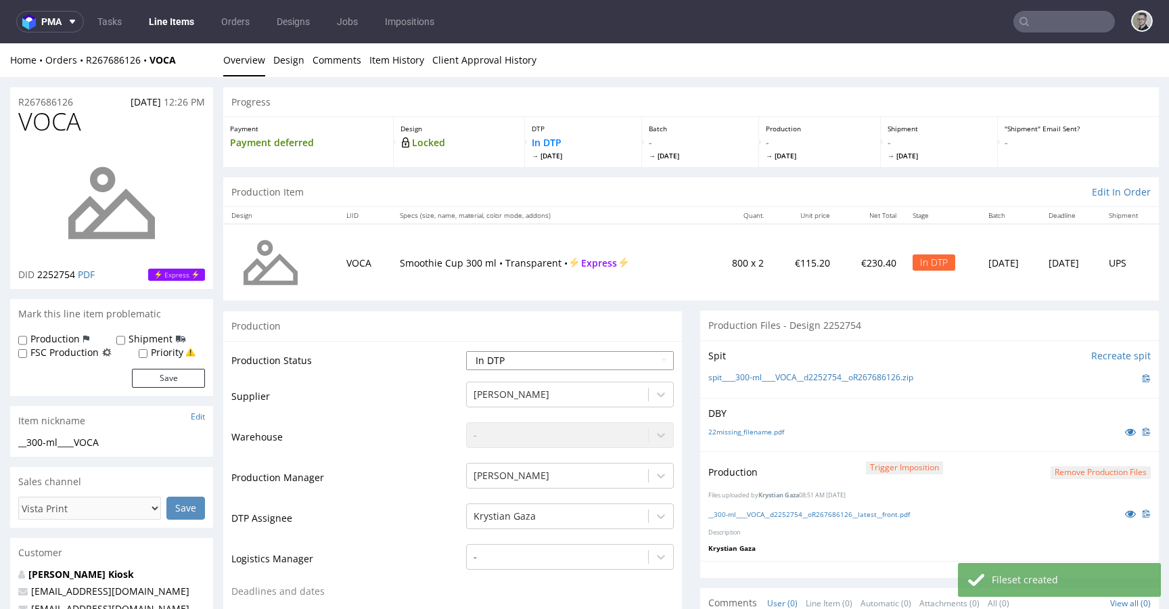
select select "dtp_production_ready"
click at [466, 351] on select "Waiting for Artwork Waiting for Diecut Waiting for Mockup Waiting for DTP Waiti…" at bounding box center [570, 360] width 208 height 19
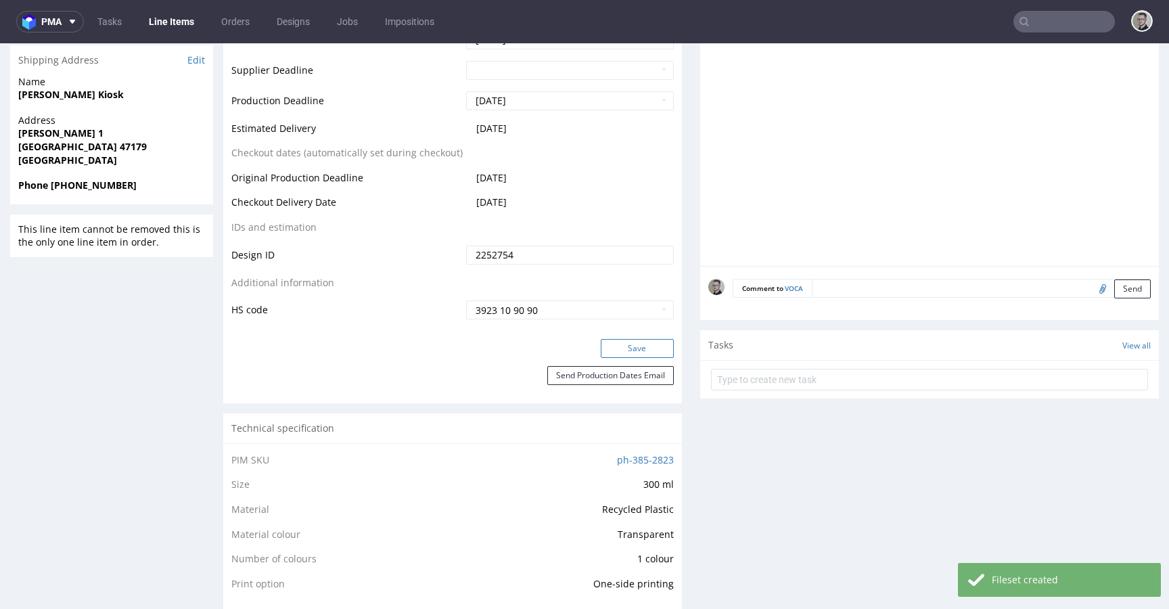
click at [659, 339] on button "Save" at bounding box center [636, 348] width 73 height 19
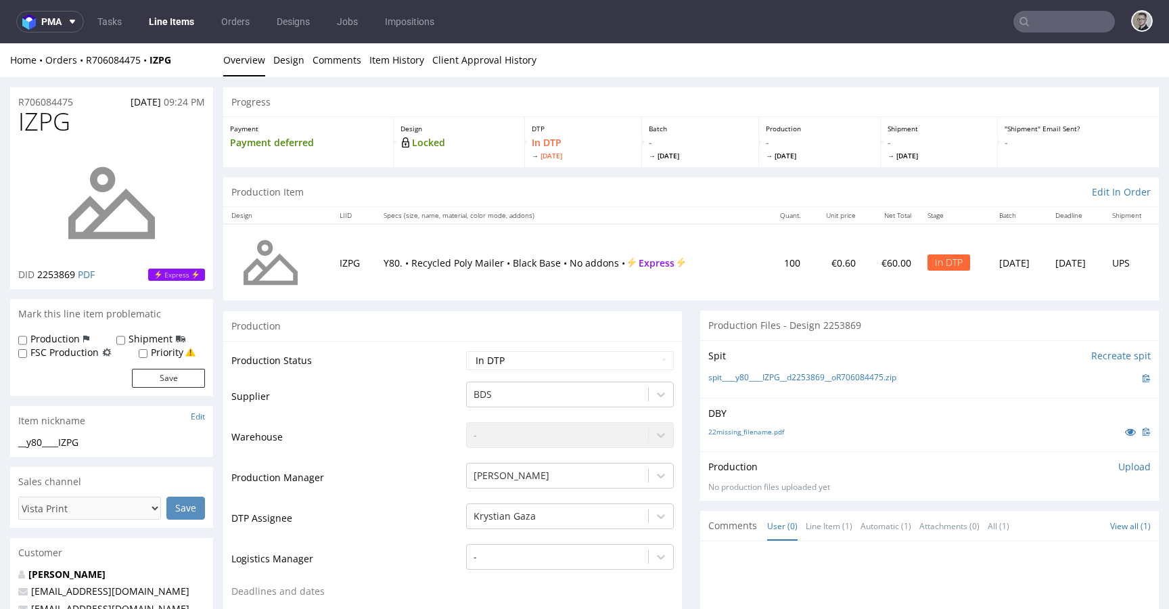
click at [791, 92] on div "Progress" at bounding box center [690, 102] width 935 height 30
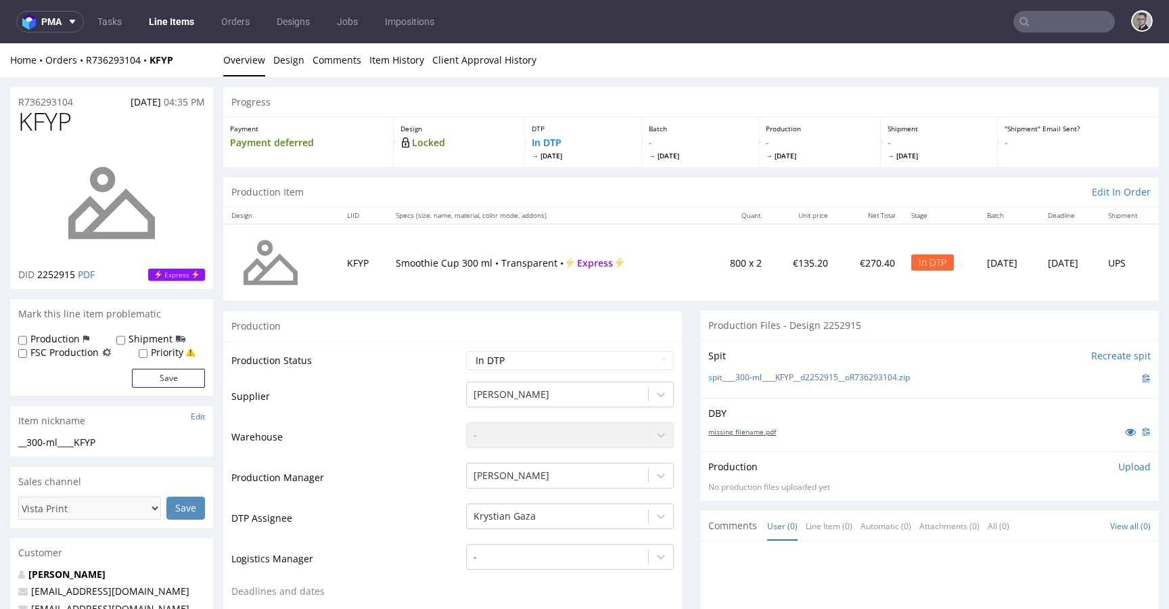
click at [745, 430] on link "missing_filename.pdf" at bounding box center [742, 431] width 68 height 9
click at [941, 427] on div "missing_filename.pdf" at bounding box center [929, 431] width 442 height 15
click at [769, 354] on div "Spit Recreate spit" at bounding box center [929, 356] width 442 height 14
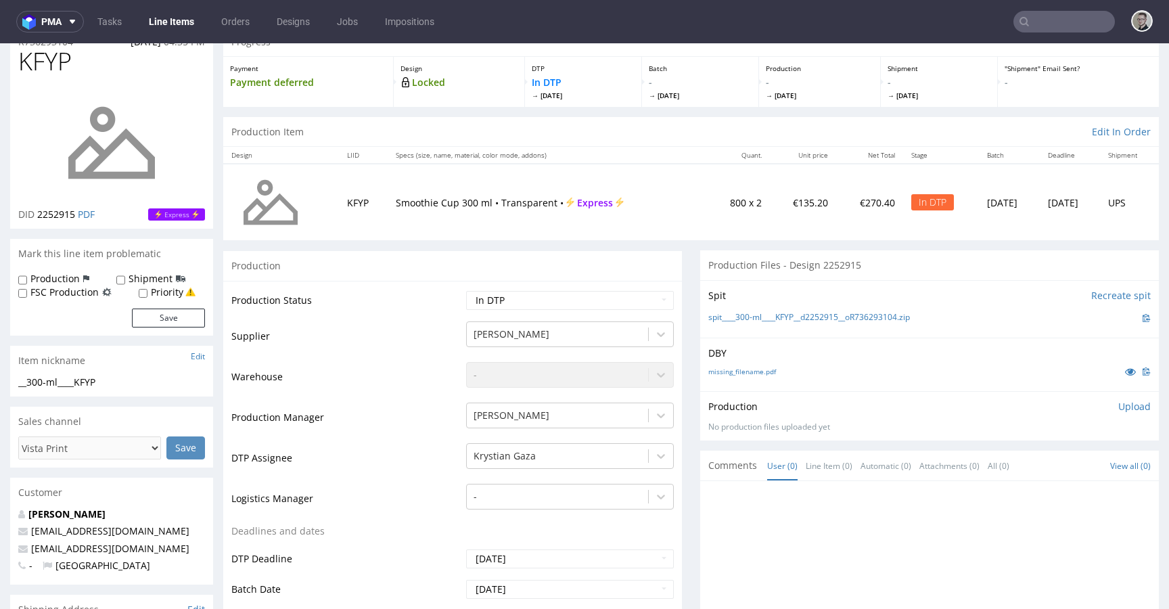
scroll to position [262, 0]
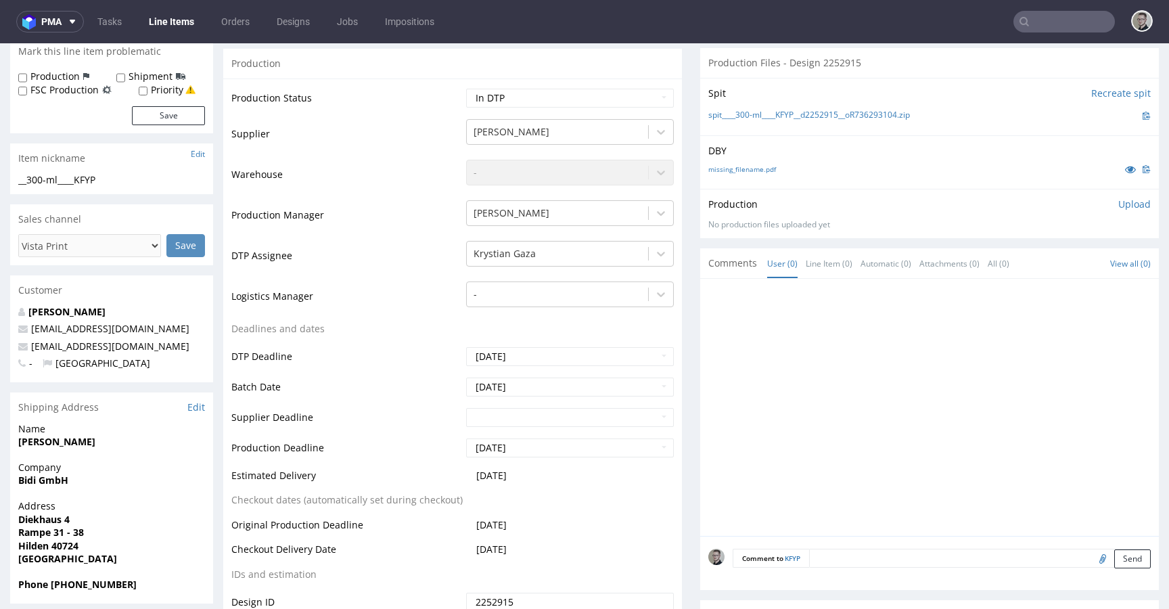
click at [895, 554] on textarea at bounding box center [979, 557] width 341 height 19
paste textarea "ISSUE: Texts in the design are smaller than minimal 2mm height and some white l…"
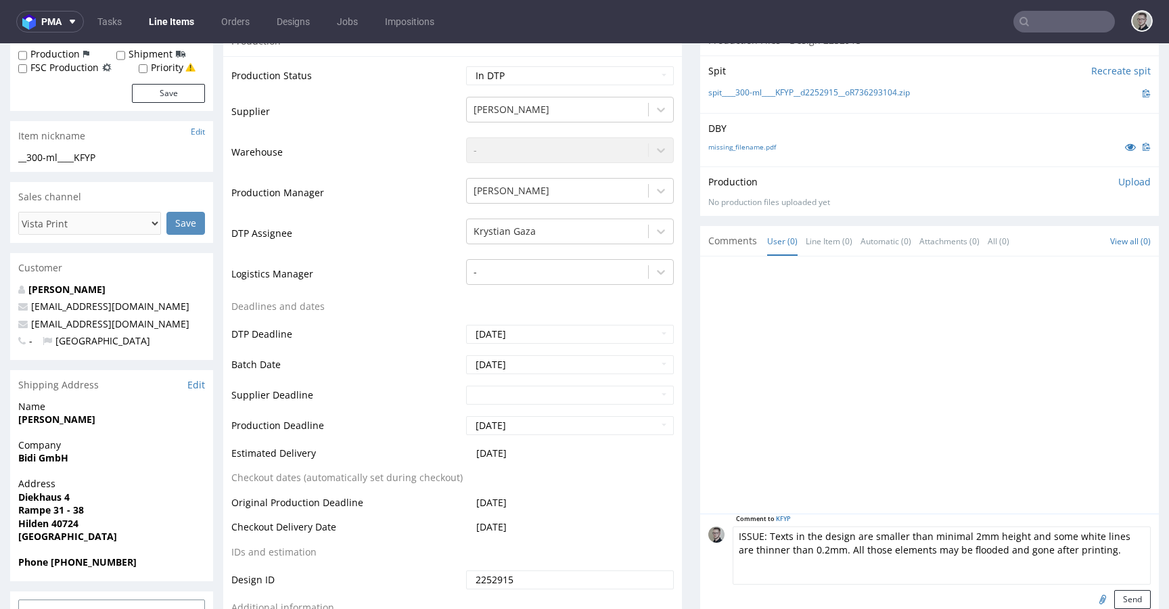
scroll to position [641, 0]
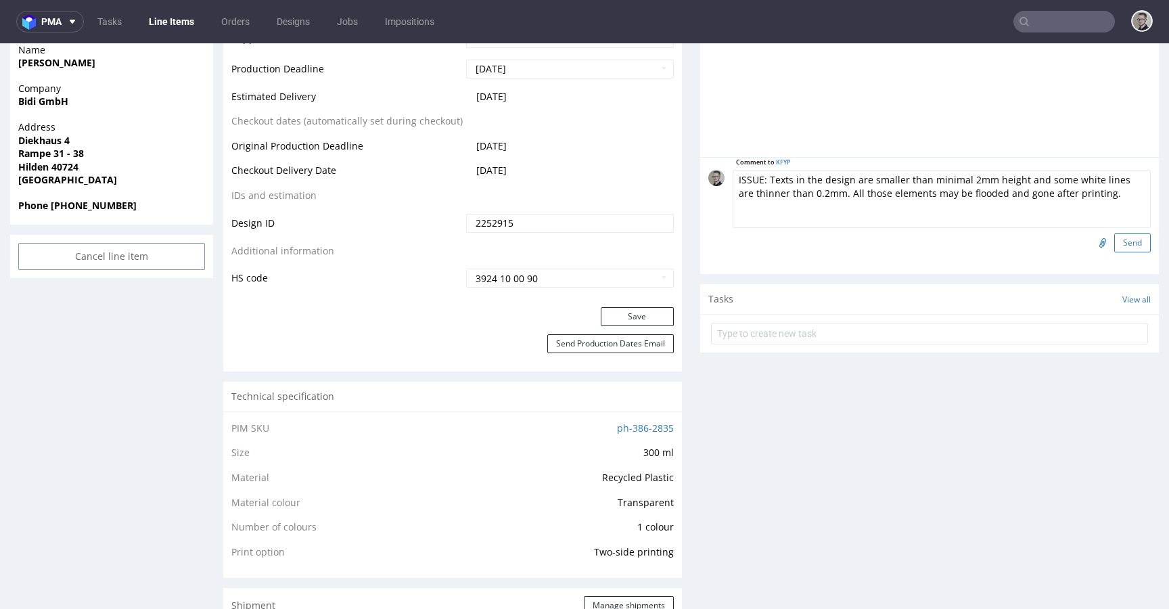
type textarea "ISSUE: Texts in the design are smaller than minimal 2mm height and some white l…"
click at [1121, 242] on button "Send" at bounding box center [1132, 242] width 37 height 19
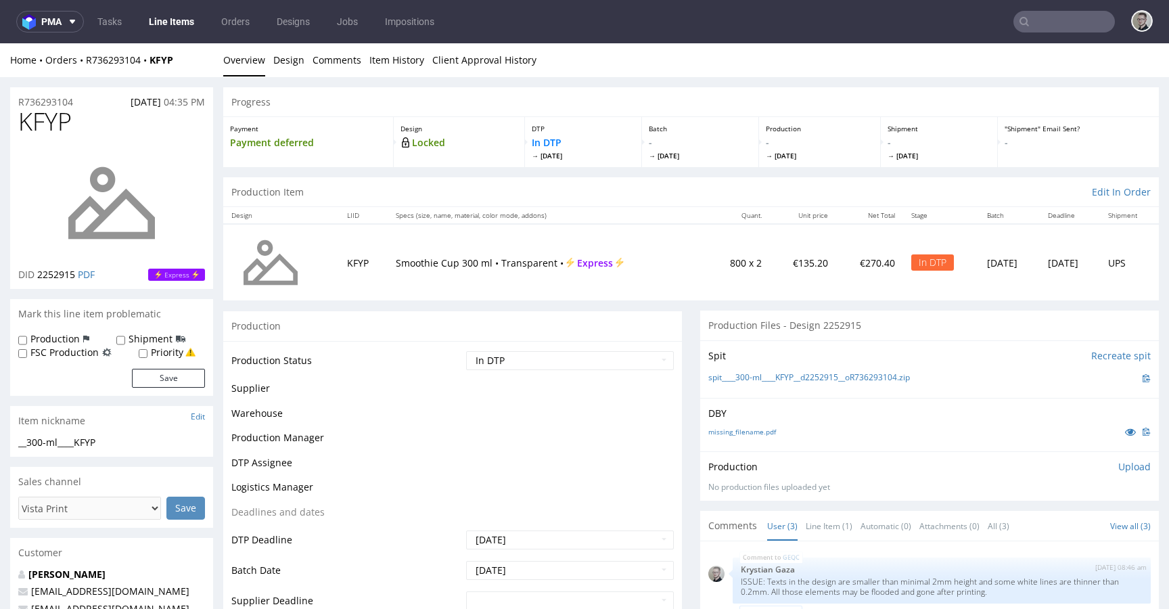
scroll to position [0, 0]
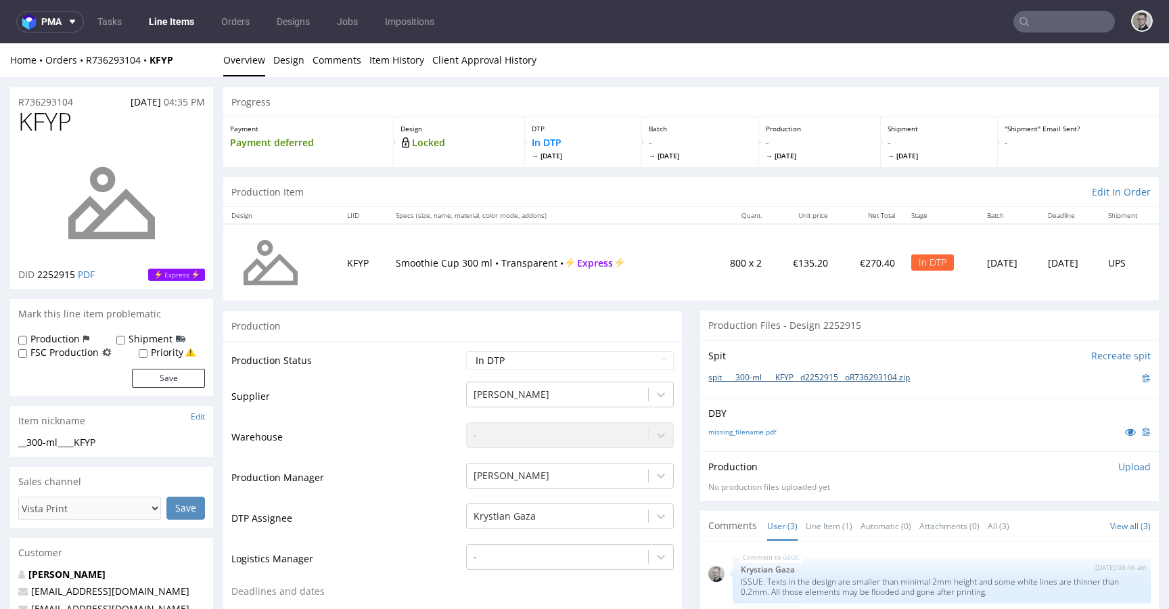
click at [783, 379] on link "spit____300-ml____KFYP__d2252915__oR736293104.zip" at bounding box center [809, 377] width 202 height 11
click at [1118, 461] on p "Upload" at bounding box center [1134, 467] width 32 height 14
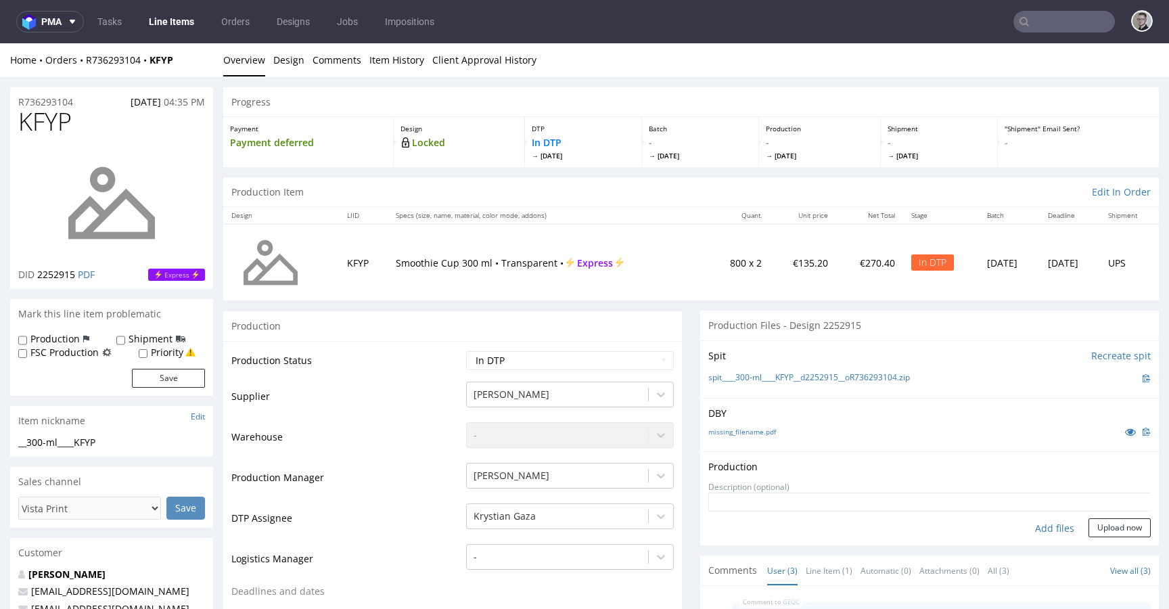
click at [1040, 525] on div "Add files" at bounding box center [1054, 528] width 68 height 20
type input "C:\fakepath\__300-ml____KFYP__d2252915__oR736293104__latest__front.pdf"
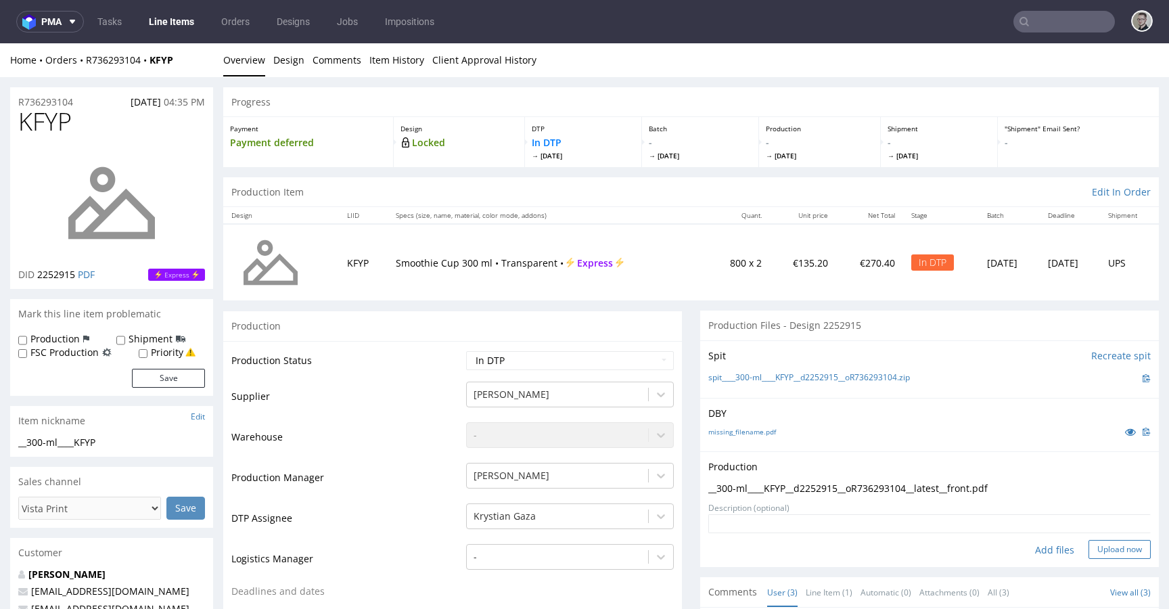
click at [1114, 547] on button "Upload now" at bounding box center [1119, 549] width 62 height 19
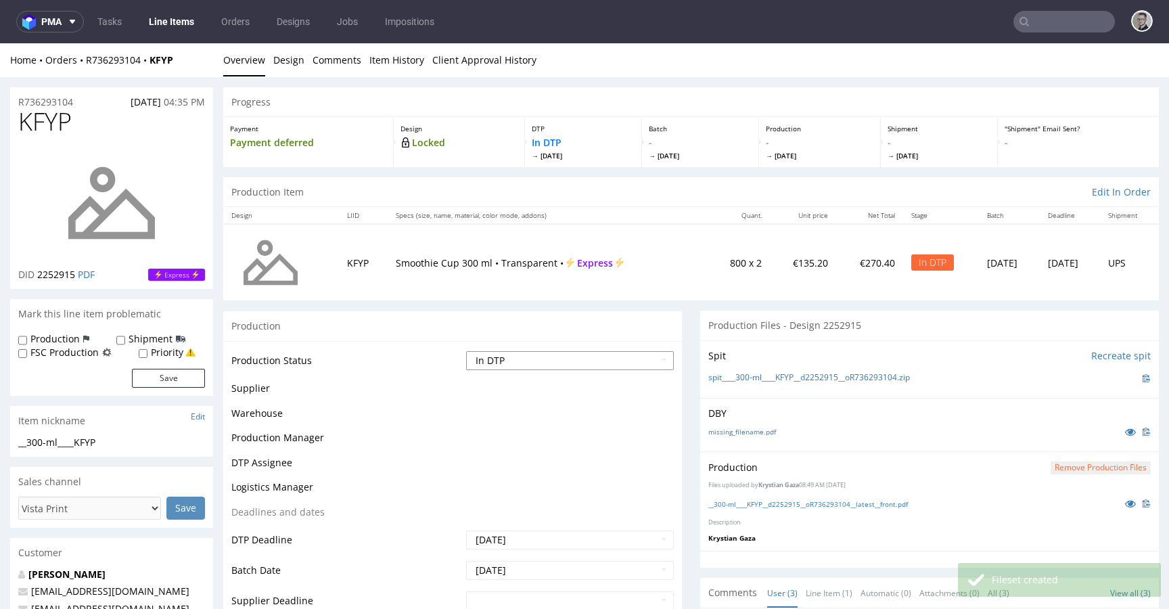
click at [575, 359] on select "Waiting for Artwork Waiting for Diecut Waiting for Mockup Waiting for DTP Waiti…" at bounding box center [570, 360] width 208 height 19
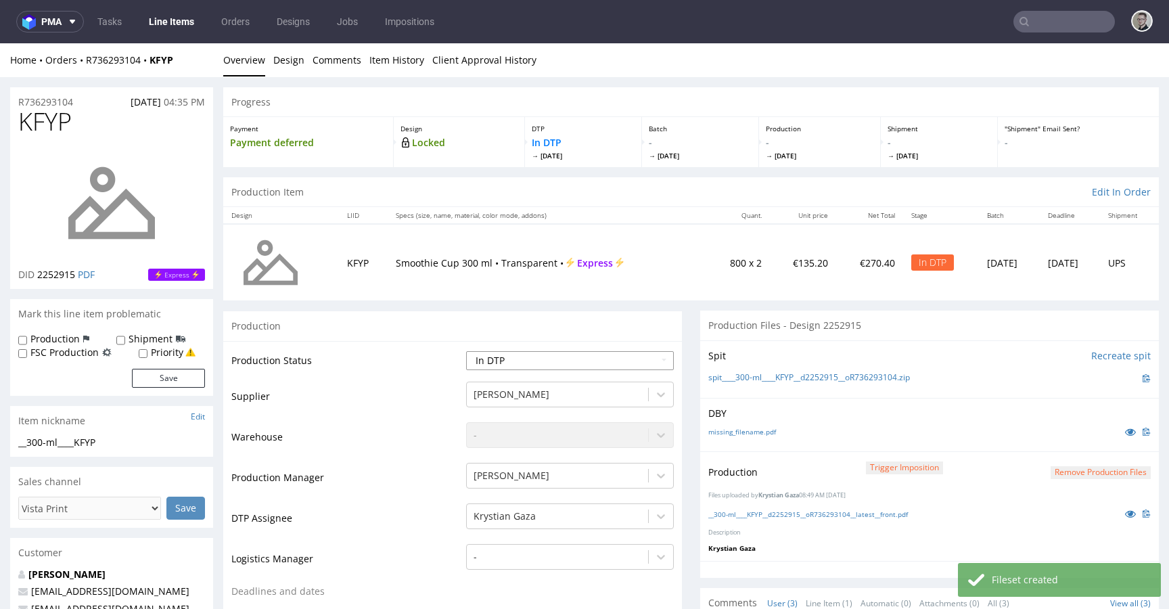
select select "dtp_production_ready"
click at [466, 351] on select "Waiting for Artwork Waiting for Diecut Waiting for Mockup Waiting for DTP Waiti…" at bounding box center [570, 360] width 208 height 19
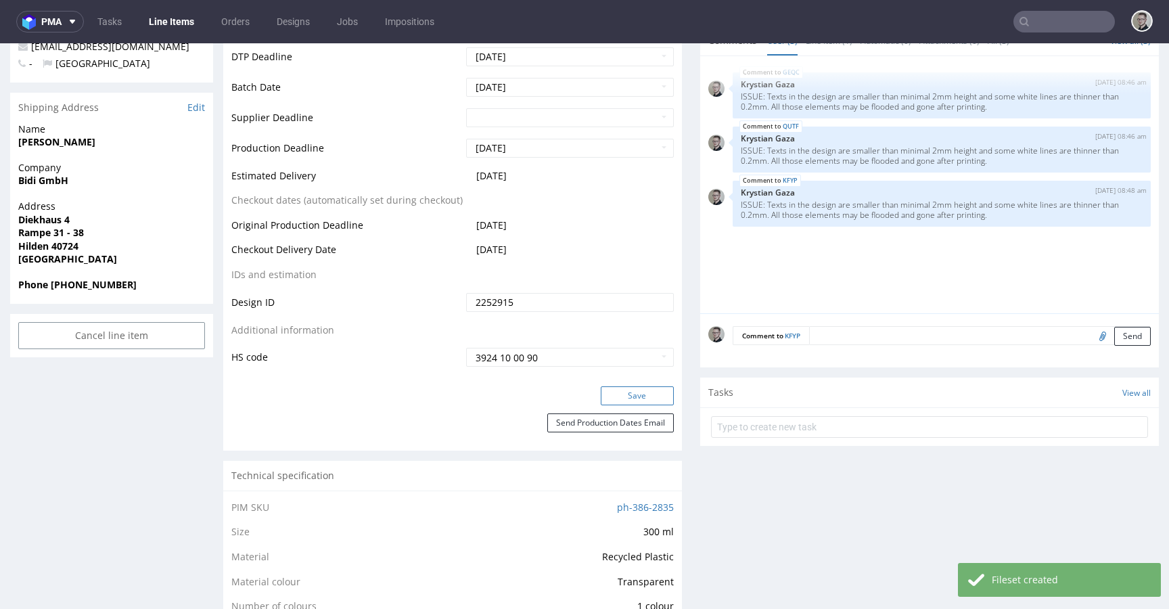
scroll to position [603, 0]
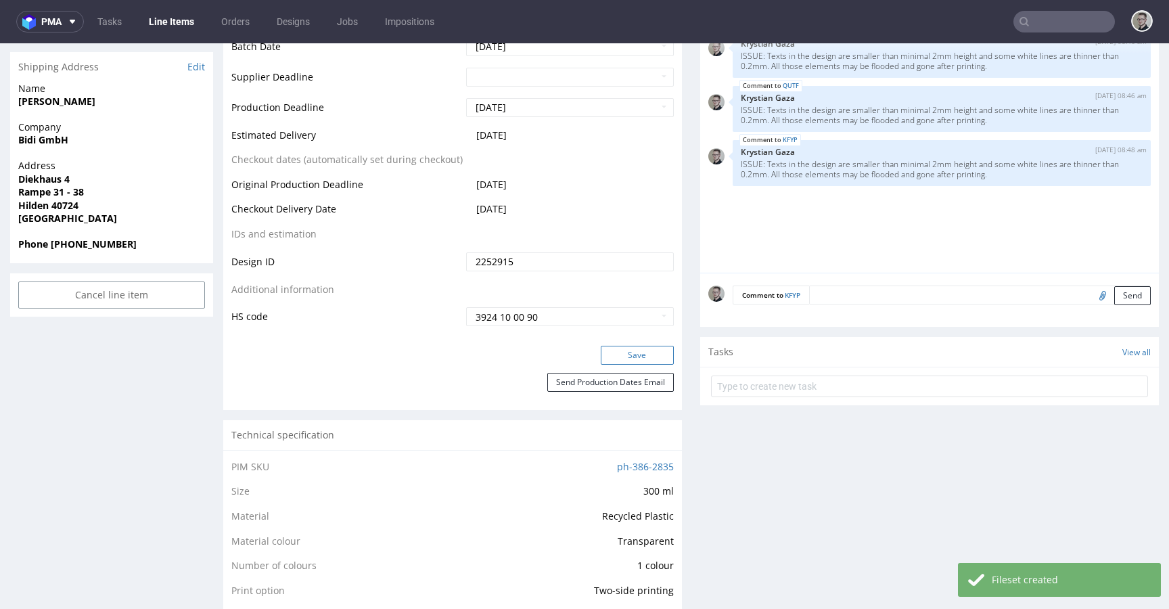
click at [642, 352] on button "Save" at bounding box center [636, 355] width 73 height 19
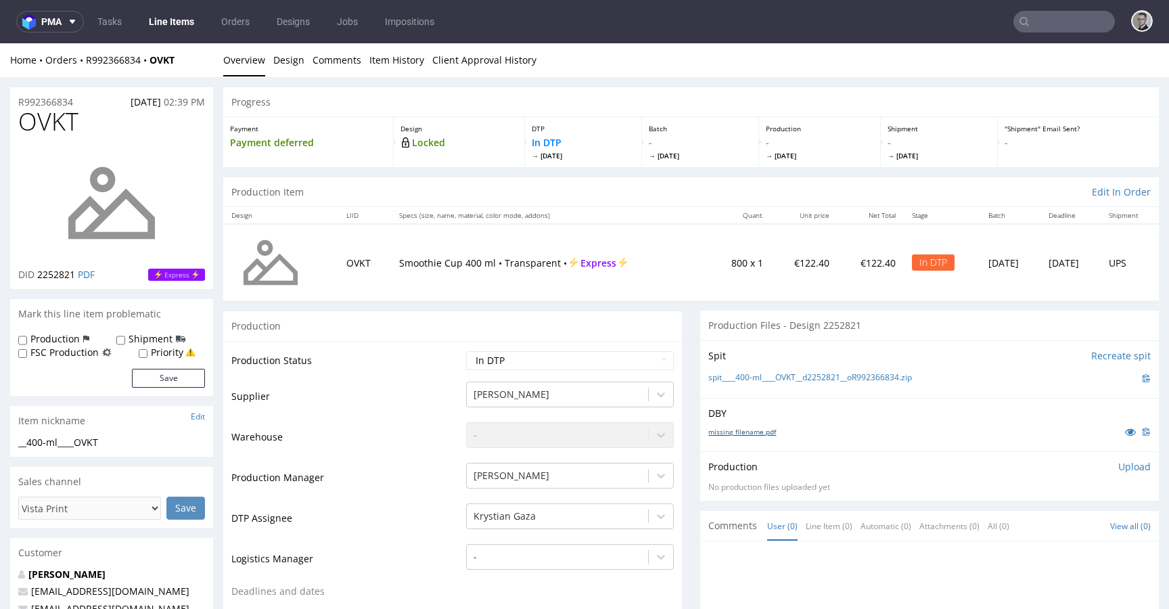
click at [738, 433] on link "missing_filename.pdf" at bounding box center [742, 431] width 68 height 9
click at [836, 376] on link "spit____400-ml____OVKT__d2252821__oR992366834.zip" at bounding box center [810, 377] width 204 height 11
click at [1118, 465] on p "Upload" at bounding box center [1134, 467] width 32 height 14
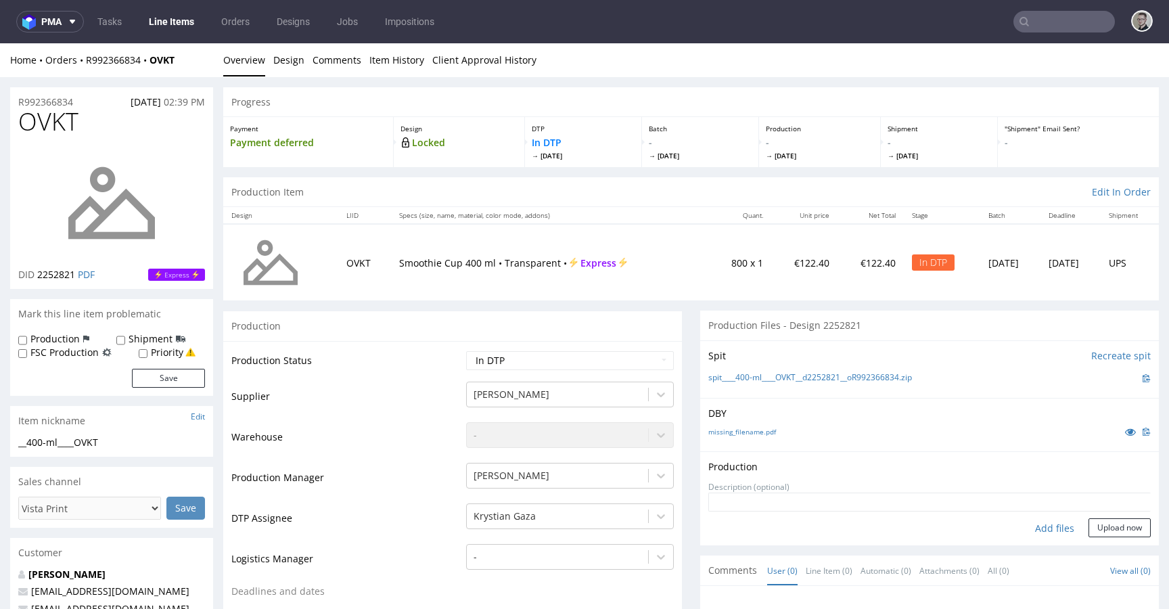
click at [1044, 527] on div "Add files" at bounding box center [1054, 528] width 68 height 20
type input "C:\fakepath\__400-ml____OVKT__d2252821__oR992366834__latest__front.pdf"
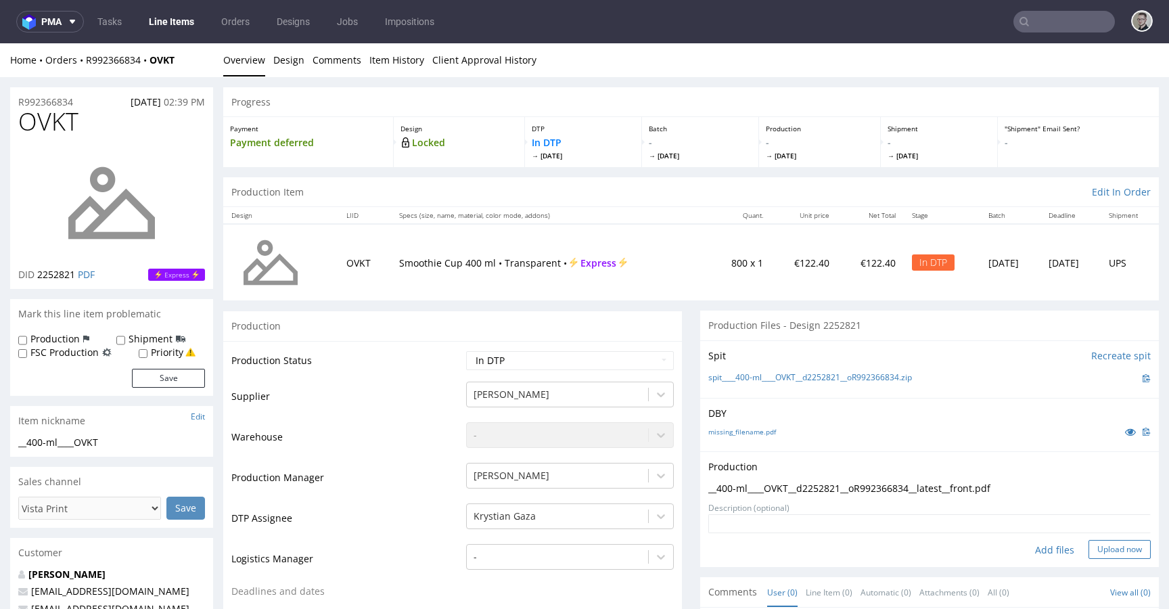
click at [1107, 555] on button "Upload now" at bounding box center [1119, 549] width 62 height 19
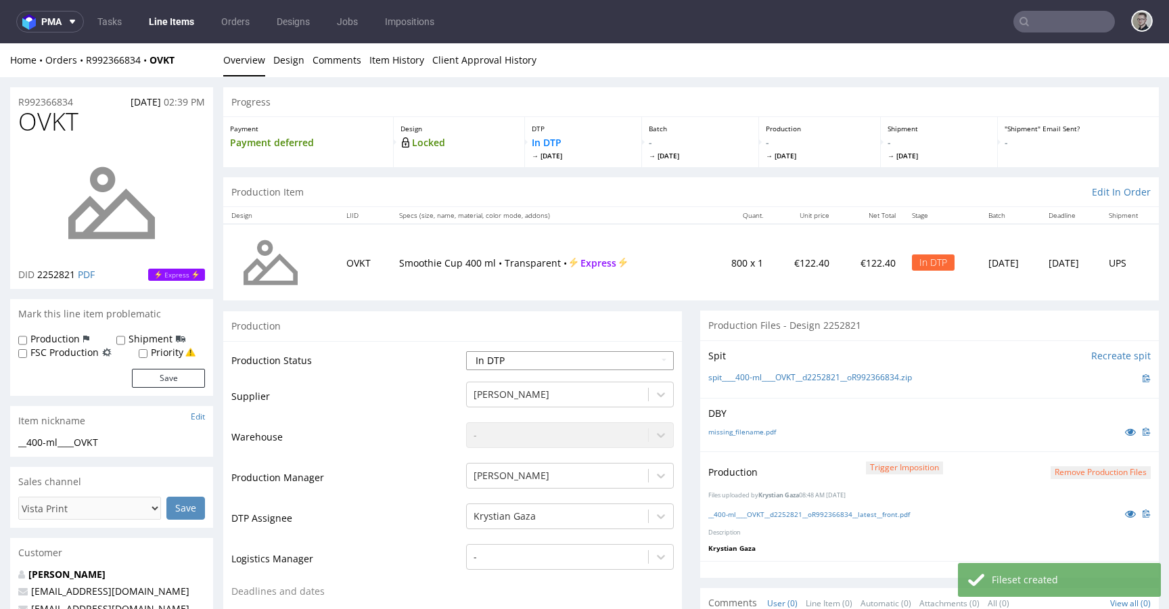
click at [577, 358] on select "Waiting for Artwork Waiting for Diecut Waiting for Mockup Waiting for DTP Waiti…" at bounding box center [570, 360] width 208 height 19
select select "dtp_production_ready"
click at [466, 351] on select "Waiting for Artwork Waiting for Diecut Waiting for Mockup Waiting for DTP Waiti…" at bounding box center [570, 360] width 208 height 19
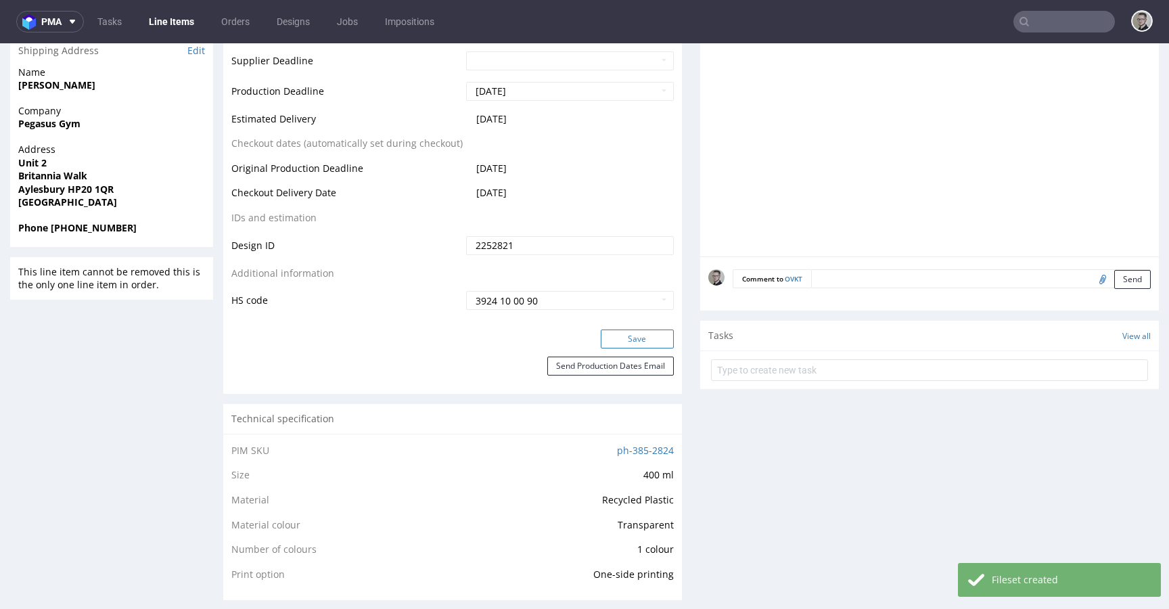
click at [641, 333] on button "Save" at bounding box center [636, 338] width 73 height 19
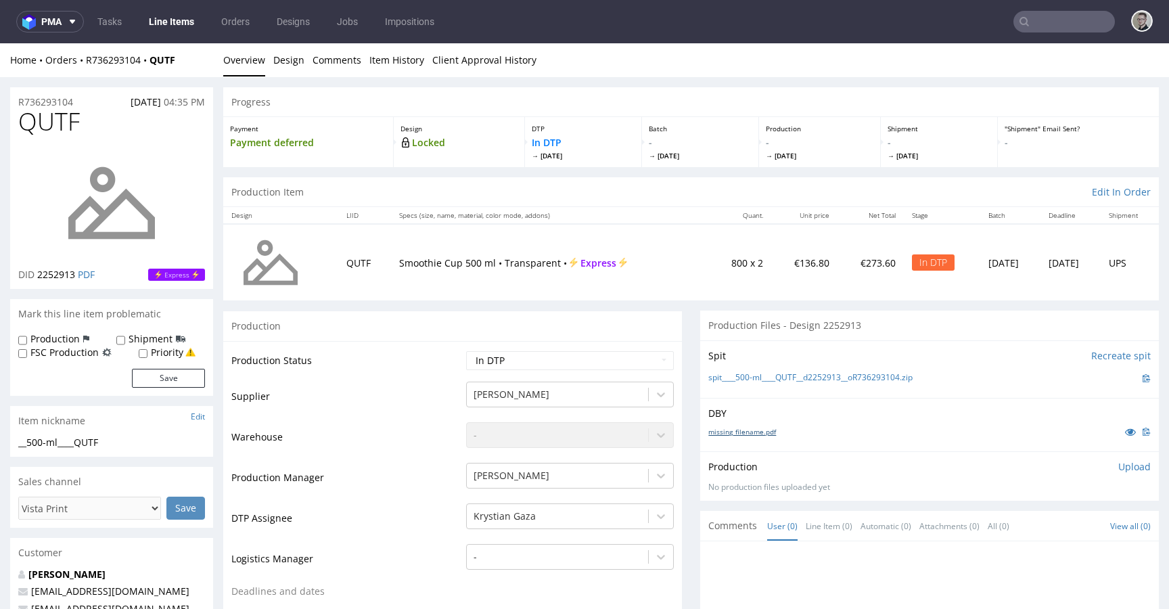
click at [736, 430] on link "missing_filename.pdf" at bounding box center [742, 431] width 68 height 9
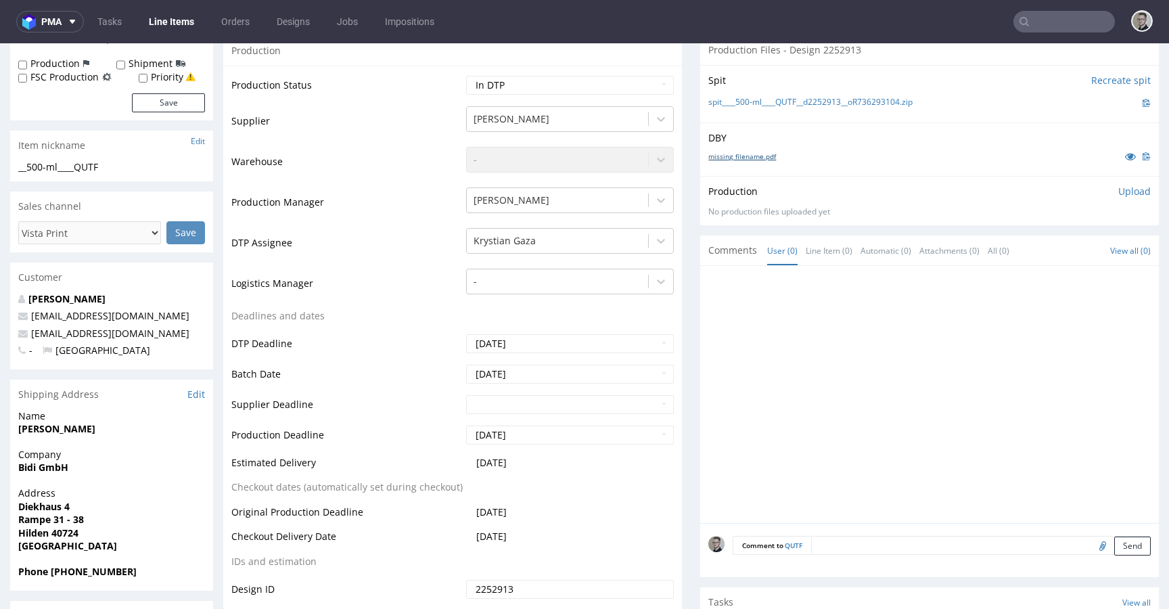
scroll to position [392, 0]
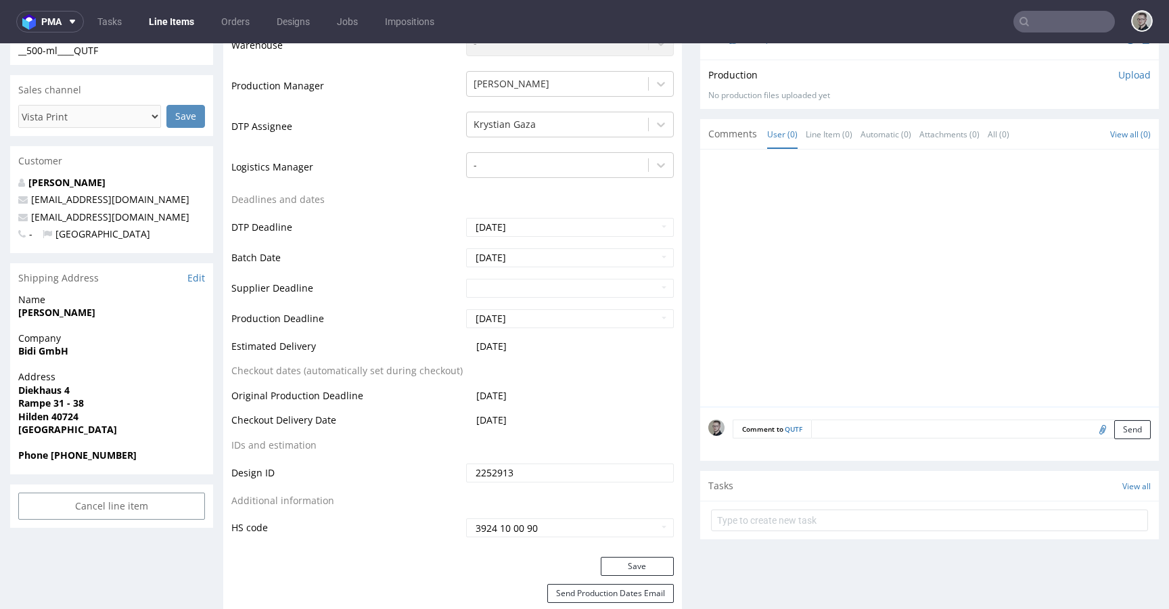
click at [852, 417] on div "Comment to QUTF Send" at bounding box center [929, 433] width 458 height 54
click at [855, 422] on textarea at bounding box center [980, 428] width 339 height 19
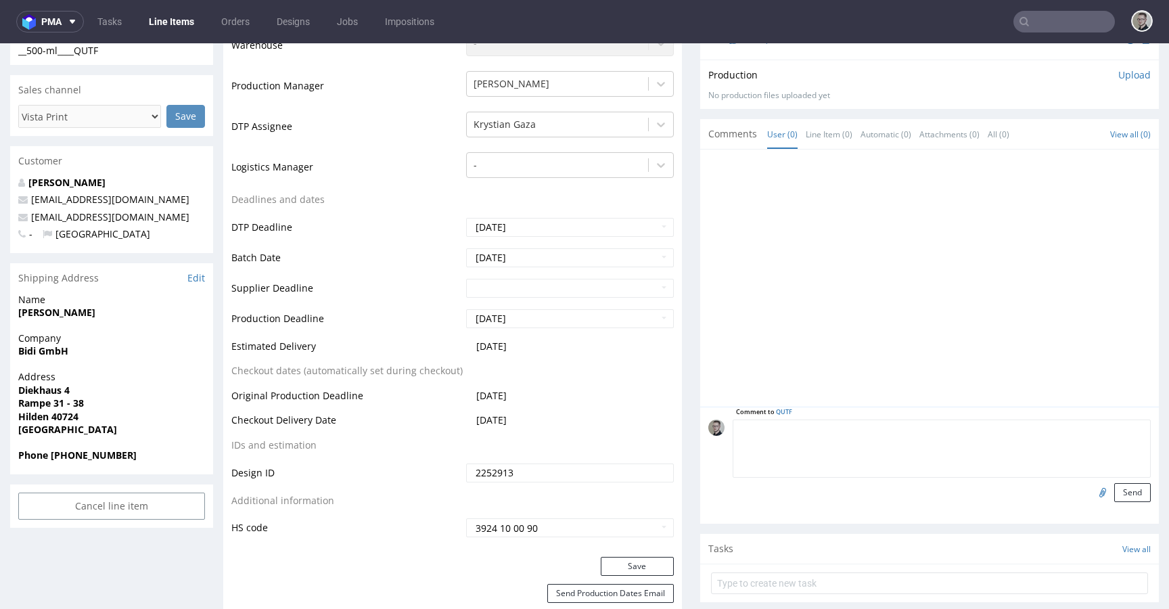
paste textarea "ISSUE: Texts in the design are smaller than minimal 2mm height and some white l…"
type textarea "ISSUE: Texts in the design are smaller than minimal 2mm height and some white l…"
click at [1117, 496] on button "Send" at bounding box center [1132, 492] width 37 height 19
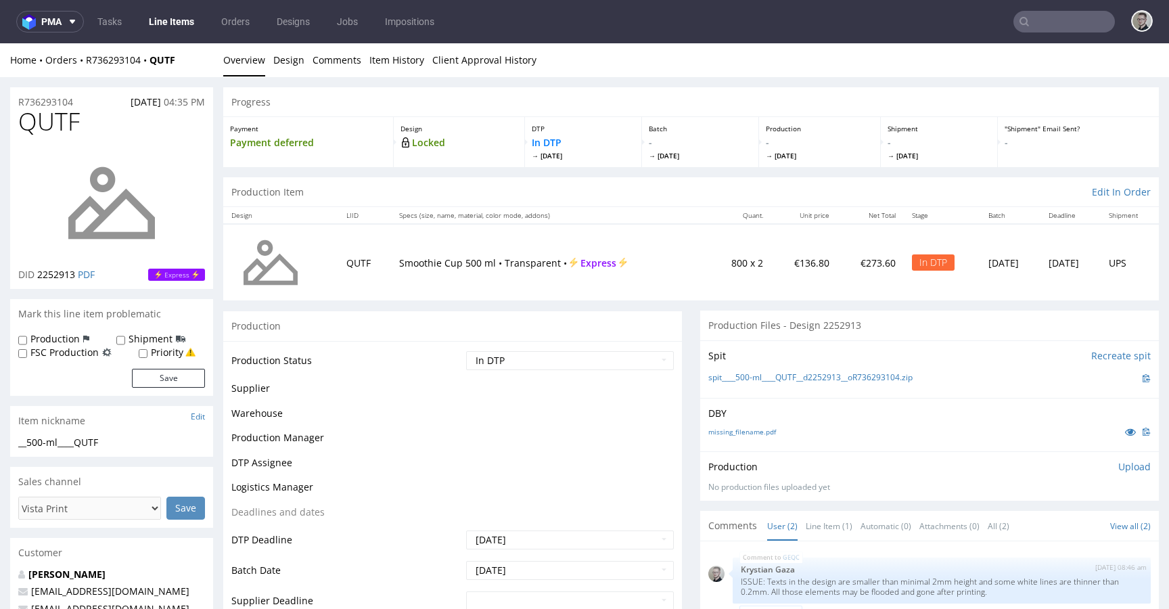
scroll to position [0, 0]
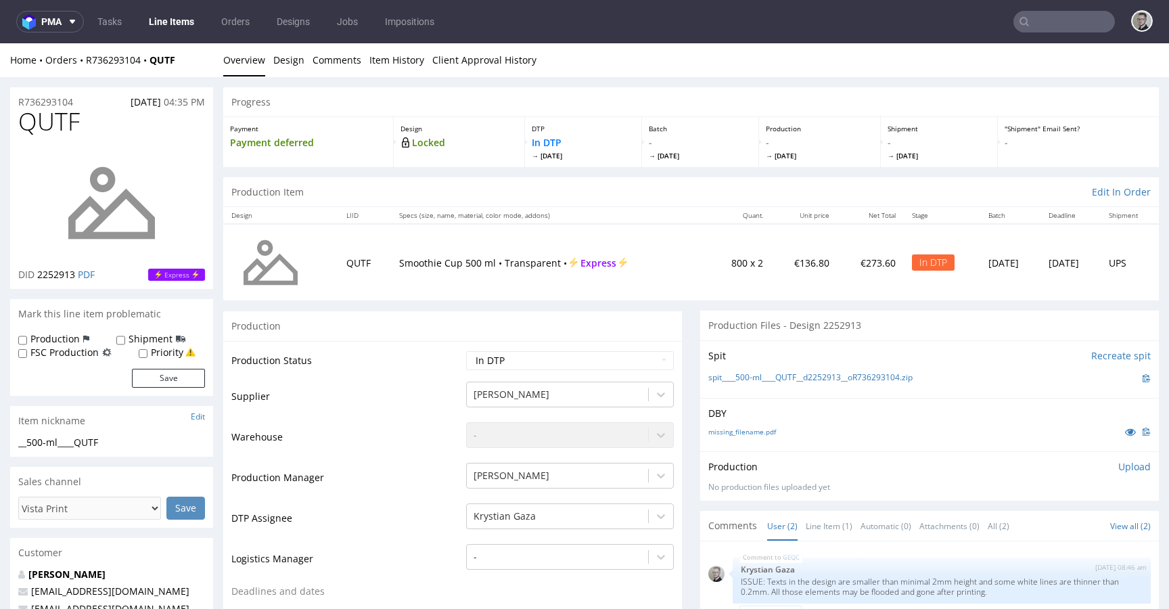
click at [824, 386] on div "Spit Recreate spit spit____500-ml____QUTF__d2252913__oR736293104.zip" at bounding box center [929, 368] width 458 height 57
click at [836, 380] on link "spit____500-ml____QUTF__d2252913__oR736293104.zip" at bounding box center [810, 377] width 204 height 11
click at [1118, 467] on p "Upload" at bounding box center [1134, 467] width 32 height 14
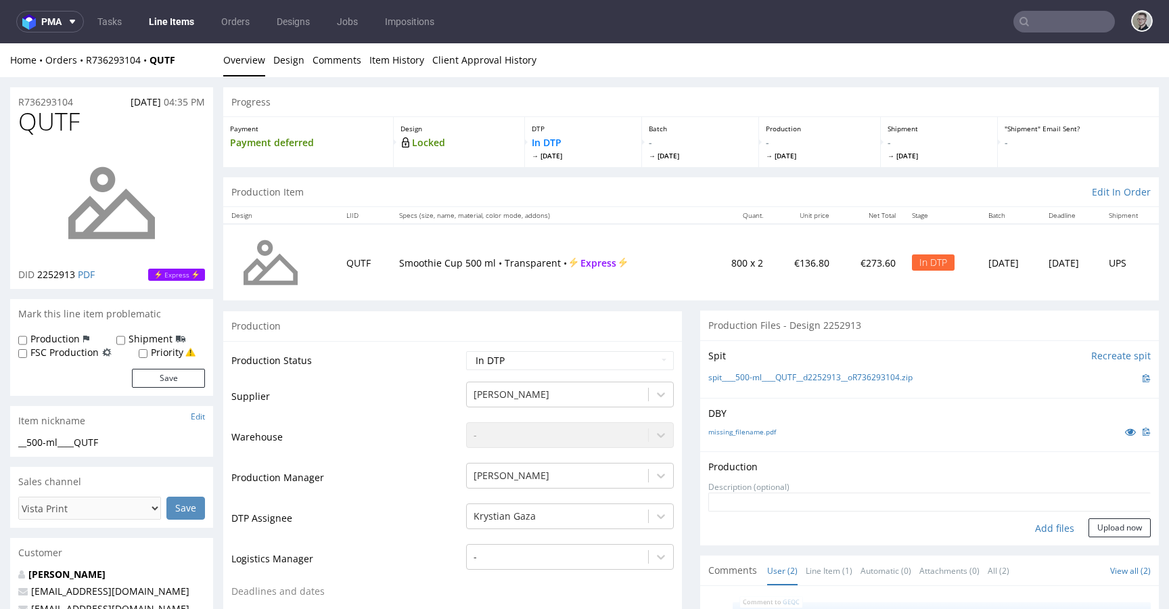
click at [1037, 529] on div "Add files" at bounding box center [1054, 528] width 68 height 20
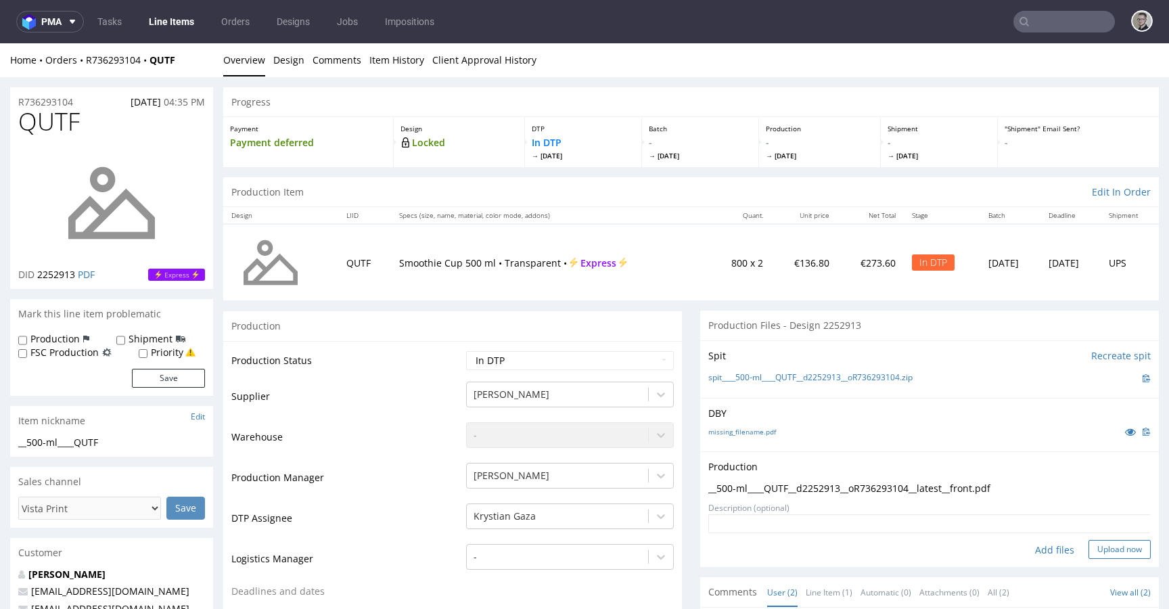
click at [1098, 548] on button "Upload now" at bounding box center [1119, 549] width 62 height 19
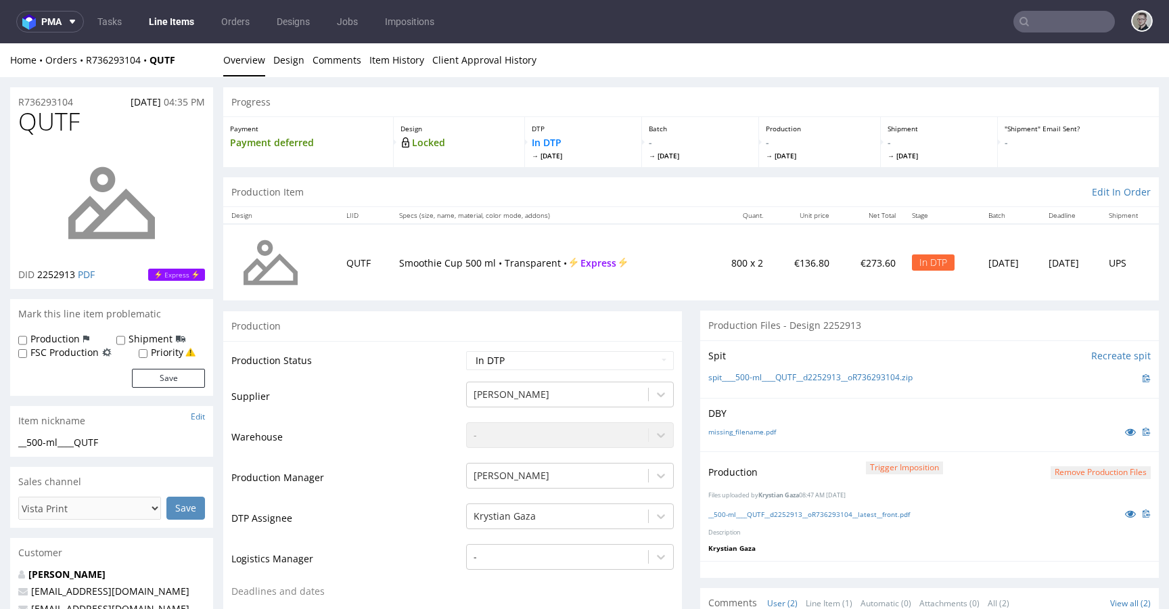
click at [1077, 476] on button "Remove production files" at bounding box center [1100, 472] width 100 height 13
click at [1065, 446] on link "Yes" at bounding box center [1058, 441] width 39 height 20
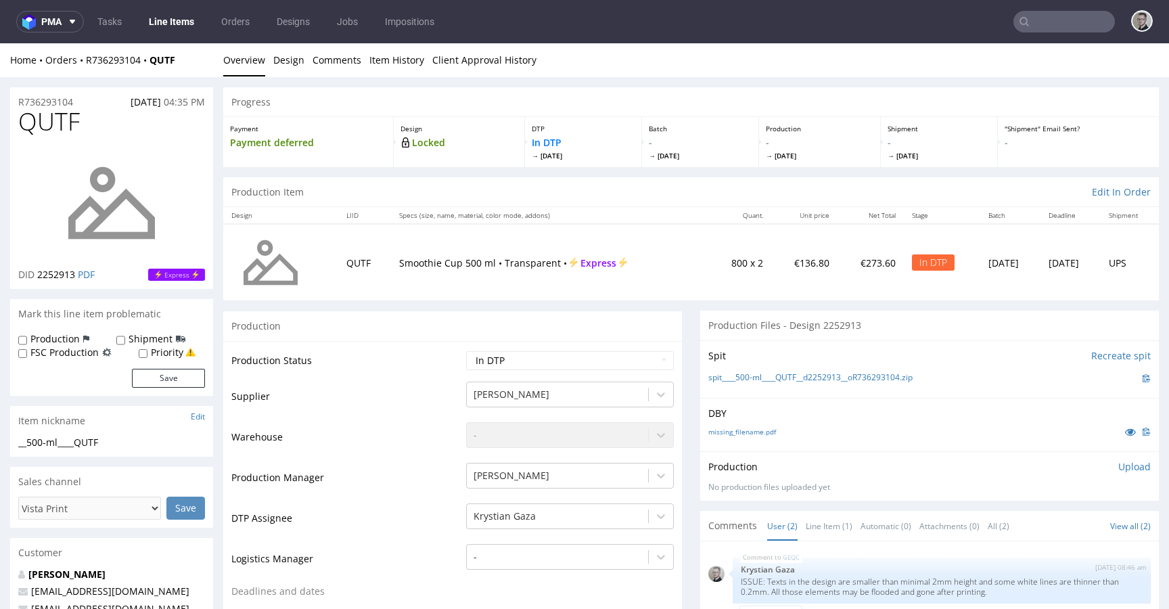
click at [1114, 456] on div "Production Upload No production files uploaded yet Description (optional) Add f…" at bounding box center [929, 475] width 458 height 49
drag, startPoint x: 1110, startPoint y: 467, endPoint x: 1102, endPoint y: 475, distance: 12.0
click at [1118, 467] on p "Upload" at bounding box center [1134, 467] width 32 height 14
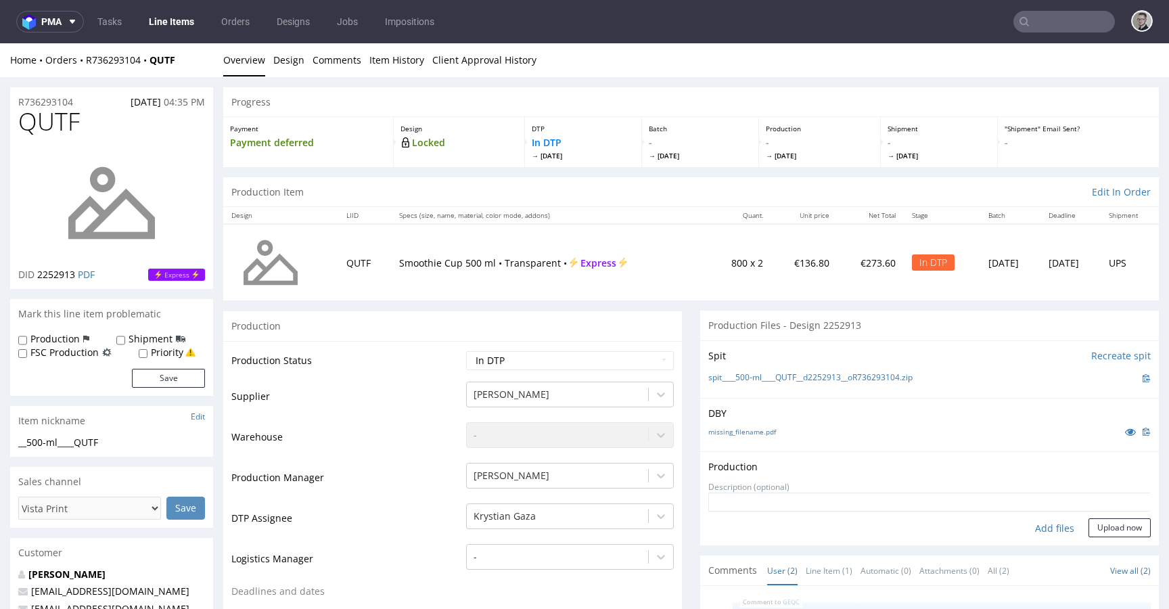
click at [1031, 529] on div "Add files" at bounding box center [1054, 528] width 68 height 20
type input "C:\fakepath\__500-ml____QUTF__d2252913__oR736293104__latest__front.pdf"
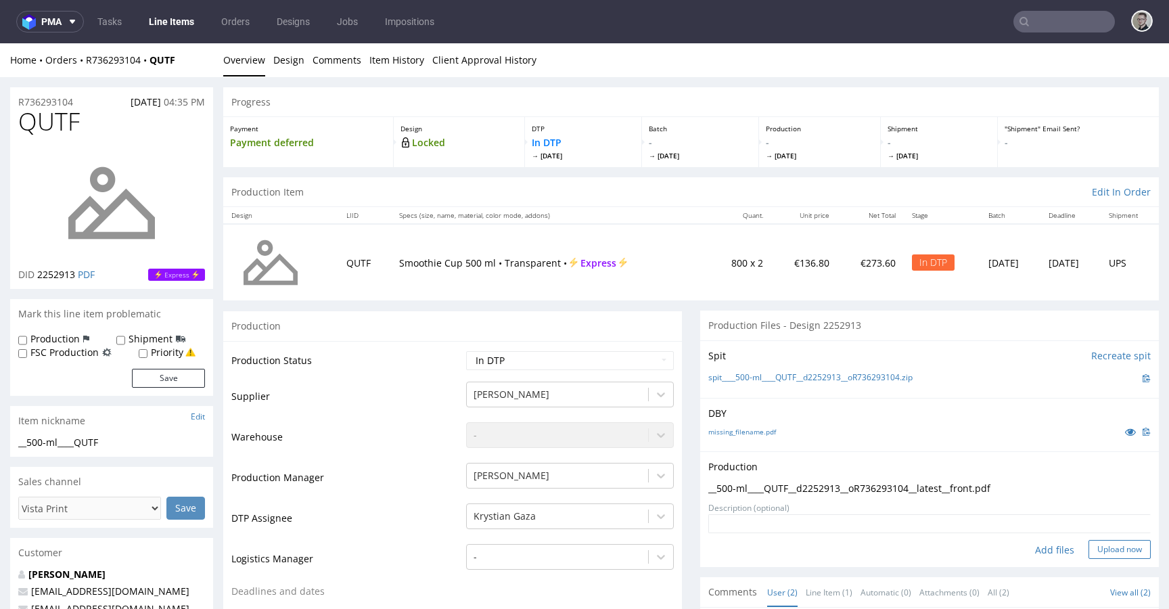
click at [1088, 548] on button "Upload now" at bounding box center [1119, 549] width 62 height 19
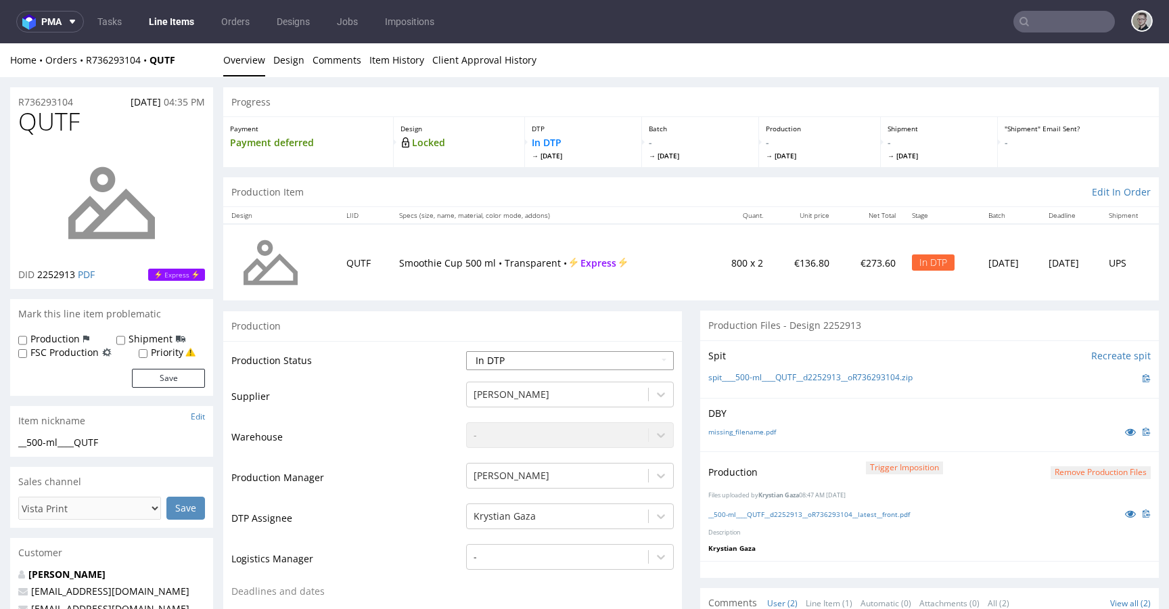
click at [616, 369] on select "Waiting for Artwork Waiting for Diecut Waiting for Mockup Waiting for DTP Waiti…" at bounding box center [570, 360] width 208 height 19
select select "dtp_production_ready"
click at [466, 351] on select "Waiting for Artwork Waiting for Diecut Waiting for Mockup Waiting for DTP Waiti…" at bounding box center [570, 360] width 208 height 19
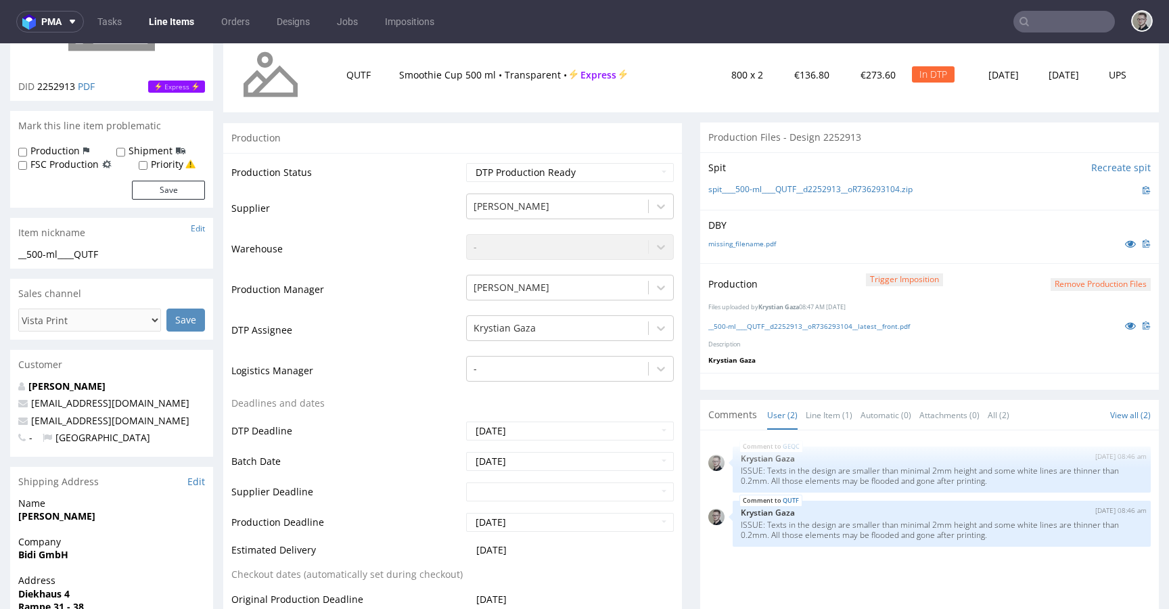
scroll to position [599, 0]
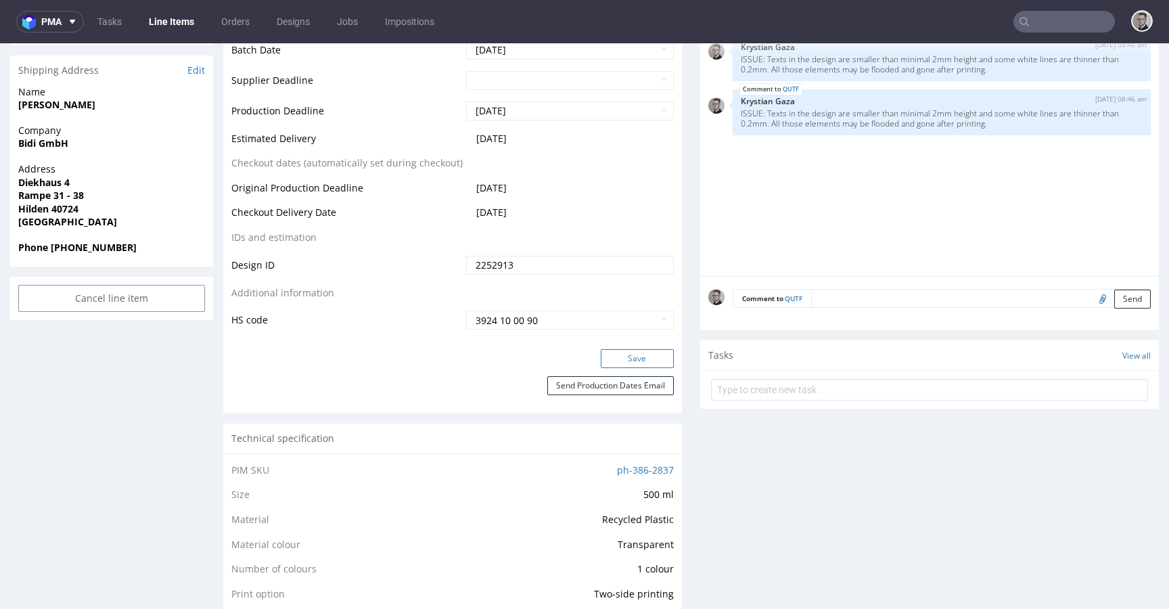
click at [642, 356] on button "Save" at bounding box center [636, 358] width 73 height 19
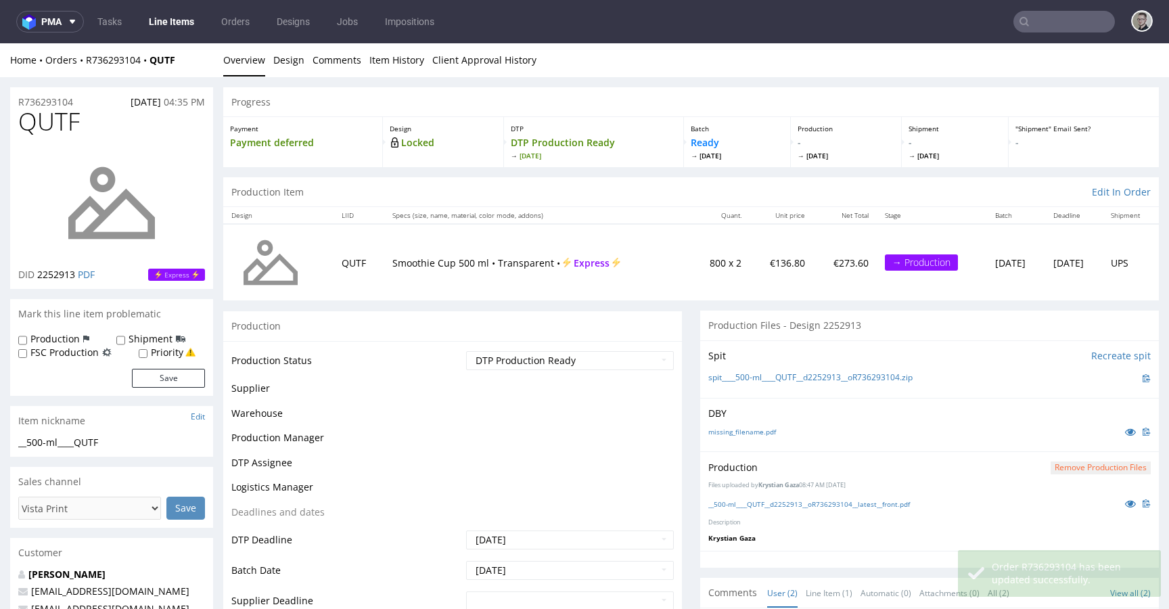
scroll to position [1010, 0]
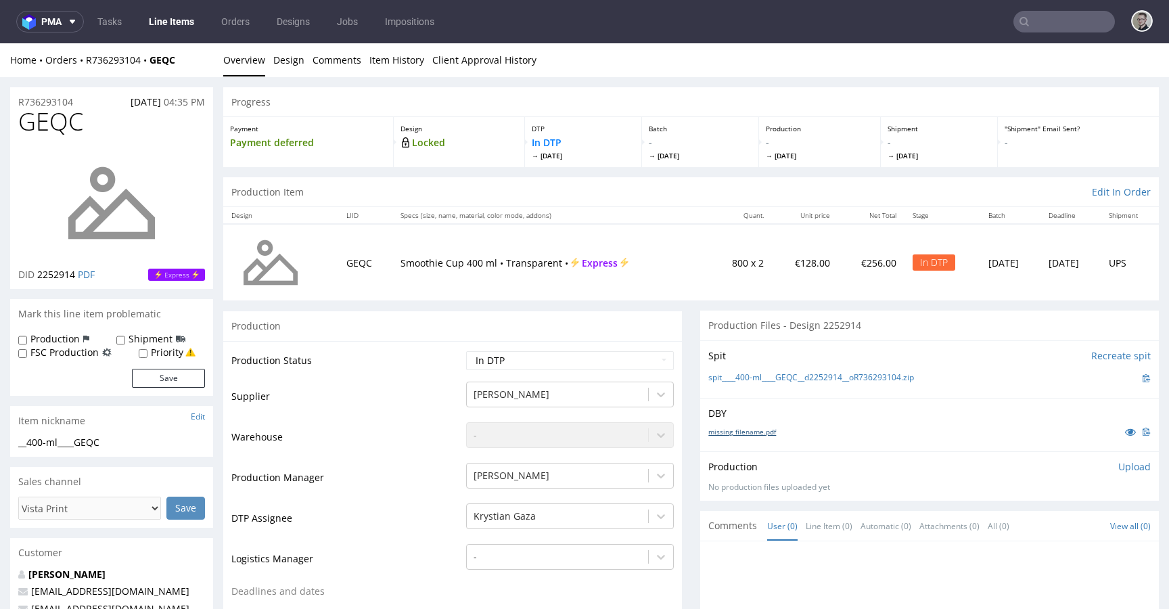
click at [739, 428] on link "missing_filename.pdf" at bounding box center [742, 431] width 68 height 9
click at [287, 70] on link "Design" at bounding box center [288, 59] width 31 height 33
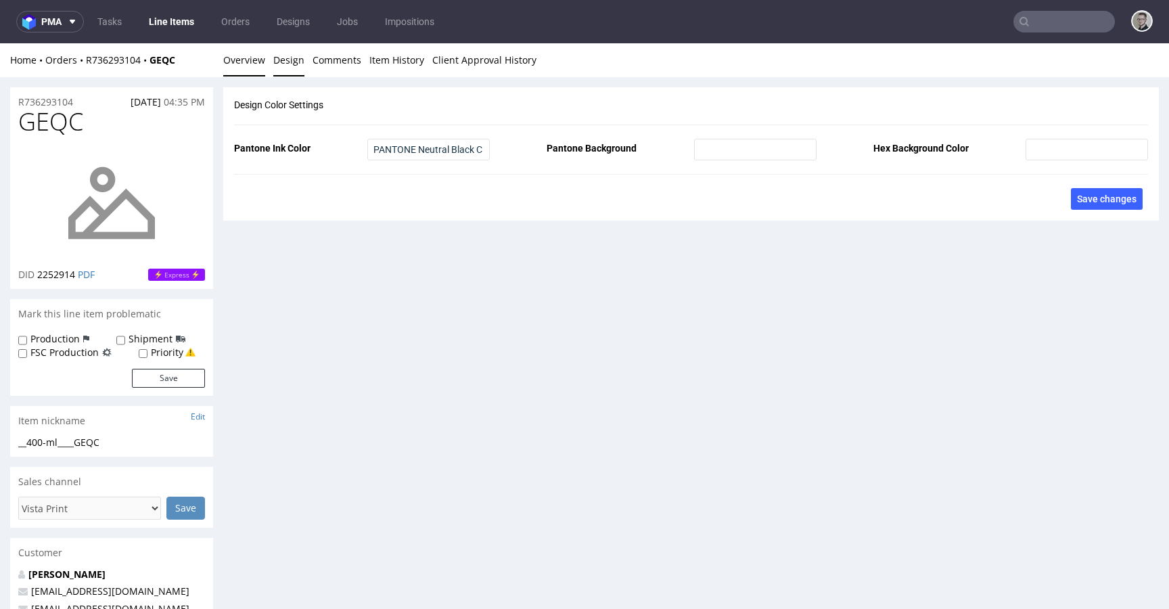
click at [256, 66] on link "Overview" at bounding box center [244, 59] width 42 height 33
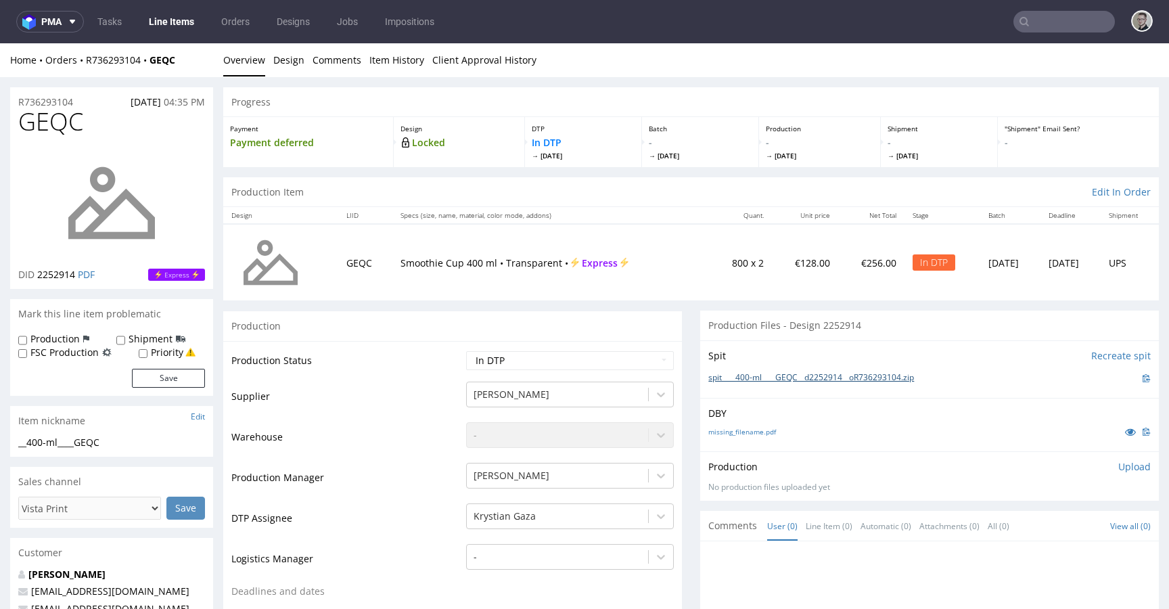
click at [753, 372] on link "spit____400-ml____GEQC__d2252914__oR736293104.zip" at bounding box center [811, 377] width 206 height 11
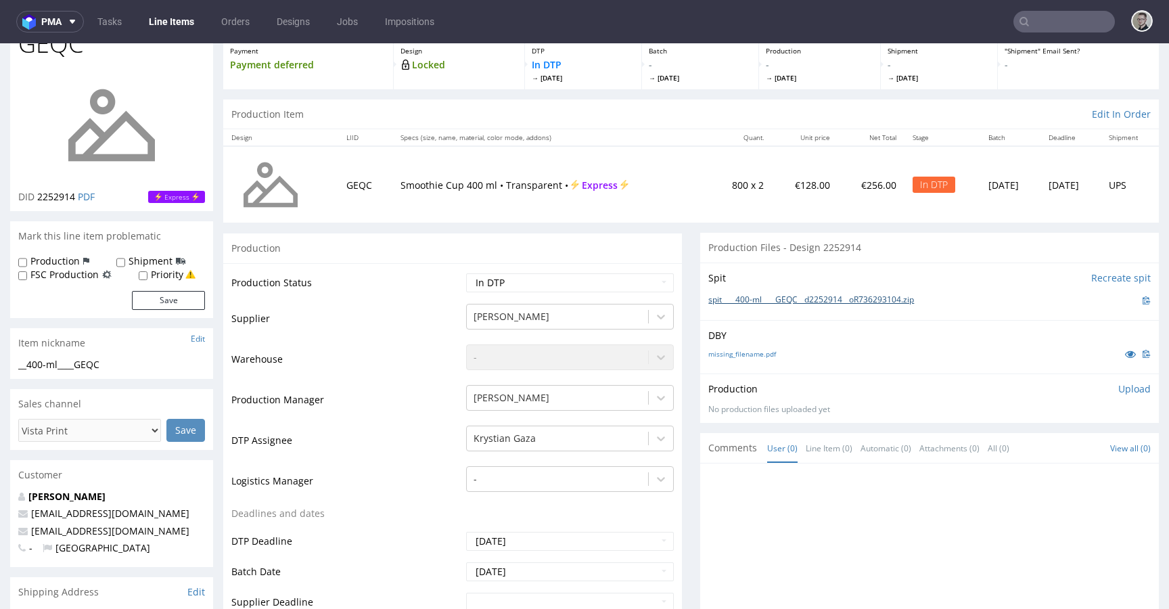
scroll to position [267, 0]
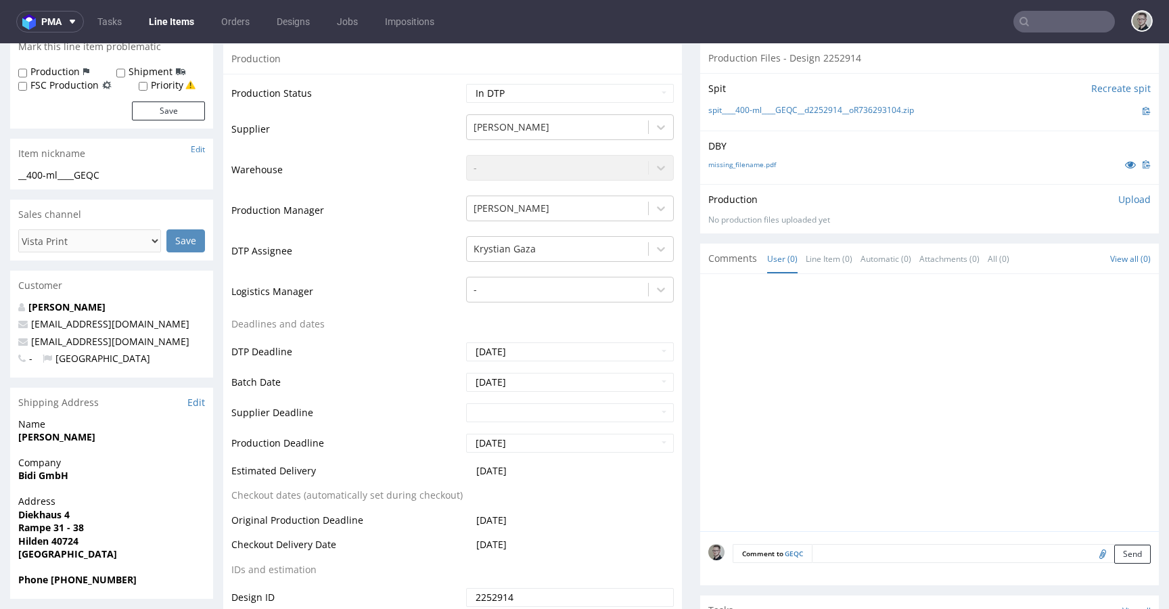
click at [903, 559] on textarea at bounding box center [980, 553] width 339 height 19
paste textarea "ISSUE: Texts in the design are smaller than minimal 2mm height and some white l…"
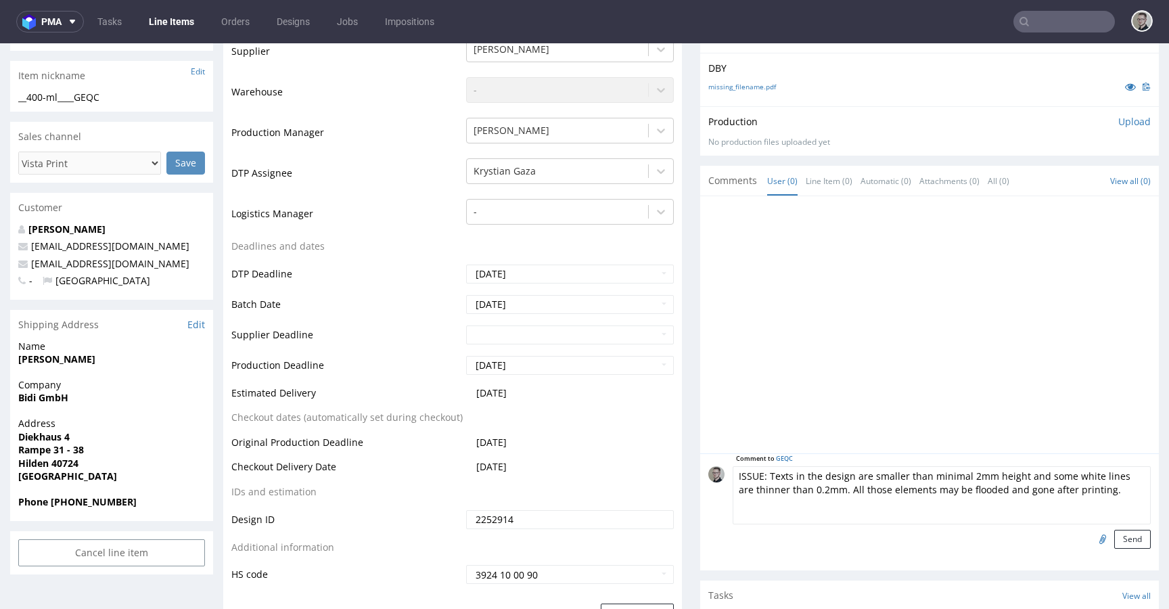
scroll to position [544, 0]
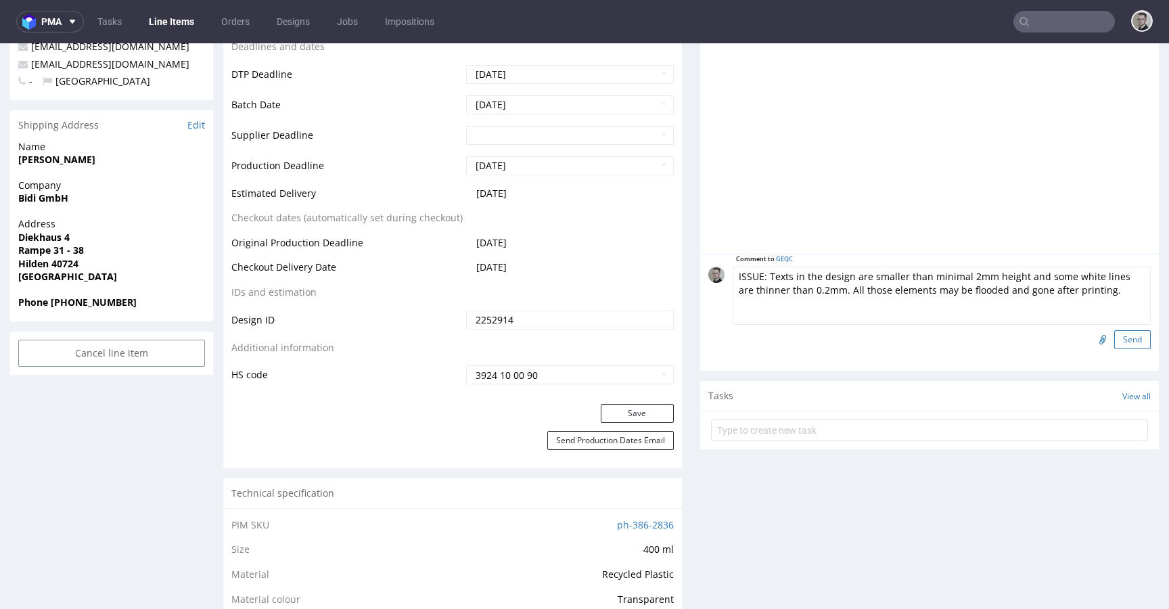
type textarea "ISSUE: Texts in the design are smaller than minimal 2mm height and some white l…"
click at [1117, 346] on button "Send" at bounding box center [1132, 339] width 37 height 19
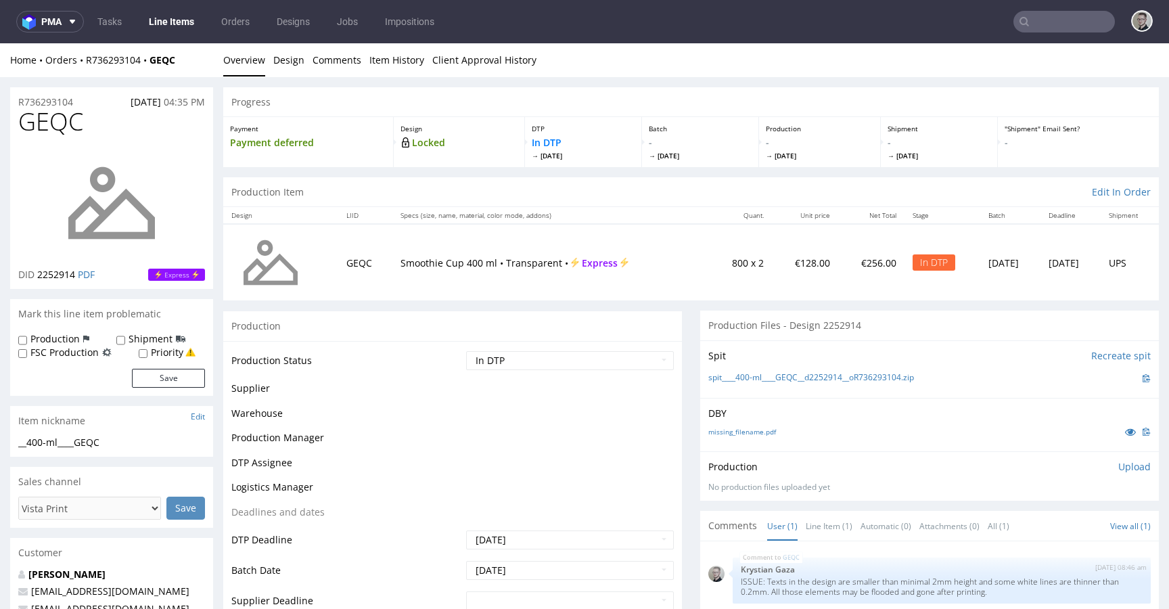
scroll to position [0, 0]
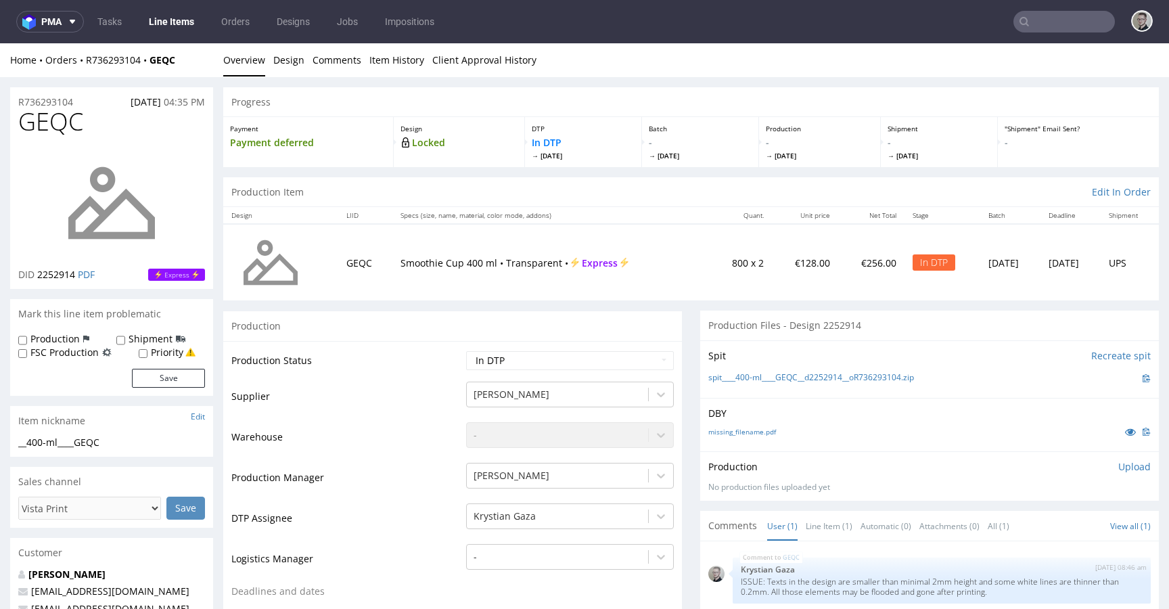
click at [1118, 461] on p "Upload" at bounding box center [1134, 467] width 32 height 14
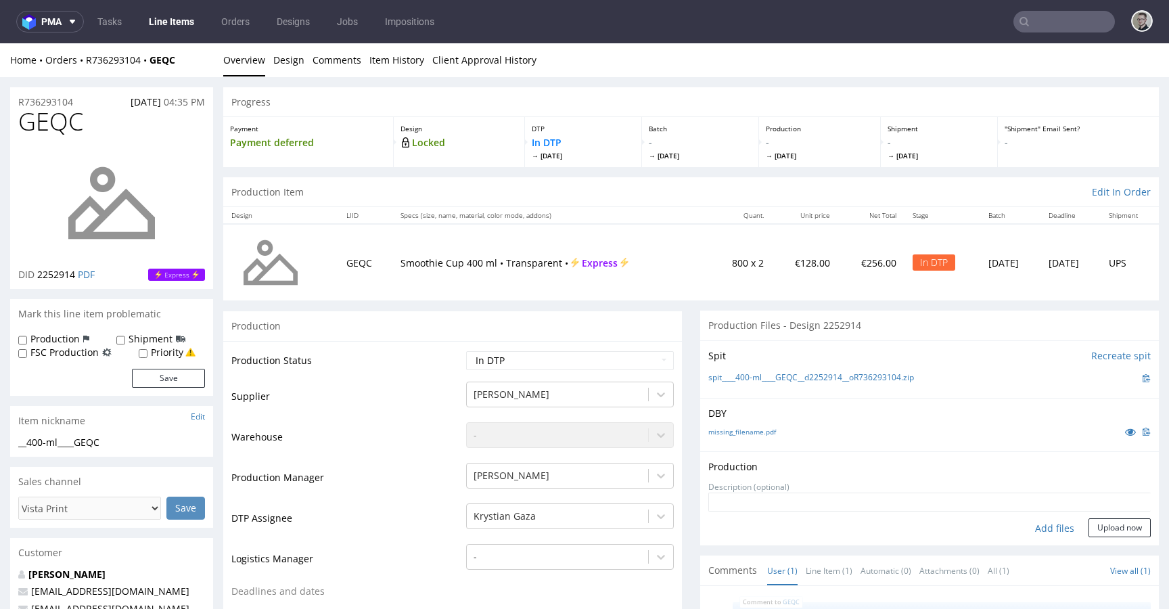
click at [1034, 531] on div "Add files" at bounding box center [1054, 528] width 68 height 20
type input "C:\fakepath\__400-ml____GEQC__d2252914__oR736293104__latest__front.pdf"
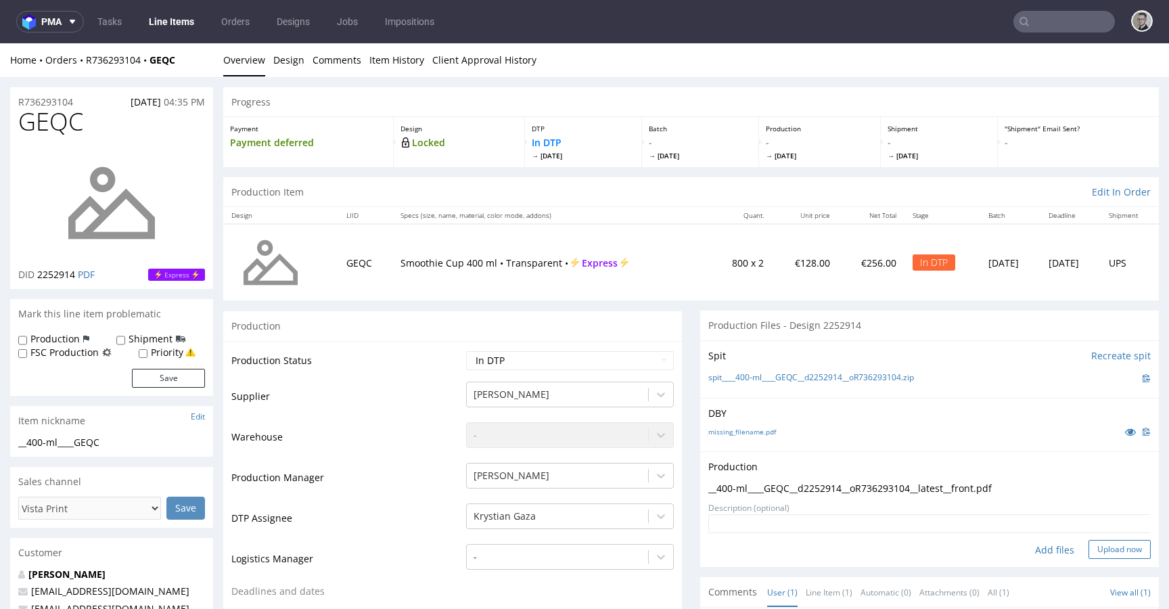
click at [1093, 554] on button "Upload now" at bounding box center [1119, 549] width 62 height 19
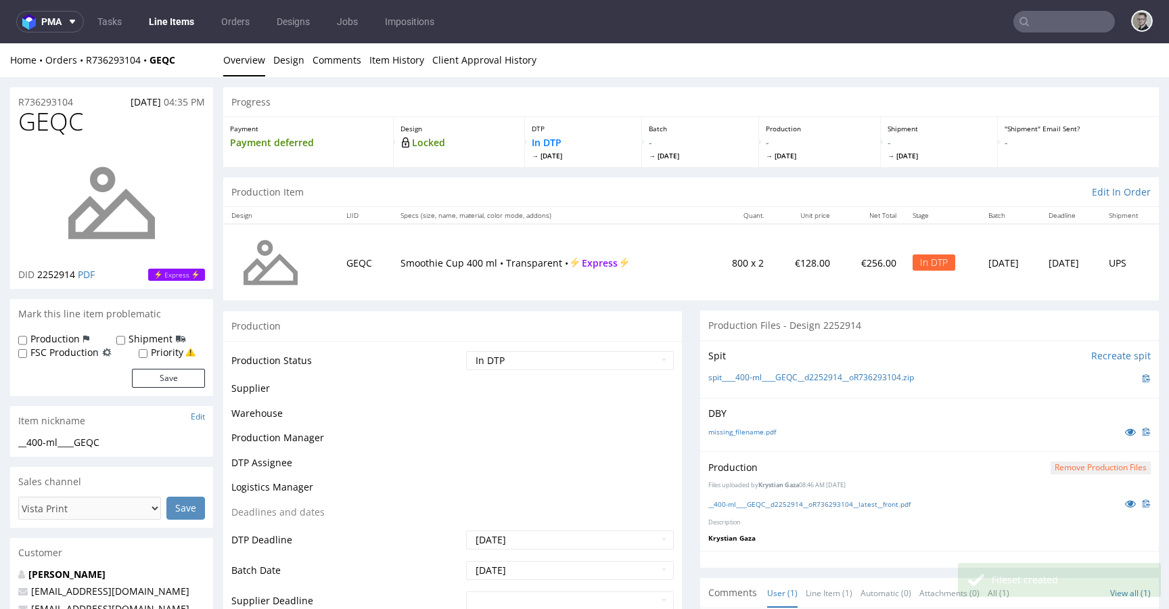
click at [601, 367] on select "Waiting for Artwork Waiting for Diecut Waiting for Mockup Waiting for DTP Waiti…" at bounding box center [570, 360] width 208 height 19
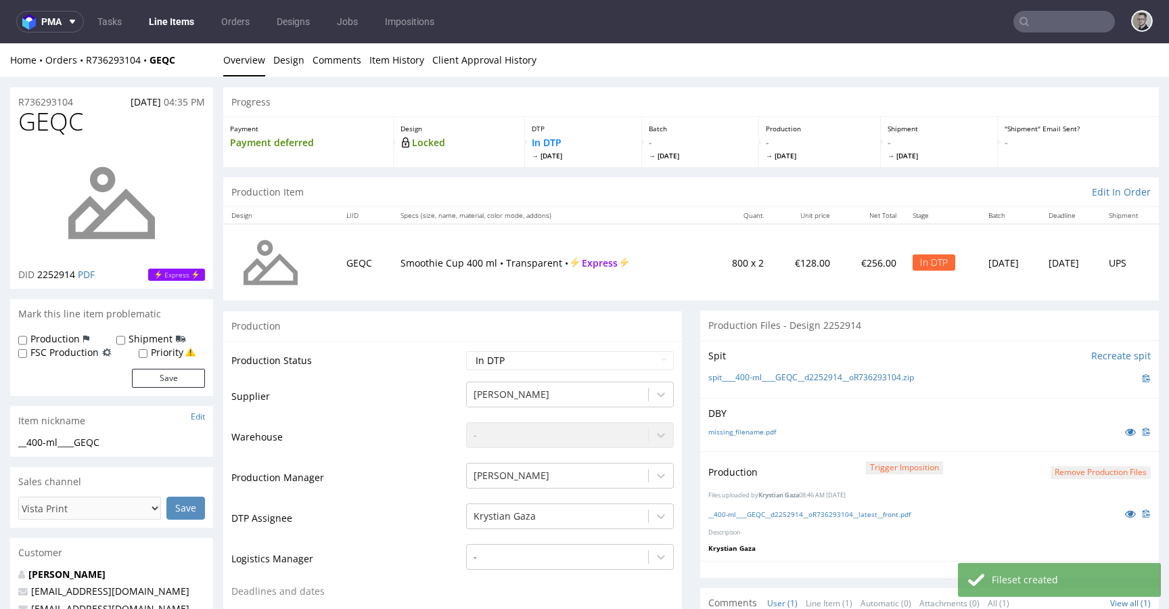
select select "dtp_production_ready"
click at [466, 351] on select "Waiting for Artwork Waiting for Diecut Waiting for Mockup Waiting for DTP Waiti…" at bounding box center [570, 360] width 208 height 19
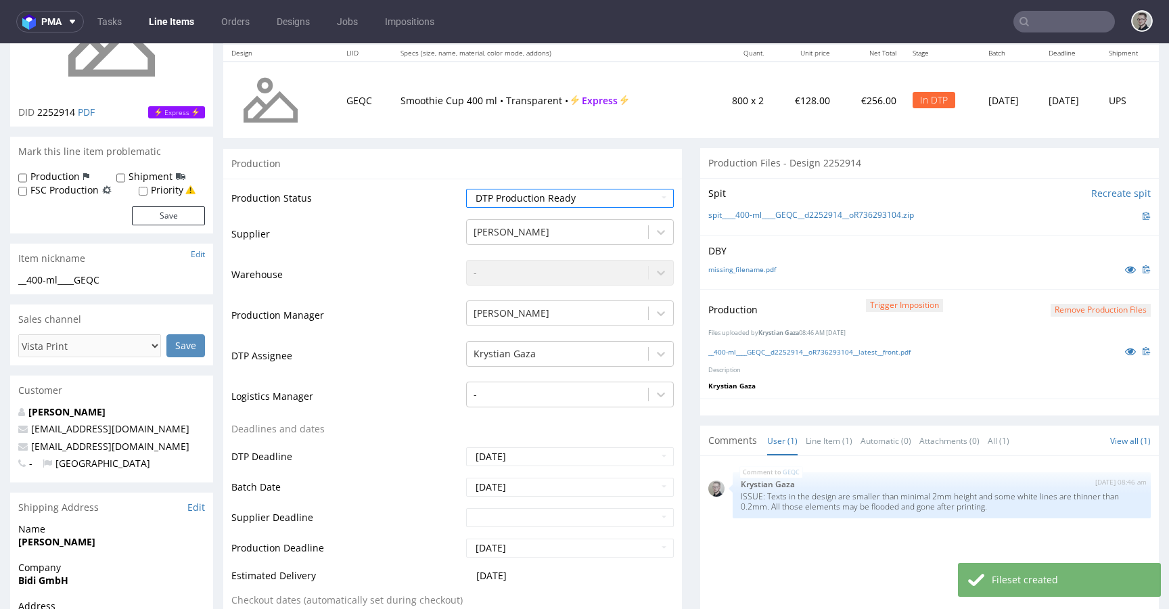
scroll to position [621, 0]
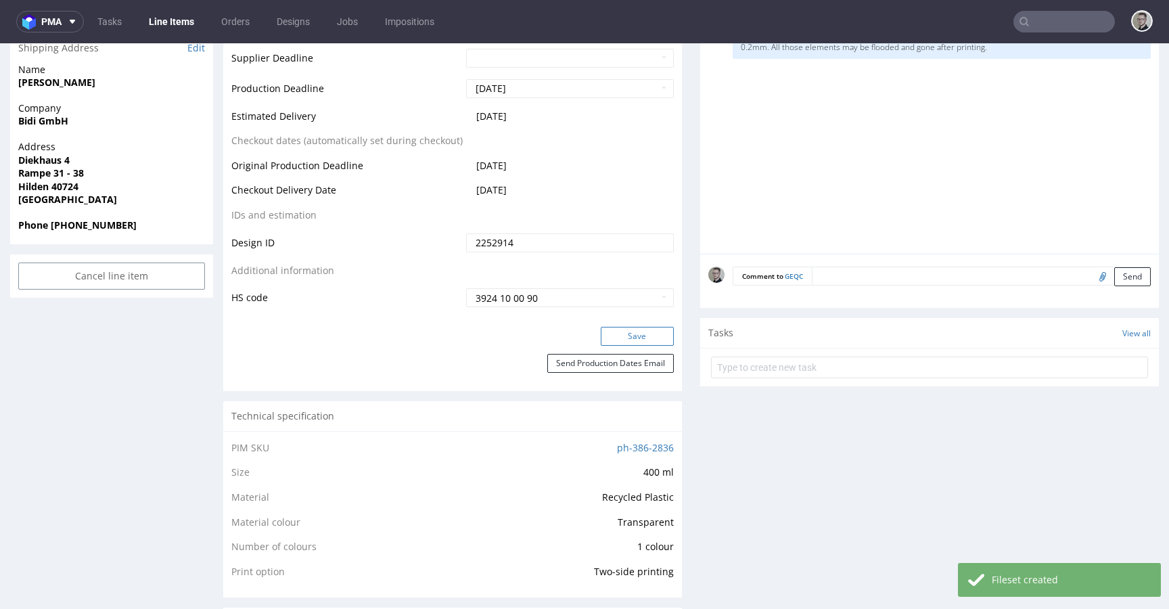
click at [653, 335] on button "Save" at bounding box center [636, 336] width 73 height 19
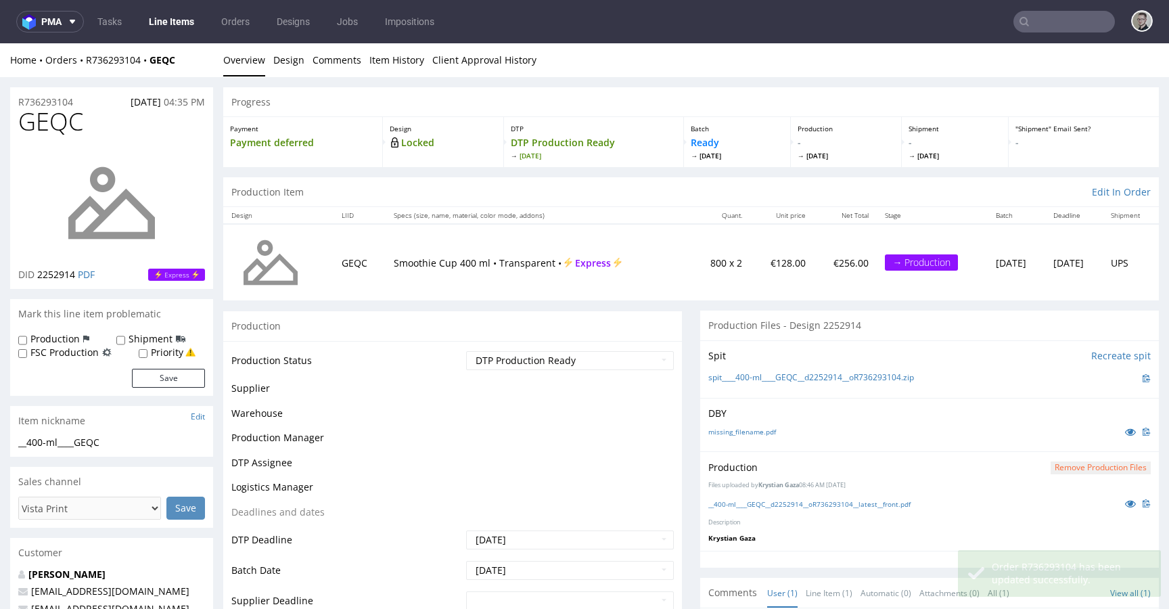
scroll to position [0, 0]
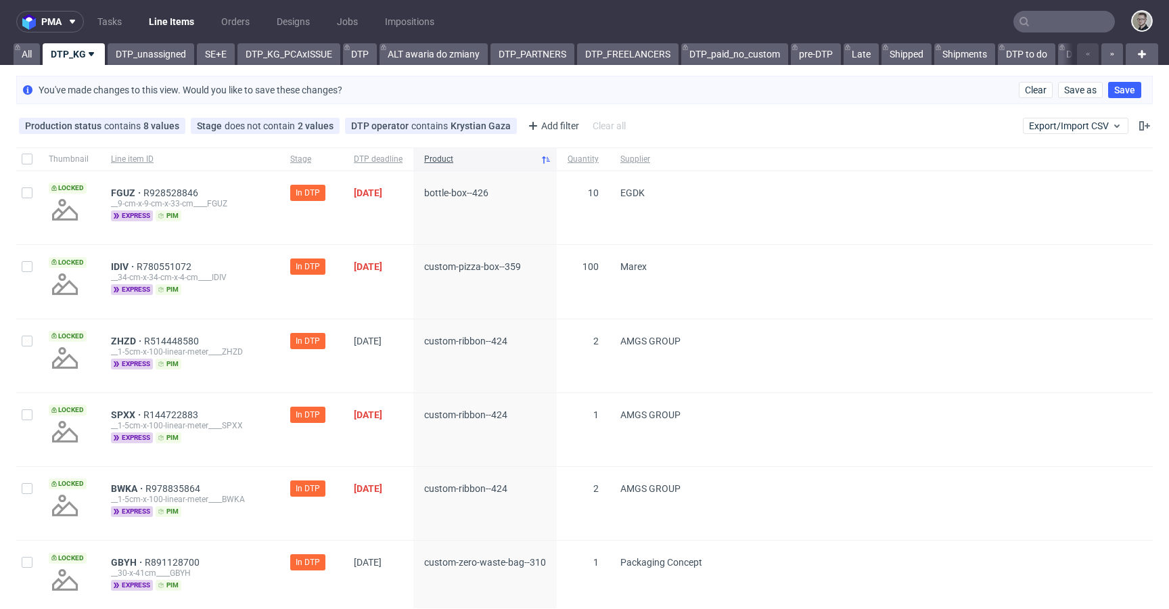
click at [20, 166] on div at bounding box center [27, 158] width 22 height 23
checkbox input "true"
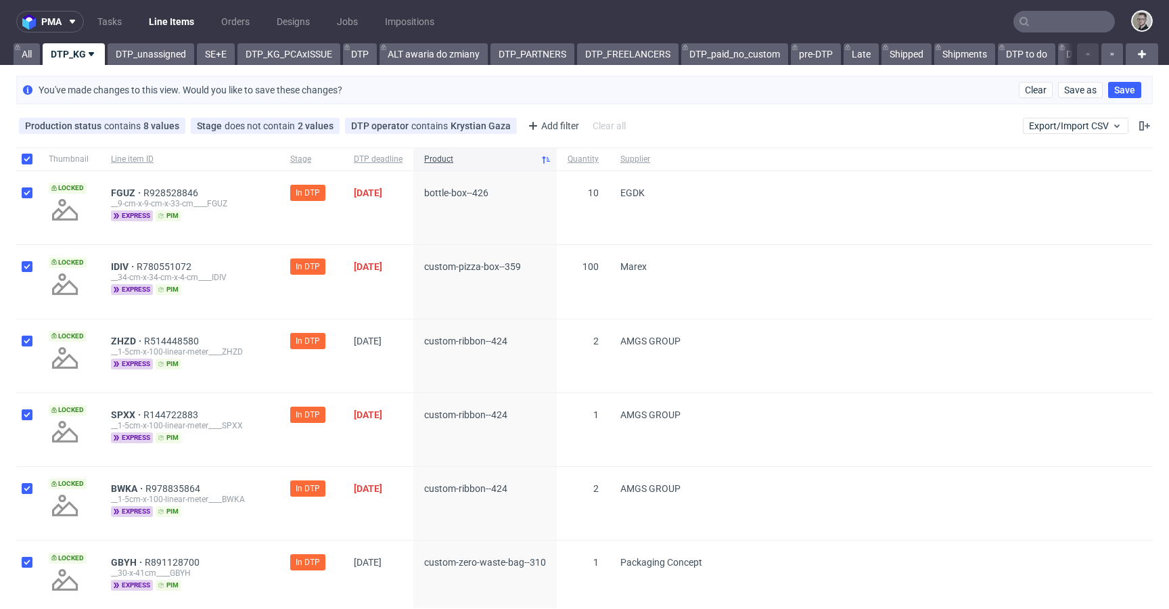
checkbox input "true"
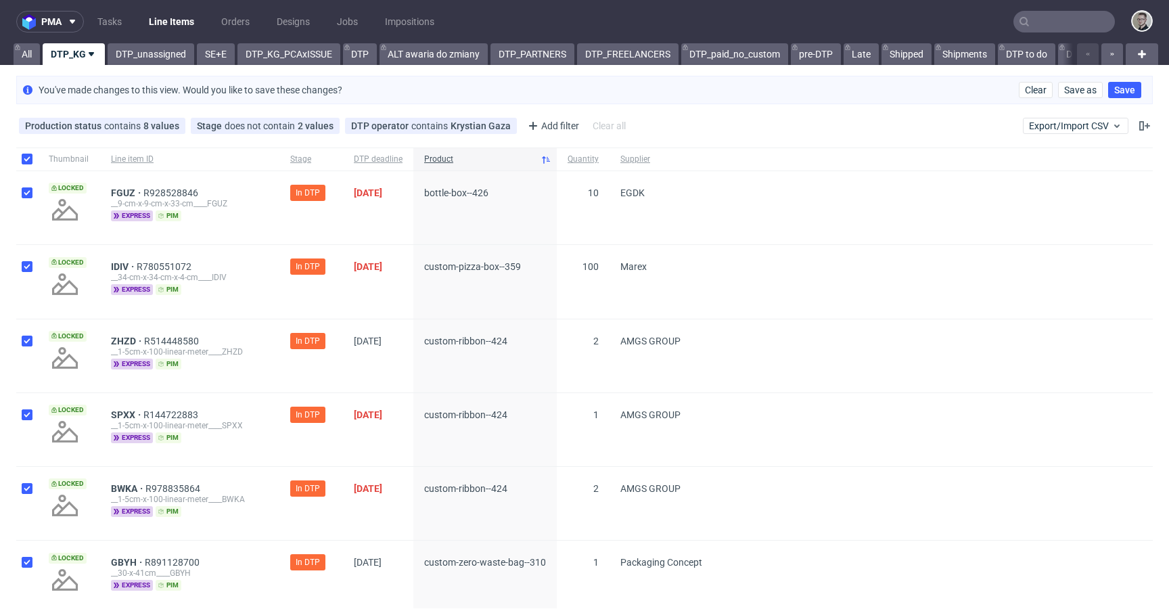
checkbox input "true"
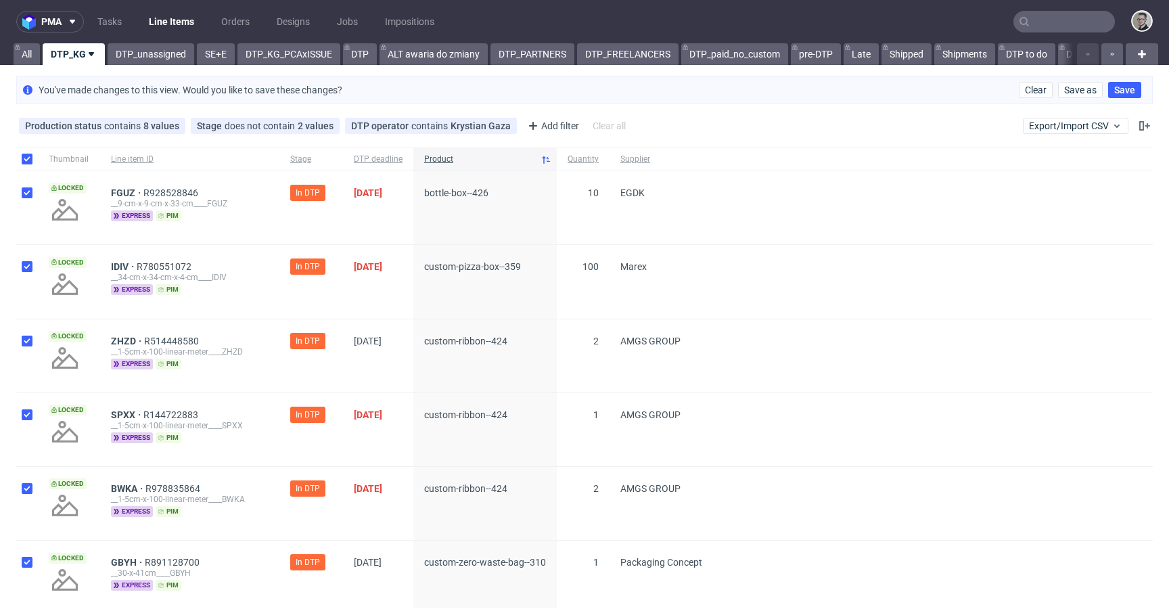
checkbox input "true"
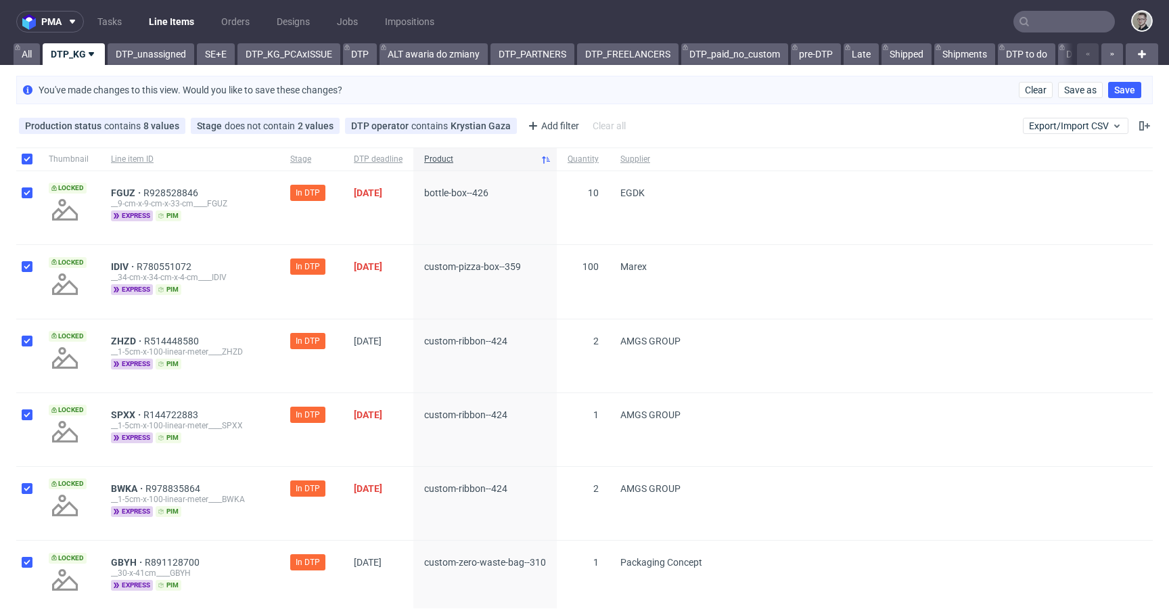
checkbox input "true"
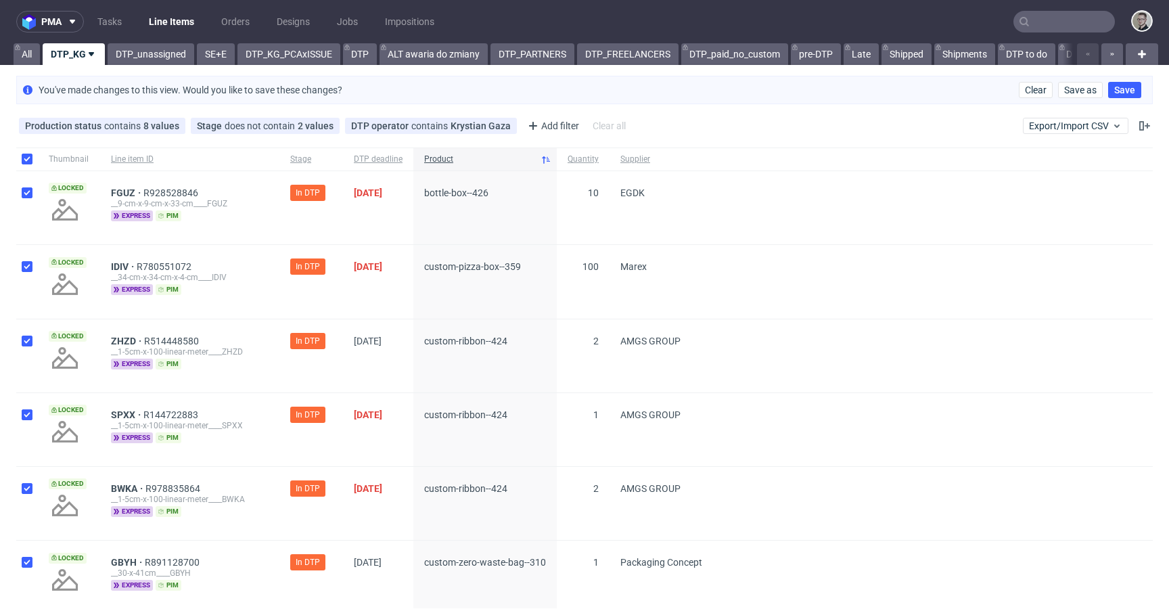
checkbox input "true"
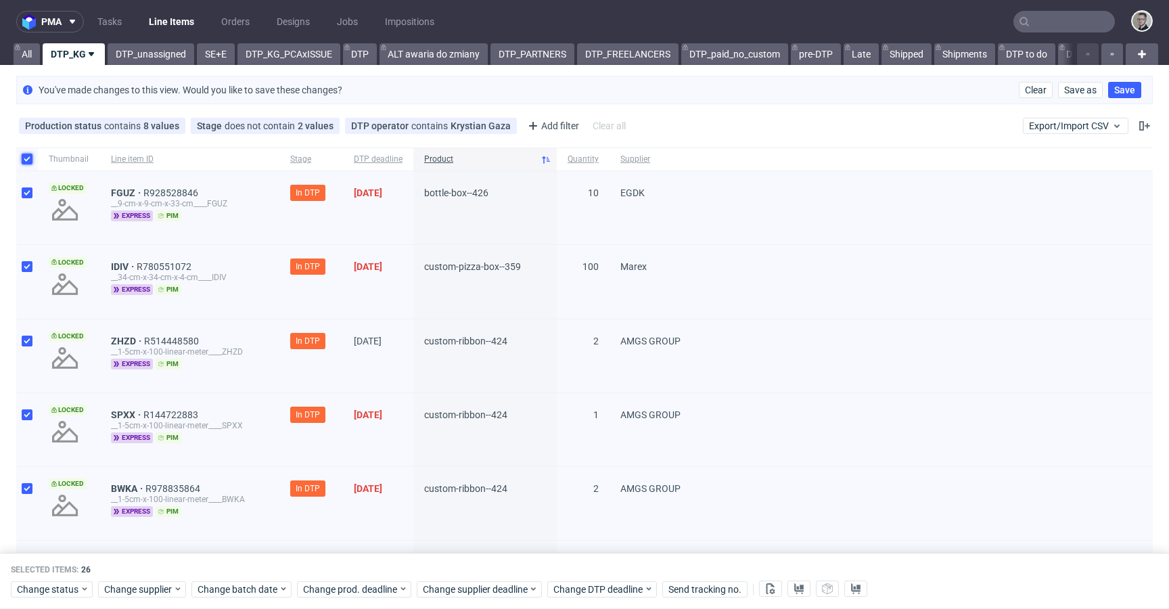
click at [30, 158] on input "checkbox" at bounding box center [27, 159] width 11 height 11
checkbox input "false"
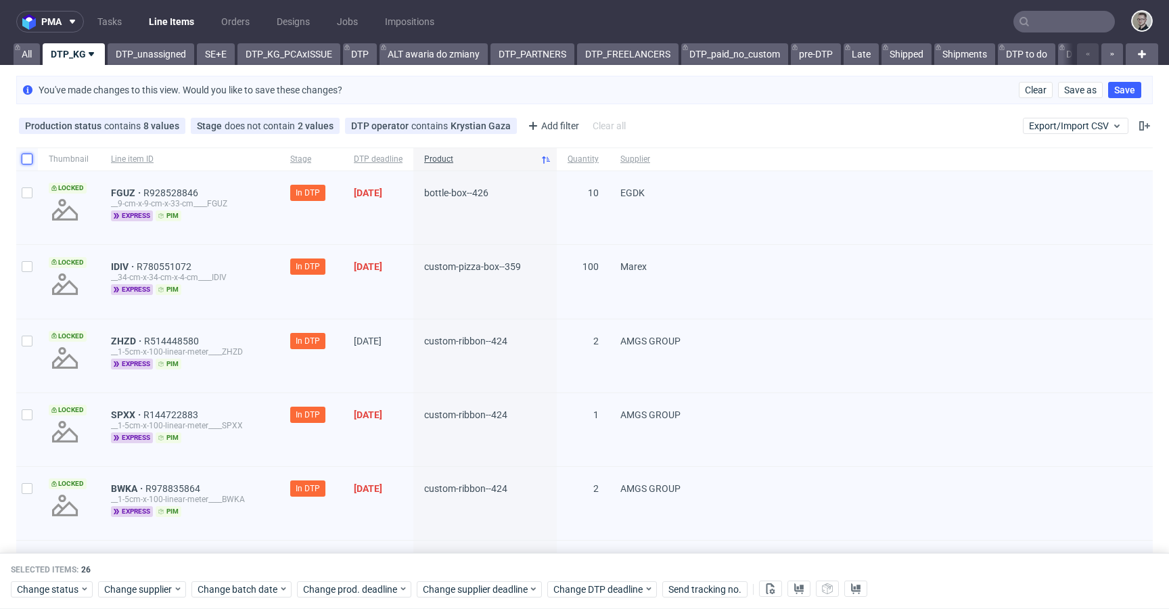
checkbox input "false"
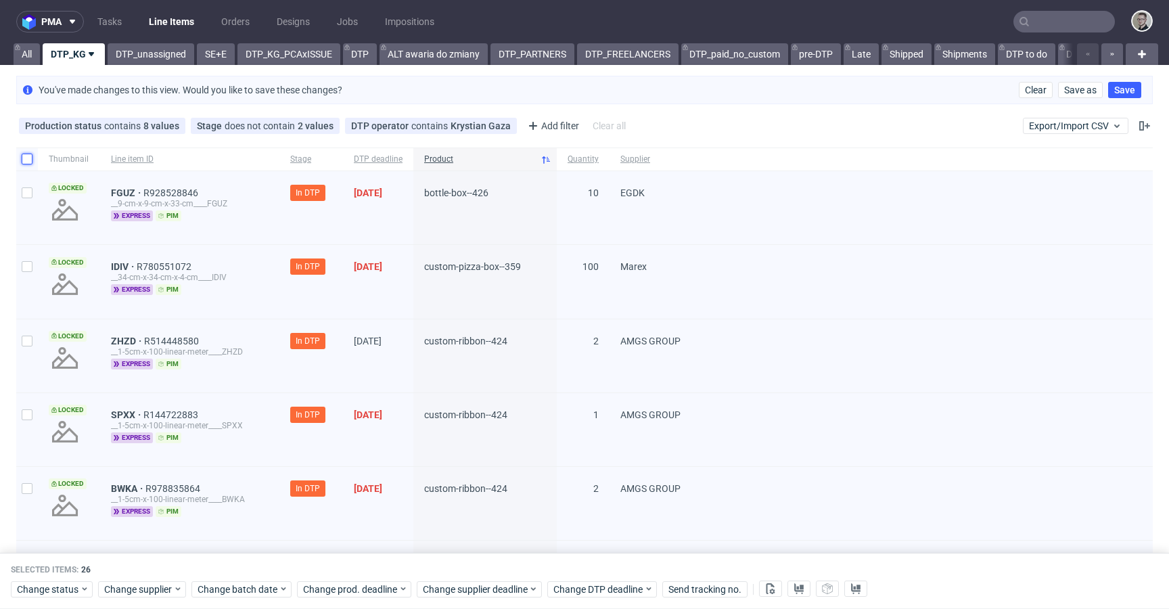
checkbox input "false"
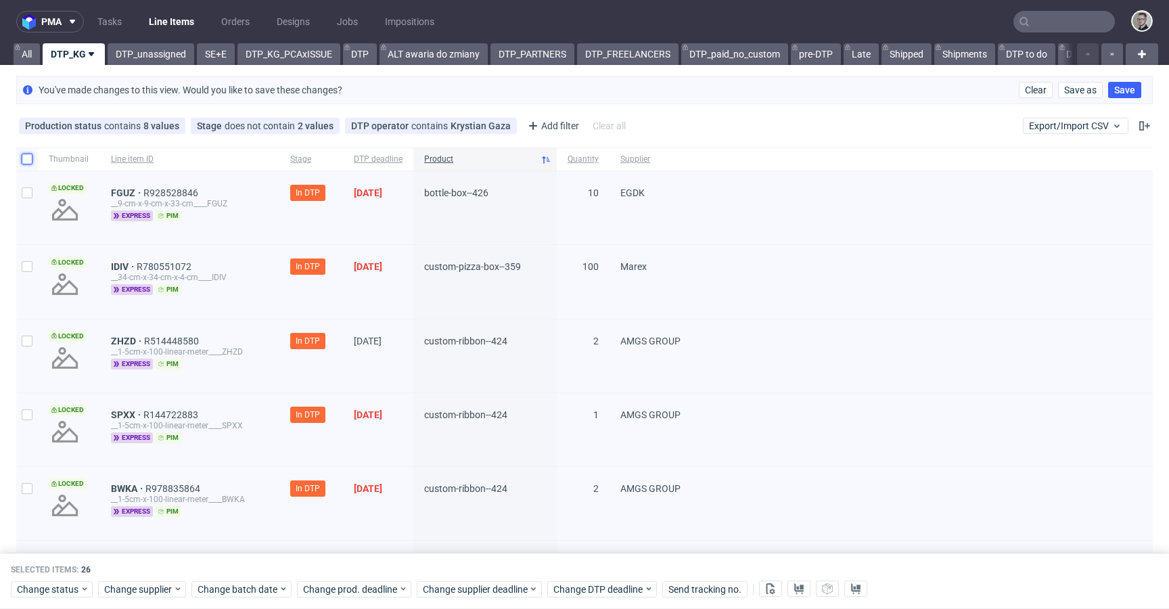
checkbox input "false"
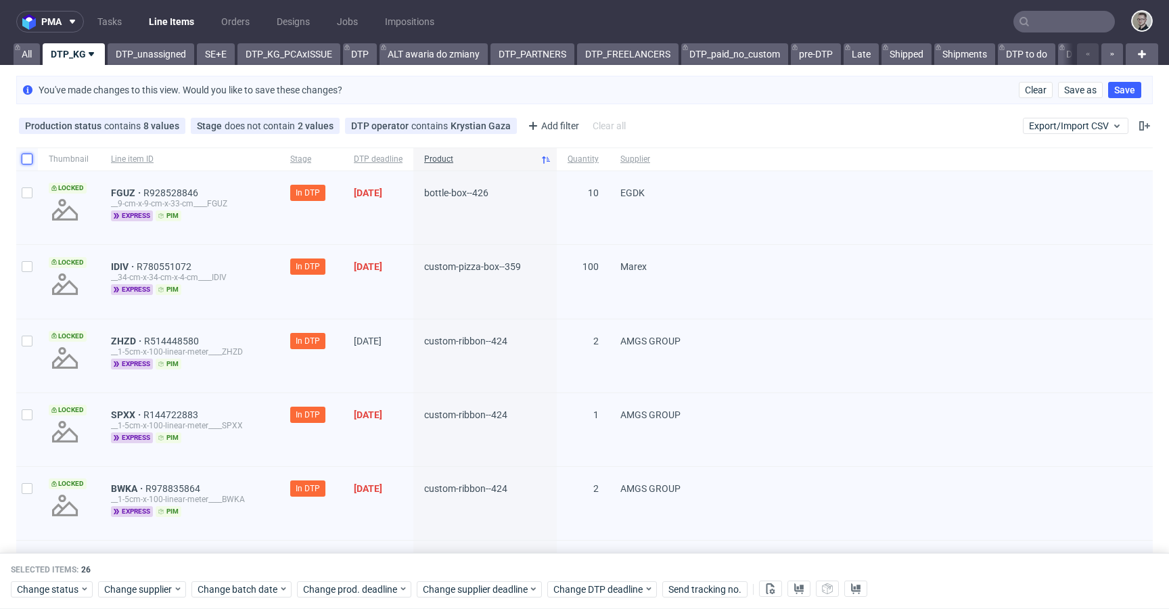
checkbox input "false"
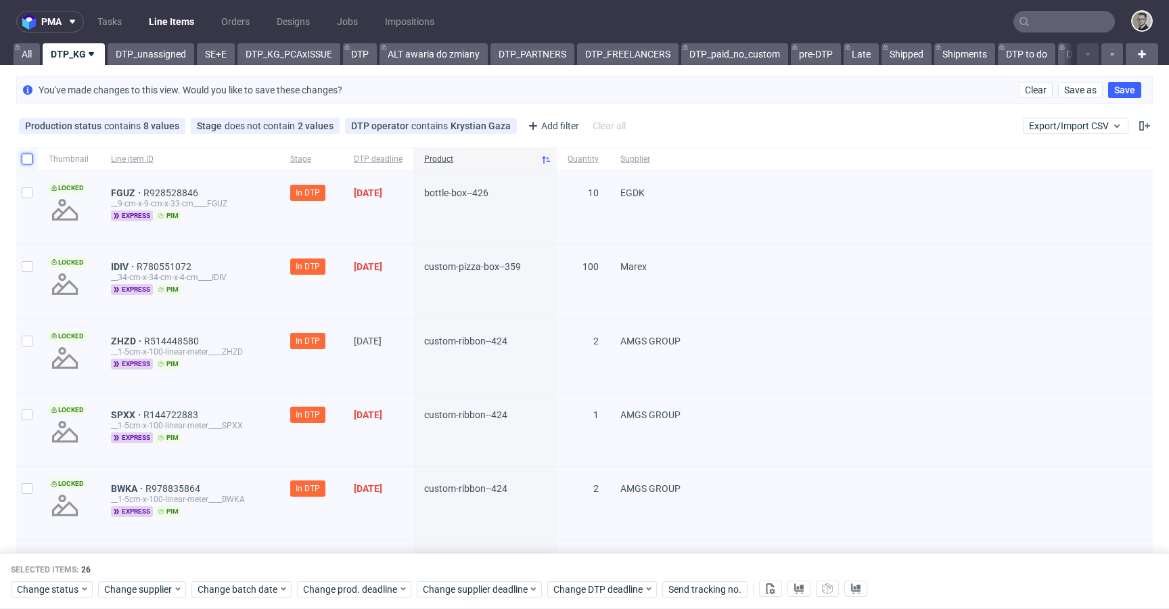
checkbox input "false"
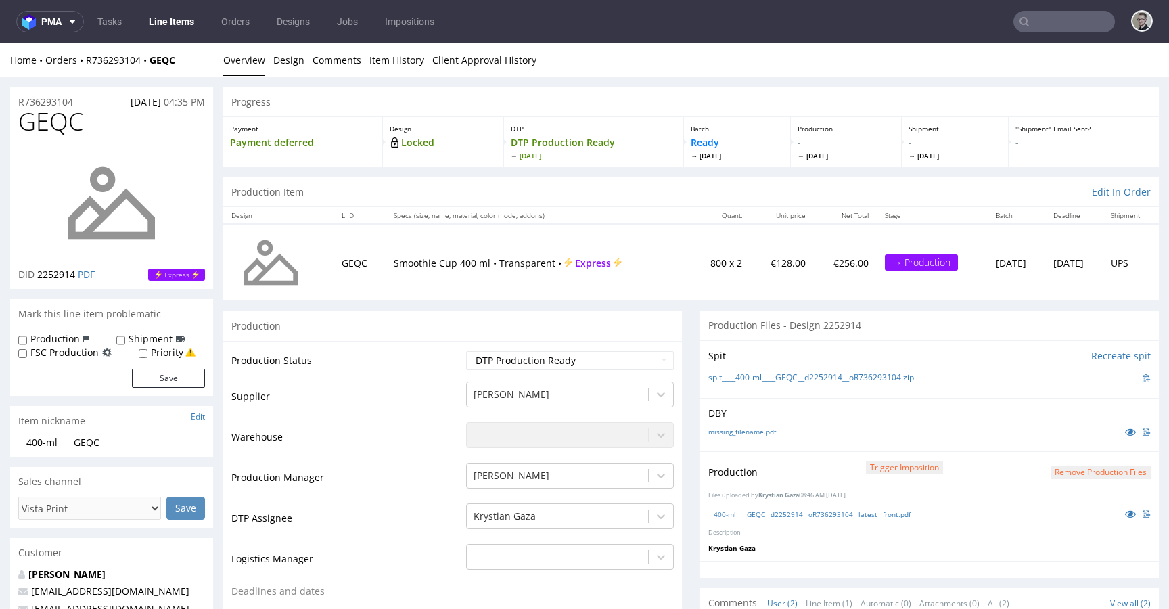
click at [1065, 472] on button "Remove production files" at bounding box center [1100, 472] width 100 height 13
click at [1065, 443] on link "Yes" at bounding box center [1058, 441] width 39 height 20
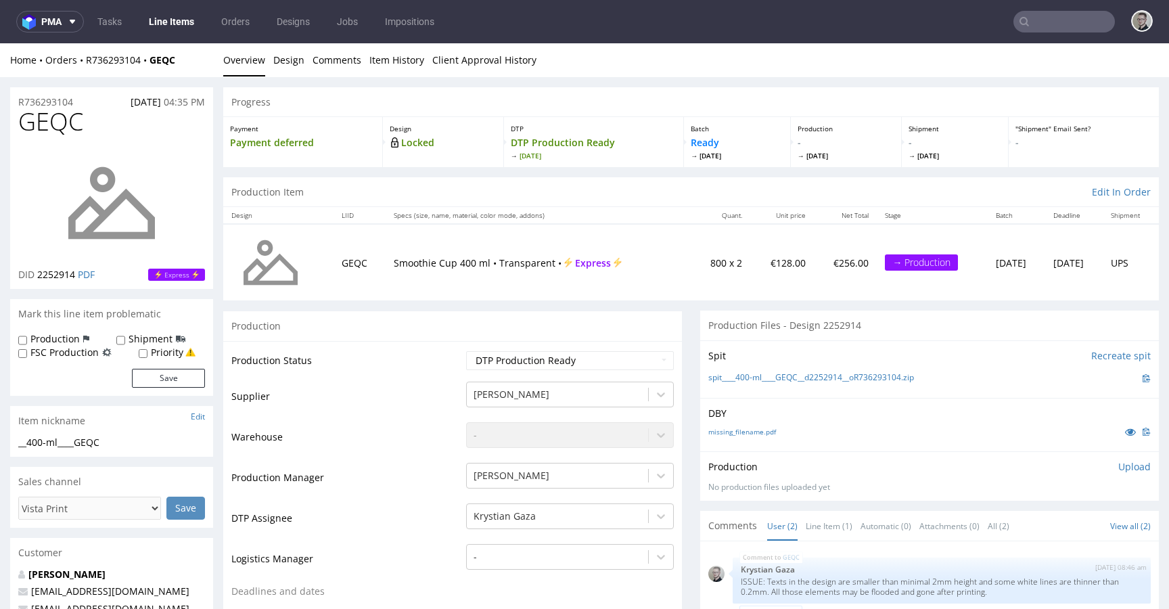
click at [1118, 467] on p "Upload" at bounding box center [1134, 467] width 32 height 14
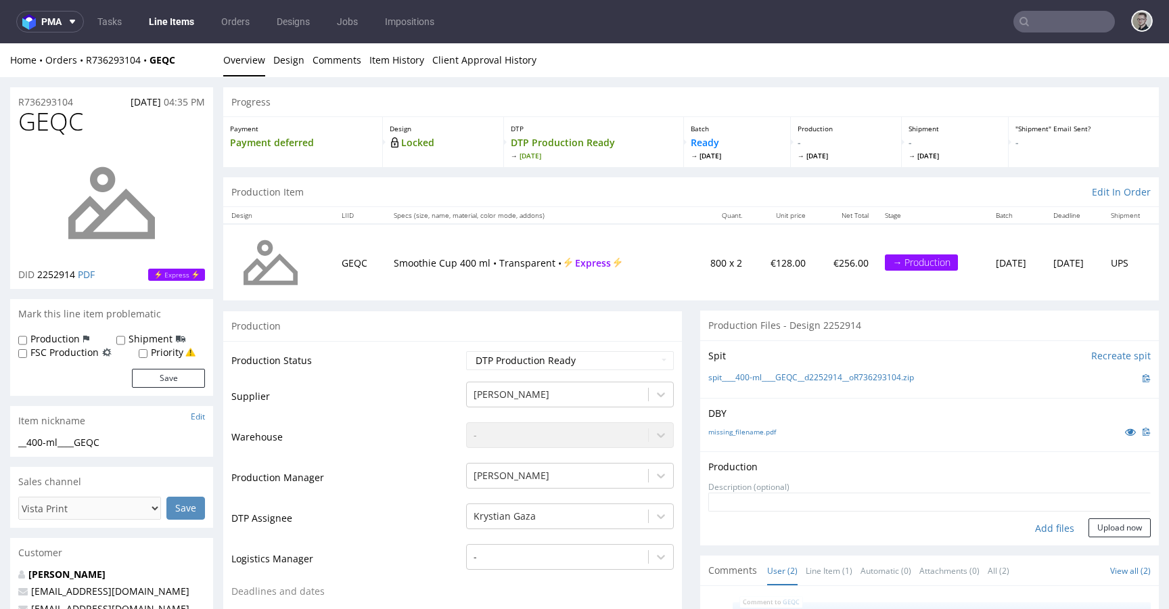
click at [1043, 527] on div "Add files" at bounding box center [1054, 528] width 68 height 20
type input "C:\fakepath\__400-ml____GEQC__d2252914__oR736293104__latest__front.pdf"
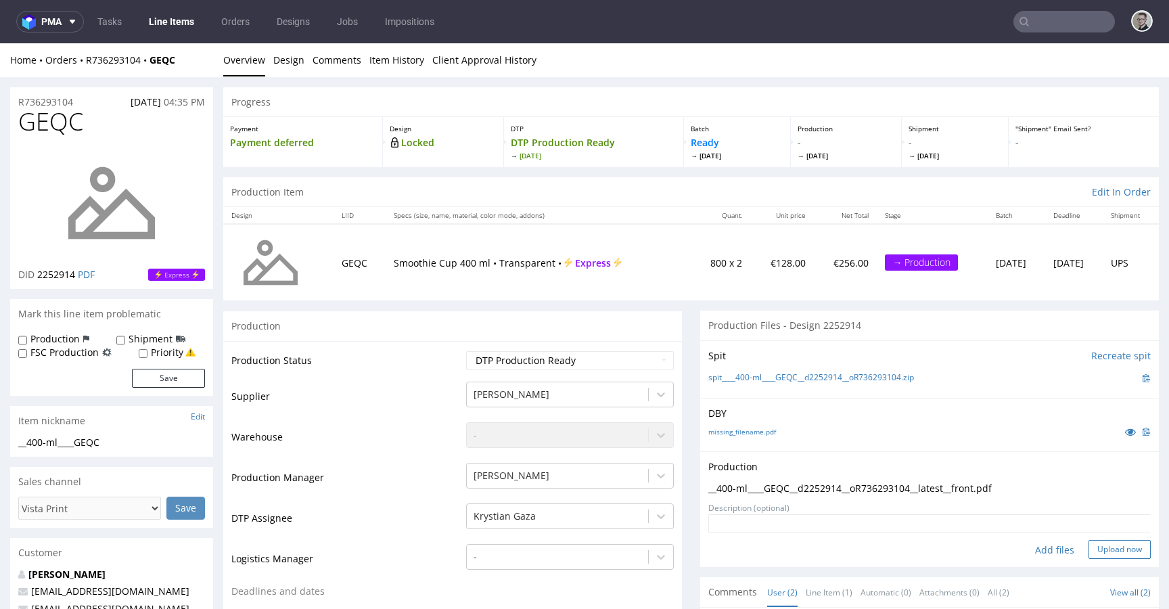
click at [1095, 546] on button "Upload now" at bounding box center [1119, 549] width 62 height 19
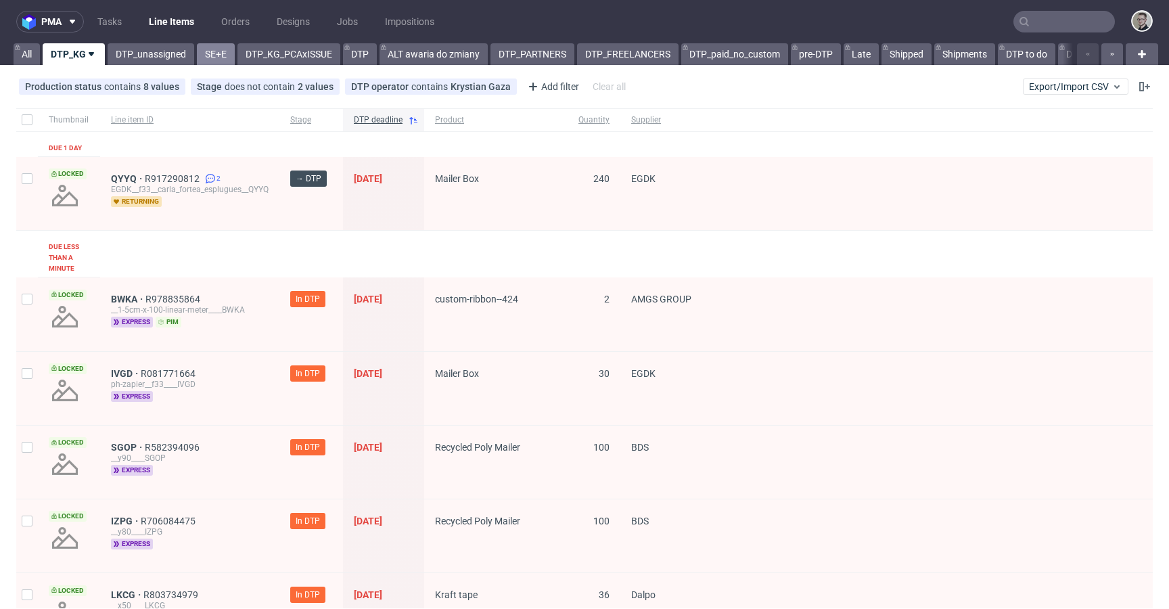
click at [221, 49] on link "SE+E" at bounding box center [216, 54] width 38 height 22
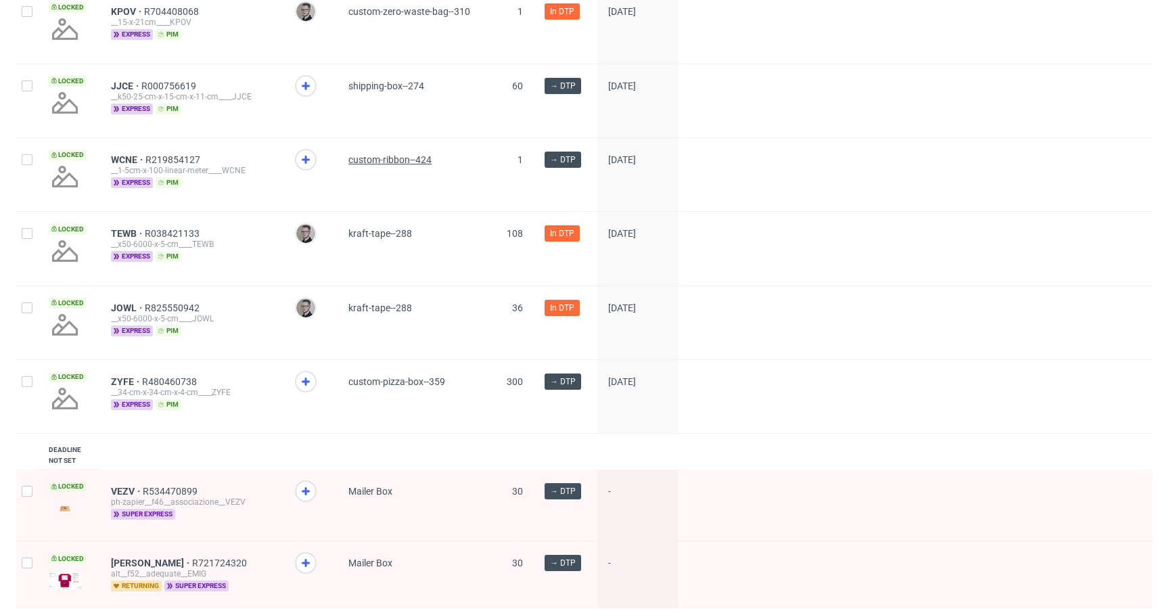
scroll to position [1517, 0]
click at [305, 91] on use at bounding box center [306, 86] width 8 height 8
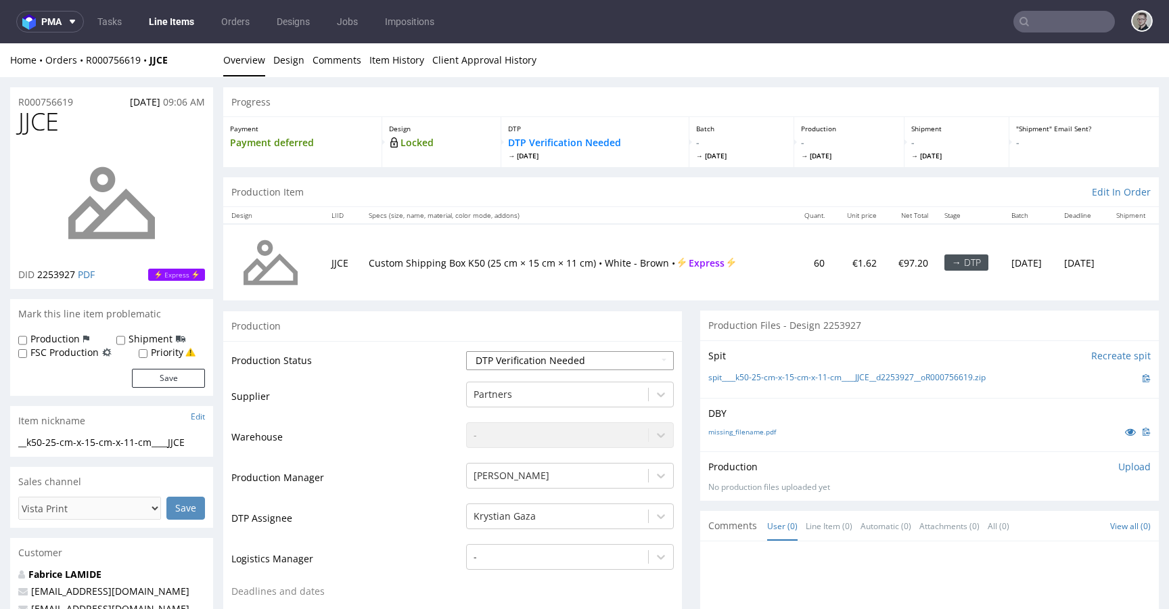
click at [573, 365] on select "Waiting for Artwork Waiting for Diecut Waiting for Mockup Waiting for DTP Waiti…" at bounding box center [570, 360] width 208 height 19
select select "dtp_in_process"
click at [466, 351] on select "Waiting for Artwork Waiting for Diecut Waiting for Mockup Waiting for DTP Waiti…" at bounding box center [570, 360] width 208 height 19
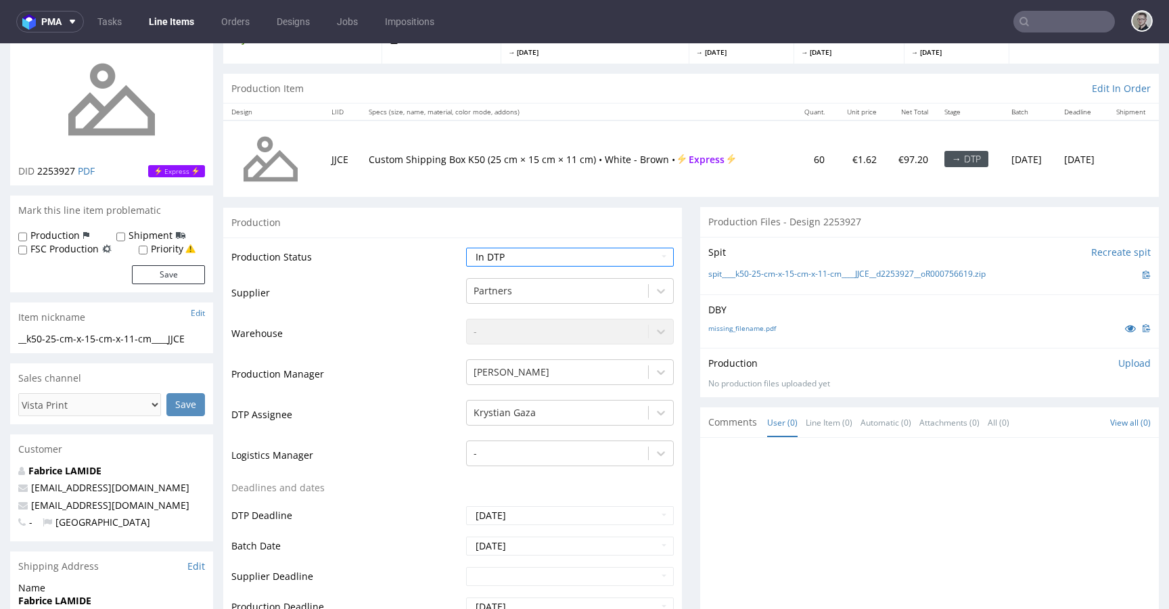
scroll to position [420, 0]
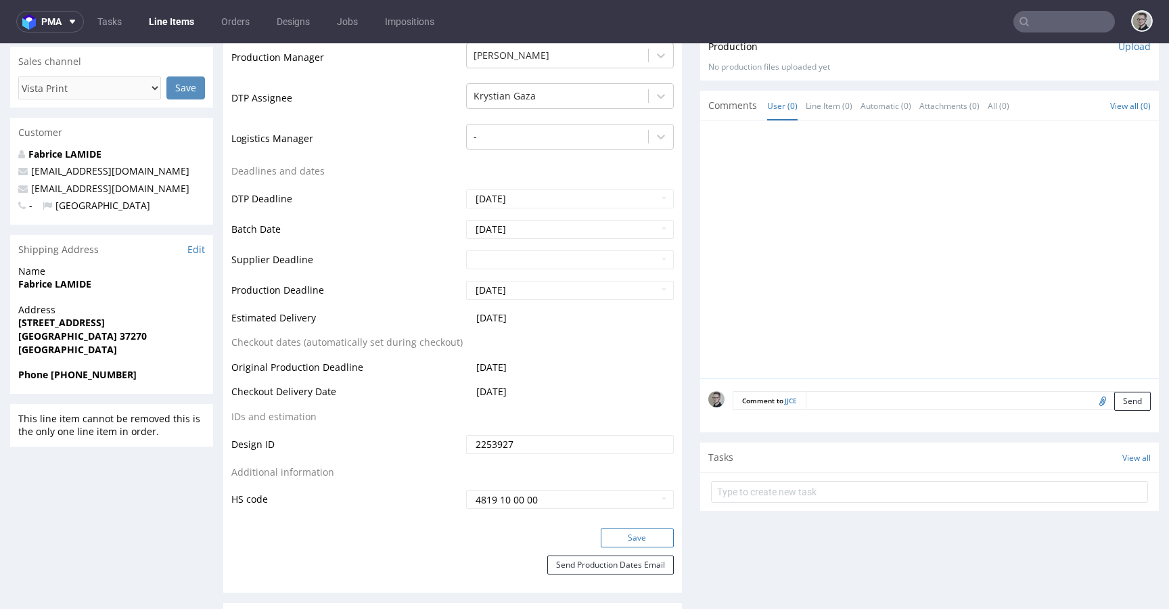
click at [631, 535] on button "Save" at bounding box center [636, 537] width 73 height 19
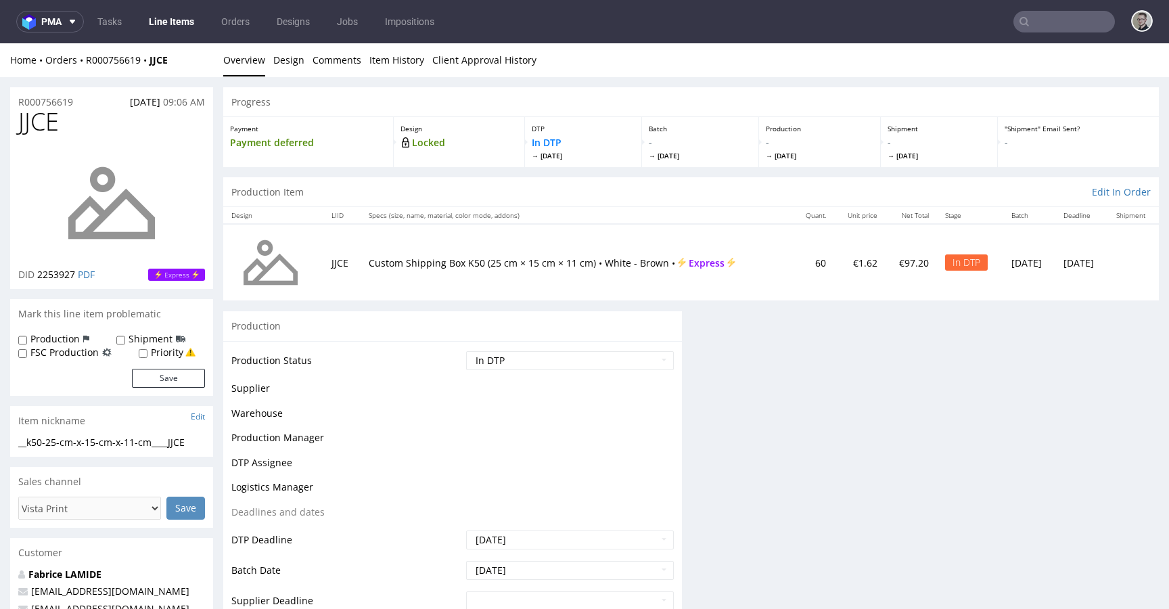
scroll to position [0, 0]
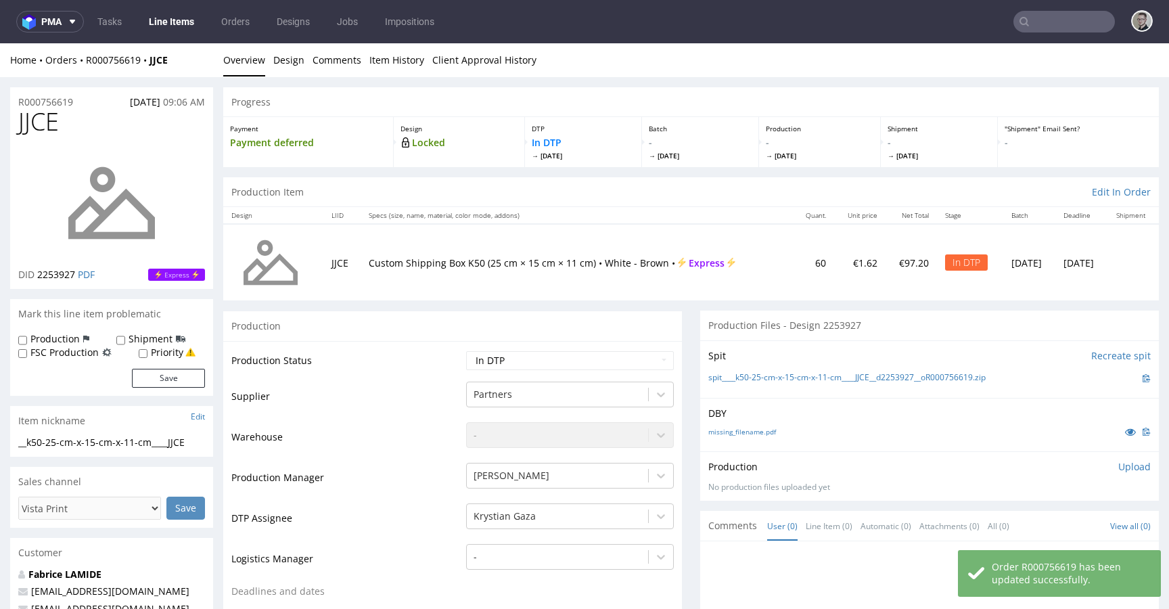
click at [914, 484] on div "No production files uploaded yet" at bounding box center [929, 486] width 442 height 11
click at [735, 427] on link "missing_filename.pdf" at bounding box center [742, 431] width 68 height 9
click at [813, 374] on link "spit____k50-25-cm-x-15-cm-x-11-cm____JJCE__d2253927__oR000756619.zip" at bounding box center [846, 377] width 277 height 11
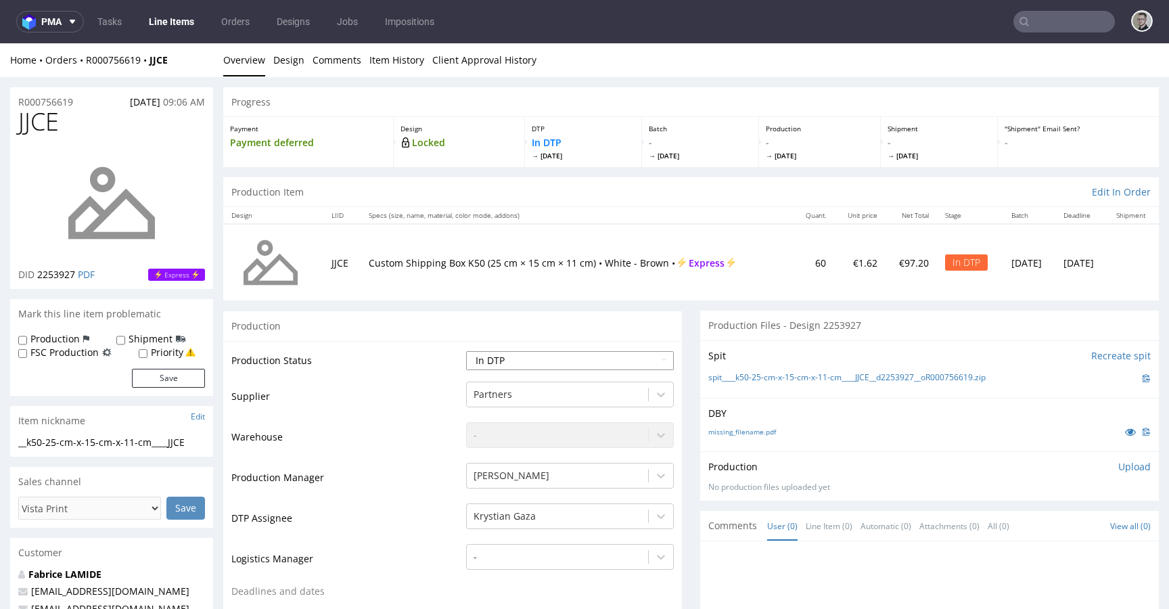
click at [584, 357] on select "Waiting for Artwork Waiting for Diecut Waiting for Mockup Waiting for DTP Waiti…" at bounding box center [570, 360] width 208 height 19
select select "dtp_issue"
click at [466, 351] on select "Waiting for Artwork Waiting for Diecut Waiting for Mockup Waiting for DTP Waiti…" at bounding box center [570, 360] width 208 height 19
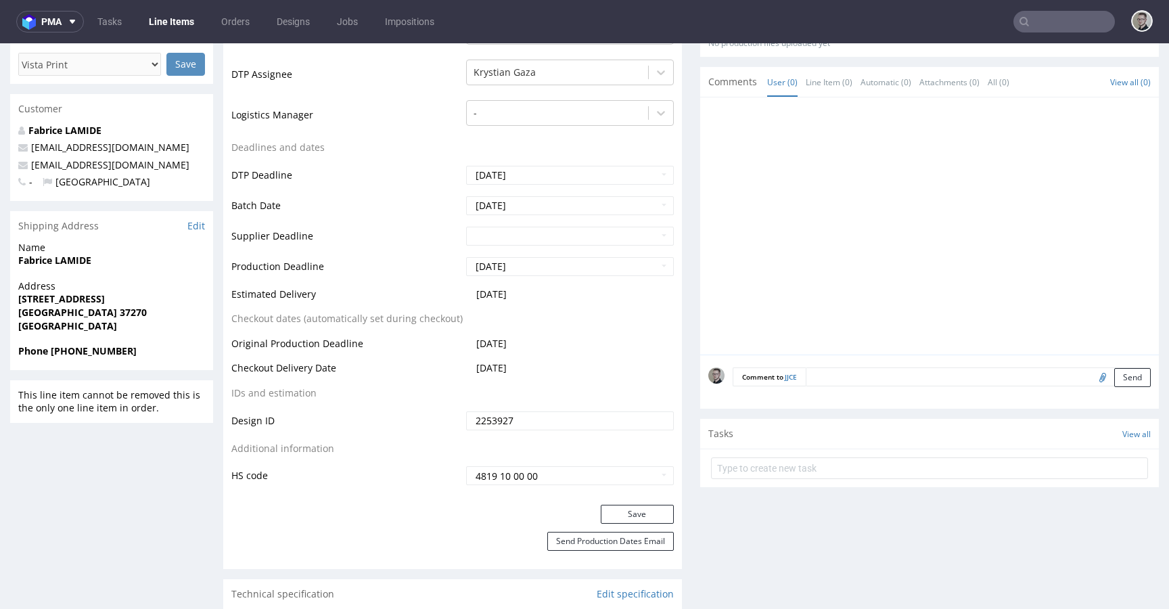
scroll to position [446, 0]
click at [646, 511] on button "Save" at bounding box center [636, 511] width 73 height 19
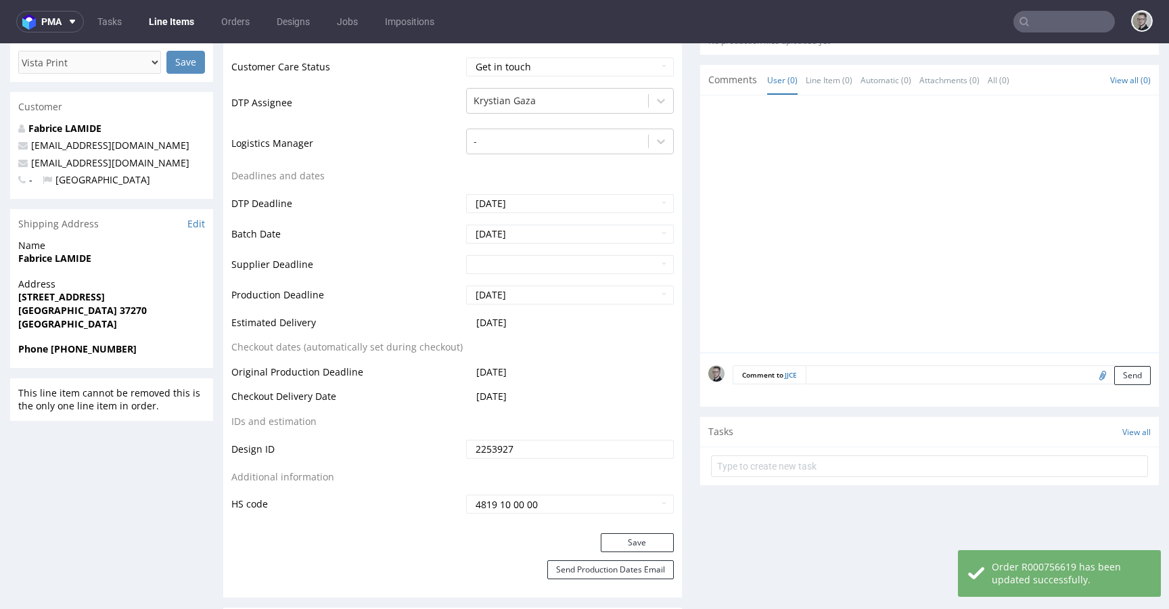
click at [881, 476] on form at bounding box center [929, 466] width 437 height 32
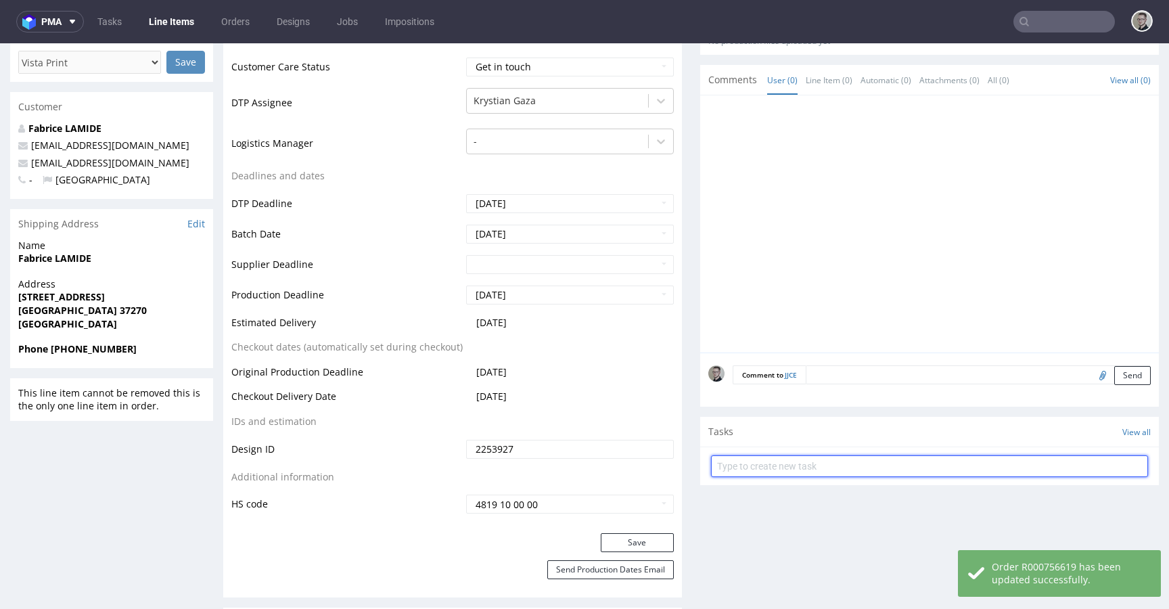
click at [872, 464] on input "text" at bounding box center [929, 466] width 437 height 22
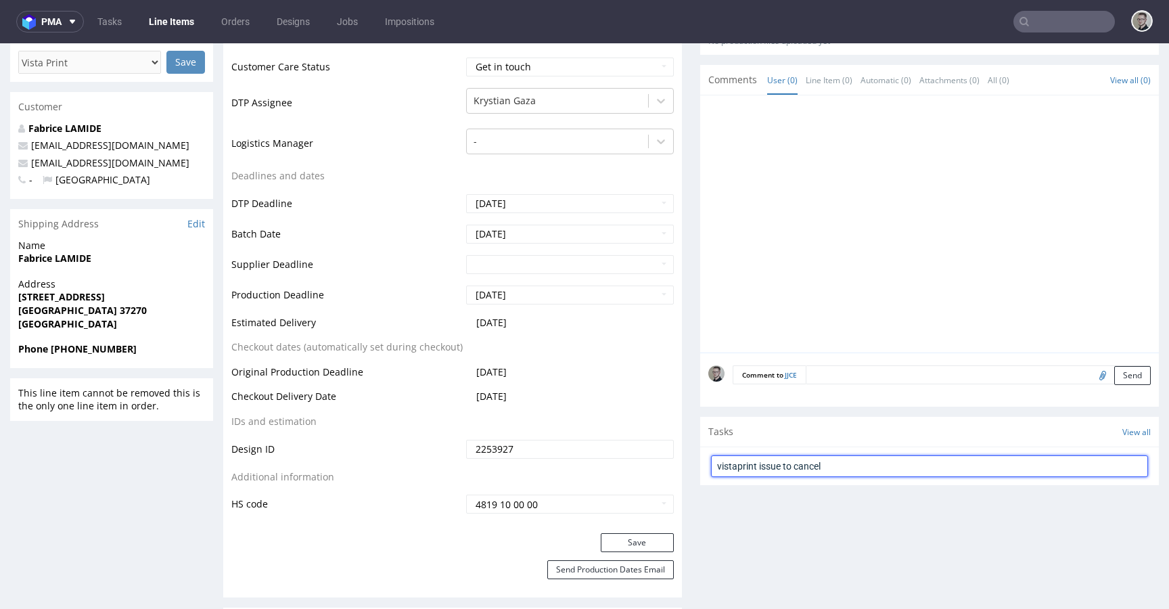
type input "vistaprint issue to cancel"
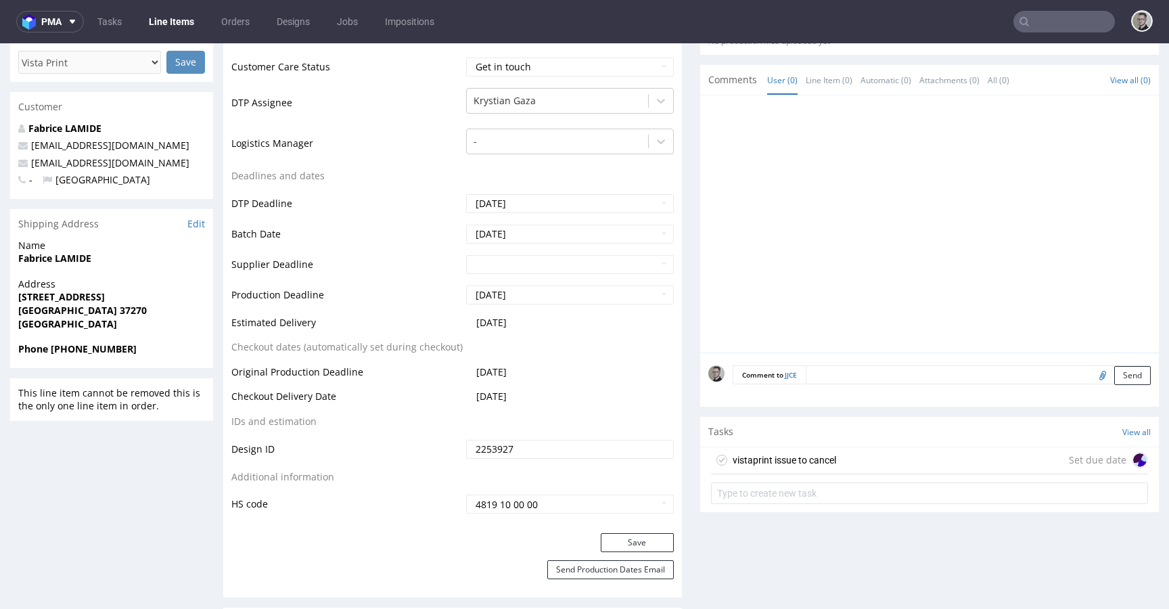
click at [880, 465] on div "vistaprint issue to cancel Set due date" at bounding box center [929, 460] width 437 height 27
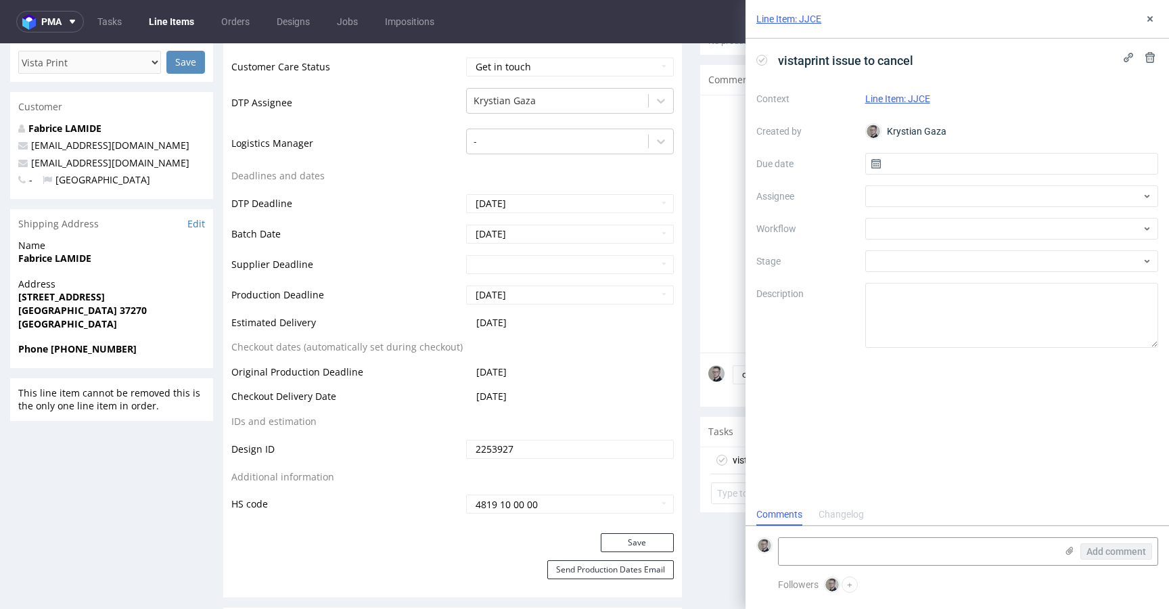
scroll to position [11, 0]
click at [1016, 165] on input "text" at bounding box center [1011, 164] width 293 height 22
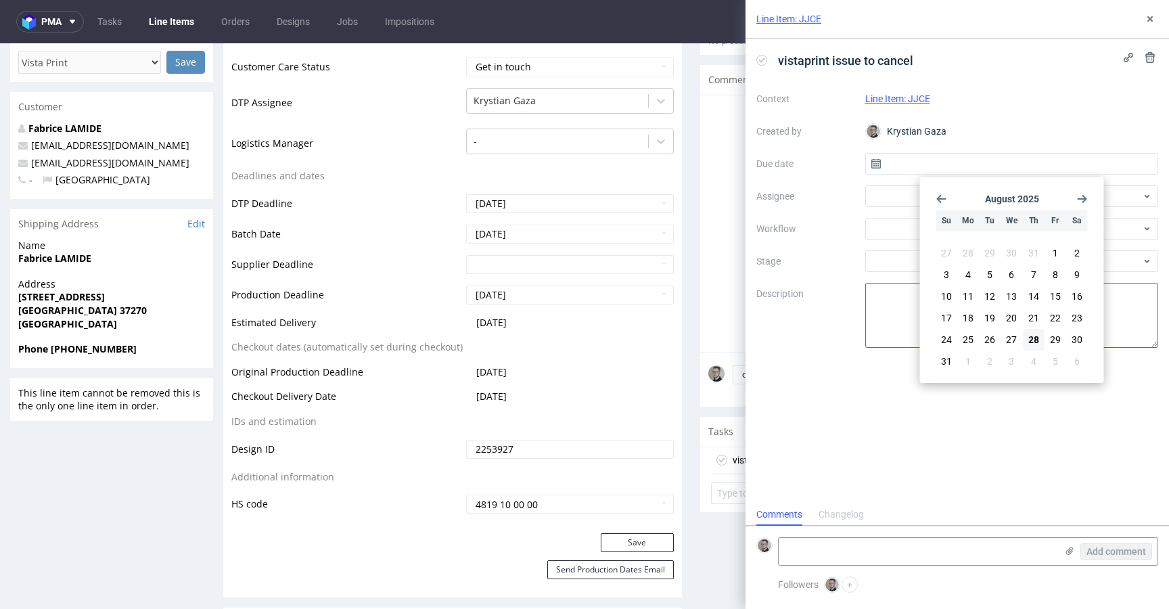
drag, startPoint x: 1029, startPoint y: 333, endPoint x: 1020, endPoint y: 327, distance: 11.3
click at [1030, 333] on span "28" at bounding box center [1033, 340] width 11 height 14
type input "28/08/2025"
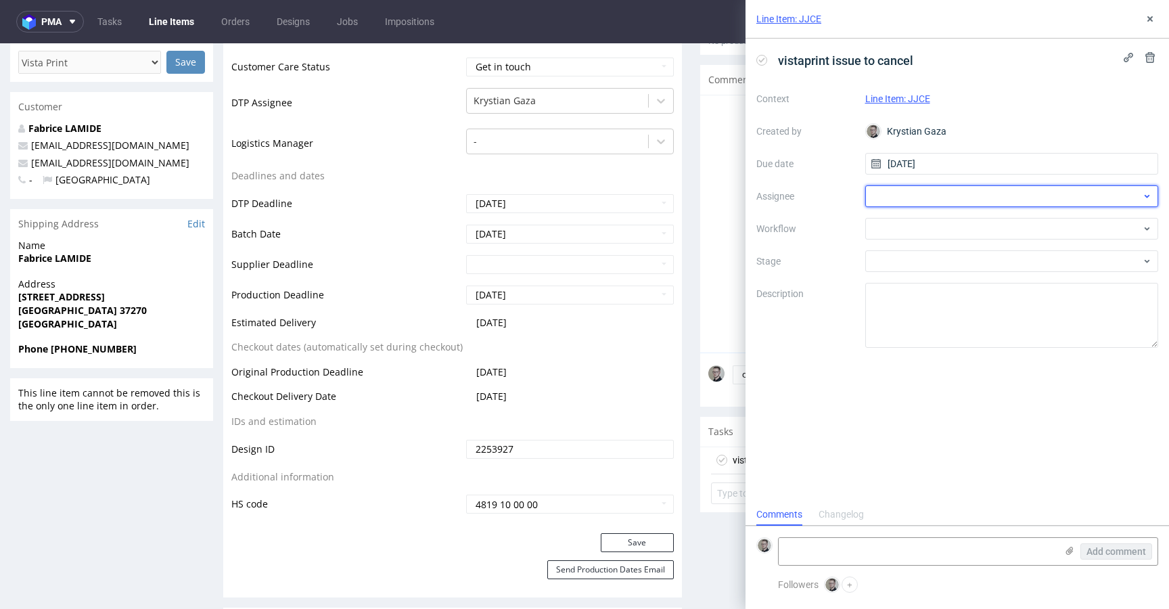
click at [960, 199] on div at bounding box center [1011, 196] width 293 height 22
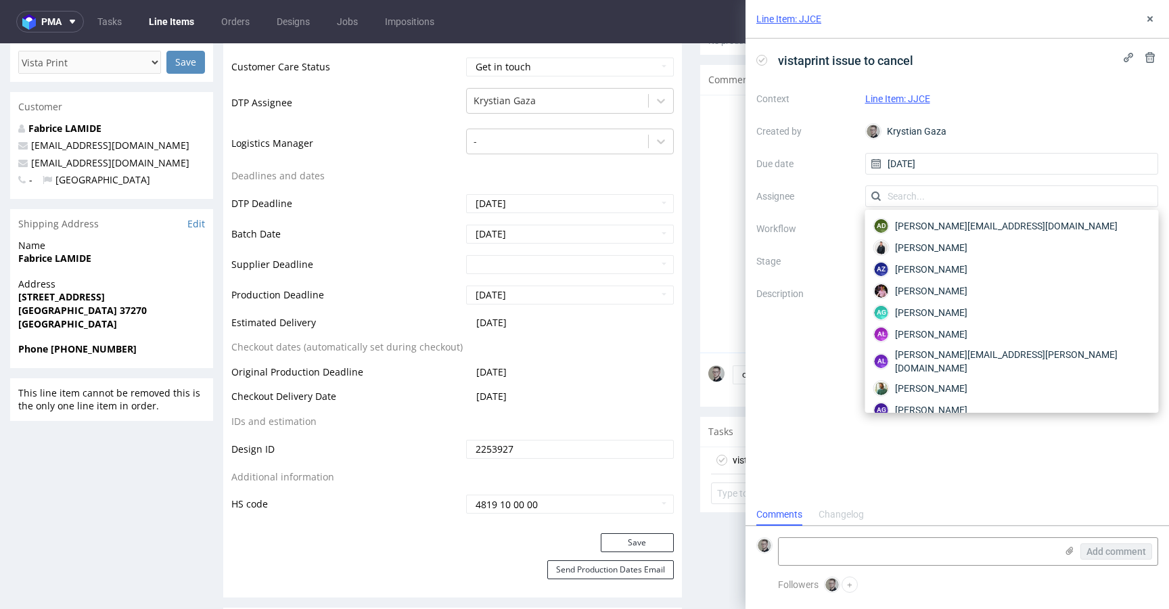
drag, startPoint x: 729, startPoint y: 174, endPoint x: 728, endPoint y: 130, distance: 44.0
click at [729, 174] on div "Line Item: JJCE vistaprint issue to cancel Context Line Item: JJCE Created by K…" at bounding box center [949, 304] width 440 height 609
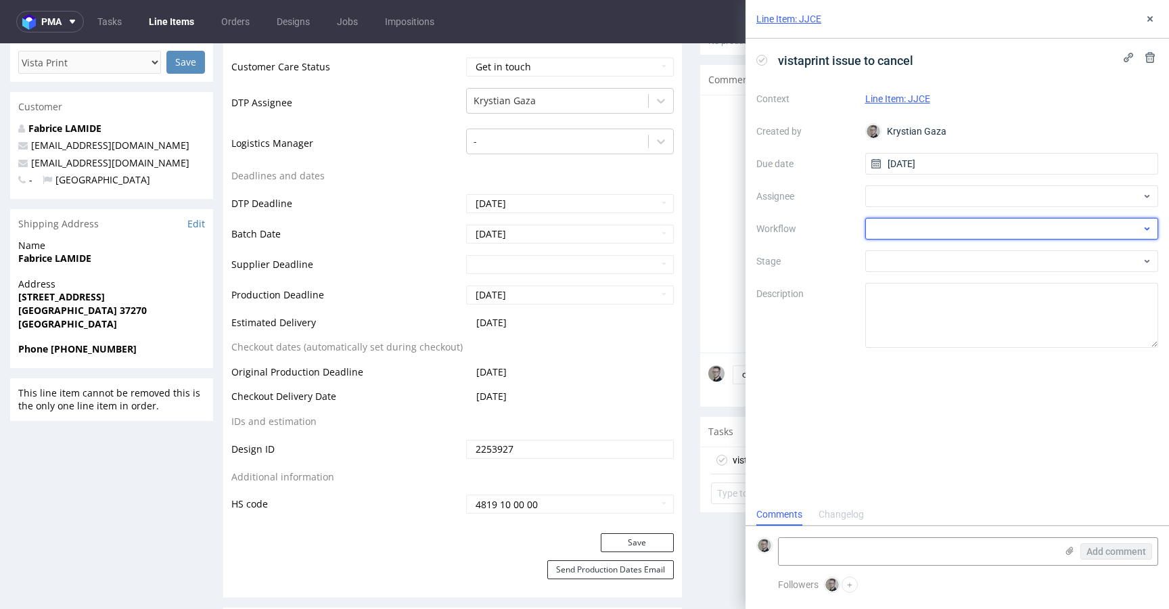
click at [914, 229] on div at bounding box center [1011, 229] width 293 height 22
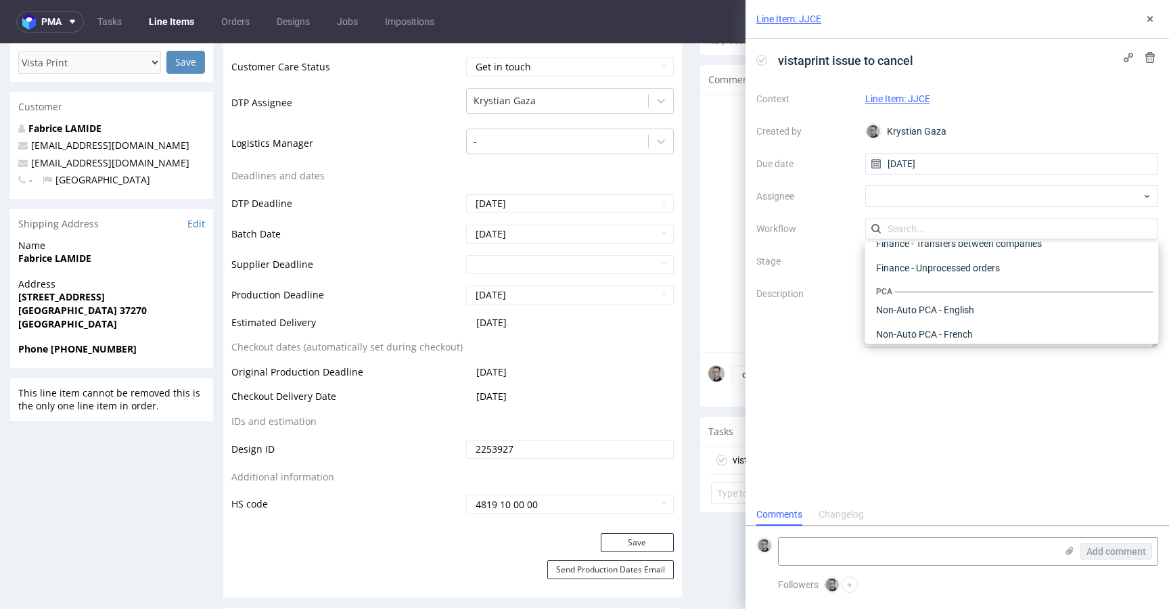
scroll to position [0, 0]
click at [941, 303] on div "DTP - Issue" at bounding box center [1011, 301] width 283 height 24
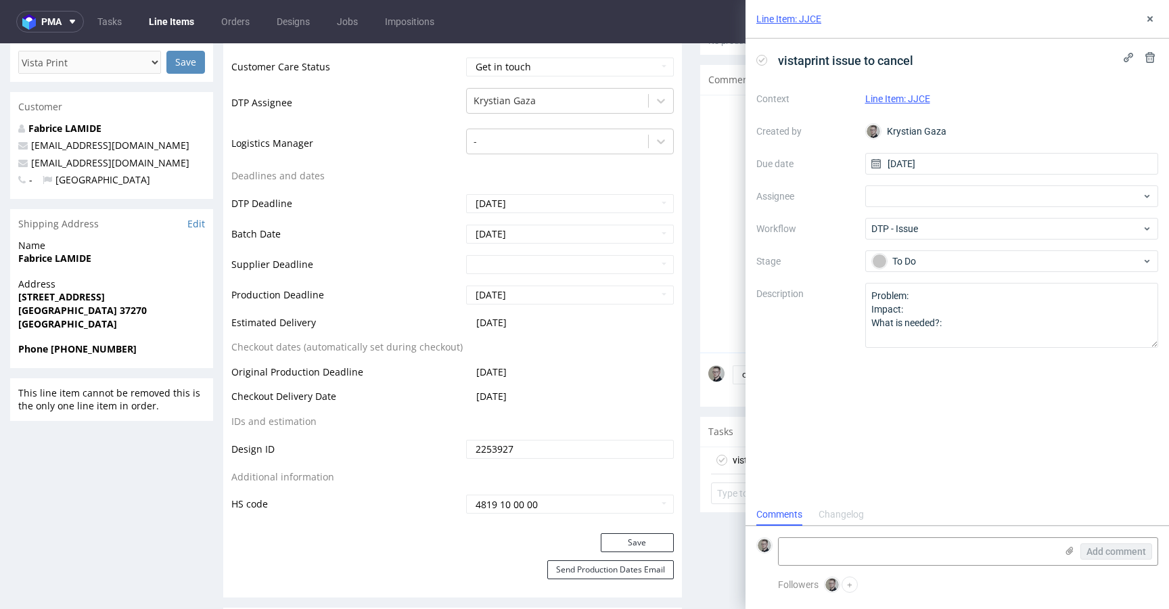
click at [952, 208] on div "Context Line Item: JJCE Created by Krystian Gaza Due date 28/08/2025 Assignee W…" at bounding box center [957, 218] width 402 height 260
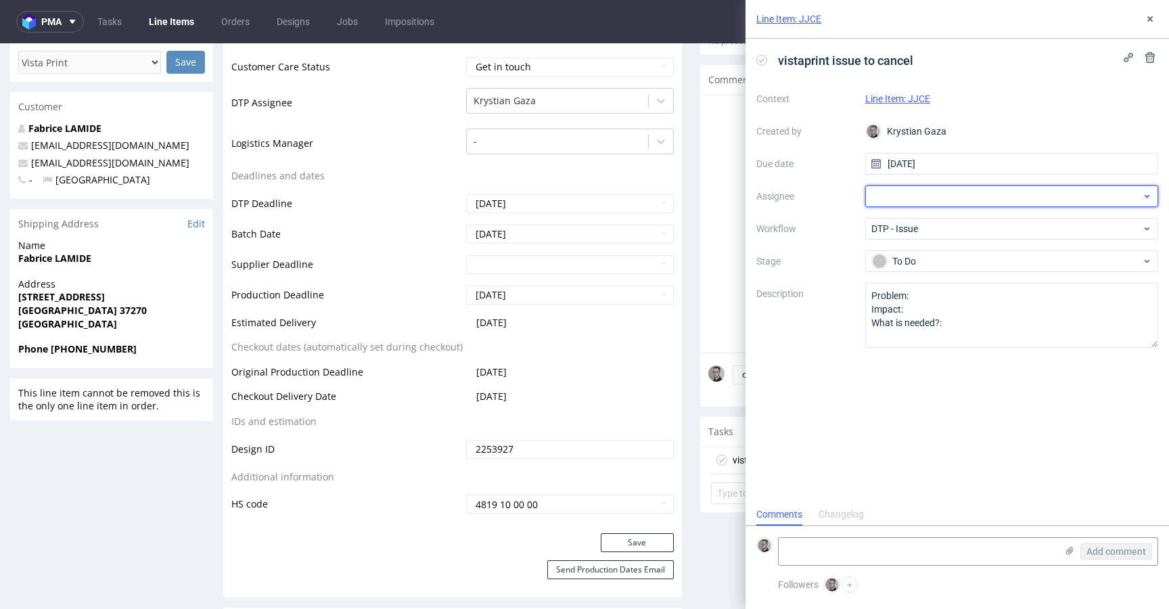
click at [961, 190] on div at bounding box center [1011, 196] width 293 height 22
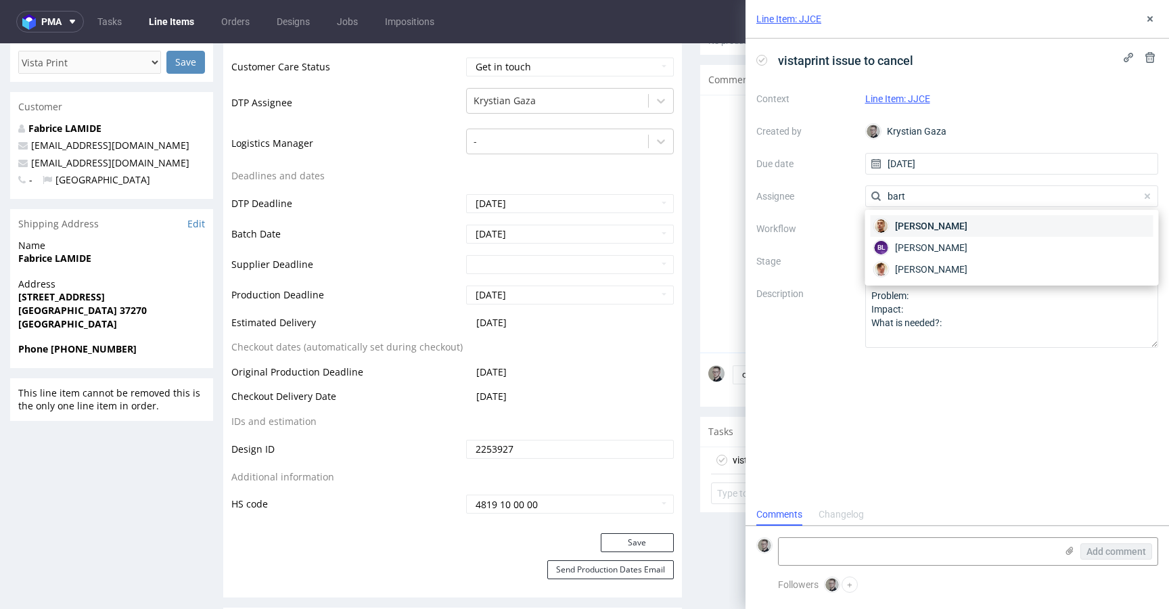
type input "bart"
click at [967, 220] on span "Bartłomiej Leśniczuk" at bounding box center [931, 226] width 72 height 14
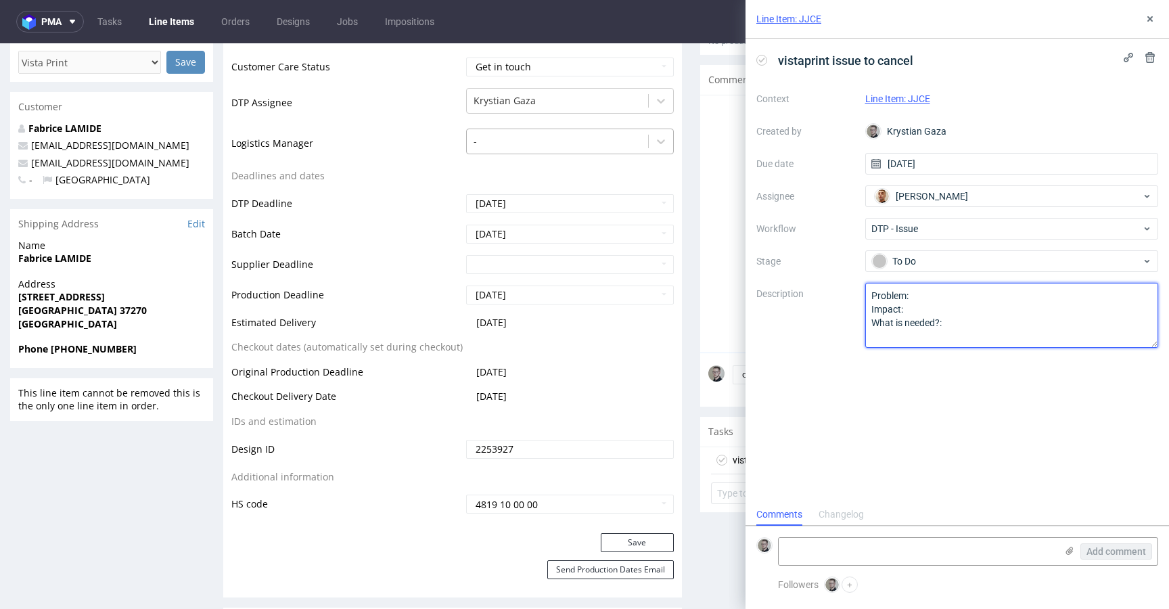
drag, startPoint x: 742, startPoint y: 293, endPoint x: 506, endPoint y: 147, distance: 277.5
type textarea "Multicolor design for one color print. Artboard size is slightly bigger than it…"
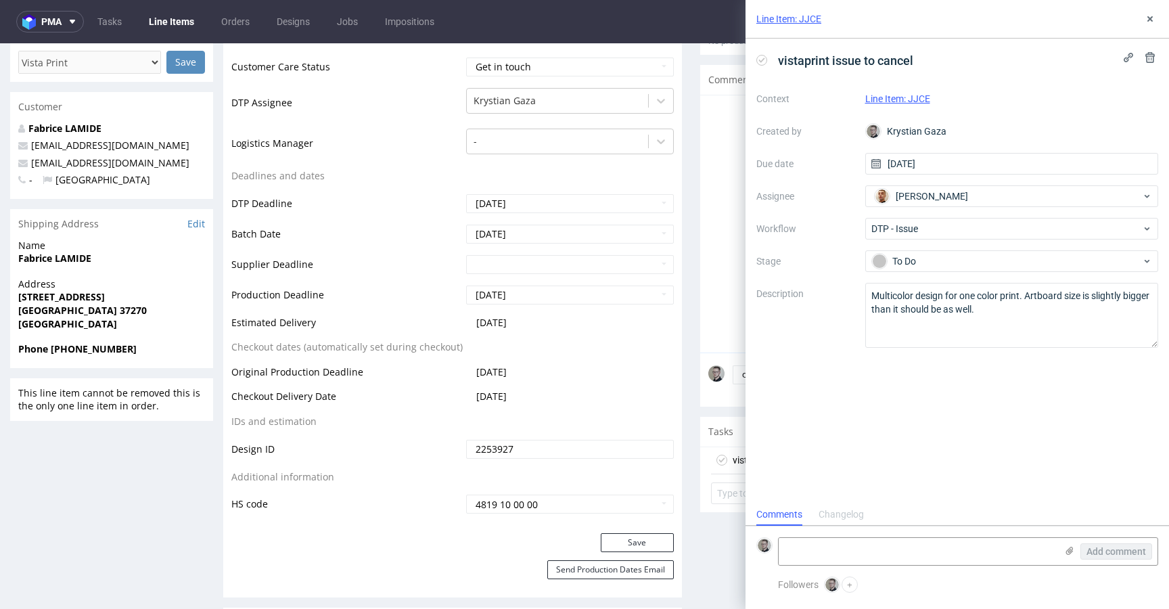
drag, startPoint x: 1047, startPoint y: 425, endPoint x: 1103, endPoint y: 243, distance: 190.8
click at [1048, 425] on div "vistaprint issue to cancel Context Line Item: JJCE Created by Krystian Gaza Due…" at bounding box center [956, 271] width 423 height 465
click at [1156, 16] on button at bounding box center [1149, 19] width 16 height 16
